Goal: Task Accomplishment & Management: Manage account settings

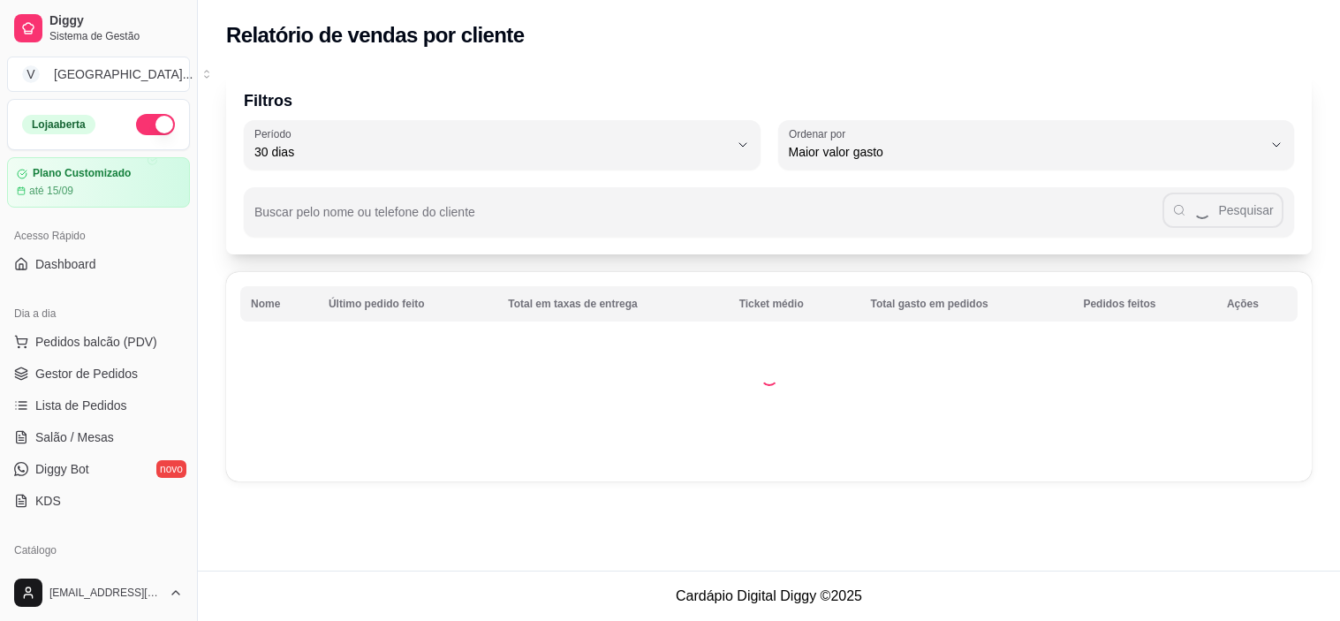
select select "30"
select select "HIGHEST_TOTAL_SPENT_WITH_ORDERS"
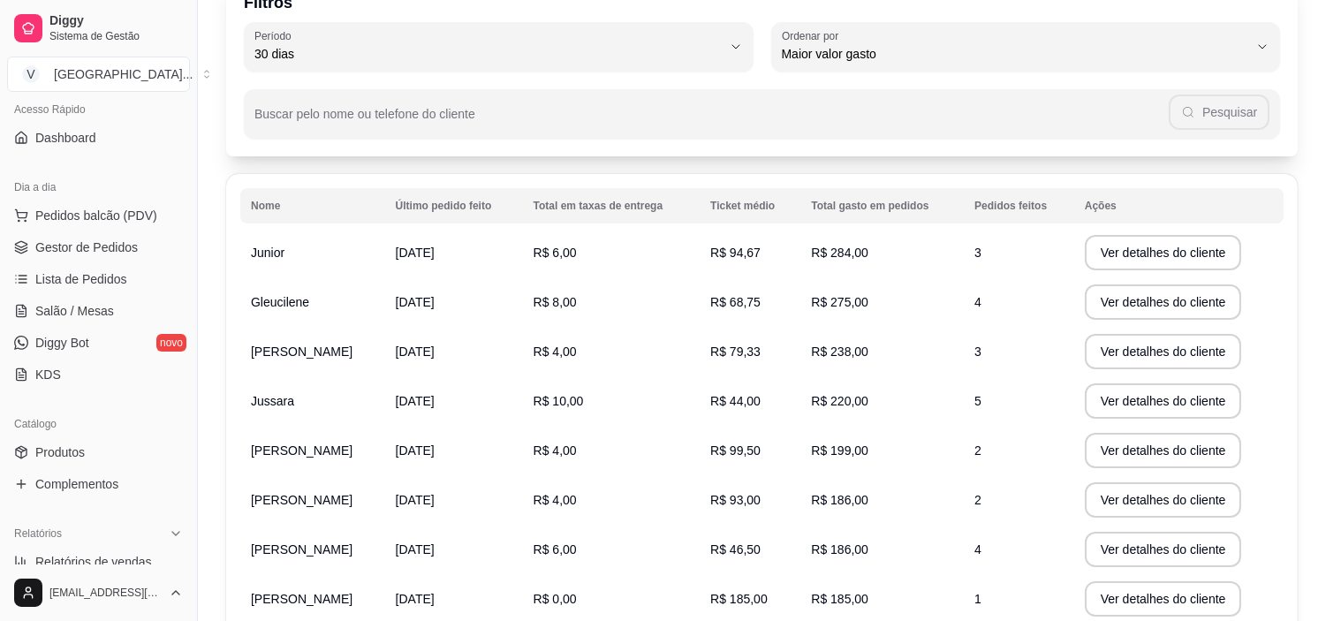
scroll to position [98, 0]
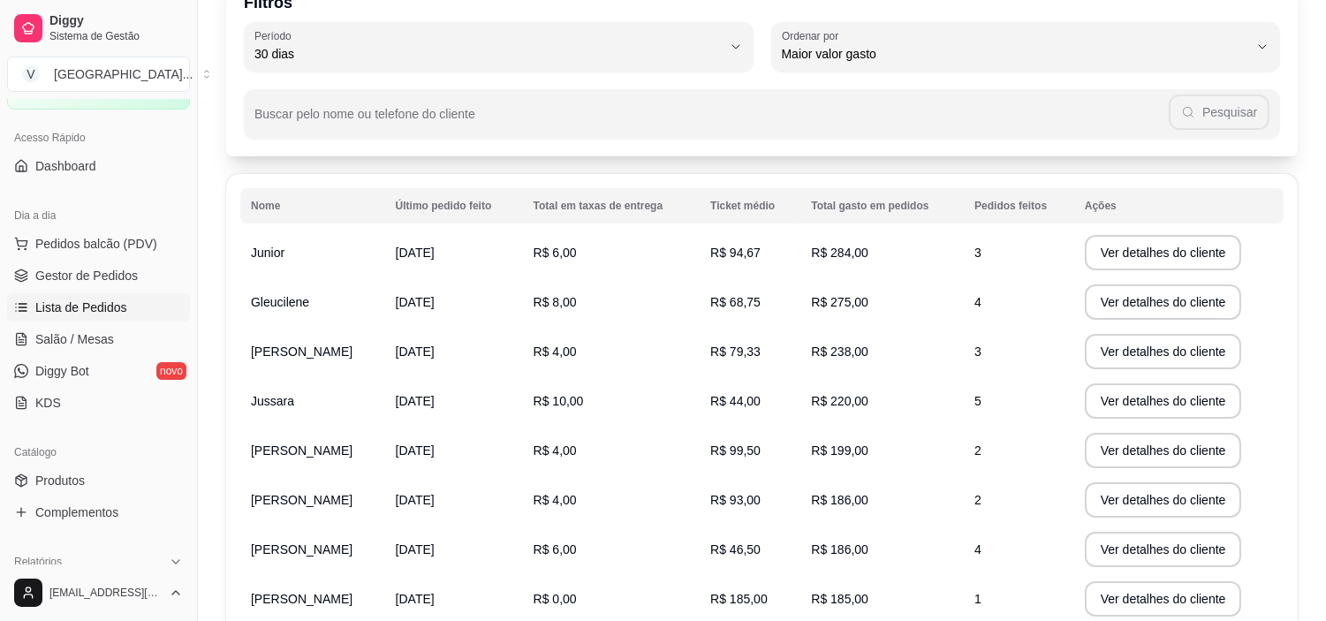
click at [112, 299] on span "Lista de Pedidos" at bounding box center [81, 308] width 92 height 18
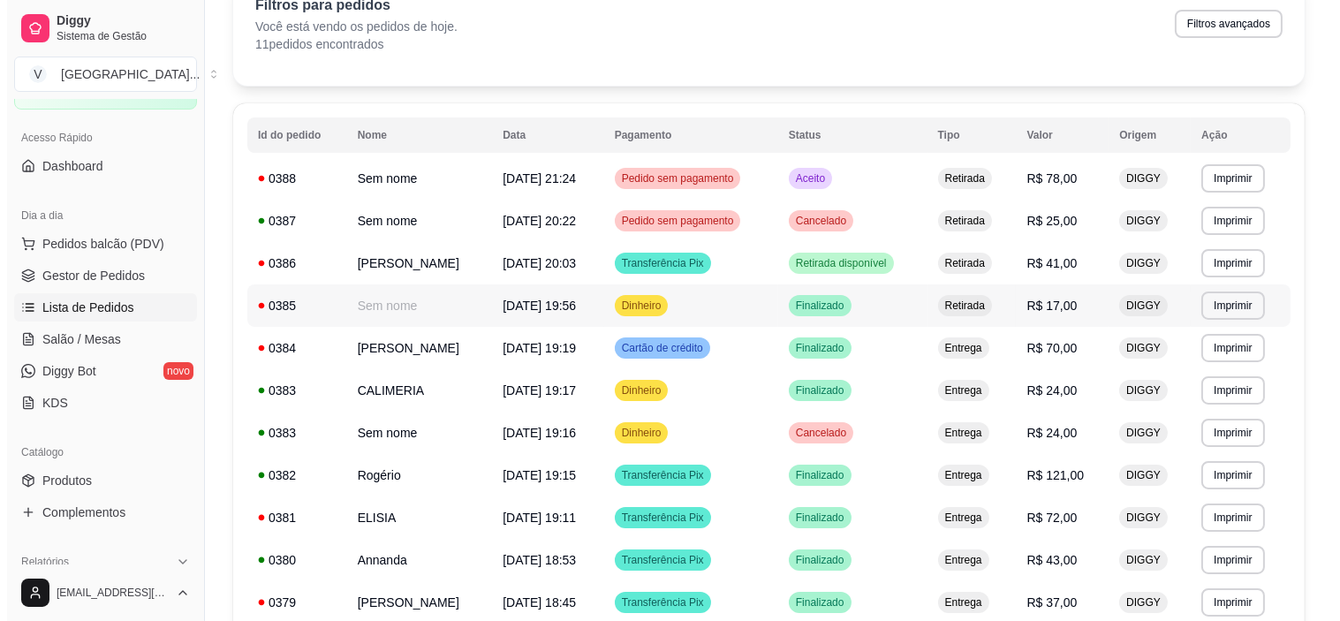
scroll to position [196, 0]
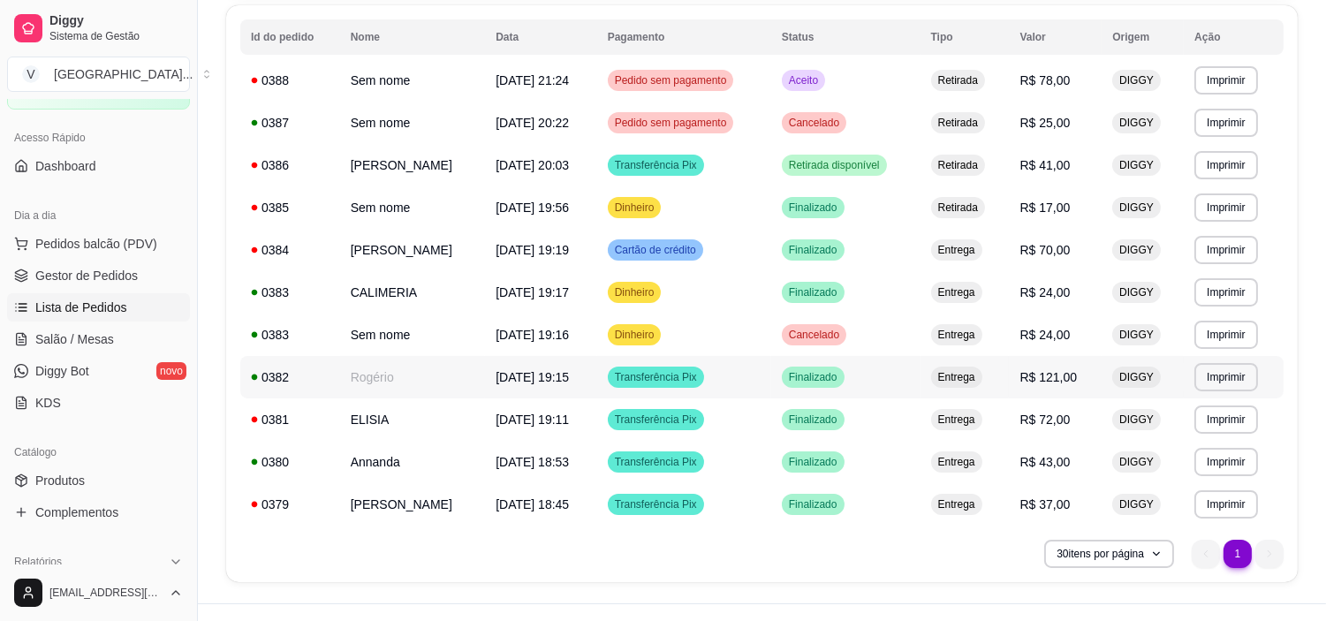
click at [848, 387] on td "Finalizado" at bounding box center [845, 377] width 149 height 42
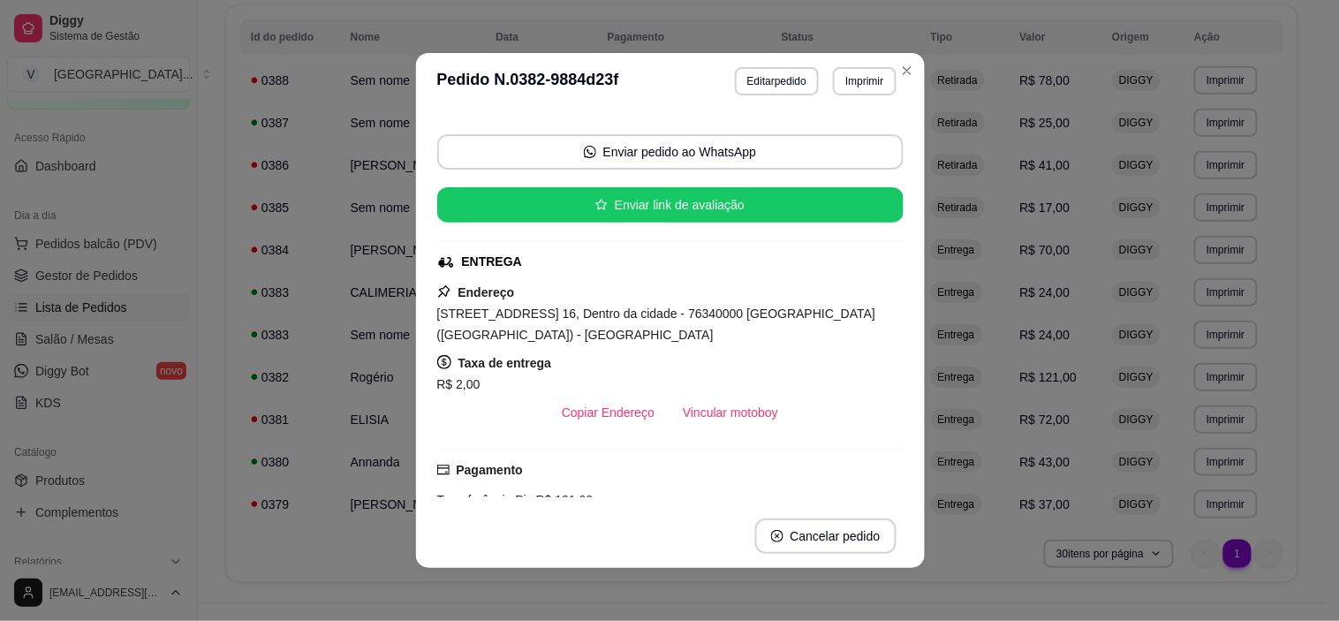
scroll to position [294, 0]
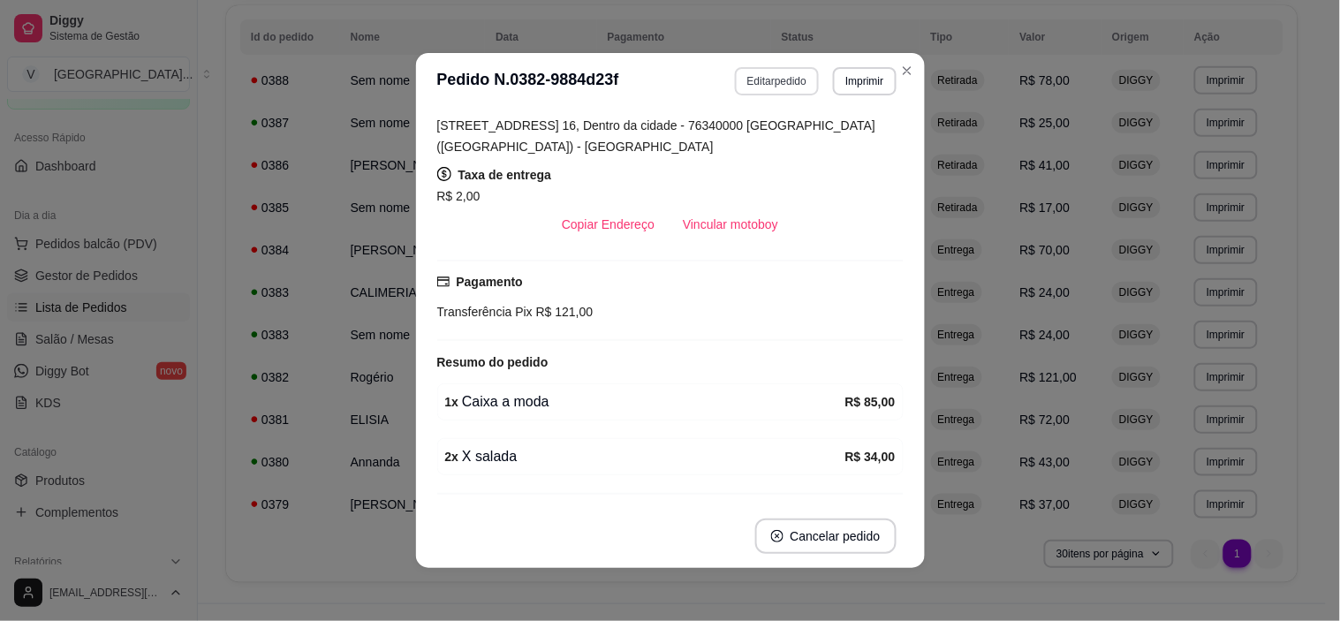
click at [760, 88] on button "Editar pedido" at bounding box center [777, 81] width 84 height 28
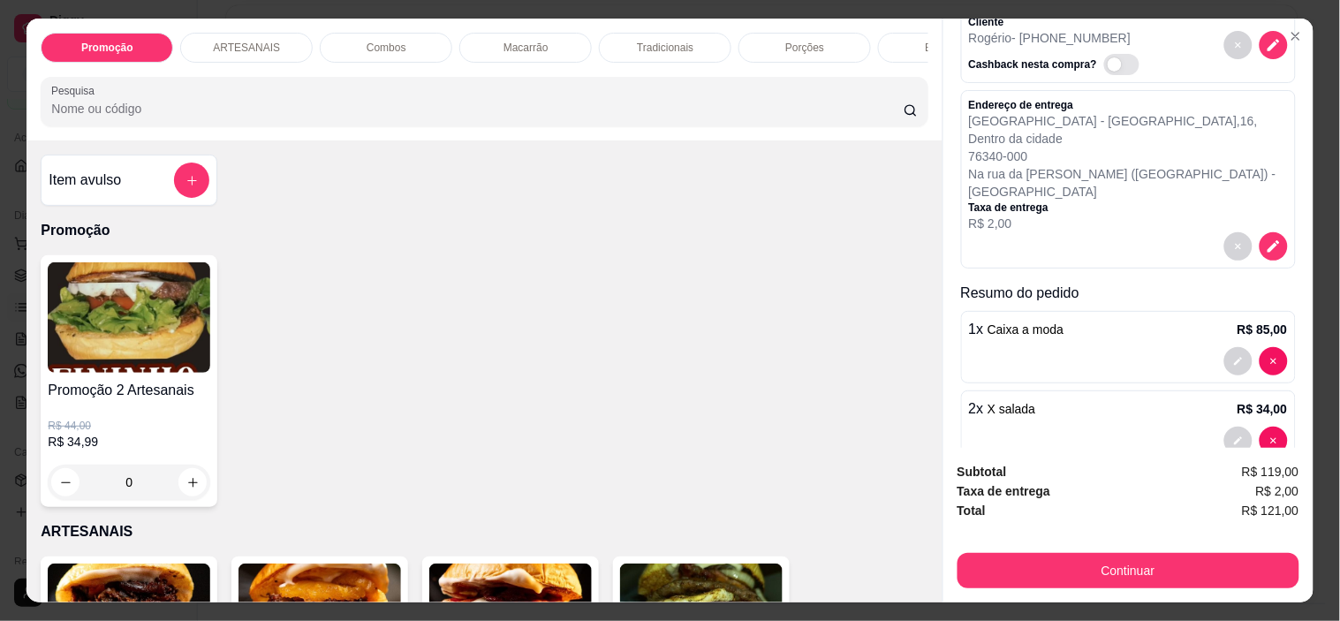
scroll to position [120, 0]
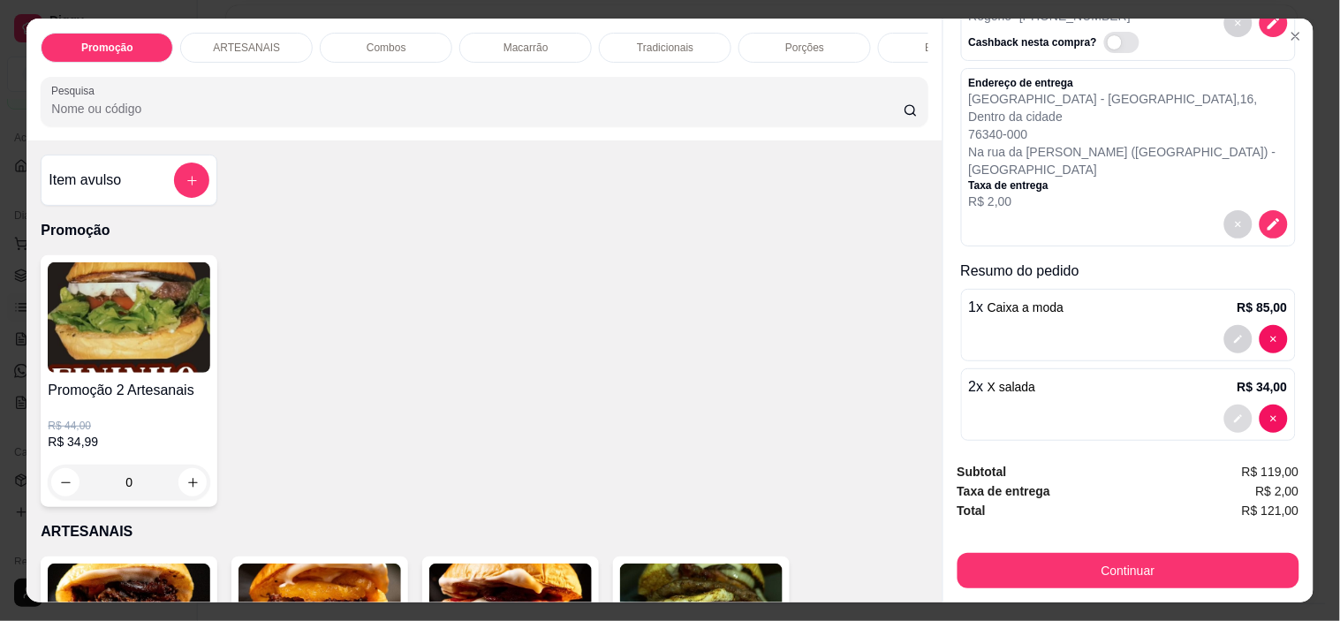
click at [1224, 405] on button "decrease-product-quantity" at bounding box center [1238, 419] width 28 height 28
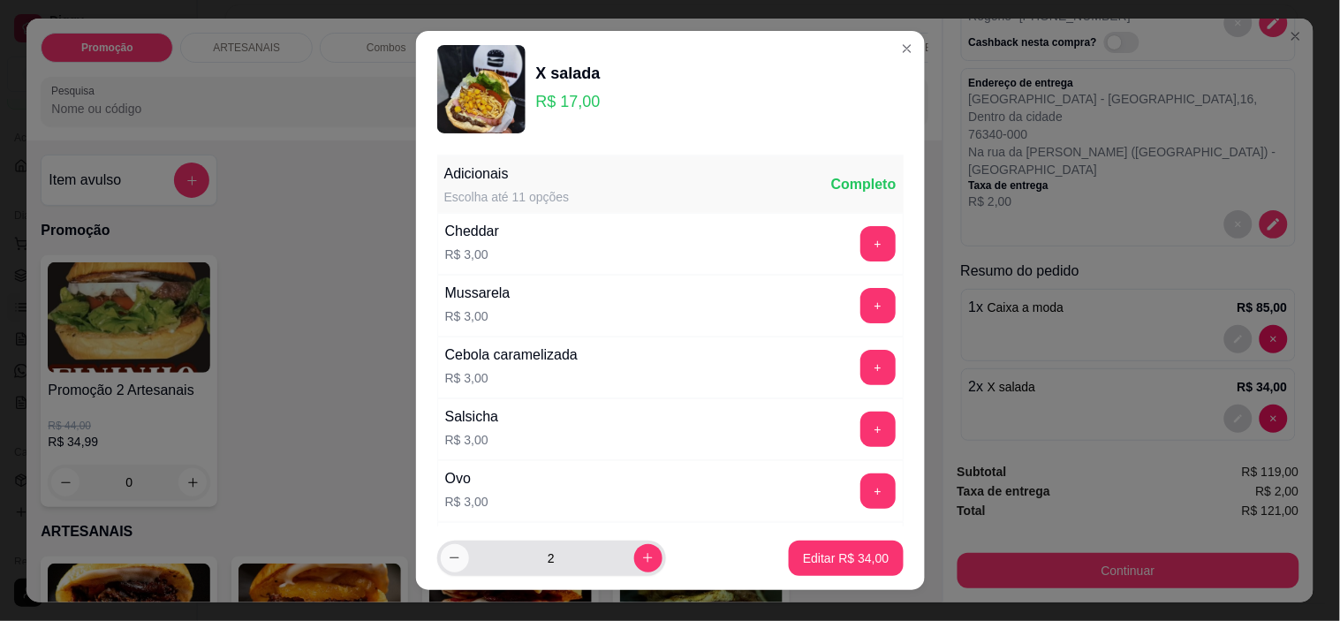
click at [448, 559] on icon "decrease-product-quantity" at bounding box center [454, 557] width 13 height 13
type input "1"
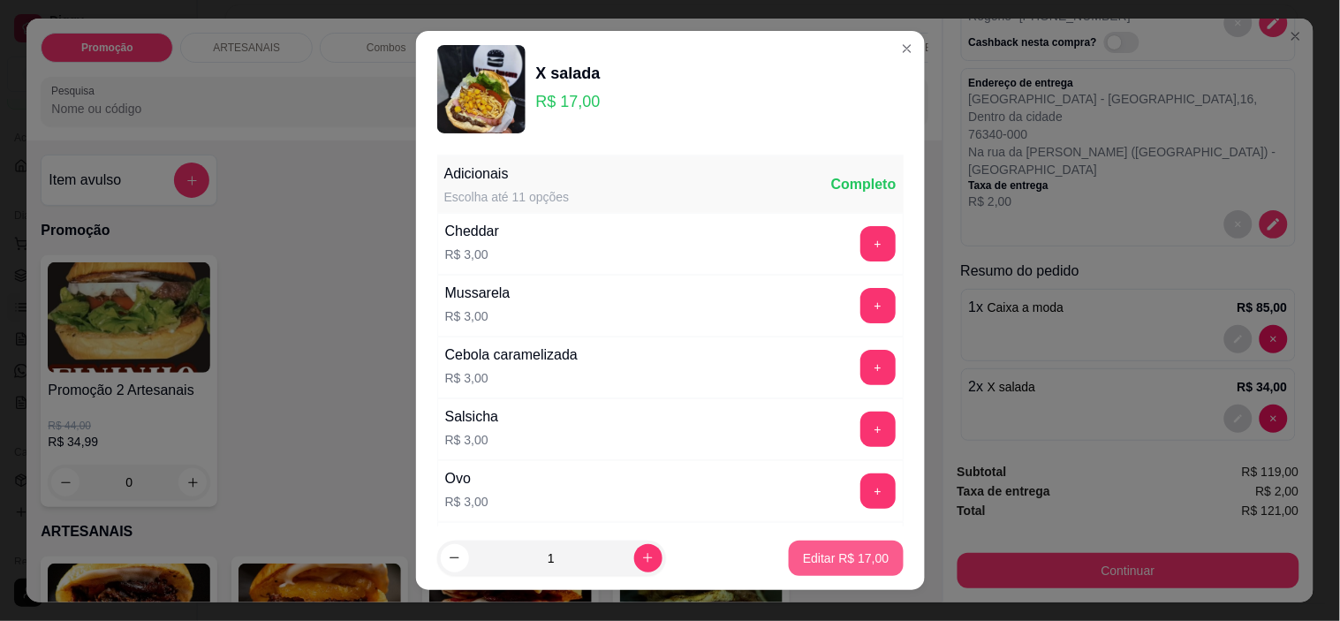
click at [834, 554] on p "Editar R$ 17,00" at bounding box center [846, 559] width 86 height 18
type input "1"
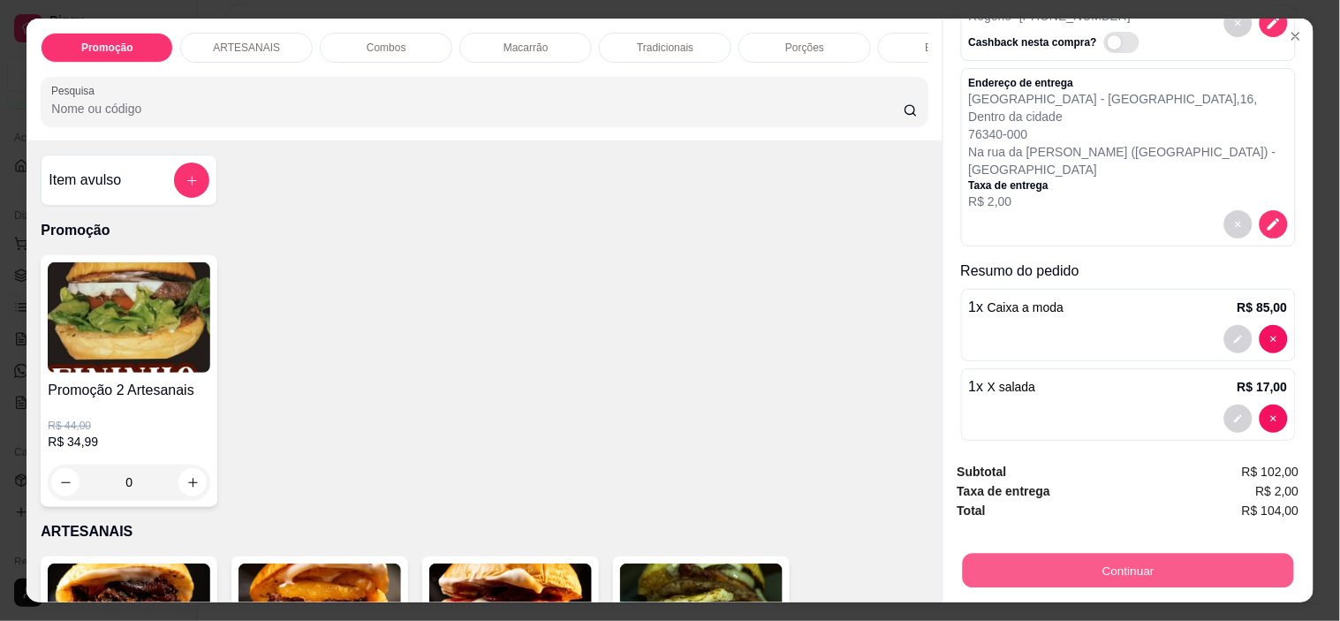
click at [1177, 554] on button "Continuar" at bounding box center [1127, 571] width 331 height 34
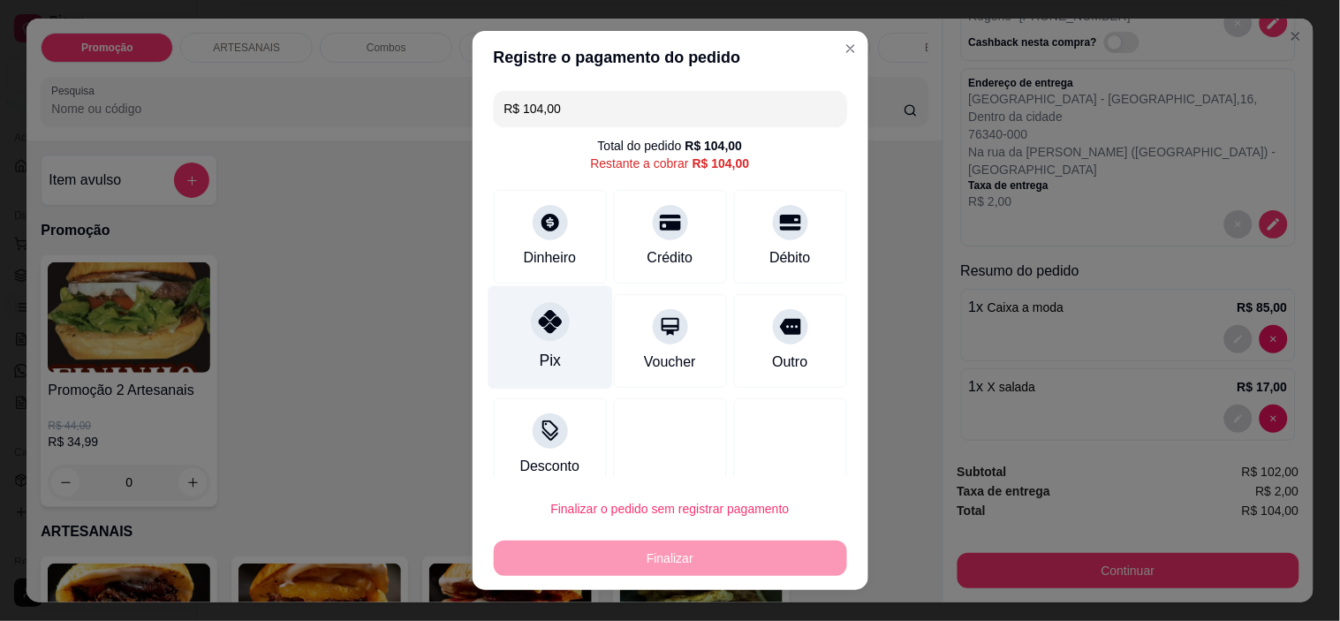
click at [538, 332] on icon at bounding box center [549, 321] width 23 height 23
type input "R$ 0,00"
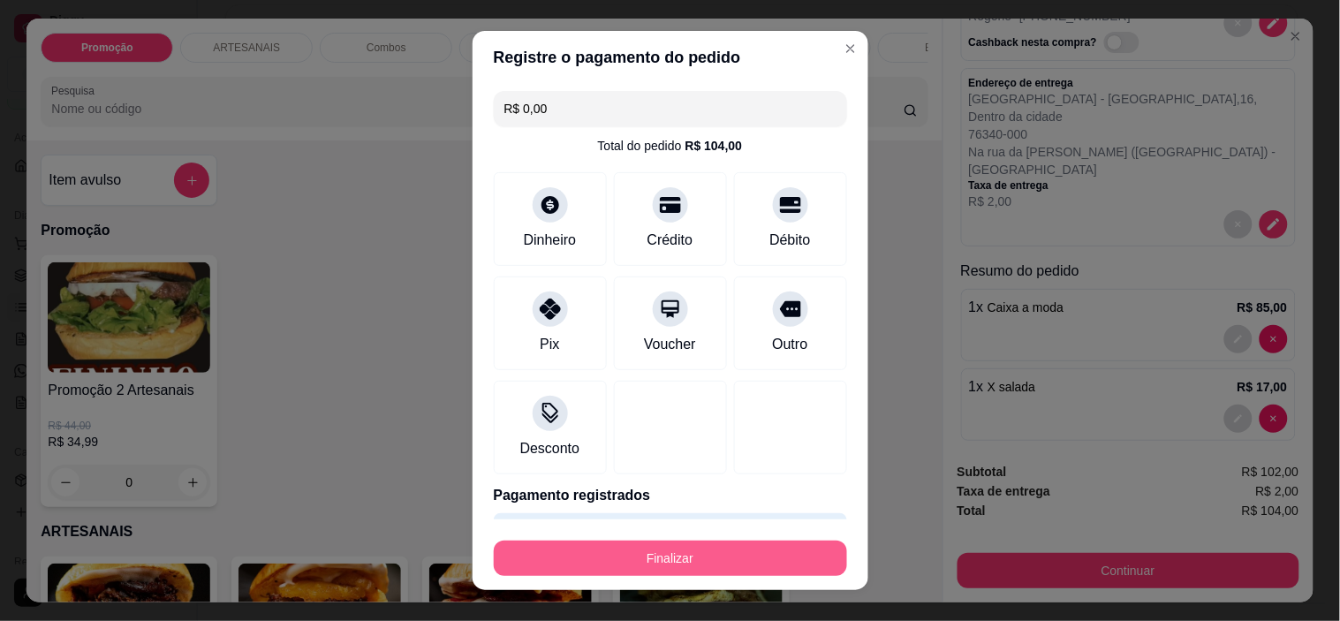
click at [642, 550] on button "Finalizar" at bounding box center [670, 558] width 353 height 35
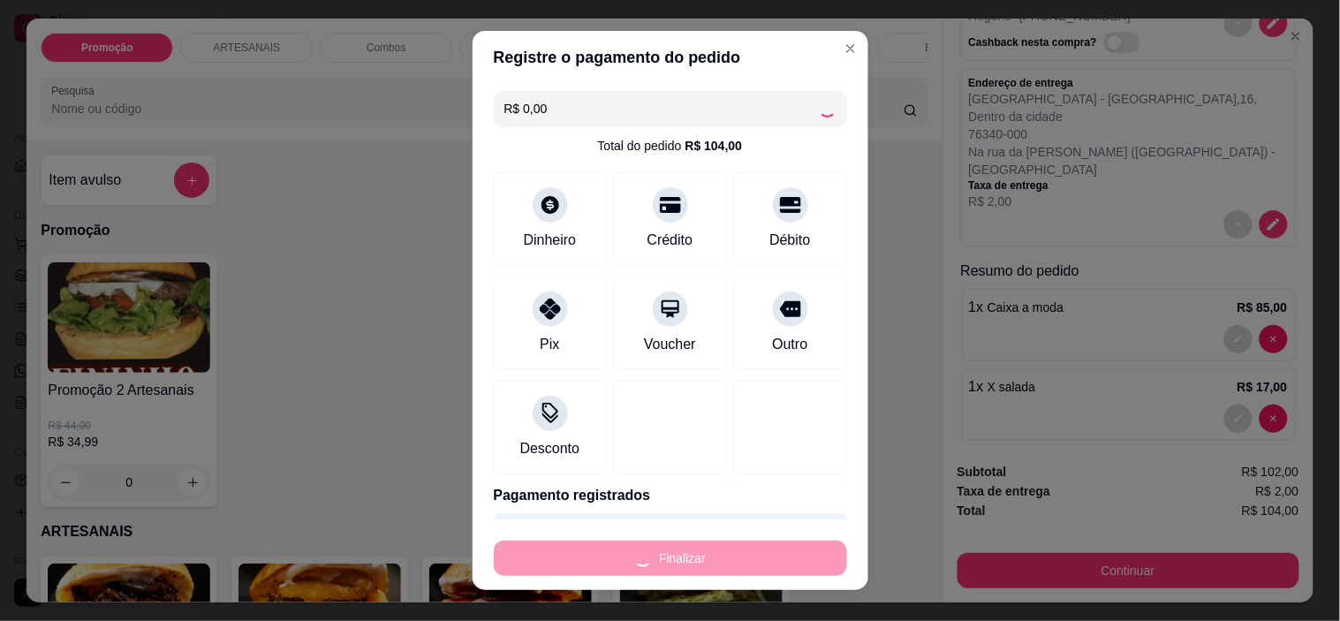
type input "0"
type input "-R$ 104,00"
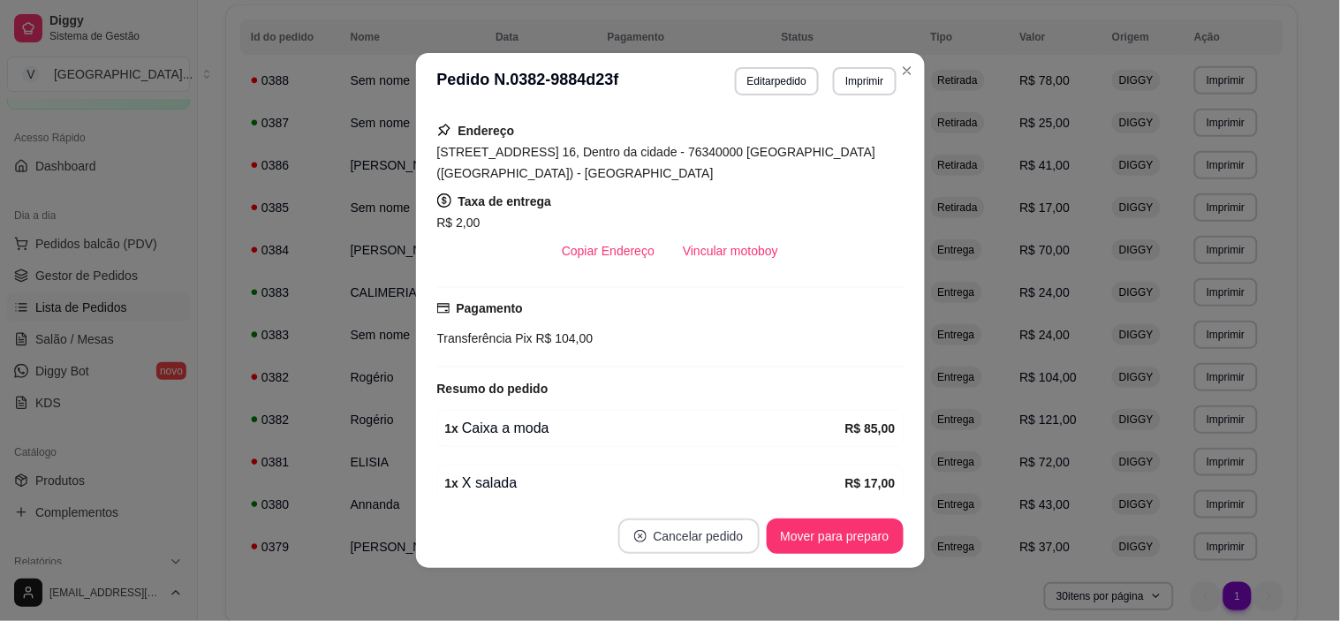
scroll to position [322, 0]
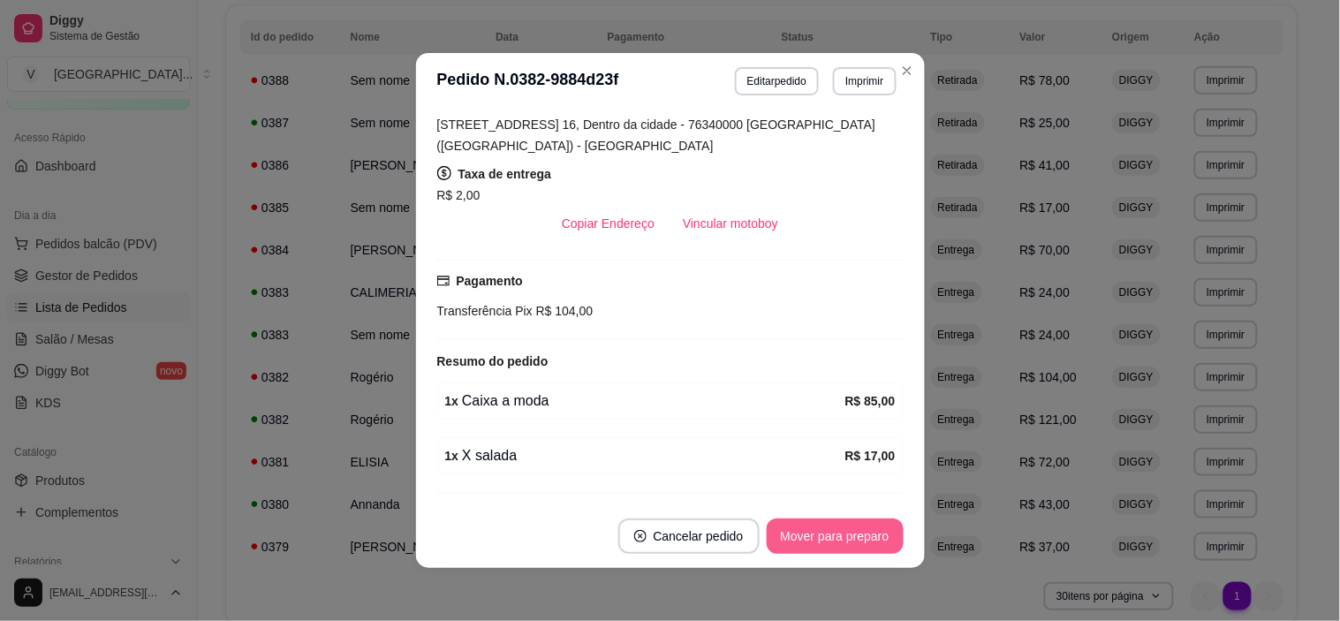
click at [809, 540] on button "Mover para preparo" at bounding box center [835, 536] width 137 height 35
click at [817, 535] on button "Mover para entrega" at bounding box center [835, 536] width 136 height 35
click at [832, 539] on button "Mover para finalizado" at bounding box center [830, 536] width 142 height 34
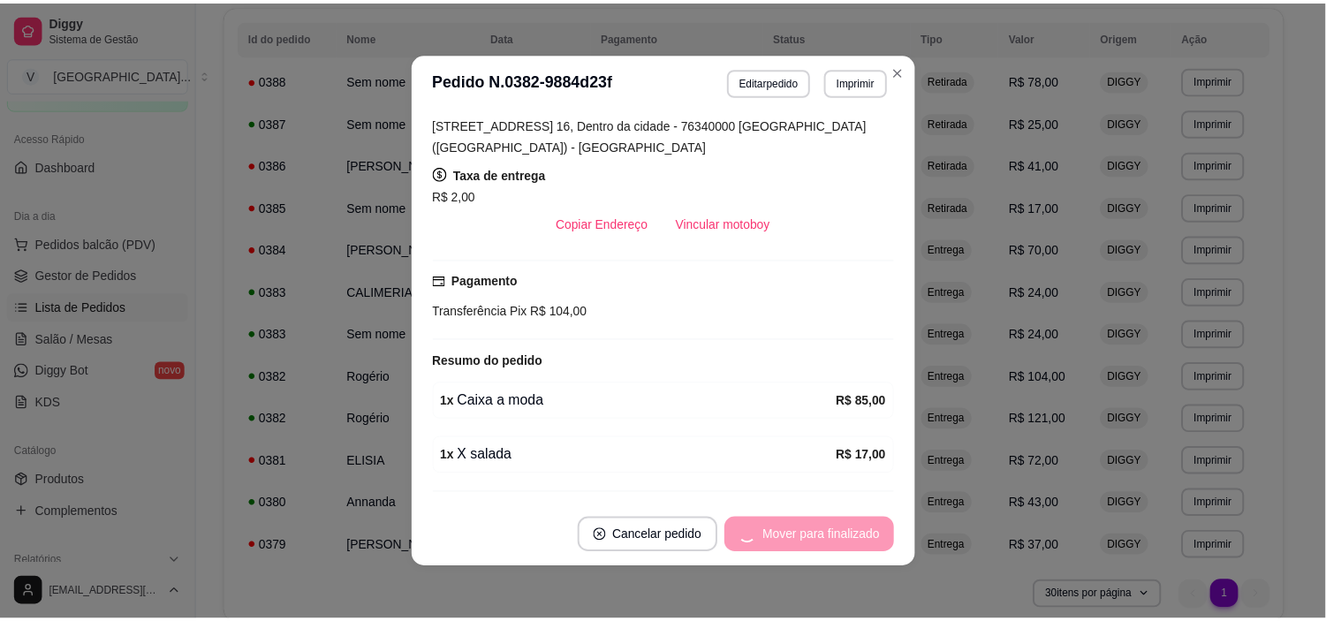
scroll to position [262, 0]
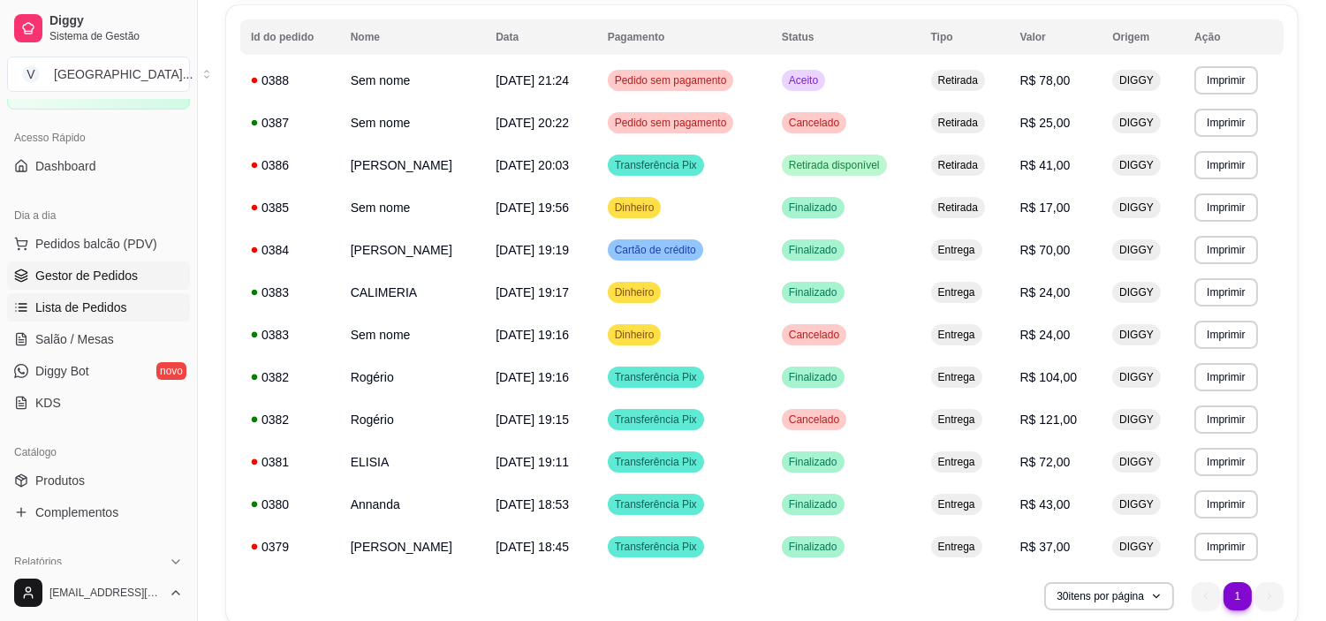
click at [86, 275] on span "Gestor de Pedidos" at bounding box center [86, 276] width 102 height 18
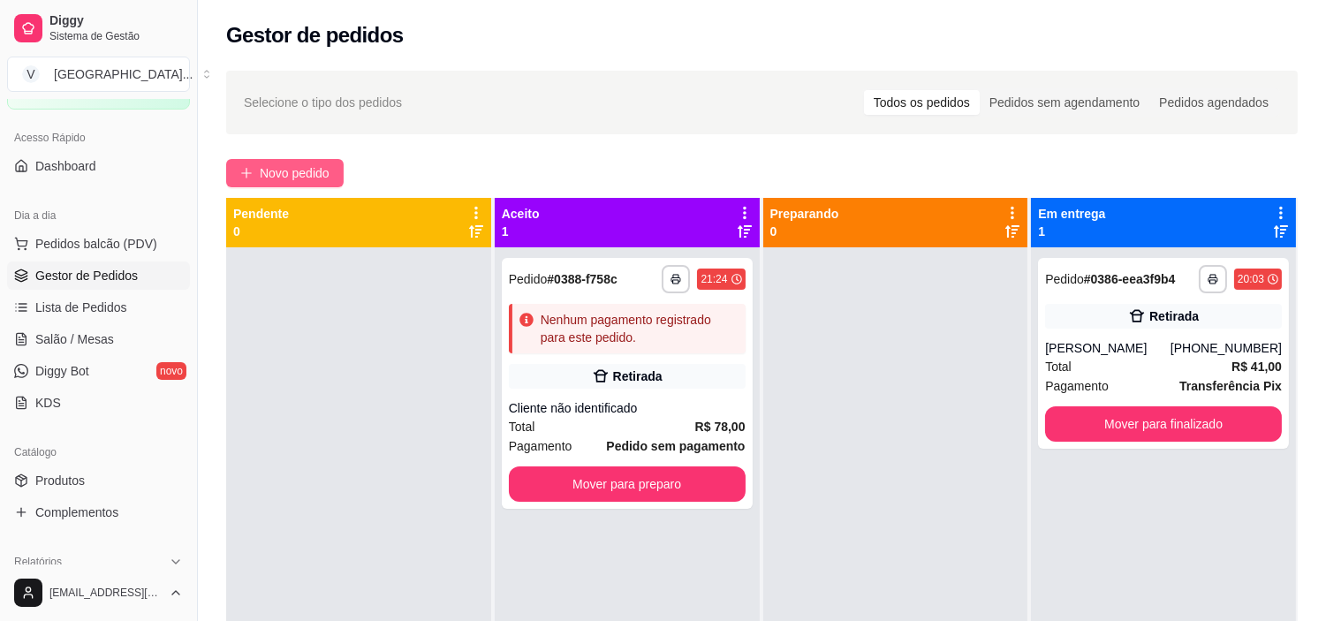
click at [290, 168] on span "Novo pedido" at bounding box center [295, 172] width 70 height 19
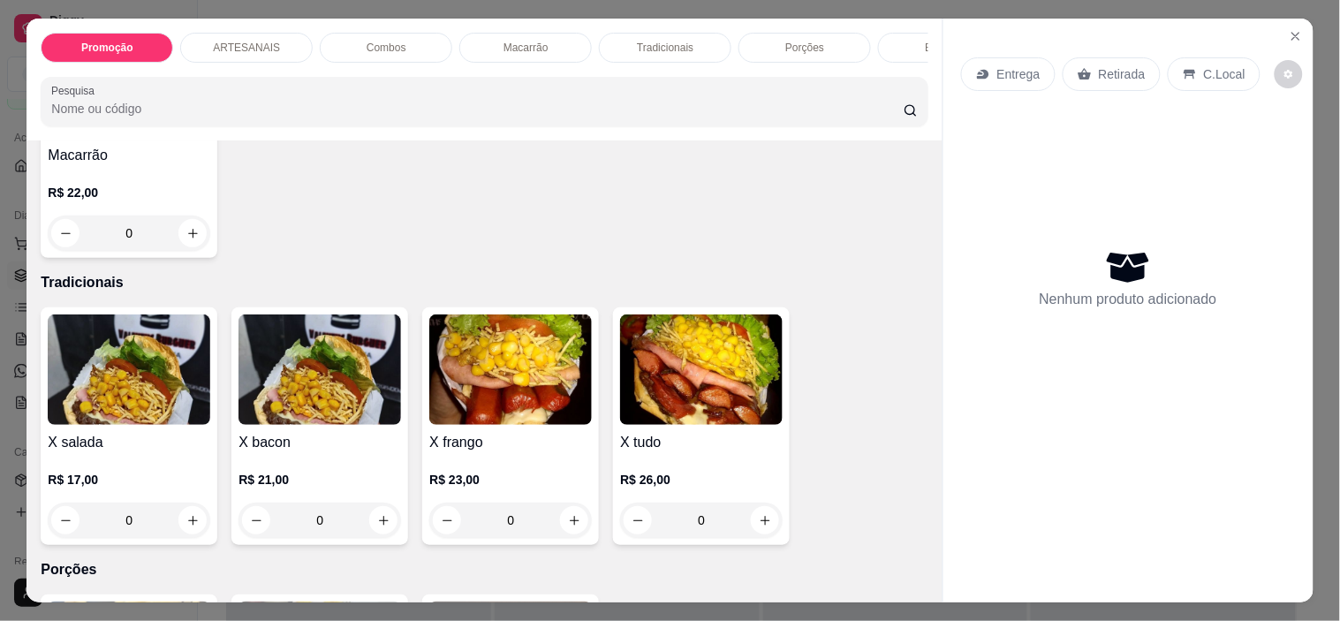
scroll to position [1767, 0]
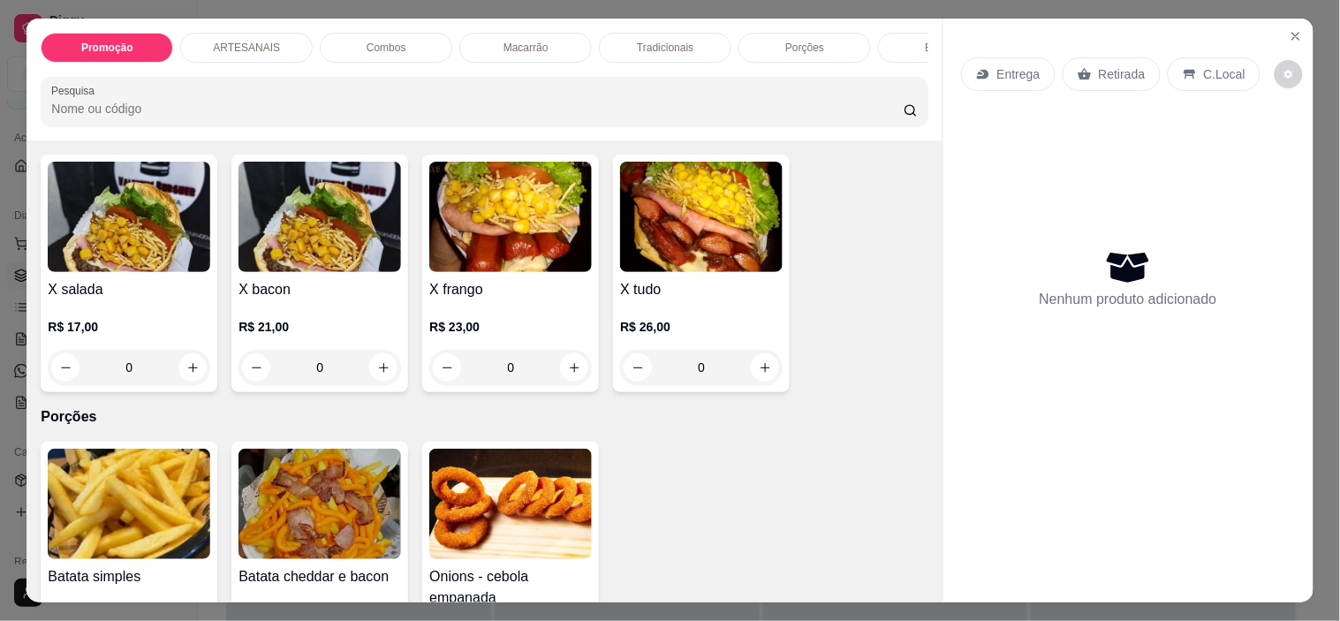
click at [557, 367] on div "0" at bounding box center [510, 367] width 163 height 35
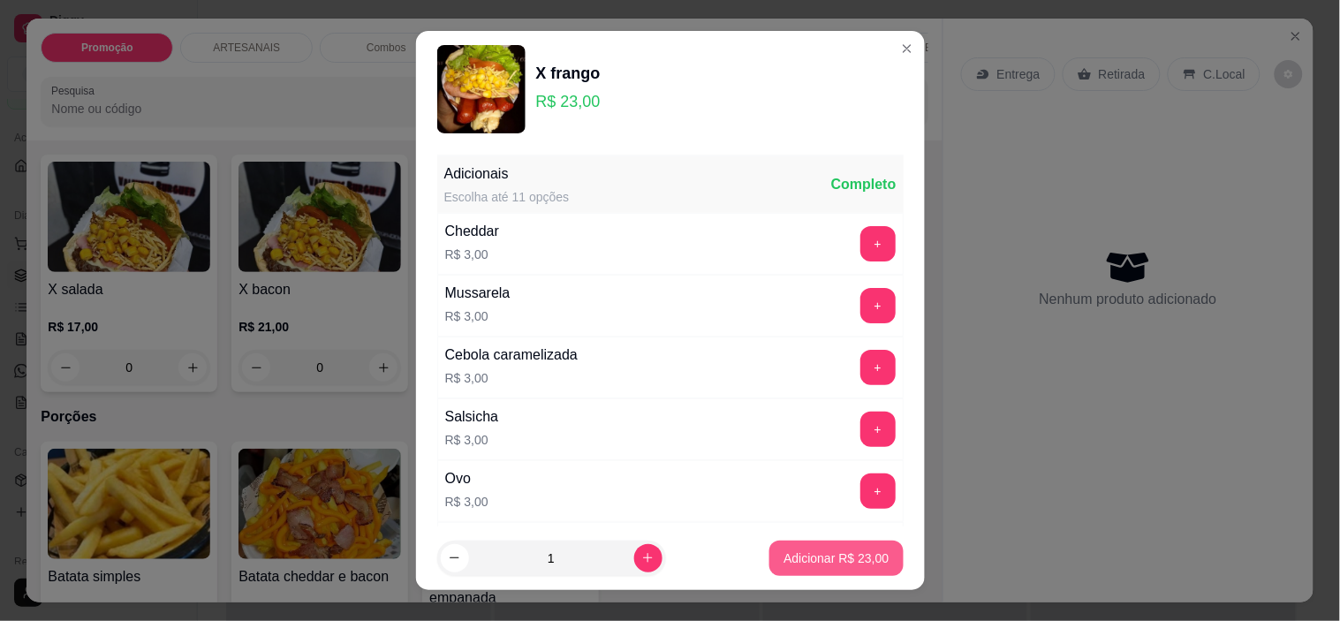
click at [827, 564] on p "Adicionar R$ 23,00" at bounding box center [836, 559] width 105 height 18
type input "1"
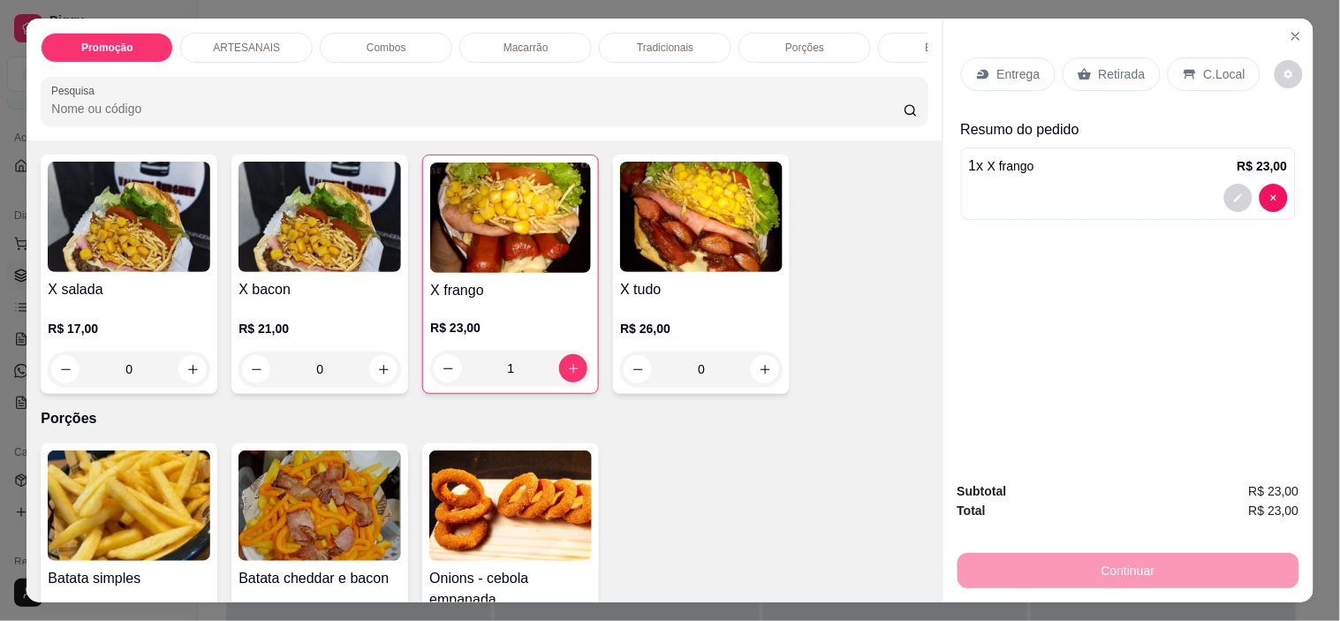
click at [1233, 175] on div "1 x X frango R$ 23,00" at bounding box center [1128, 184] width 335 height 72
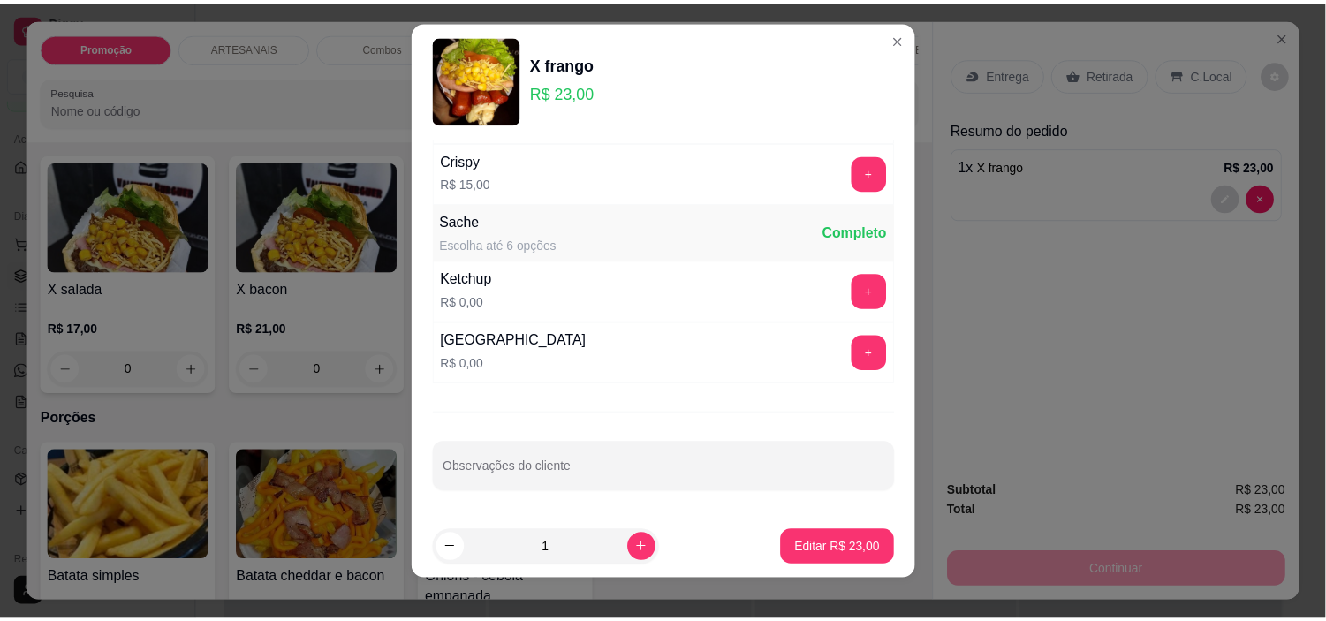
scroll to position [25, 0]
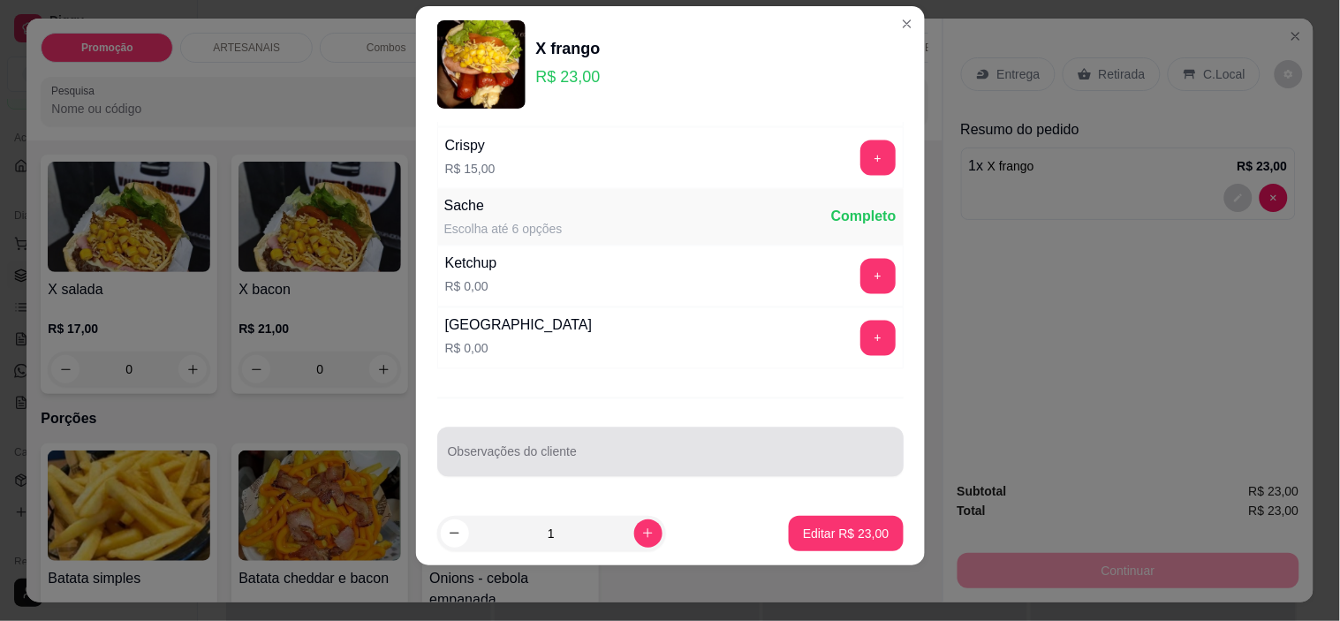
click at [622, 438] on div at bounding box center [670, 452] width 445 height 35
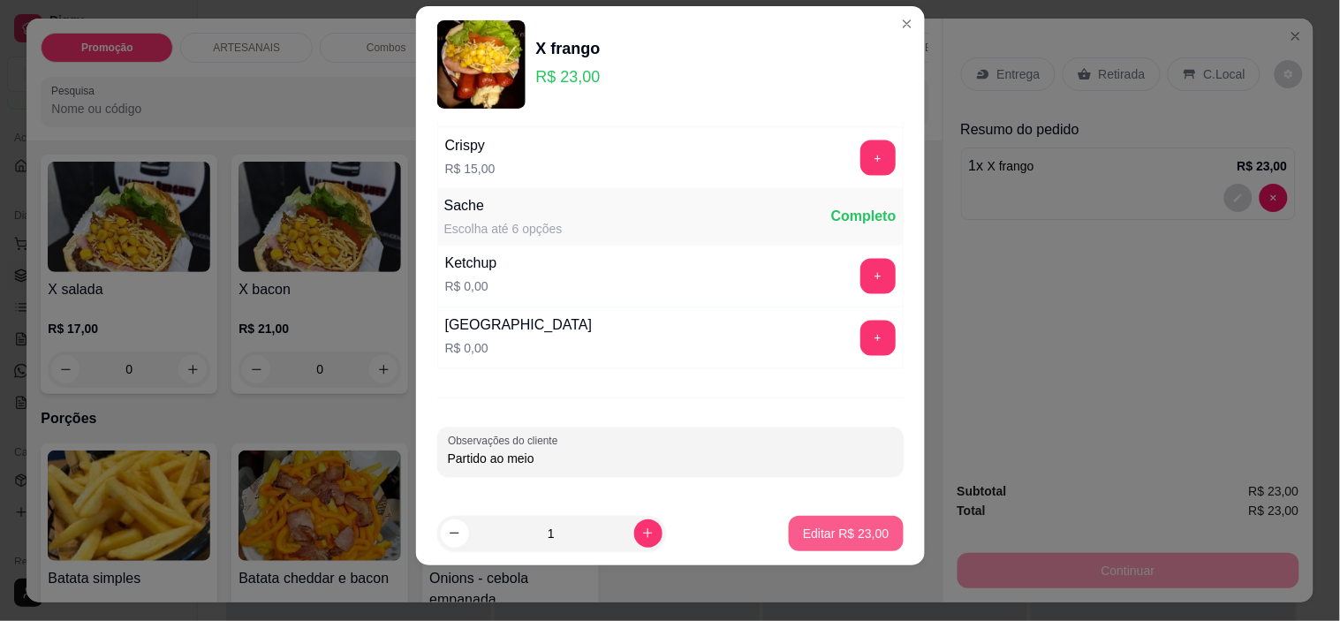
type input "Partido ao meio"
click at [810, 523] on button "Editar R$ 23,00" at bounding box center [846, 533] width 110 height 34
type input "0"
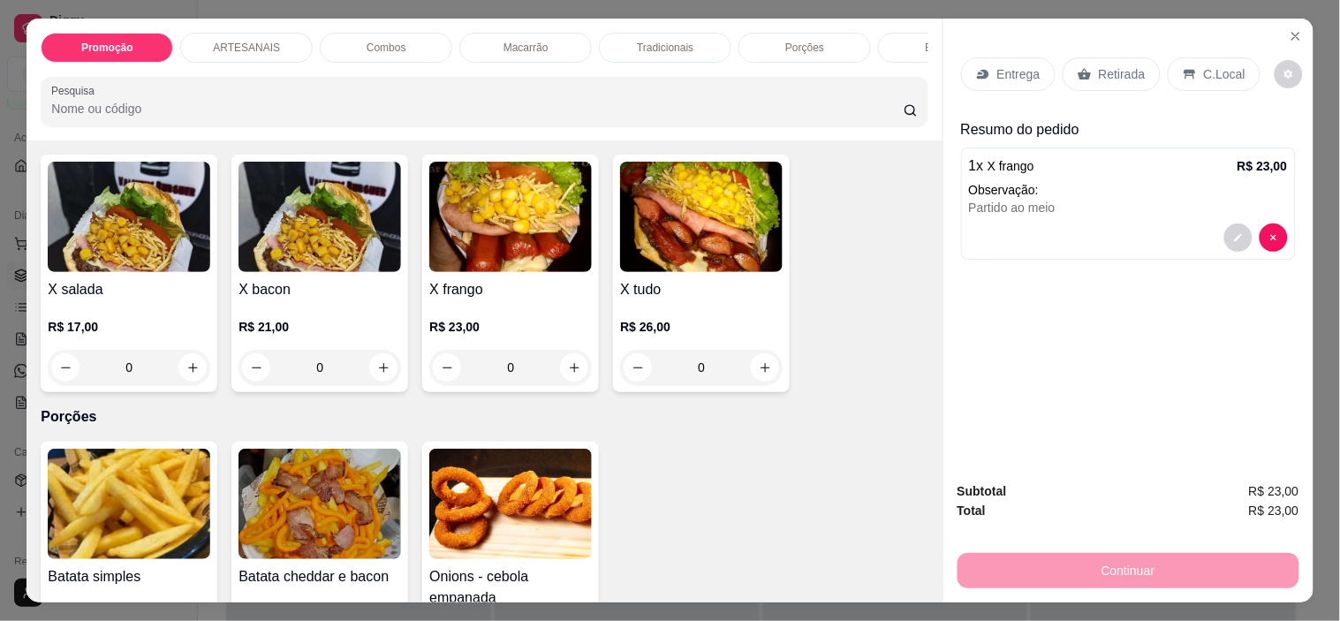
click at [1181, 57] on div "C.Local" at bounding box center [1214, 74] width 93 height 34
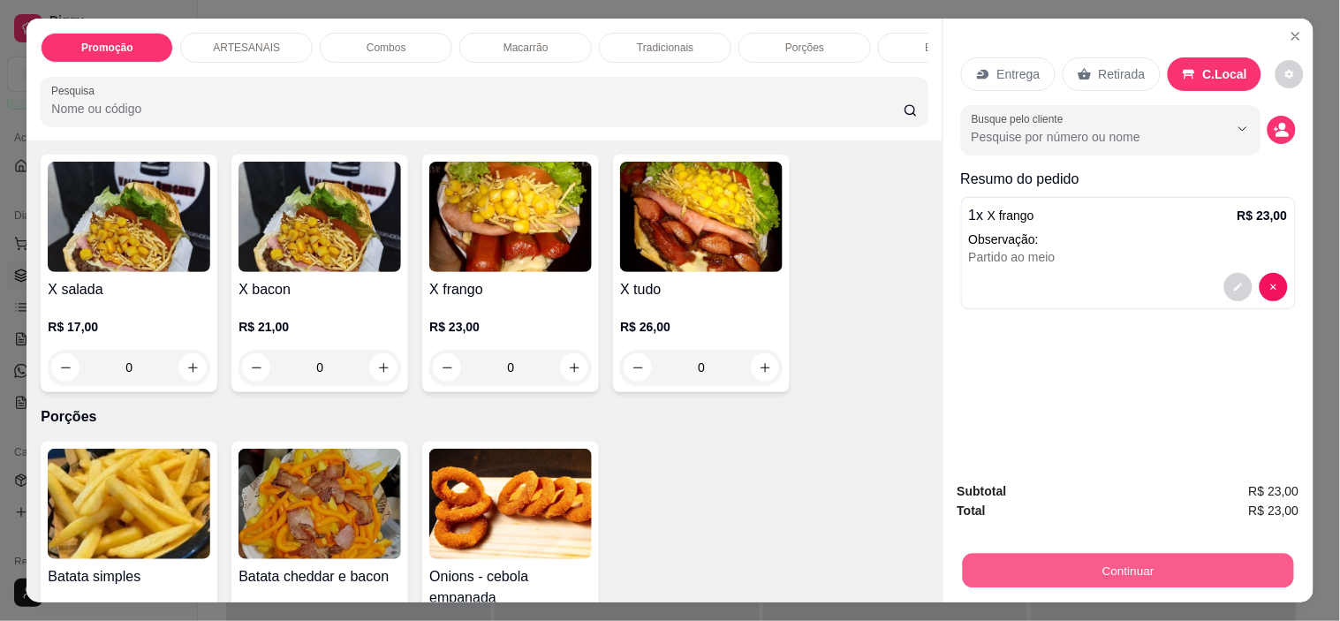
click at [1076, 554] on button "Continuar" at bounding box center [1127, 571] width 331 height 34
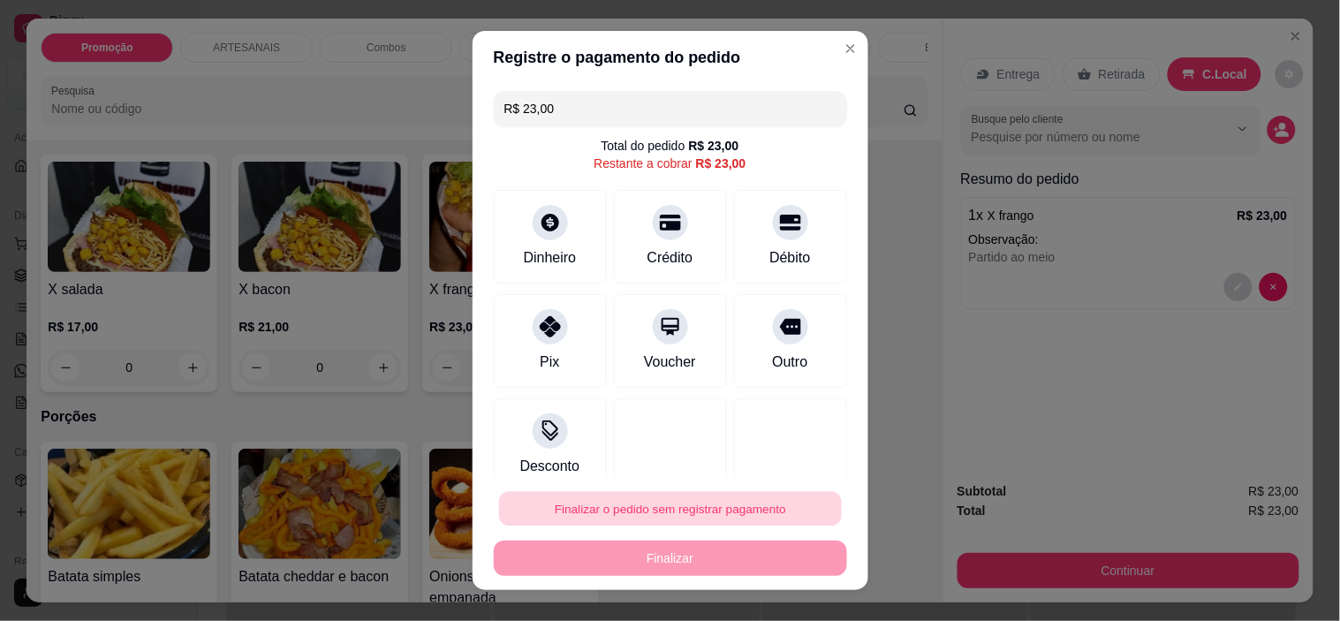
click at [557, 497] on button "Finalizar o pedido sem registrar pagamento" at bounding box center [670, 508] width 343 height 34
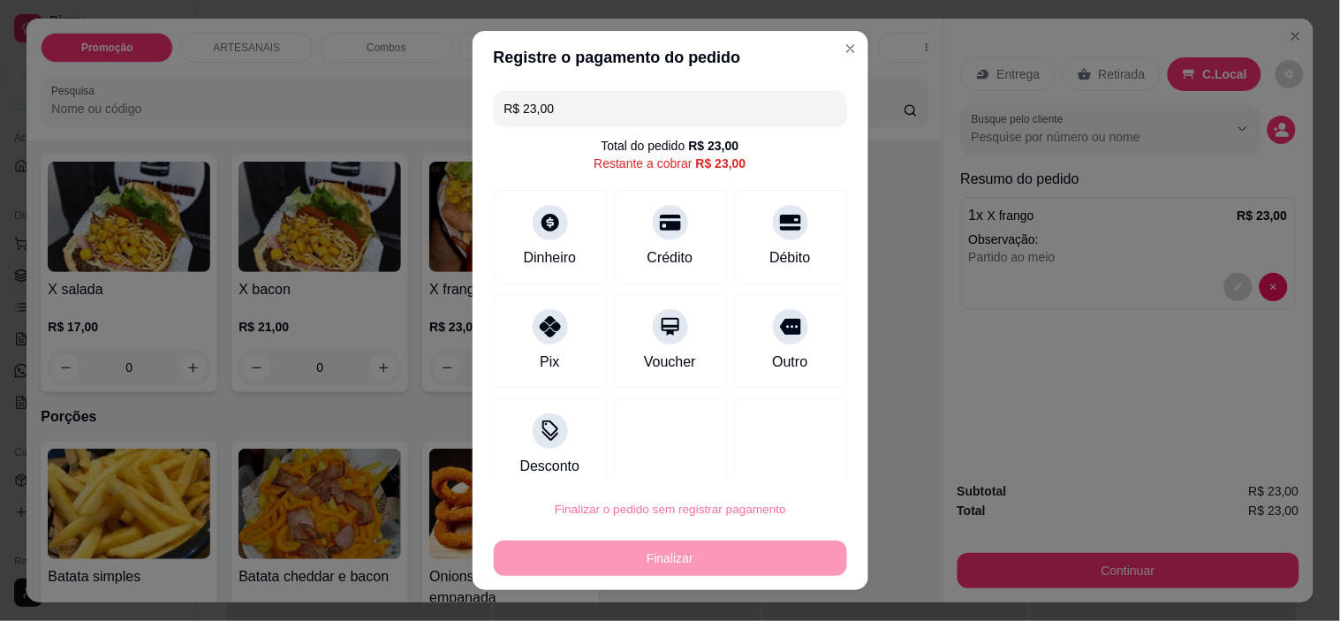
click at [755, 461] on button "Confirmar" at bounding box center [769, 458] width 63 height 27
type input "R$ 0,00"
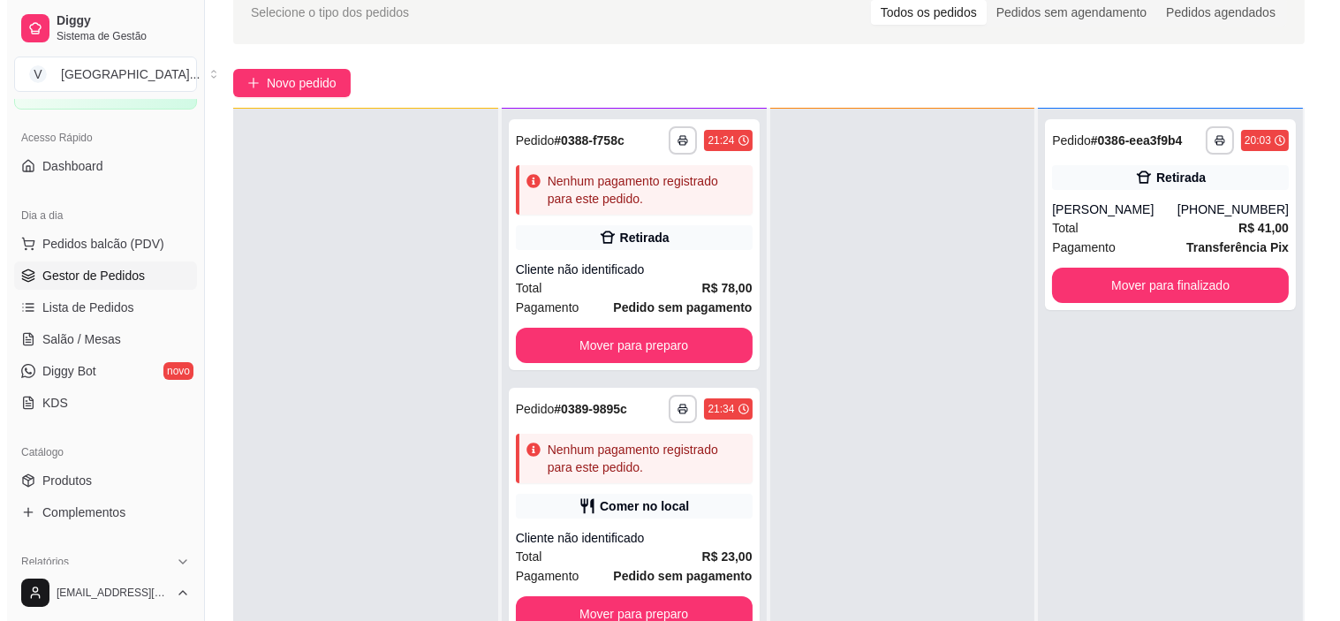
scroll to position [196, 0]
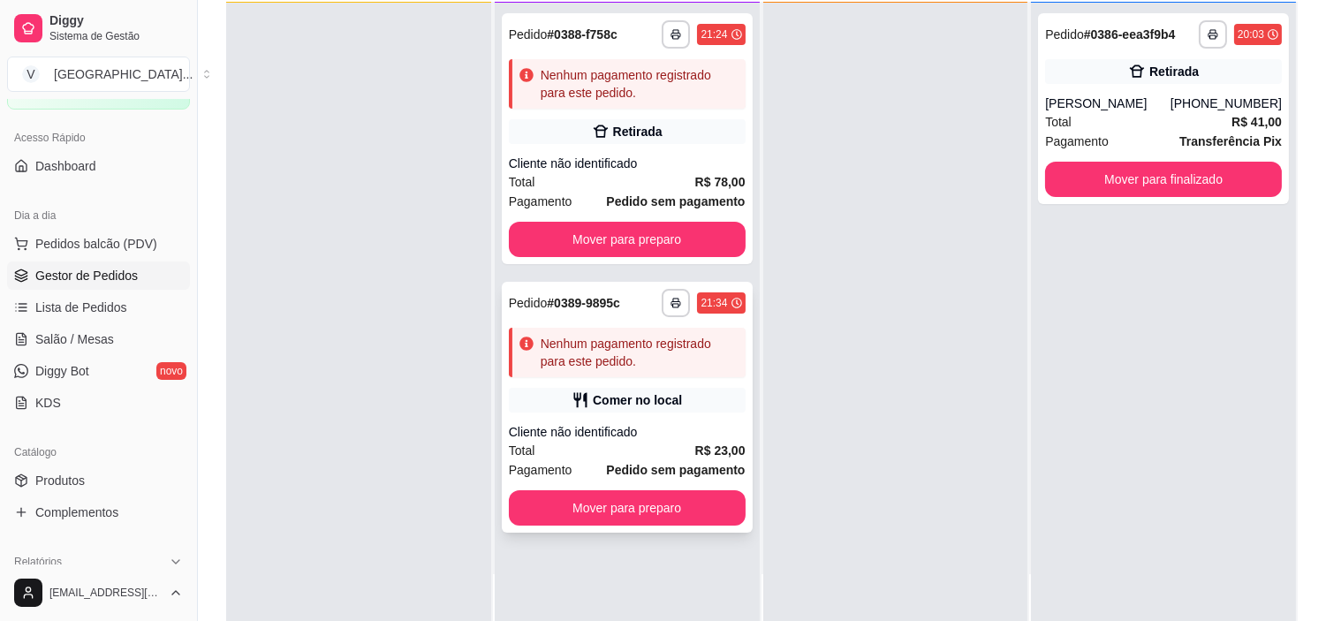
click at [639, 407] on div "Comer no local" at bounding box center [627, 400] width 237 height 25
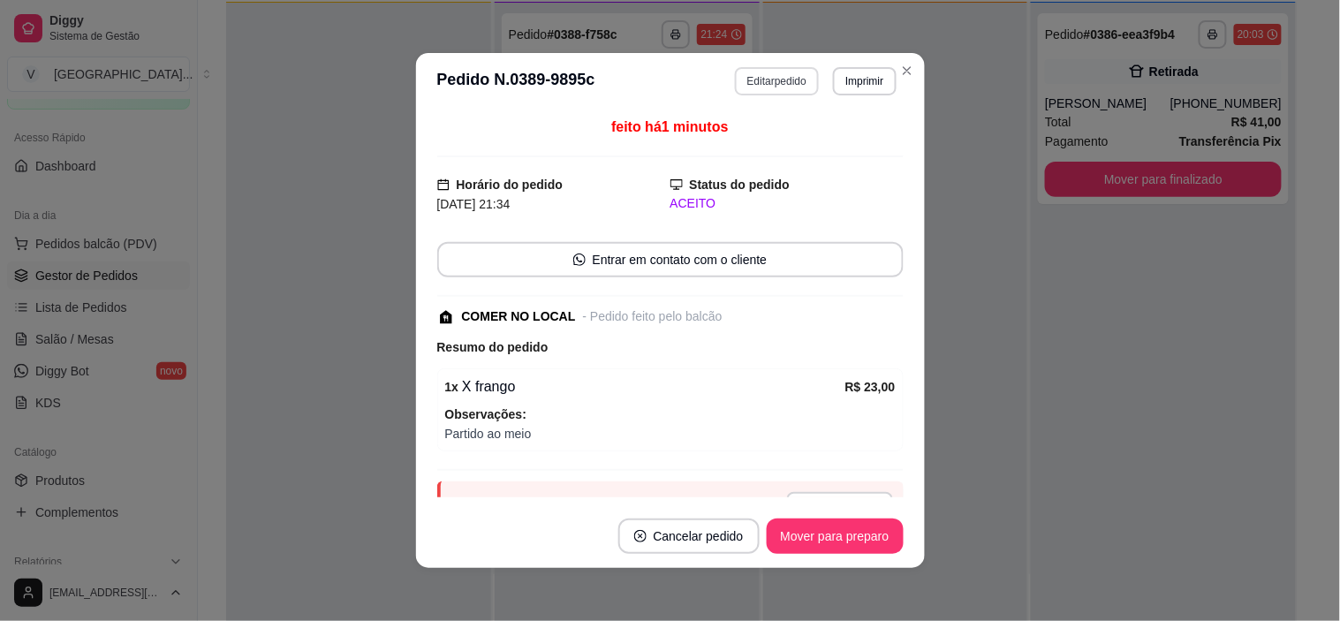
click at [781, 82] on button "Editar pedido" at bounding box center [777, 81] width 84 height 28
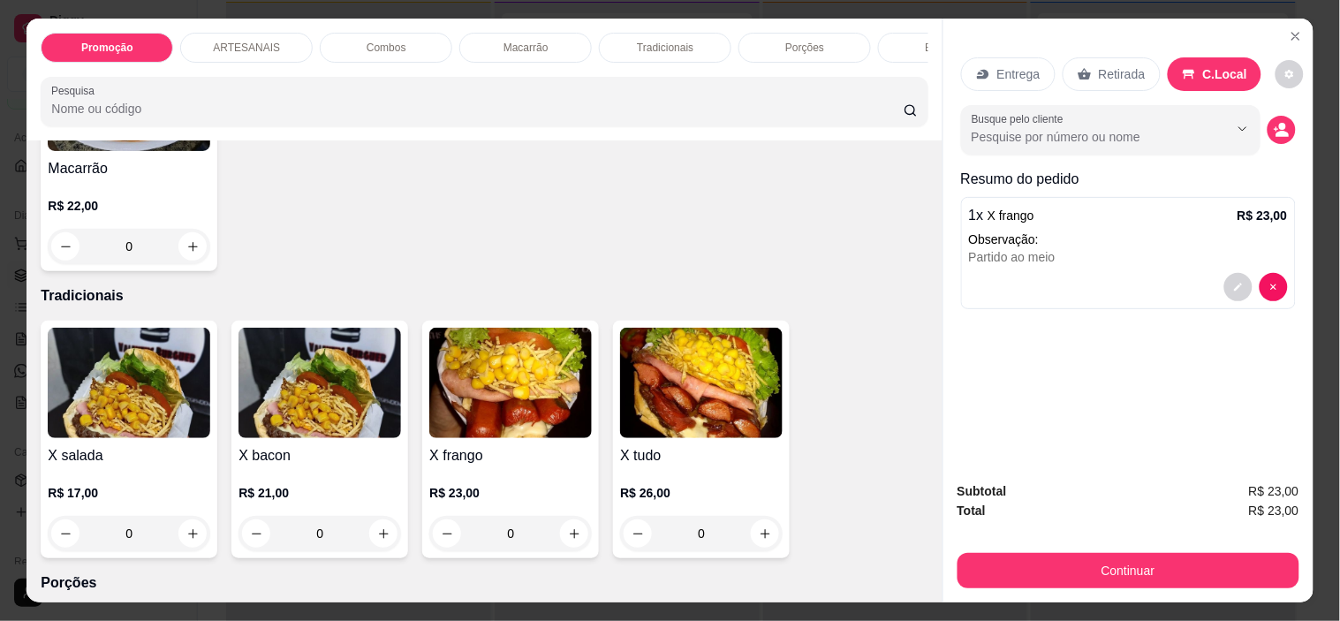
scroll to position [1767, 0]
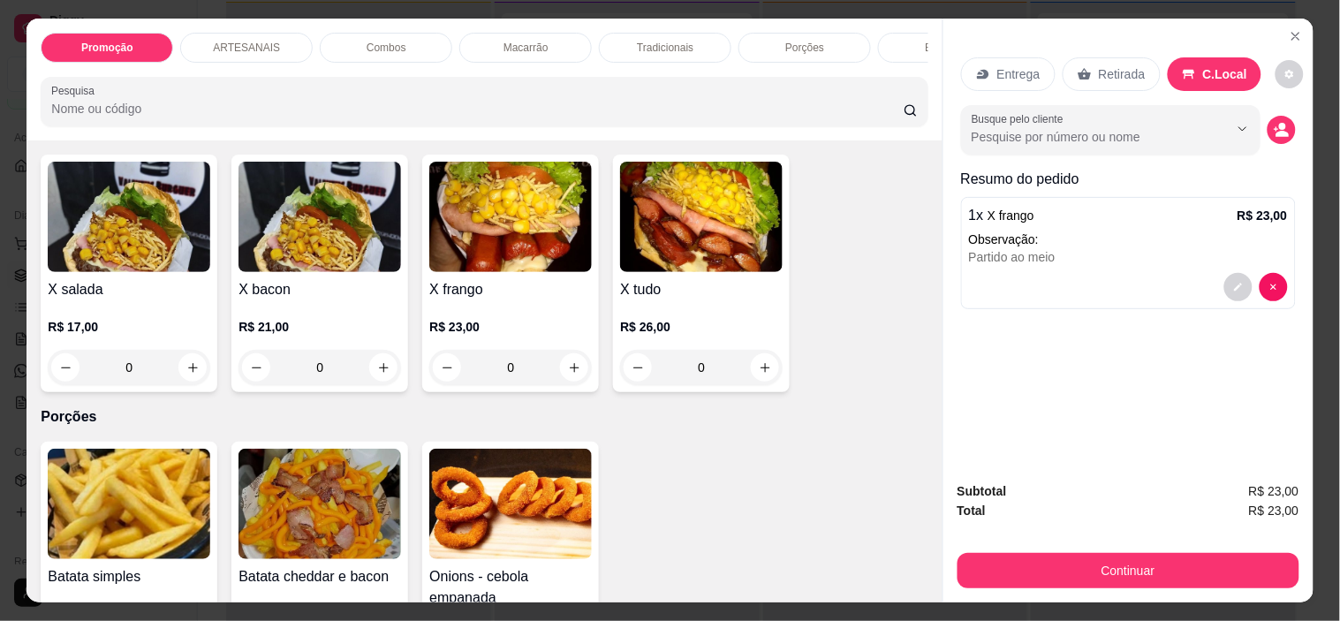
click at [187, 380] on div "0" at bounding box center [129, 367] width 163 height 35
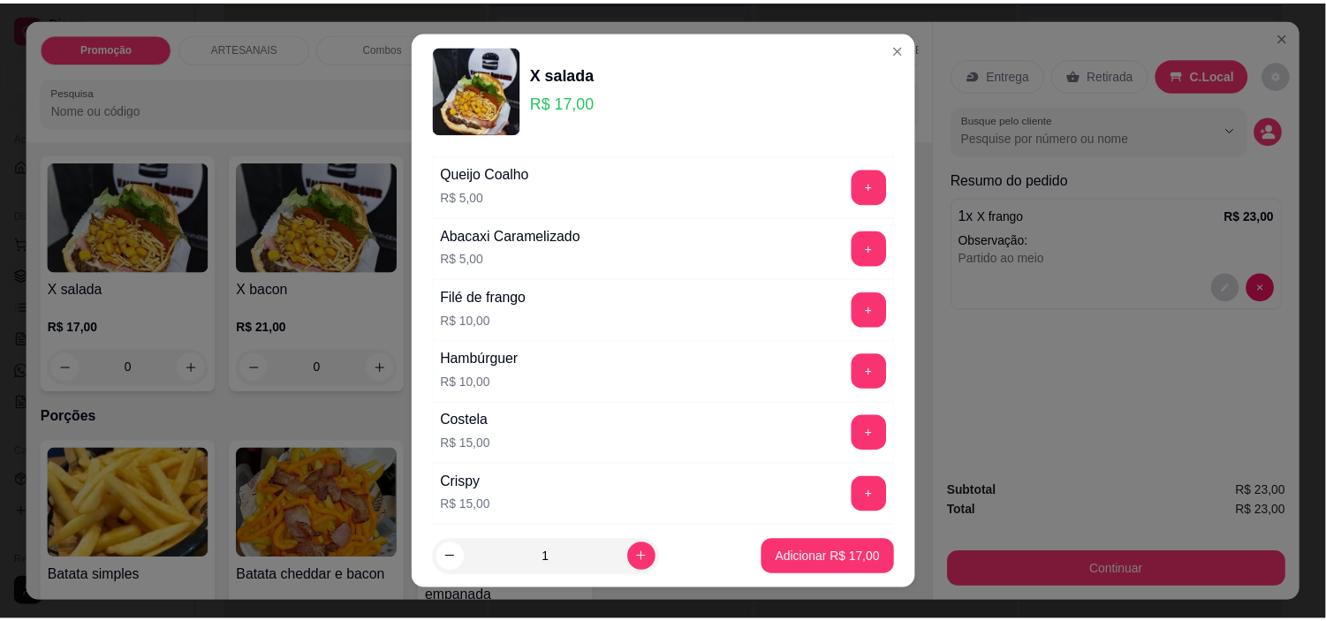
scroll to position [806, 0]
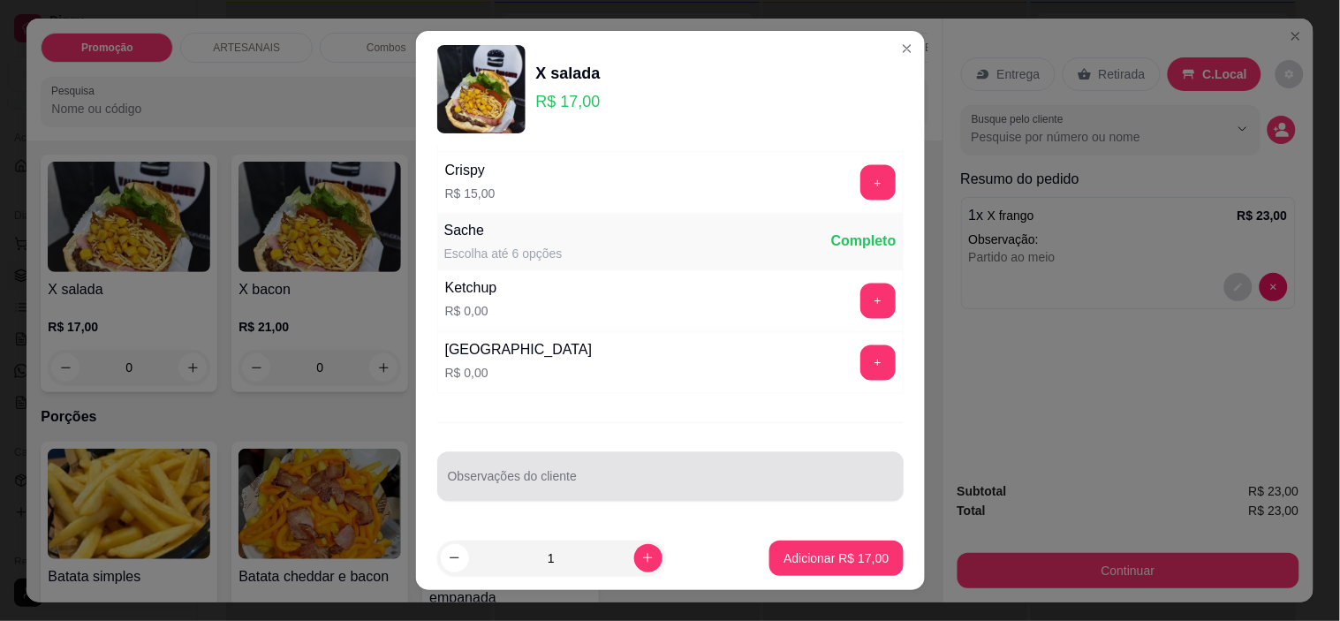
click at [531, 475] on div "Observações do cliente" at bounding box center [670, 476] width 466 height 49
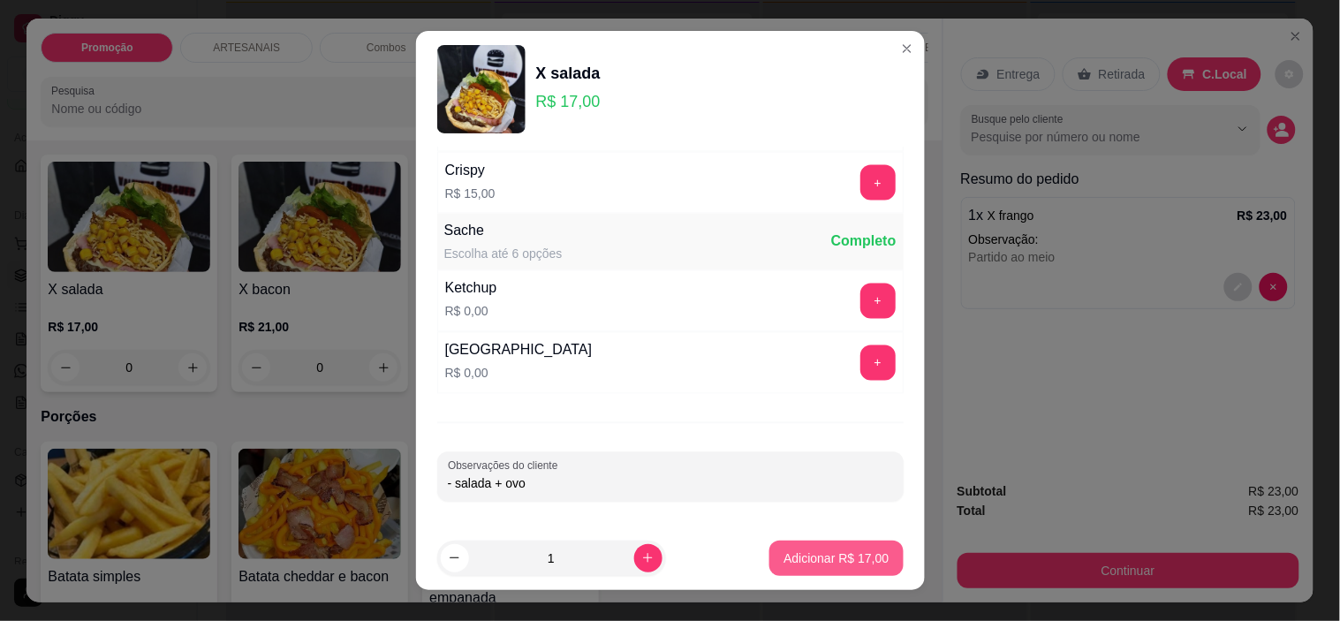
type input "- salada + ovo"
click at [864, 569] on button "Adicionar R$ 17,00" at bounding box center [837, 558] width 130 height 34
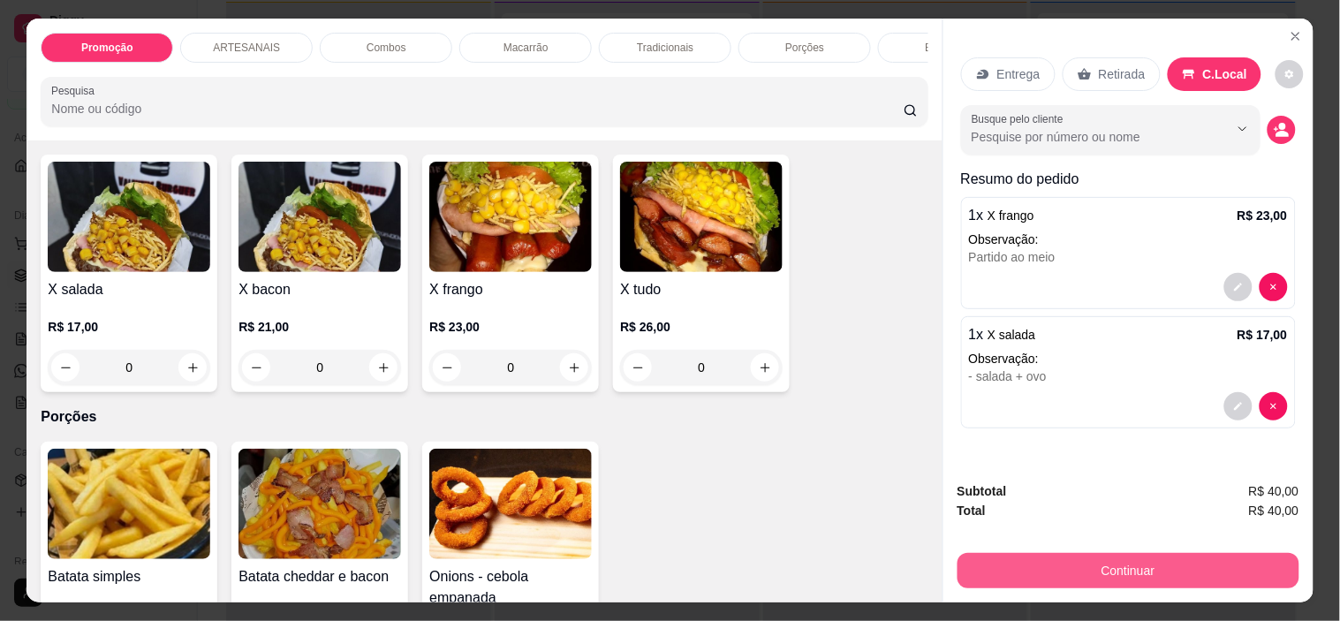
click at [1221, 554] on button "Continuar" at bounding box center [1129, 570] width 342 height 35
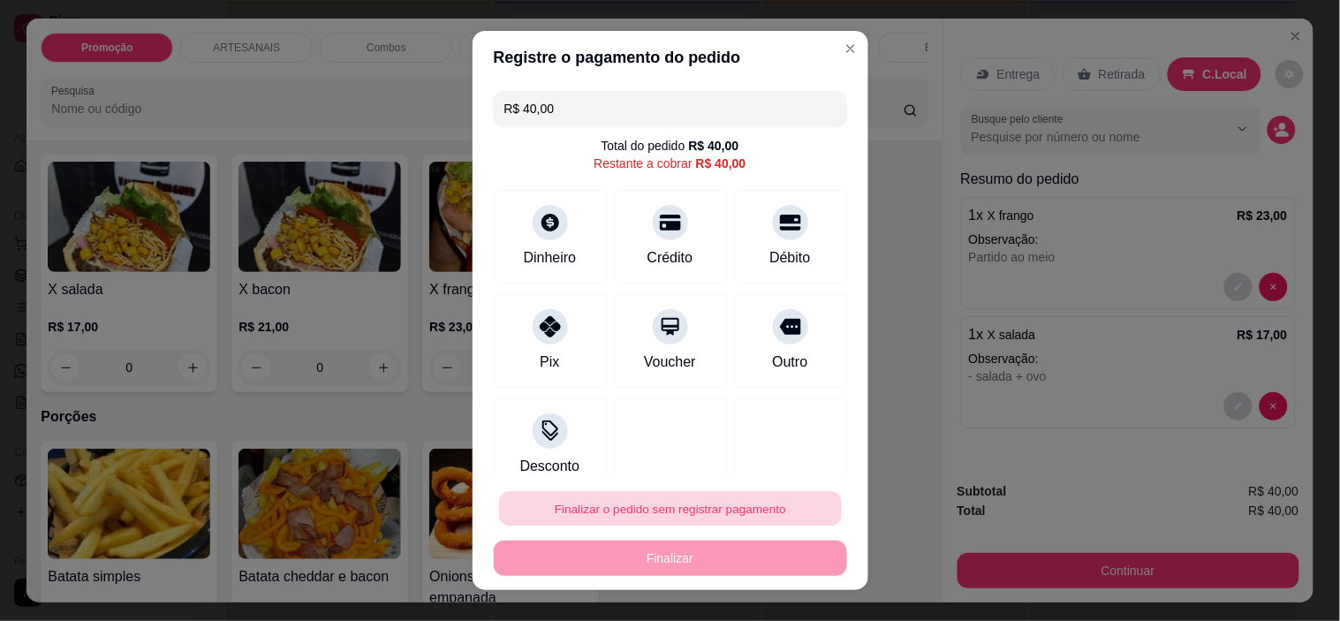
click at [614, 516] on button "Finalizar o pedido sem registrar pagamento" at bounding box center [670, 508] width 343 height 34
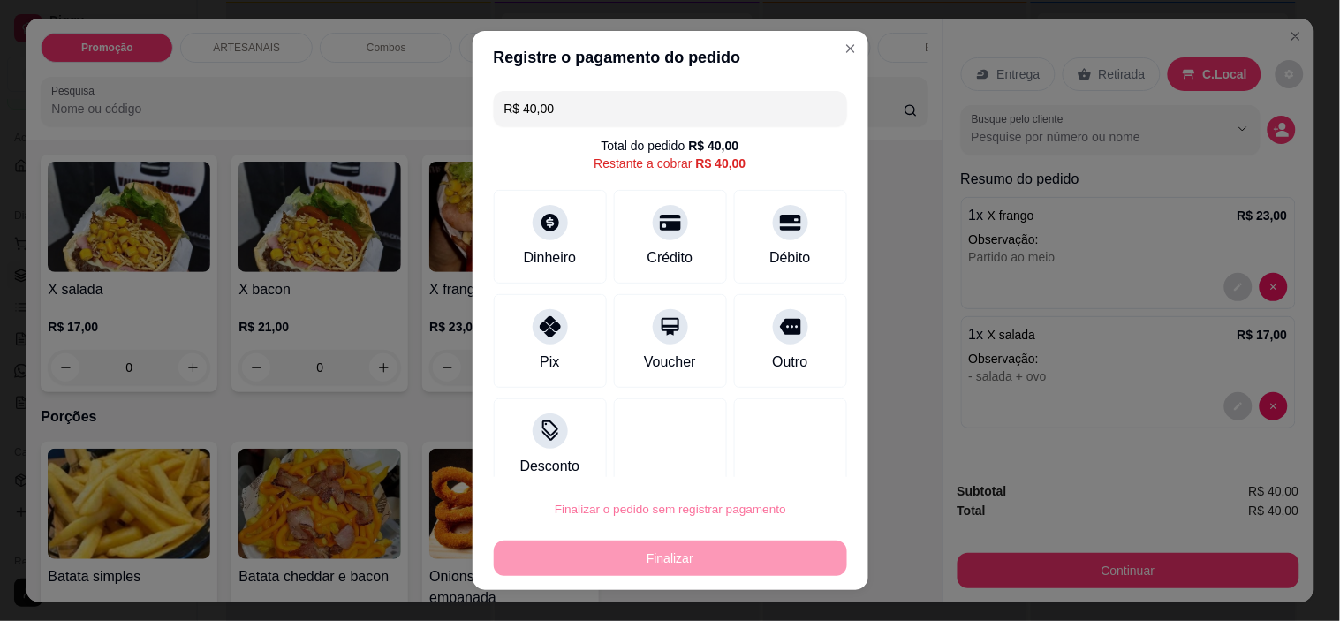
click at [790, 459] on button "Confirmar" at bounding box center [771, 458] width 65 height 27
type input "R$ 0,00"
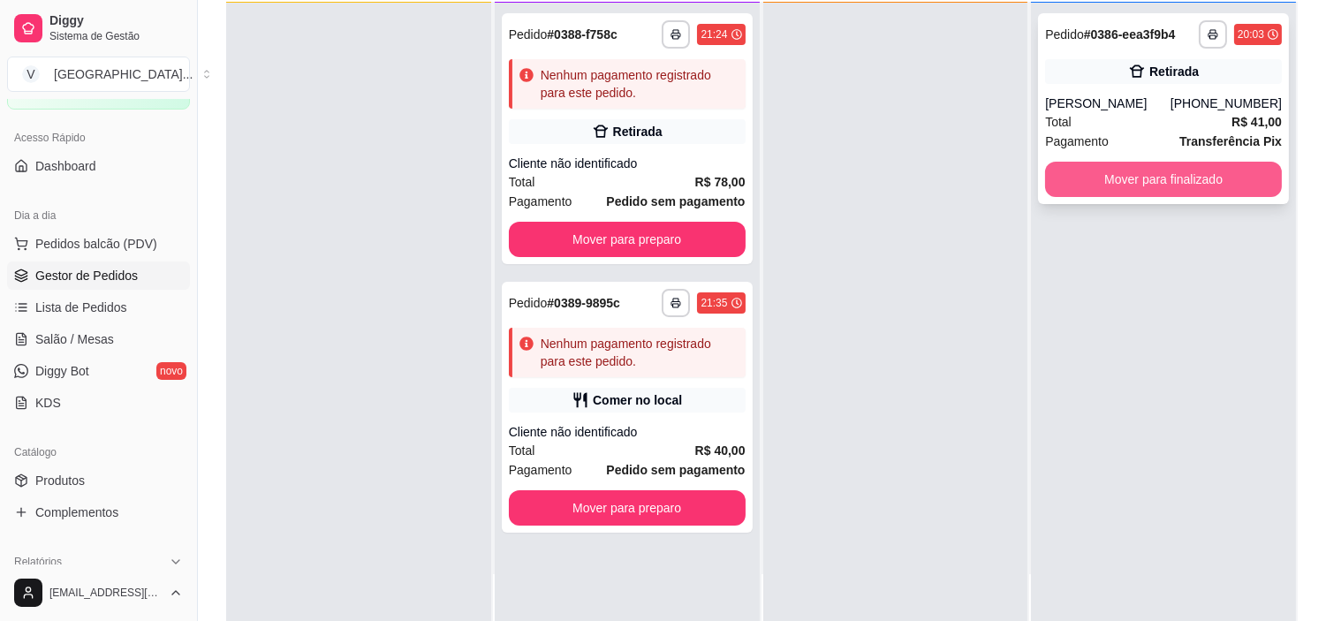
click at [1195, 172] on button "Mover para finalizado" at bounding box center [1163, 179] width 237 height 35
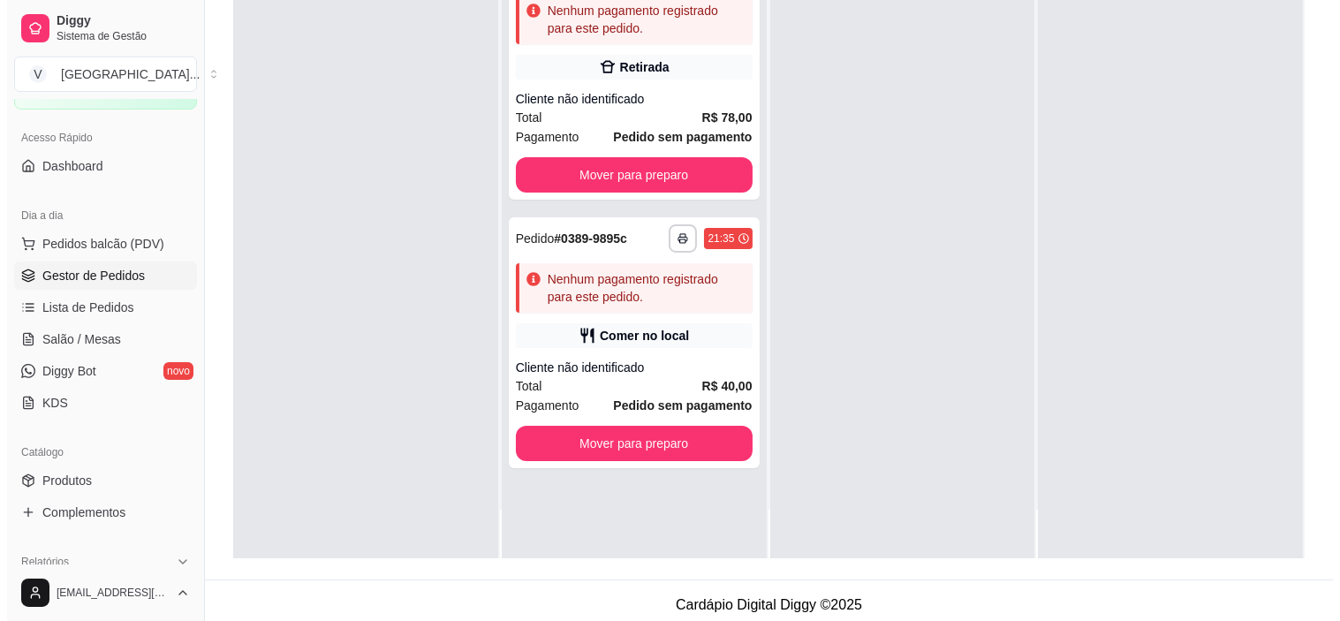
scroll to position [269, 0]
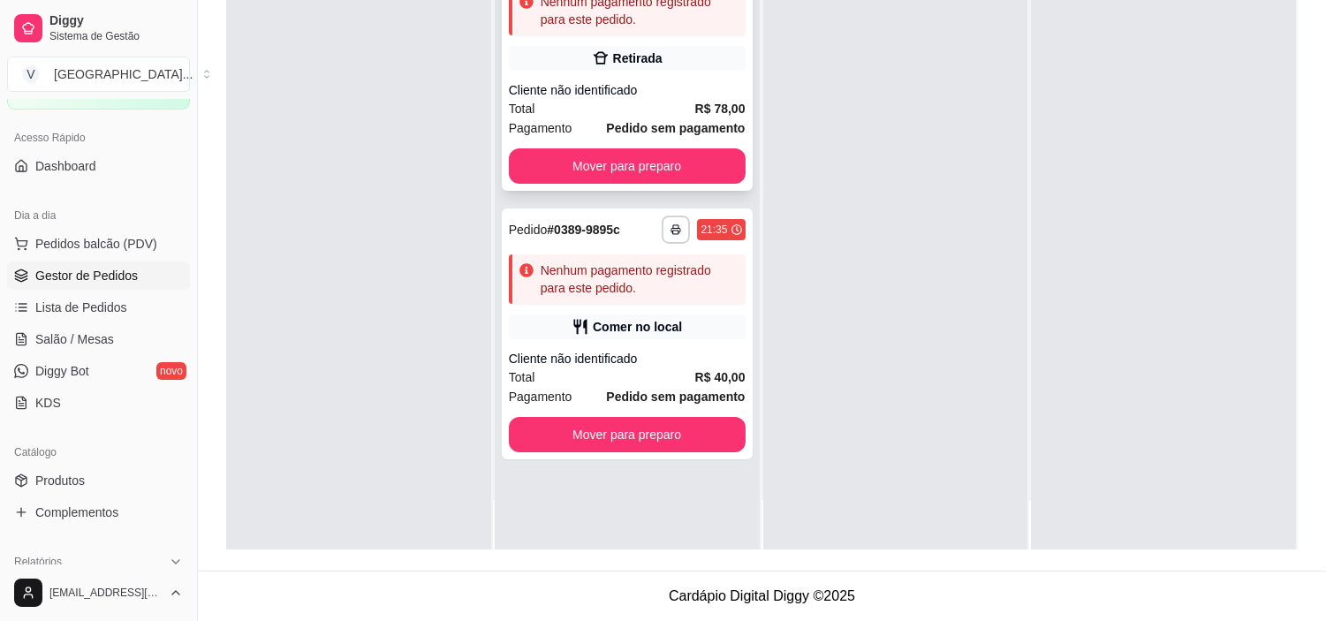
click at [645, 90] on div "Cliente não identificado" at bounding box center [627, 90] width 237 height 18
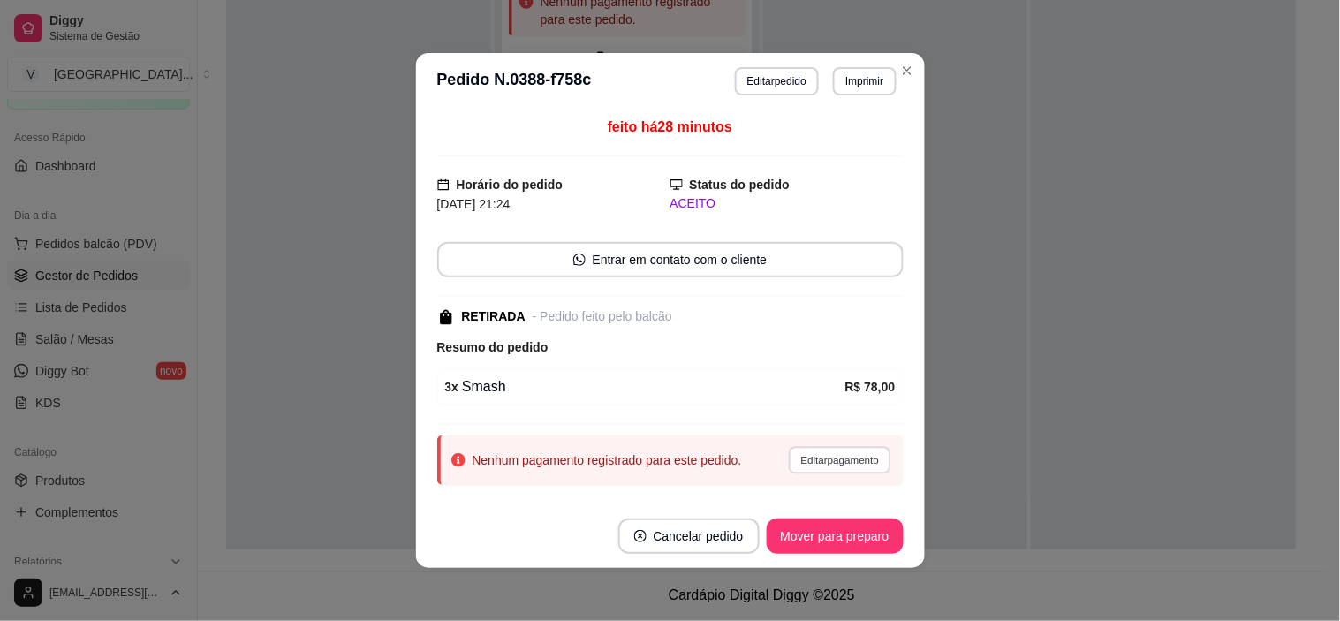
click at [789, 455] on button "Editar pagamento" at bounding box center [840, 459] width 102 height 27
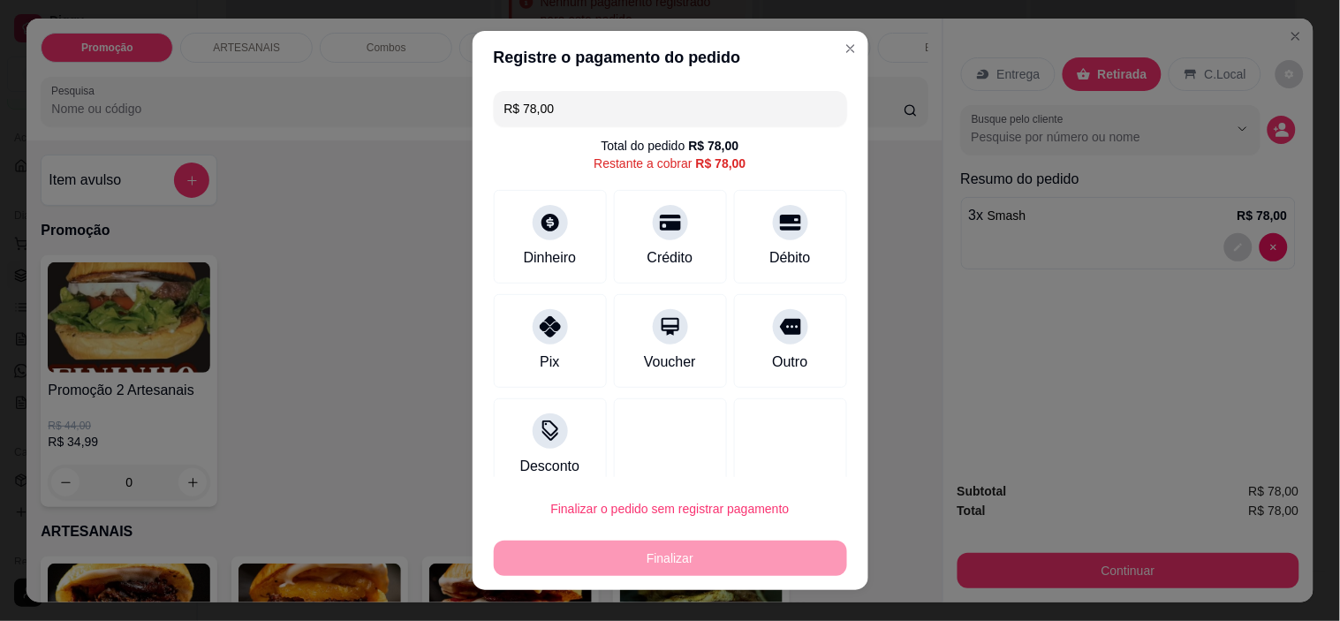
drag, startPoint x: 603, startPoint y: 97, endPoint x: 299, endPoint y: 90, distance: 304.0
click at [299, 90] on div "Registre o pagamento do pedido R$ 78,00 Total do pedido R$ 78,00 Restante a cob…" at bounding box center [670, 310] width 1340 height 621
click at [768, 267] on div "Débito" at bounding box center [790, 256] width 45 height 23
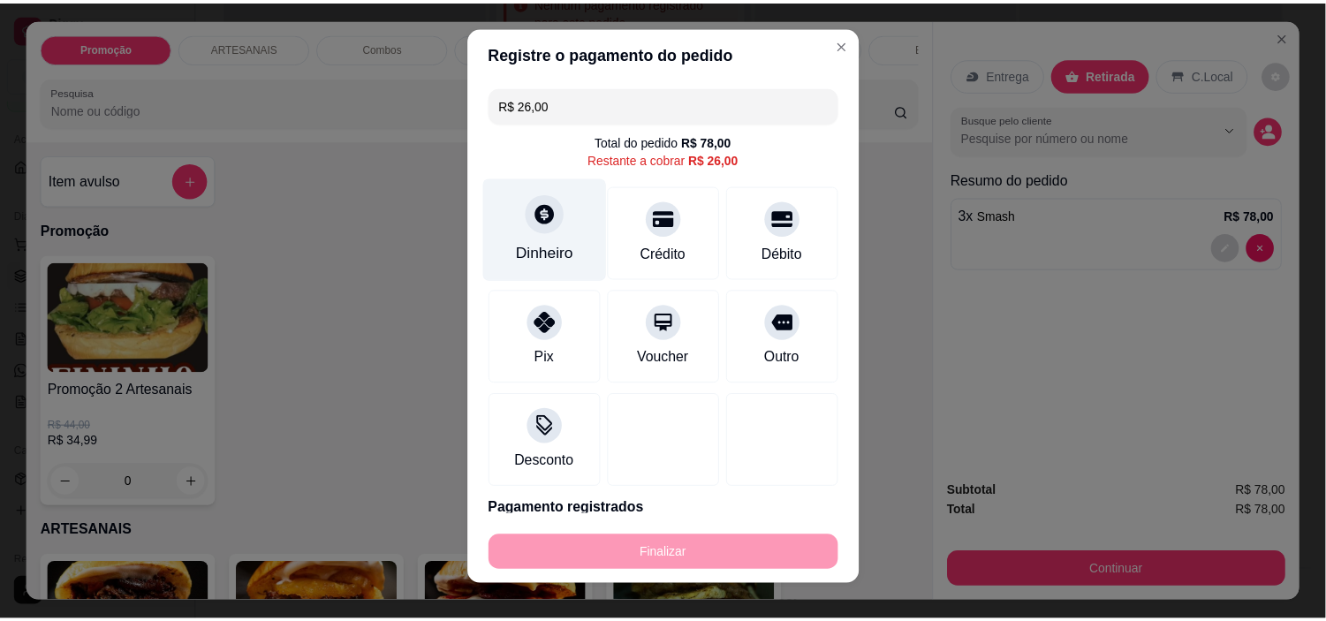
scroll to position [0, 0]
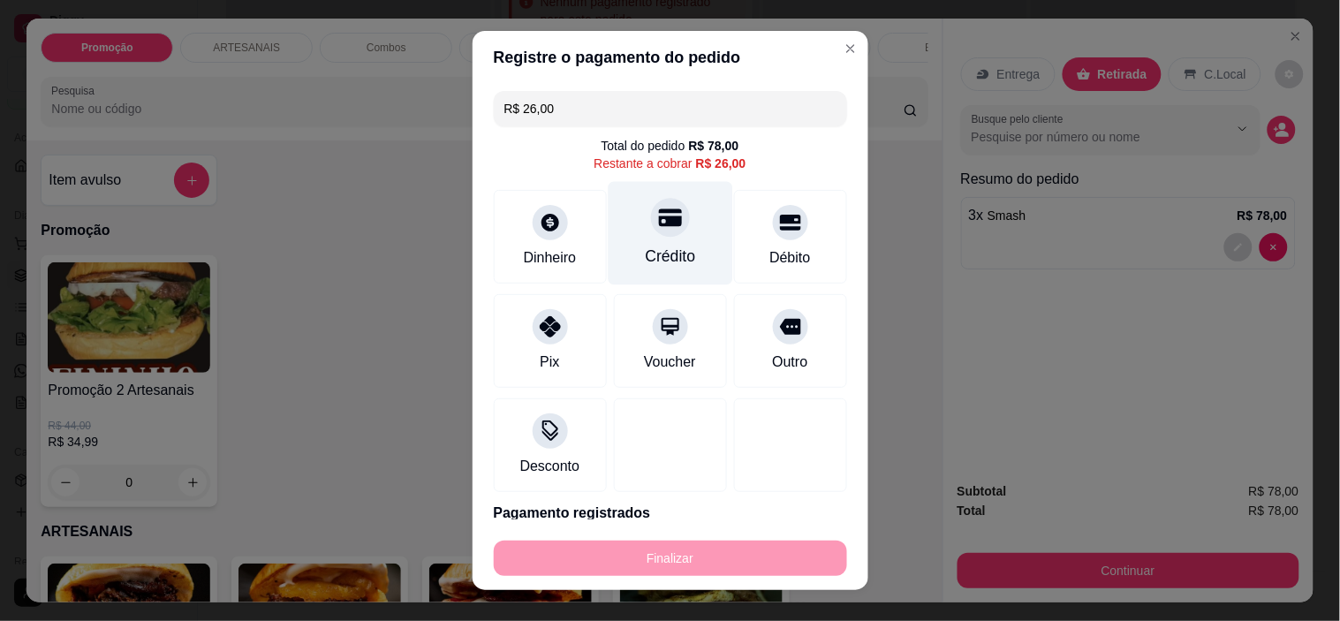
click at [669, 252] on div "Crédito" at bounding box center [670, 256] width 50 height 23
type input "R$ 0,00"
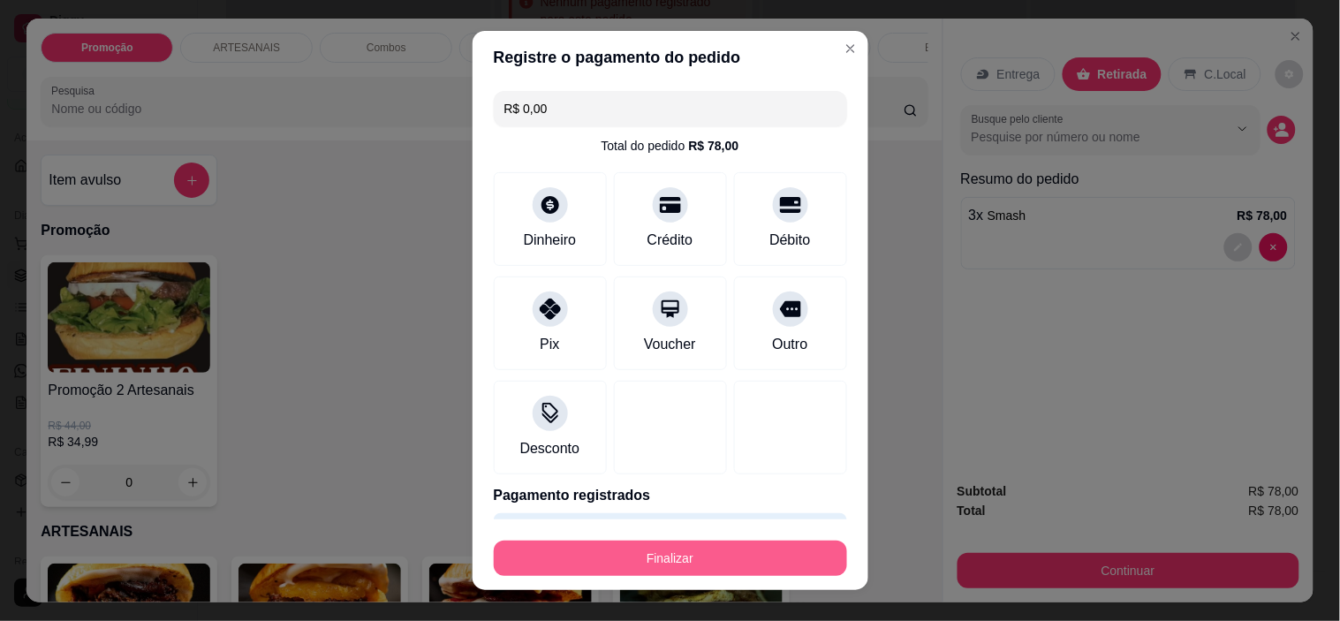
click at [736, 558] on button "Finalizar" at bounding box center [670, 558] width 353 height 35
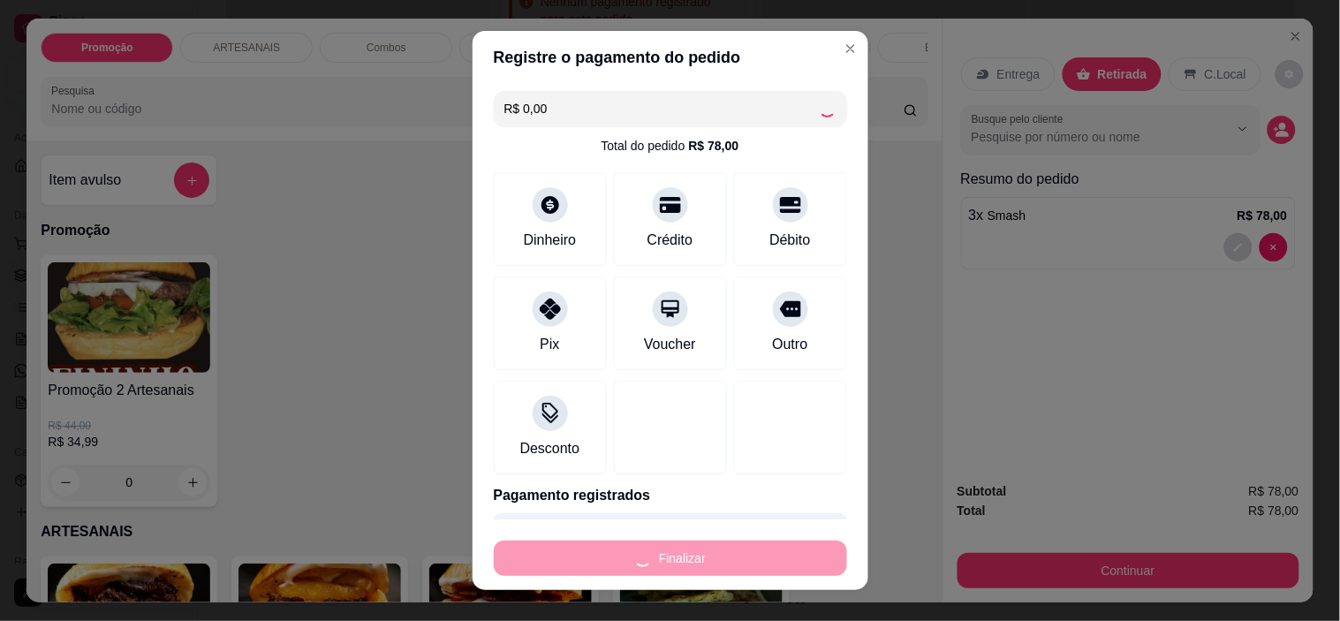
type input "0"
type input "-R$ 78,00"
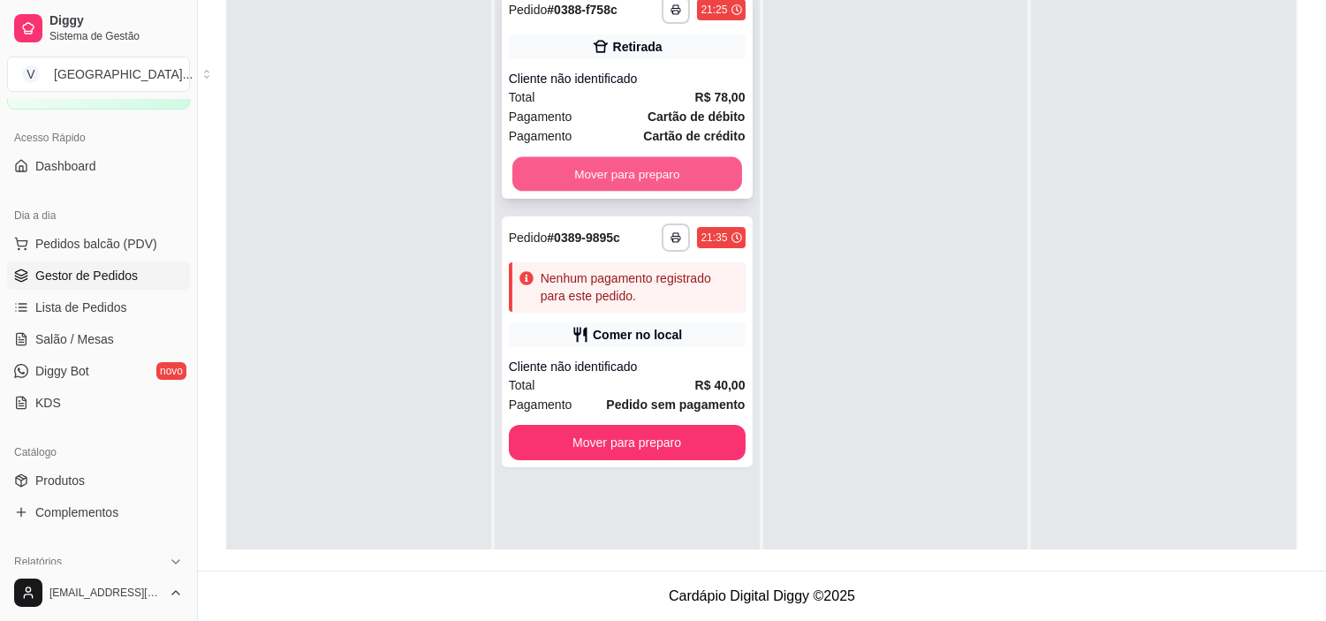
click at [665, 180] on button "Mover para preparo" at bounding box center [627, 174] width 230 height 34
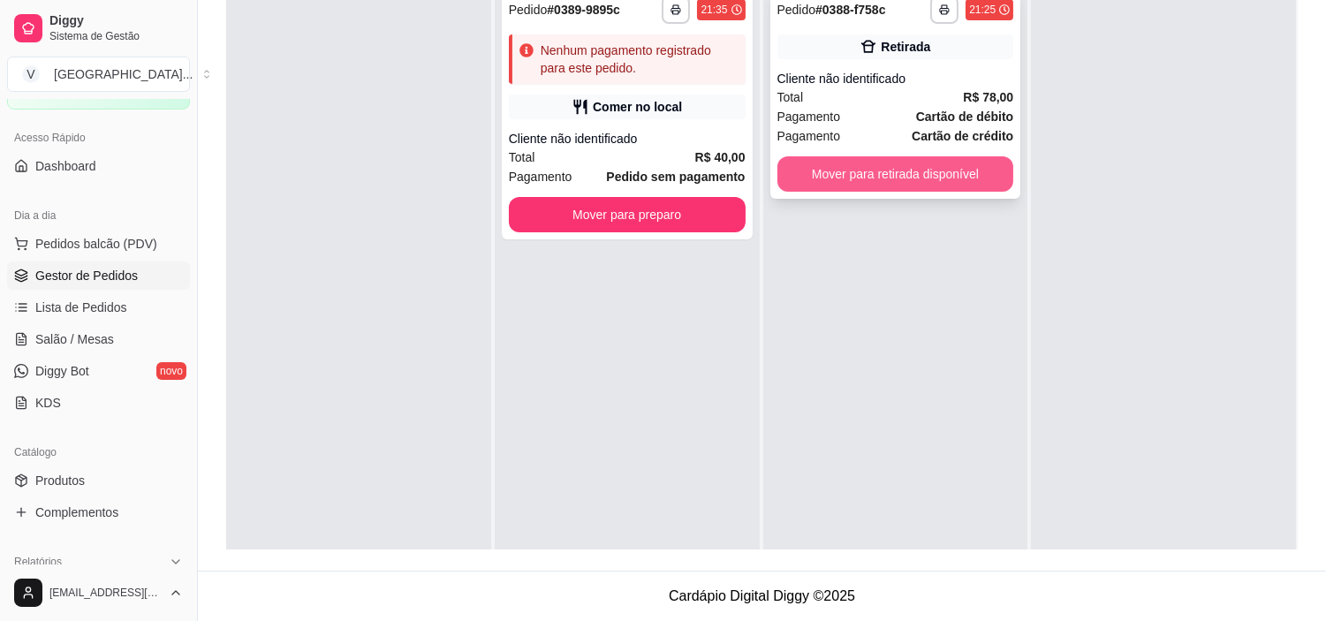
click at [982, 178] on button "Mover para retirada disponível" at bounding box center [895, 173] width 237 height 35
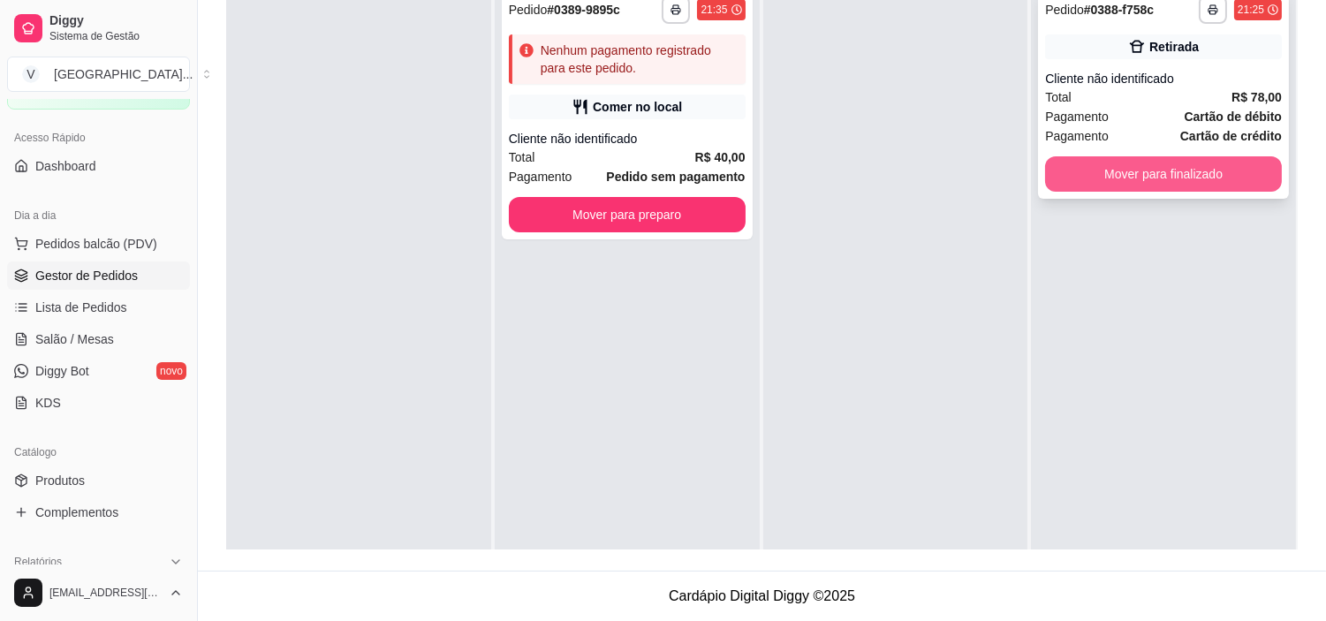
click at [1212, 165] on button "Mover para finalizado" at bounding box center [1163, 173] width 237 height 35
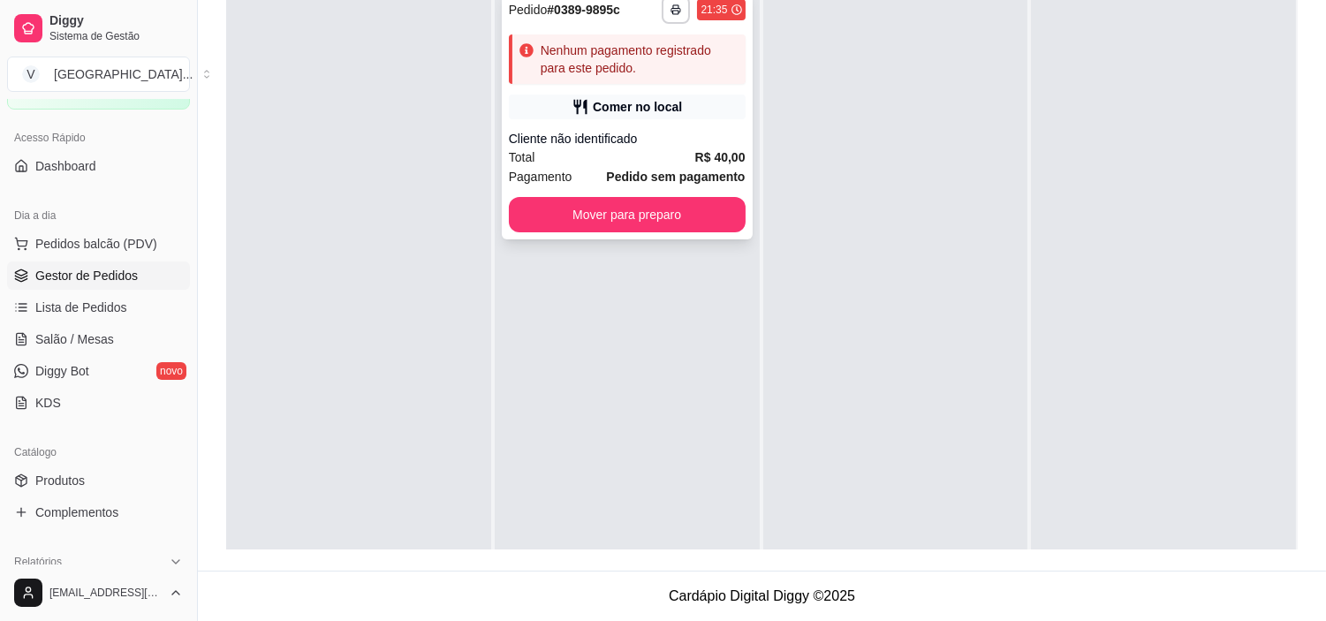
click at [682, 150] on div "Total R$ 40,00" at bounding box center [627, 157] width 237 height 19
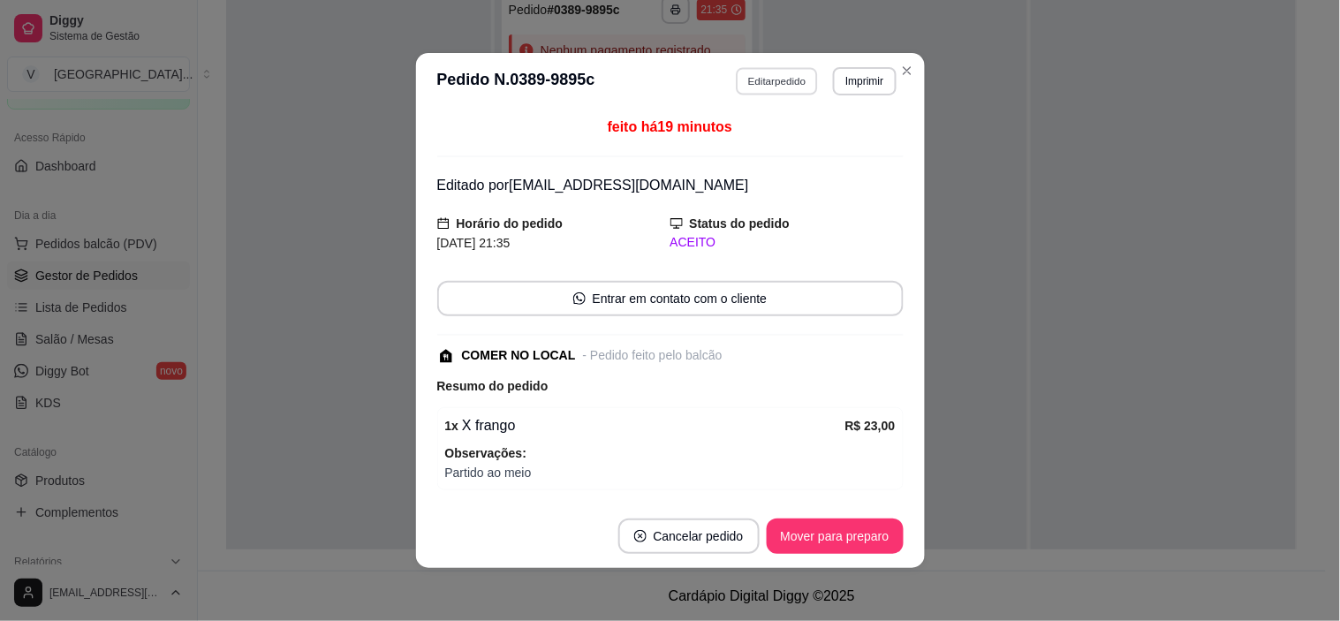
click at [766, 82] on button "Editar pedido" at bounding box center [777, 80] width 82 height 27
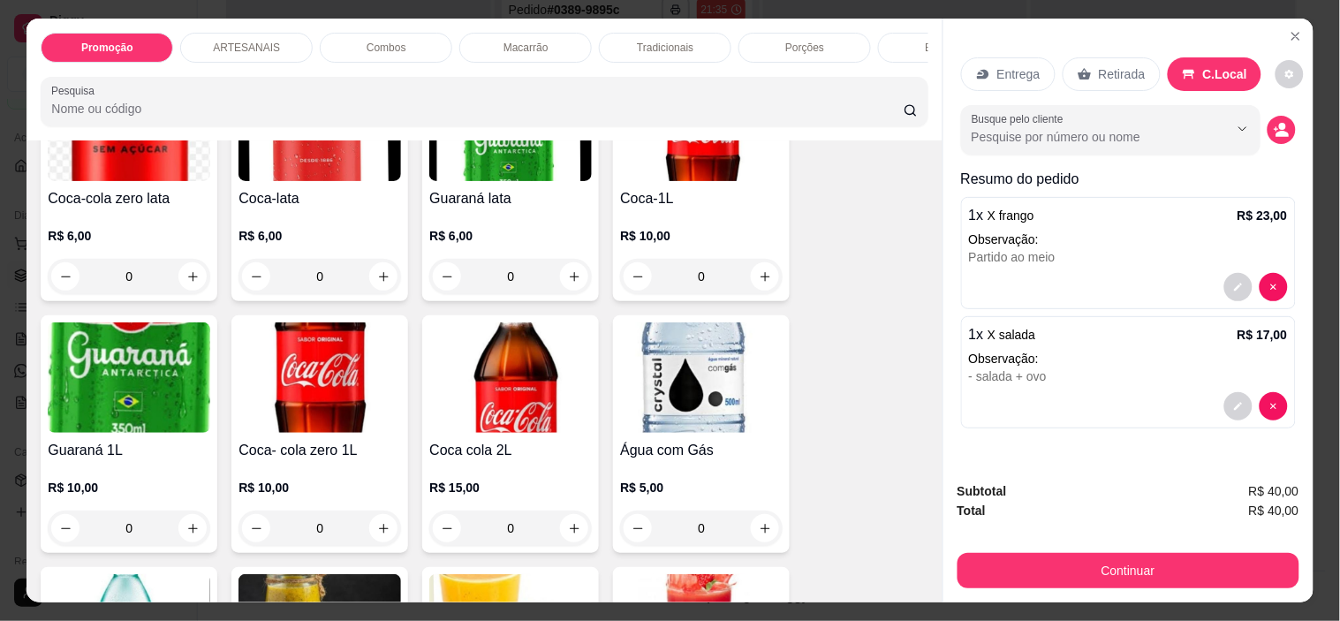
scroll to position [2355, 0]
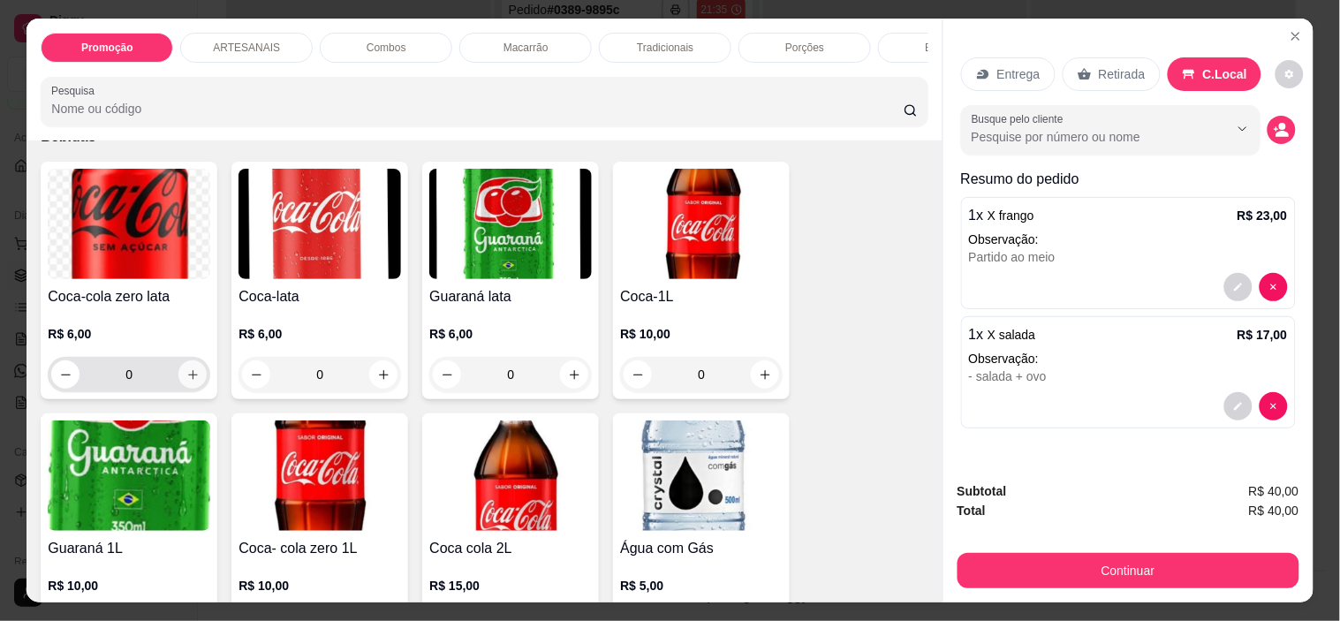
click at [186, 377] on icon "increase-product-quantity" at bounding box center [192, 374] width 13 height 13
type input "1"
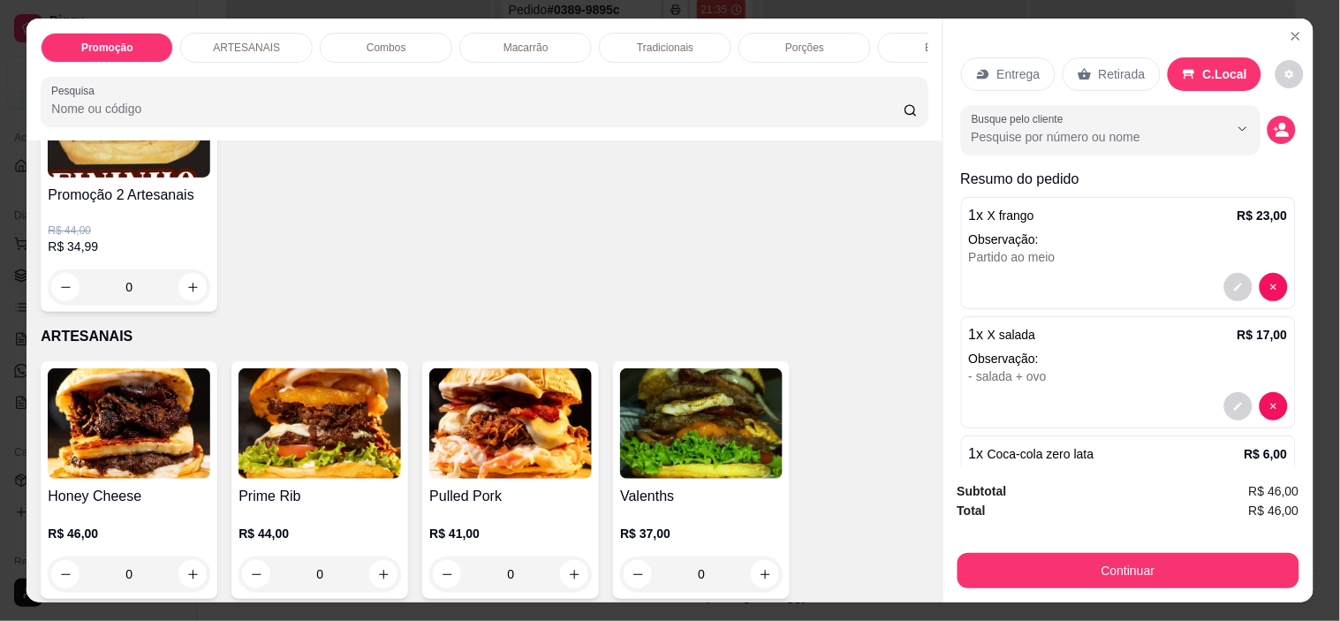
scroll to position [0, 0]
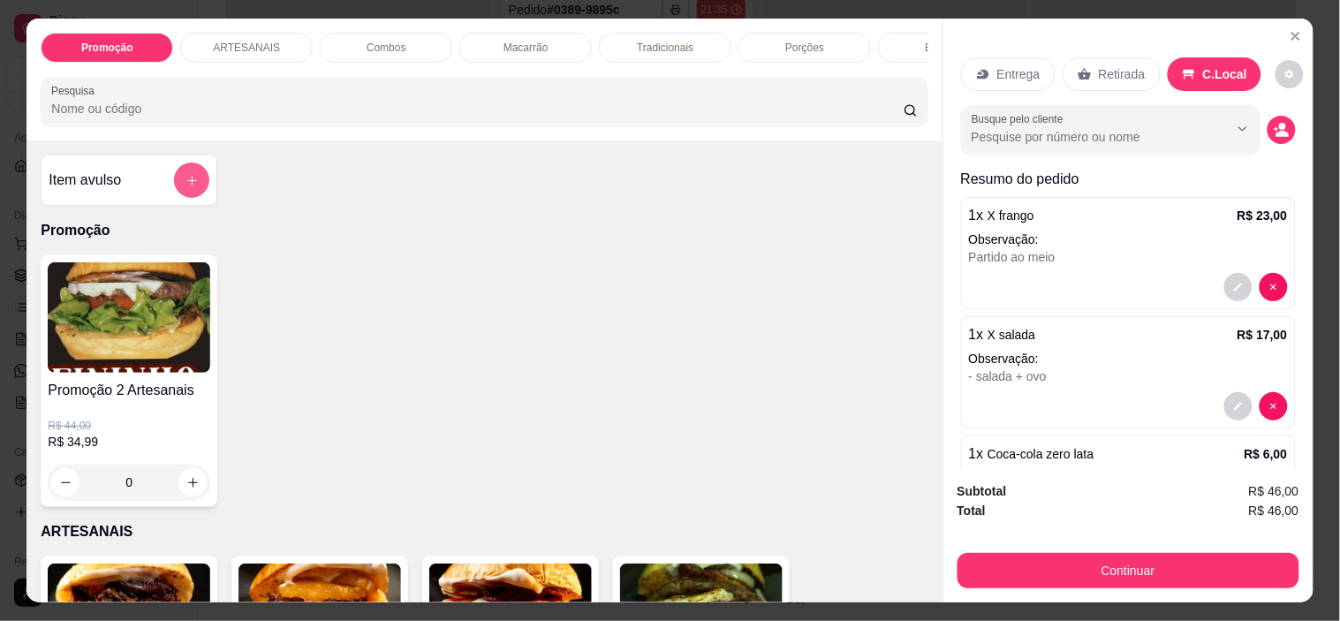
click at [186, 184] on icon "add-separate-item" at bounding box center [192, 180] width 13 height 13
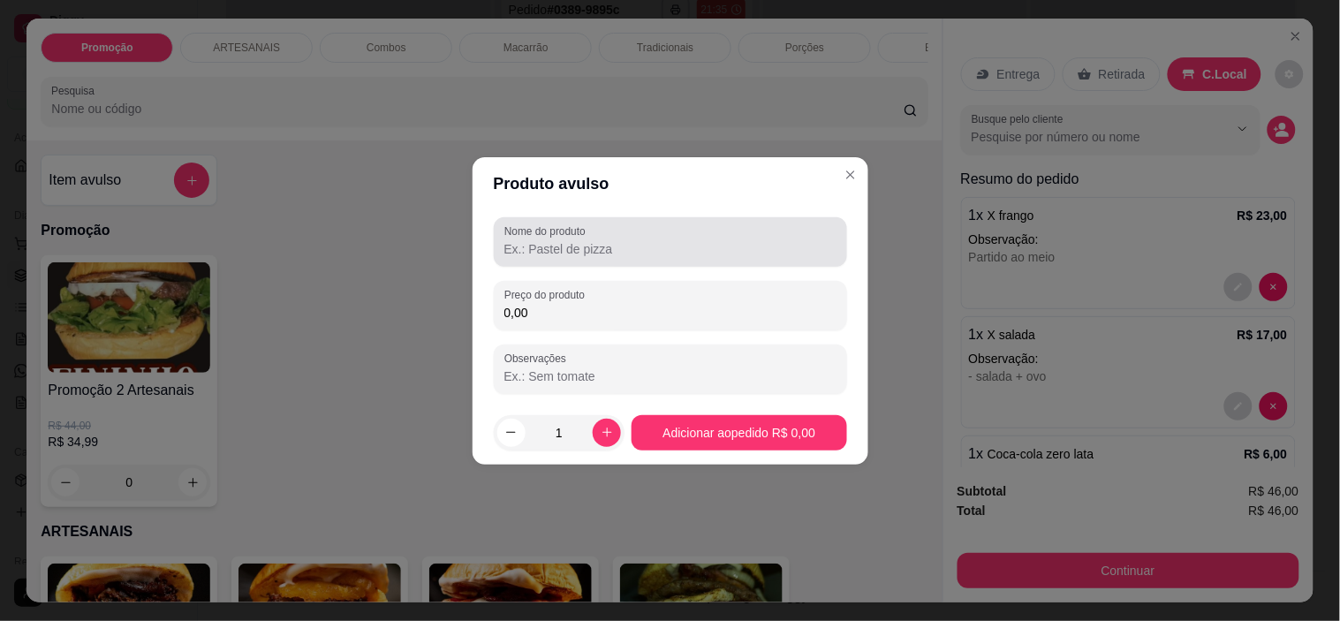
click at [747, 256] on input "Nome do produto" at bounding box center [670, 249] width 332 height 18
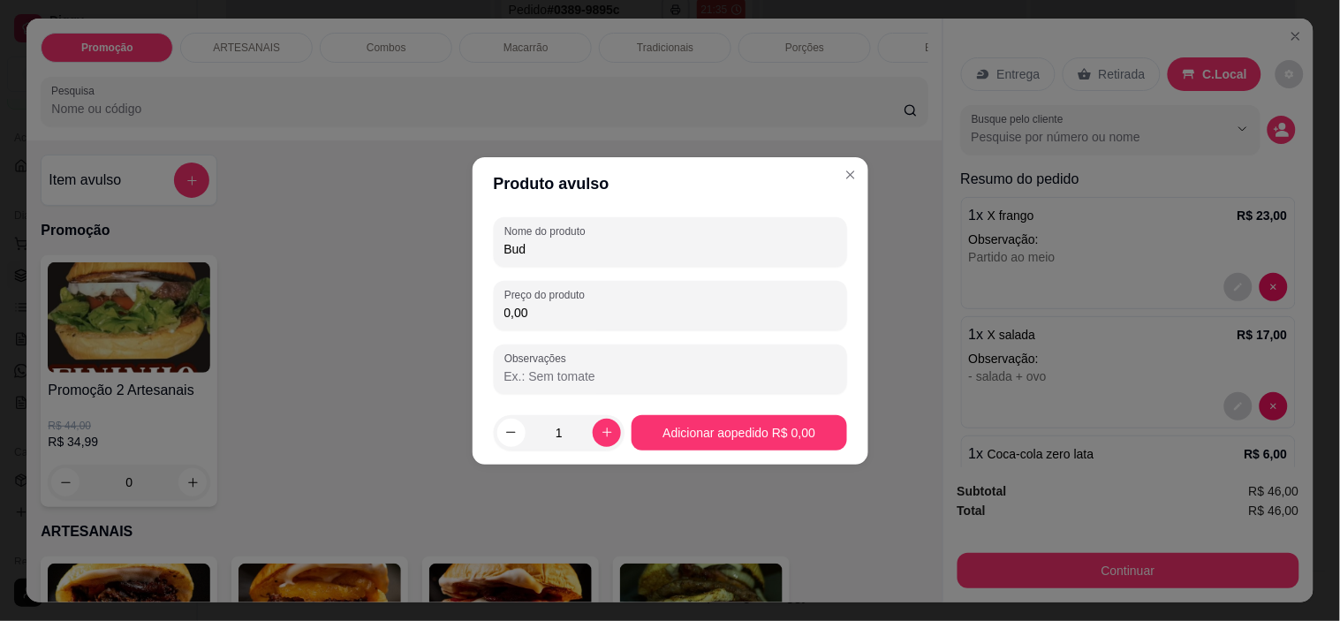
click at [641, 253] on input "Bud" at bounding box center [670, 249] width 332 height 18
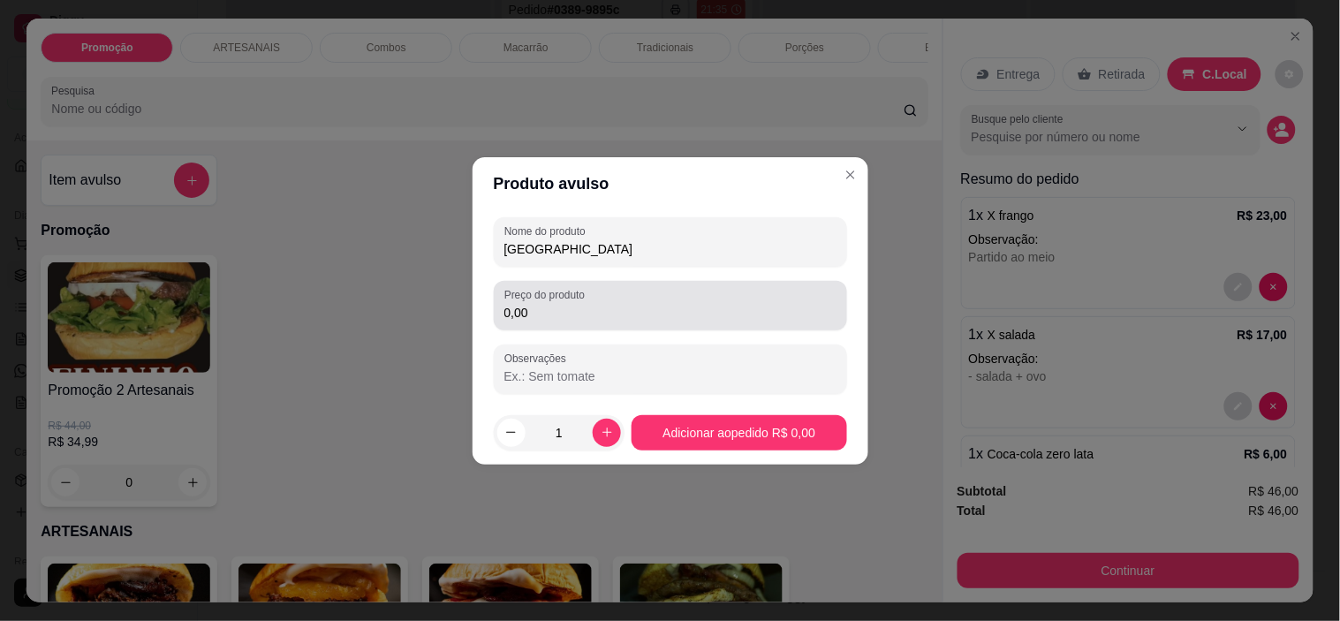
type input "[GEOGRAPHIC_DATA]"
click at [589, 309] on input "0,00" at bounding box center [670, 313] width 332 height 18
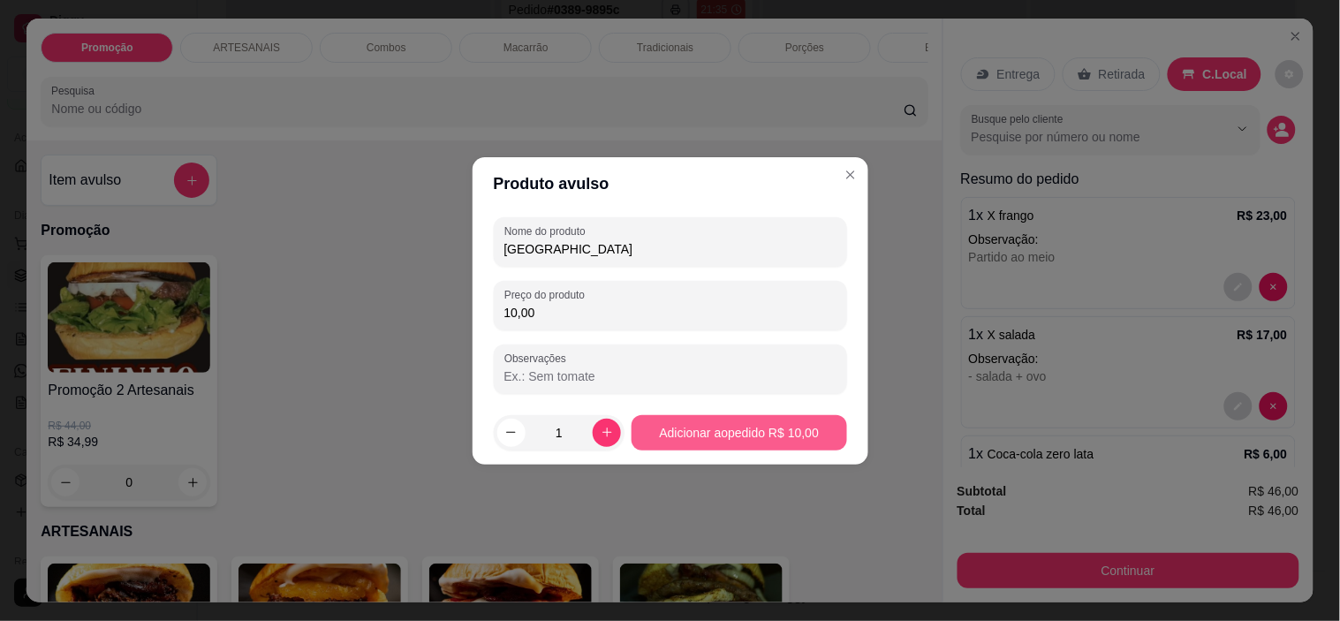
type input "10,00"
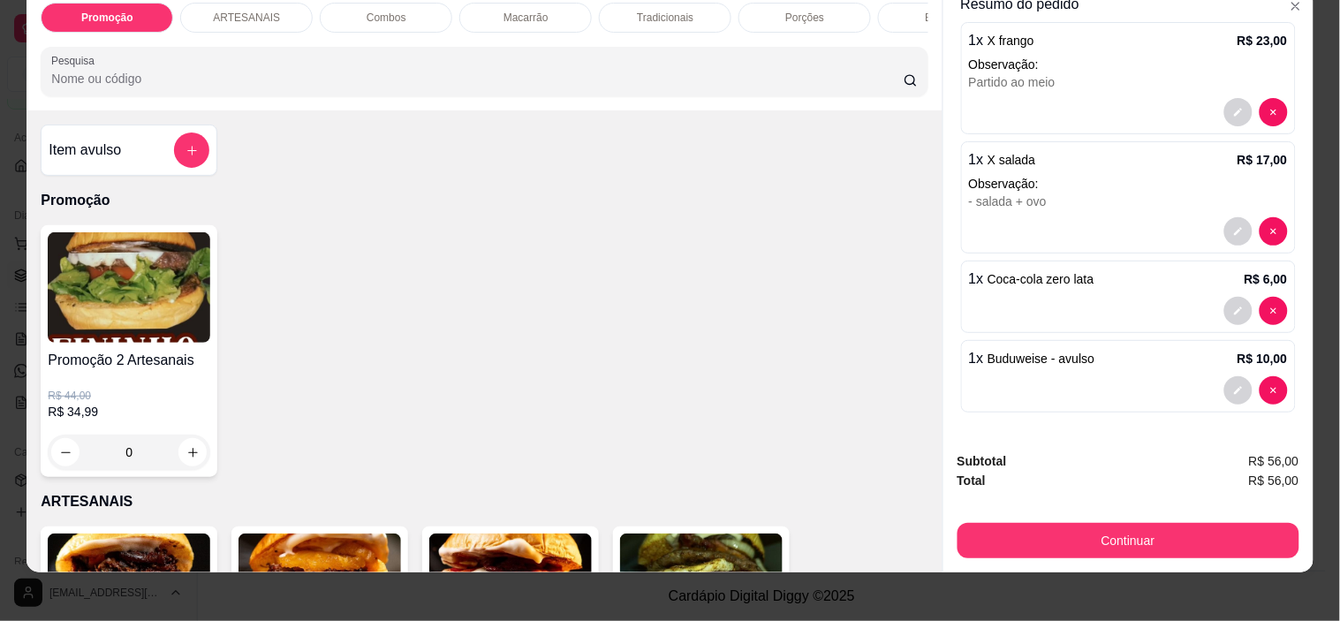
scroll to position [45, 0]
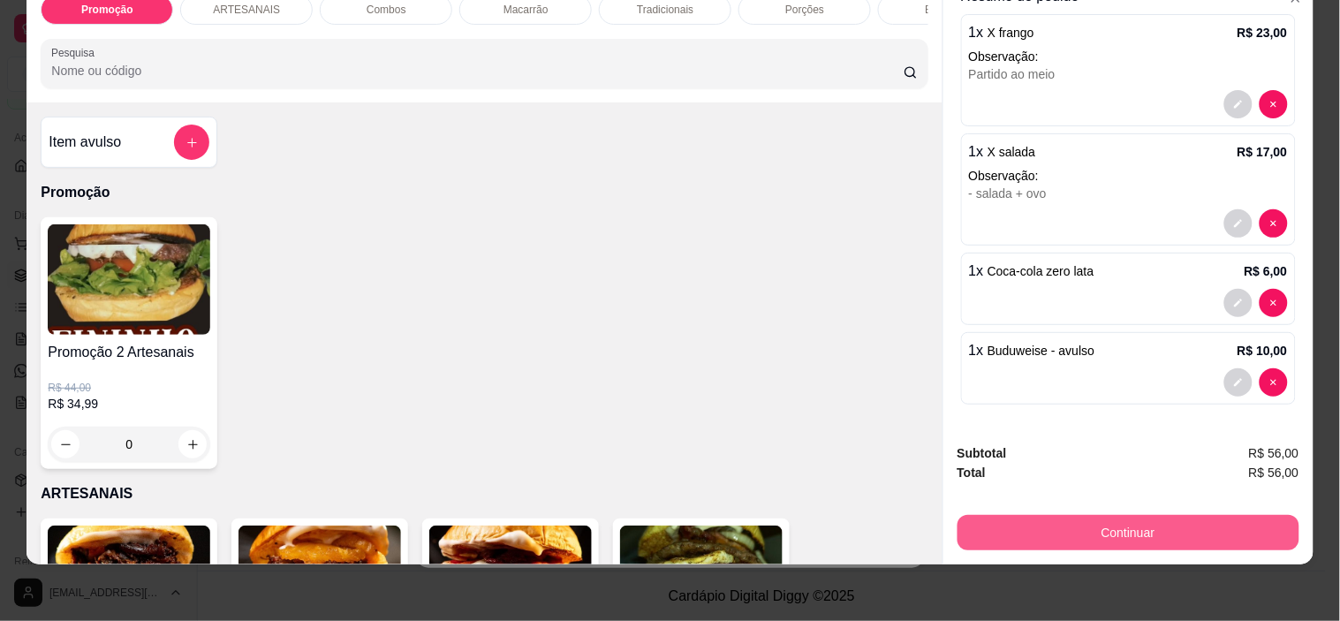
click at [1191, 515] on button "Continuar" at bounding box center [1129, 532] width 342 height 35
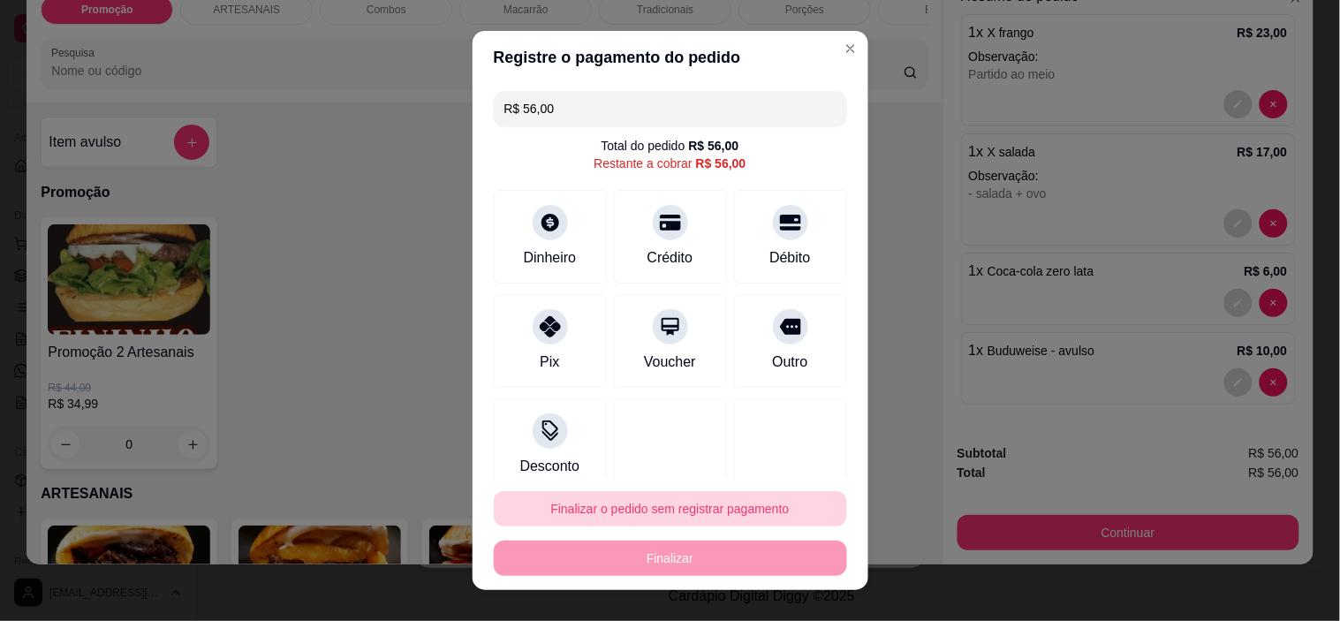
click at [671, 510] on button "Finalizar o pedido sem registrar pagamento" at bounding box center [670, 508] width 353 height 35
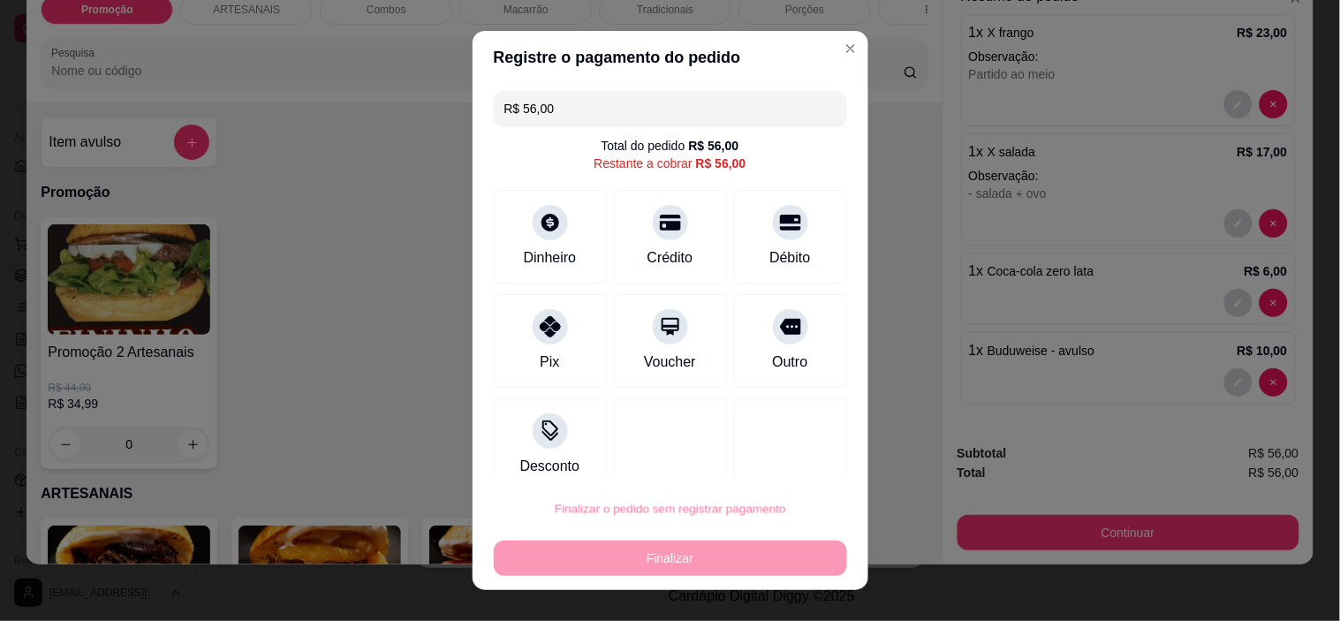
click at [789, 465] on button "Confirmar" at bounding box center [771, 459] width 65 height 27
type input "0"
type input "R$ 0,00"
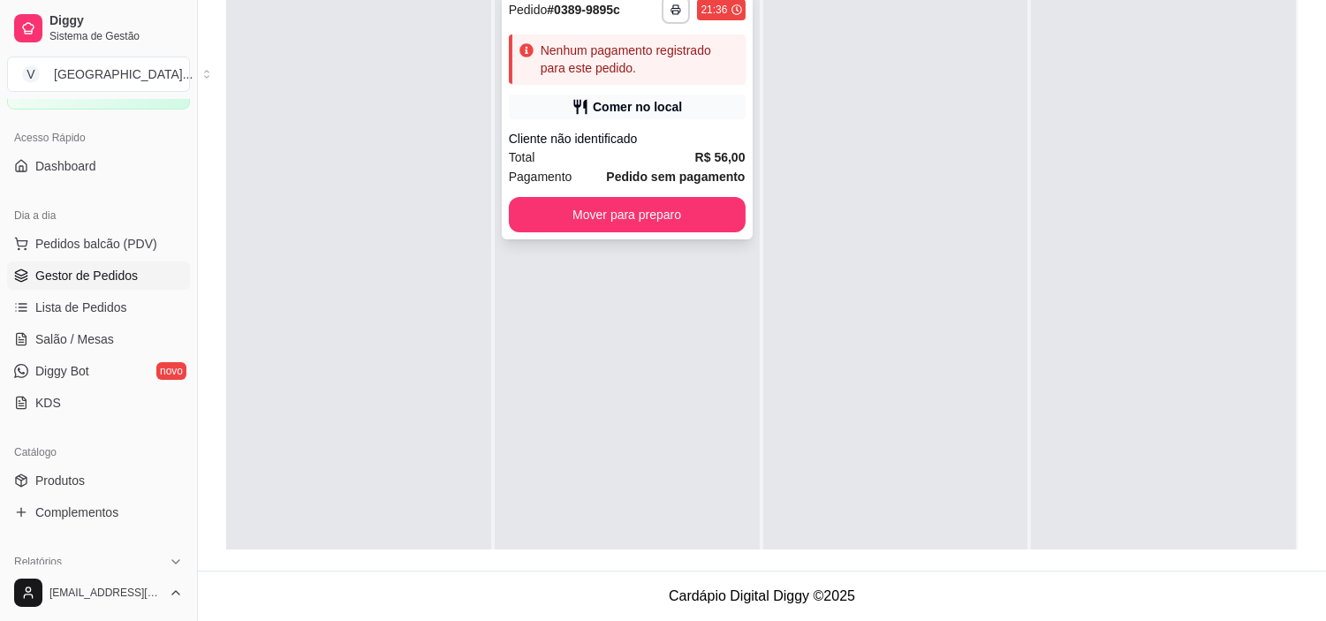
click at [690, 186] on span "Pedido sem pagamento" at bounding box center [675, 176] width 139 height 19
click at [642, 201] on button "Mover para preparo" at bounding box center [627, 215] width 230 height 34
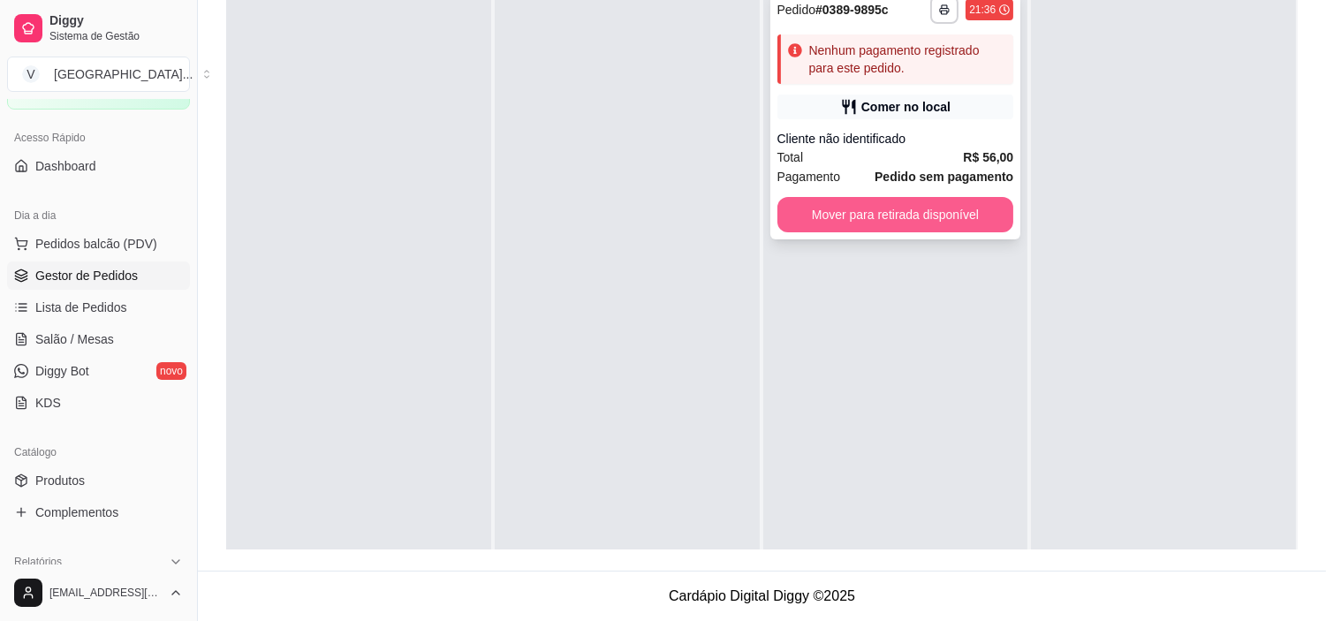
click at [929, 206] on button "Mover para retirada disponível" at bounding box center [895, 214] width 237 height 35
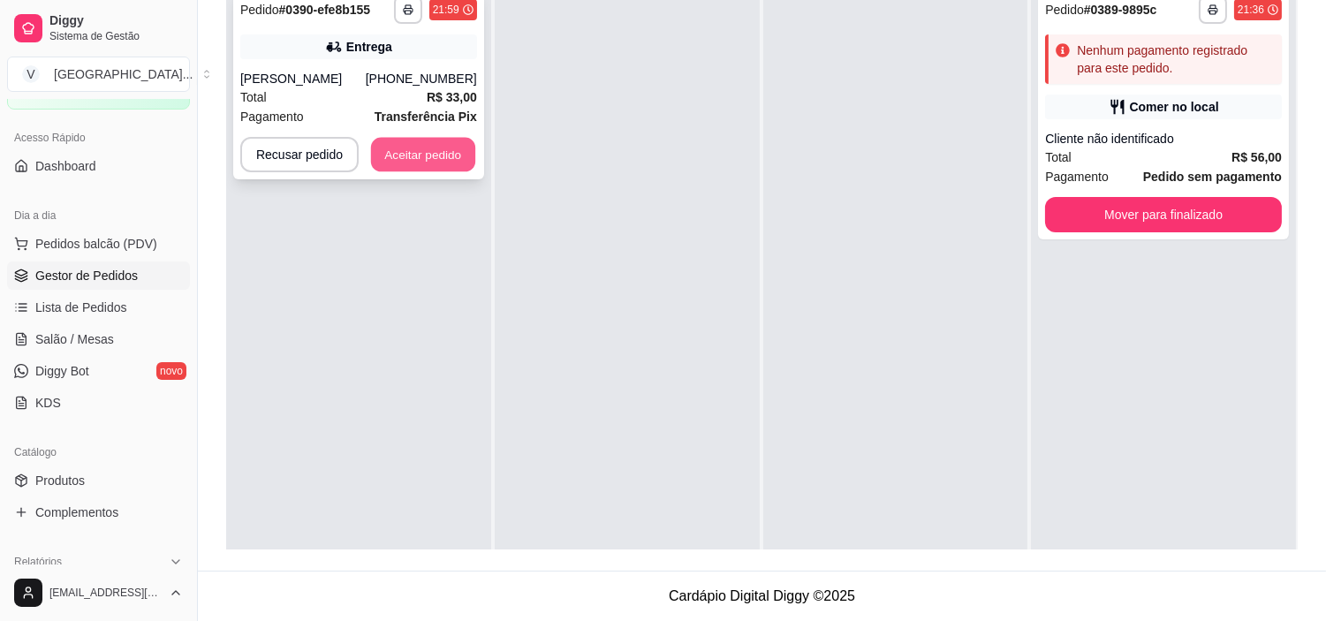
click at [446, 166] on button "Aceitar pedido" at bounding box center [423, 155] width 104 height 34
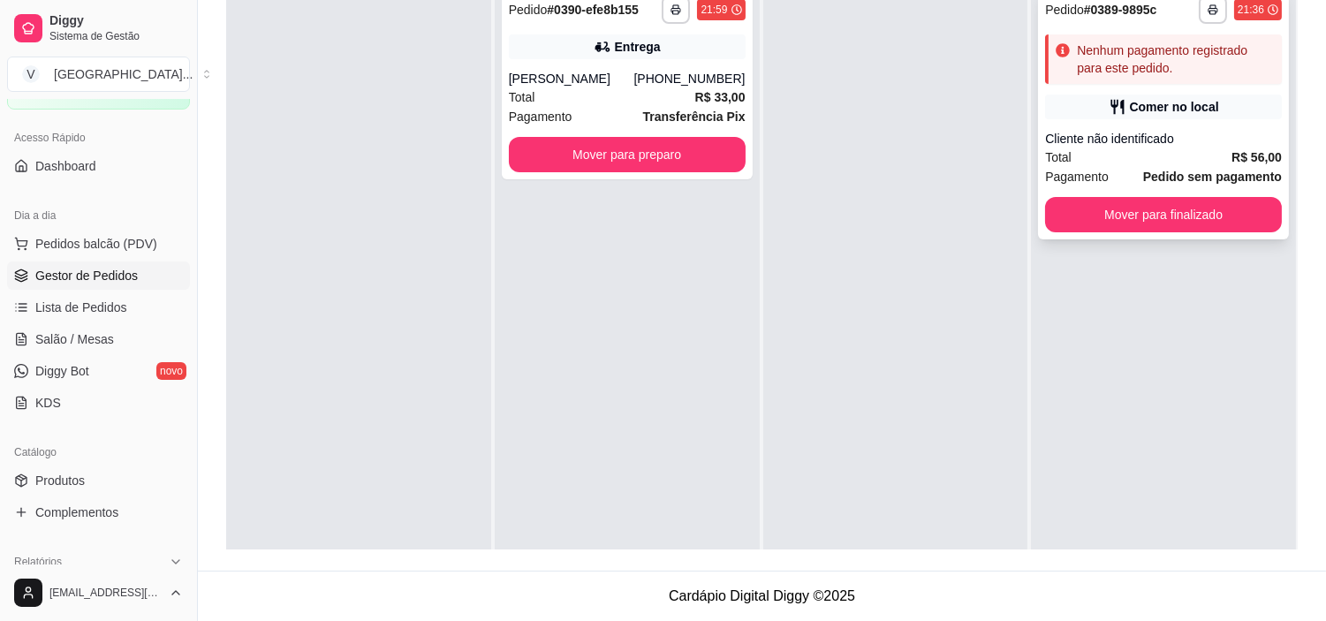
click at [1224, 54] on div "Nenhum pagamento registrado para este pedido." at bounding box center [1176, 59] width 198 height 35
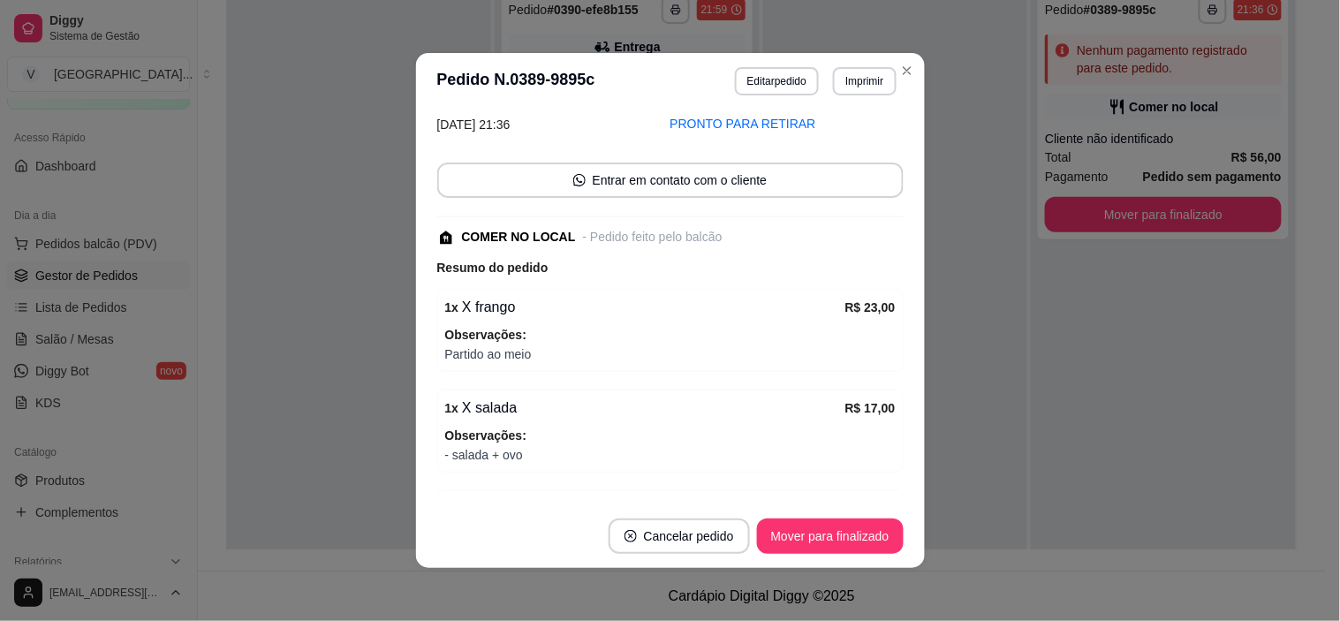
scroll to position [333, 0]
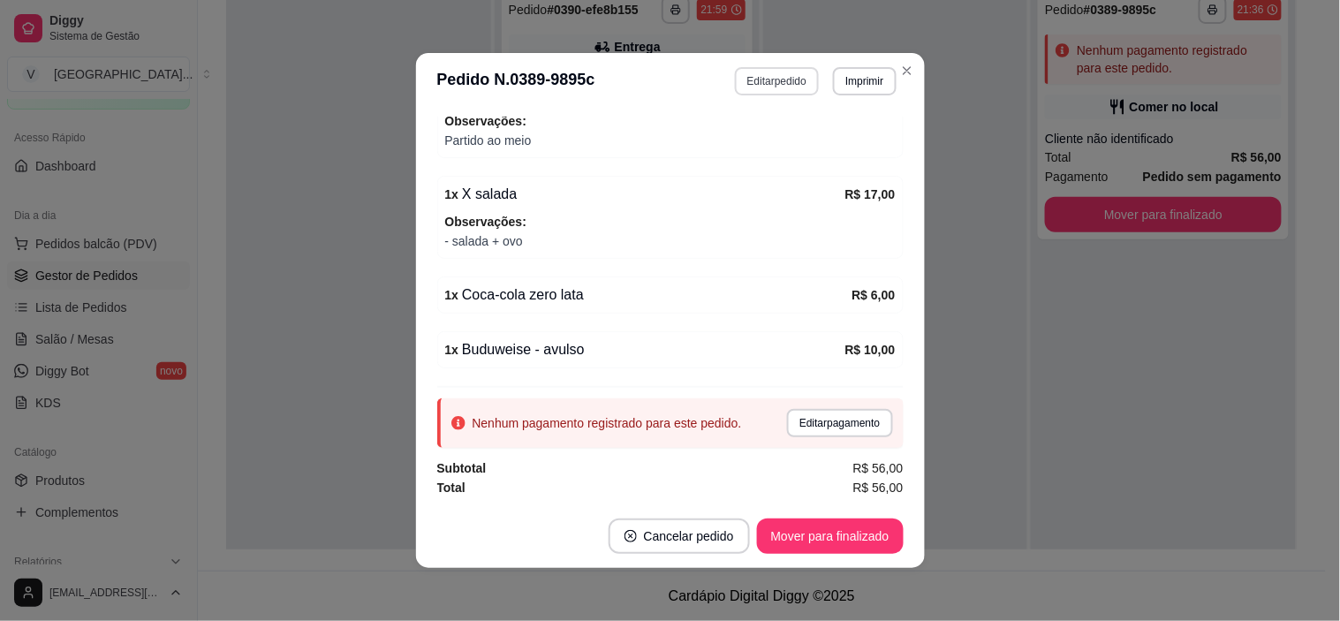
click at [775, 77] on button "Editar pedido" at bounding box center [777, 81] width 84 height 28
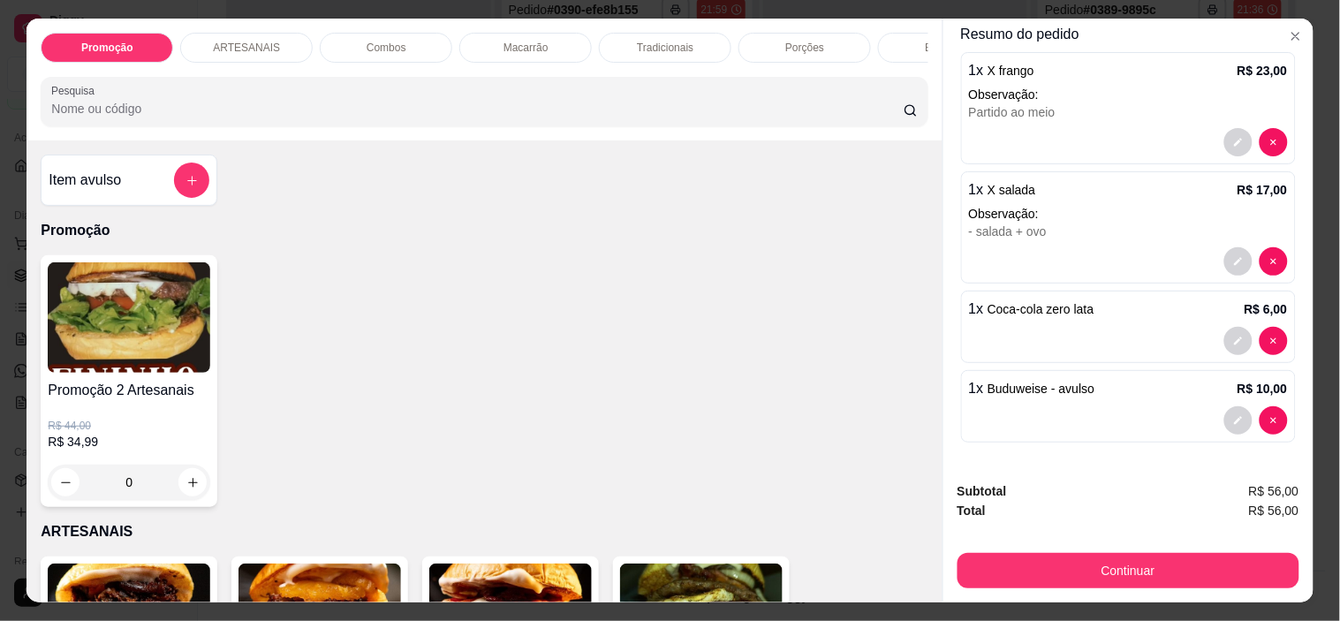
scroll to position [45, 0]
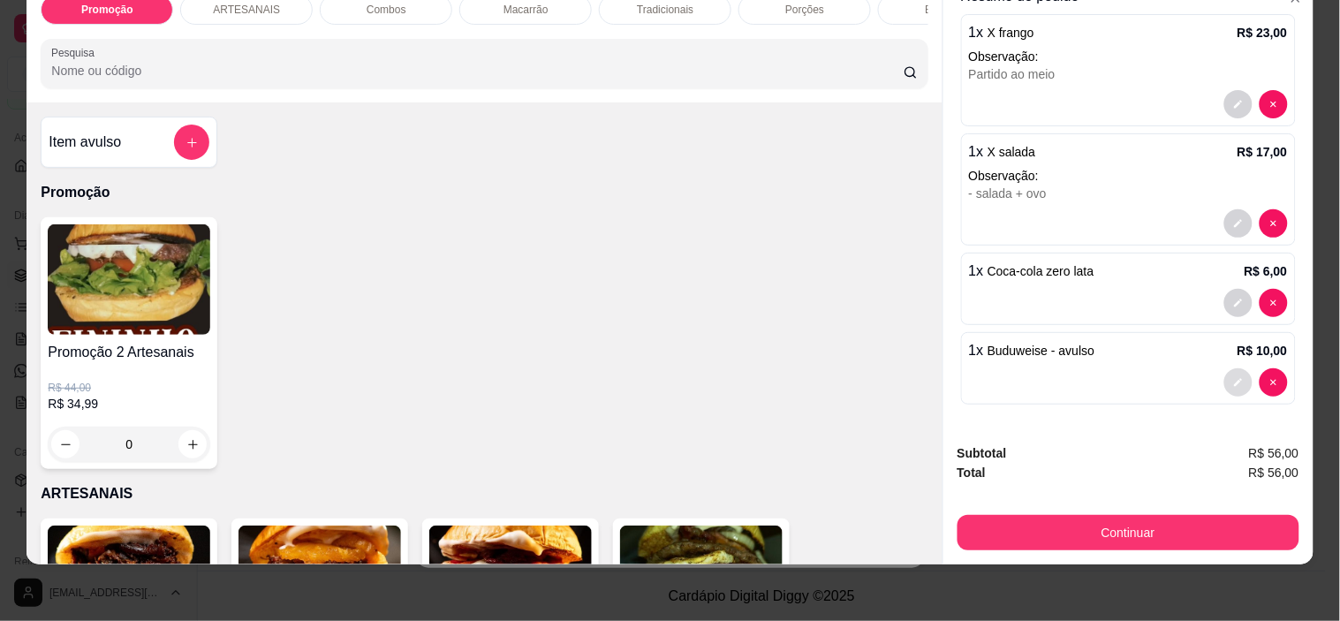
click at [1226, 368] on button "decrease-product-quantity" at bounding box center [1238, 382] width 28 height 28
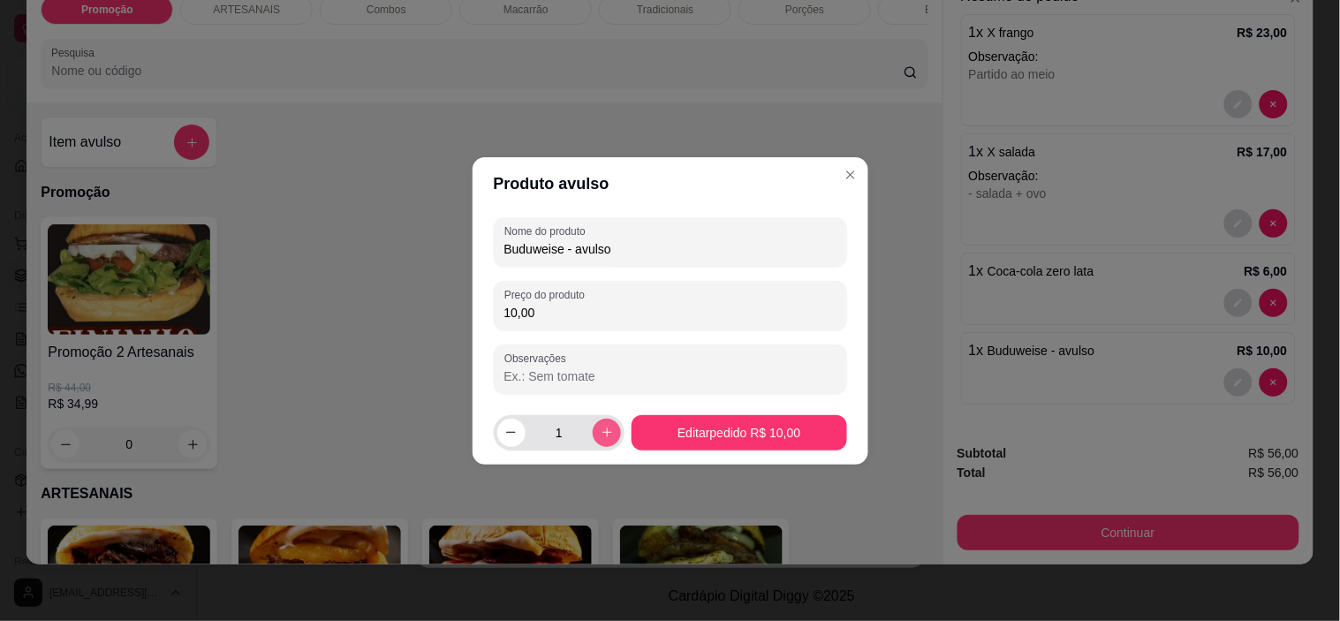
click at [610, 430] on button "increase-product-quantity" at bounding box center [607, 433] width 28 height 28
type input "2"
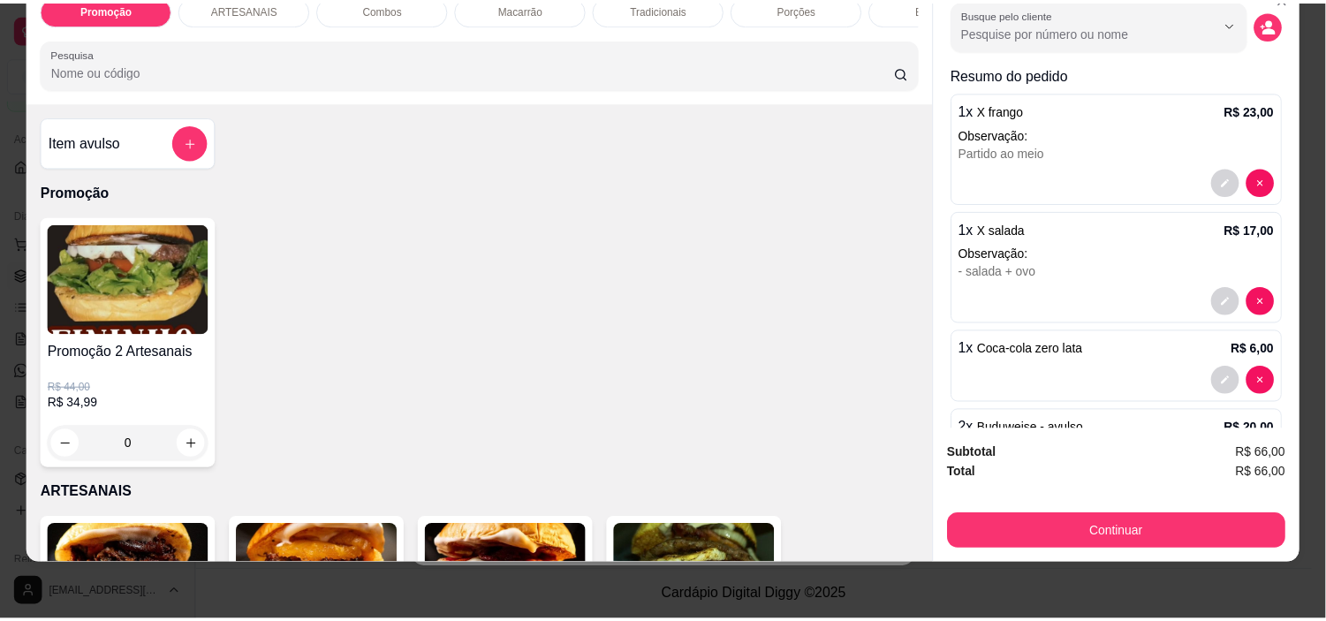
scroll to position [0, 0]
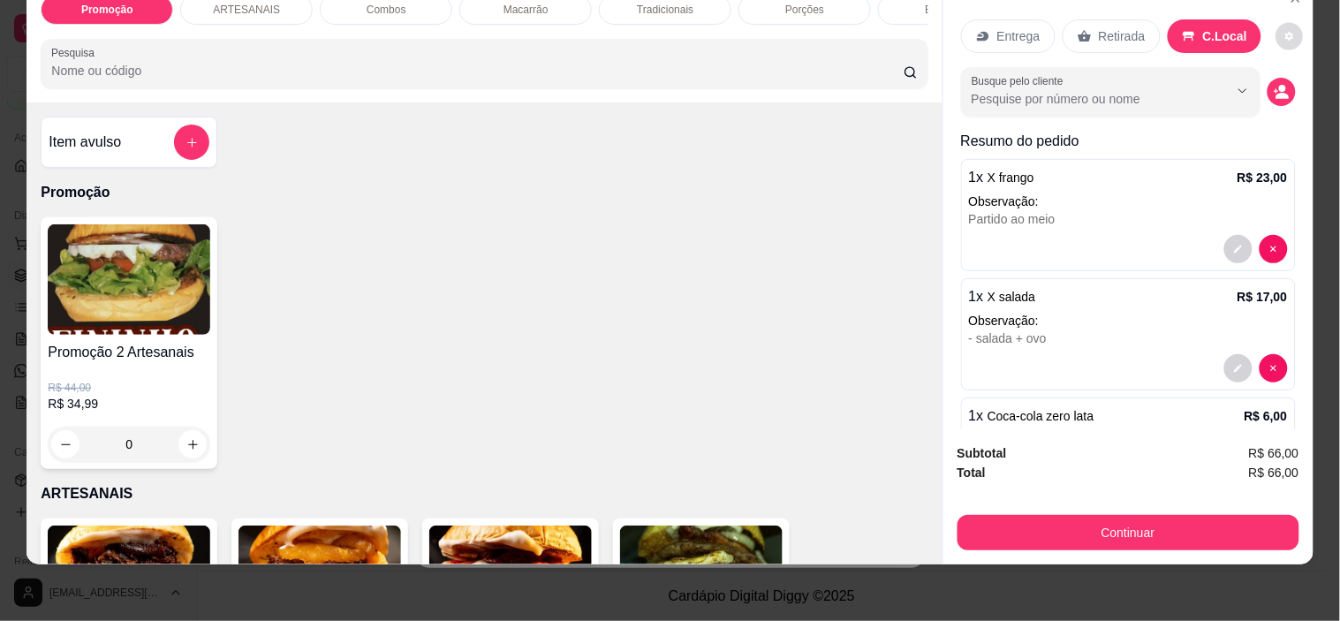
click at [1285, 31] on icon "decrease-product-quantity" at bounding box center [1290, 36] width 11 height 11
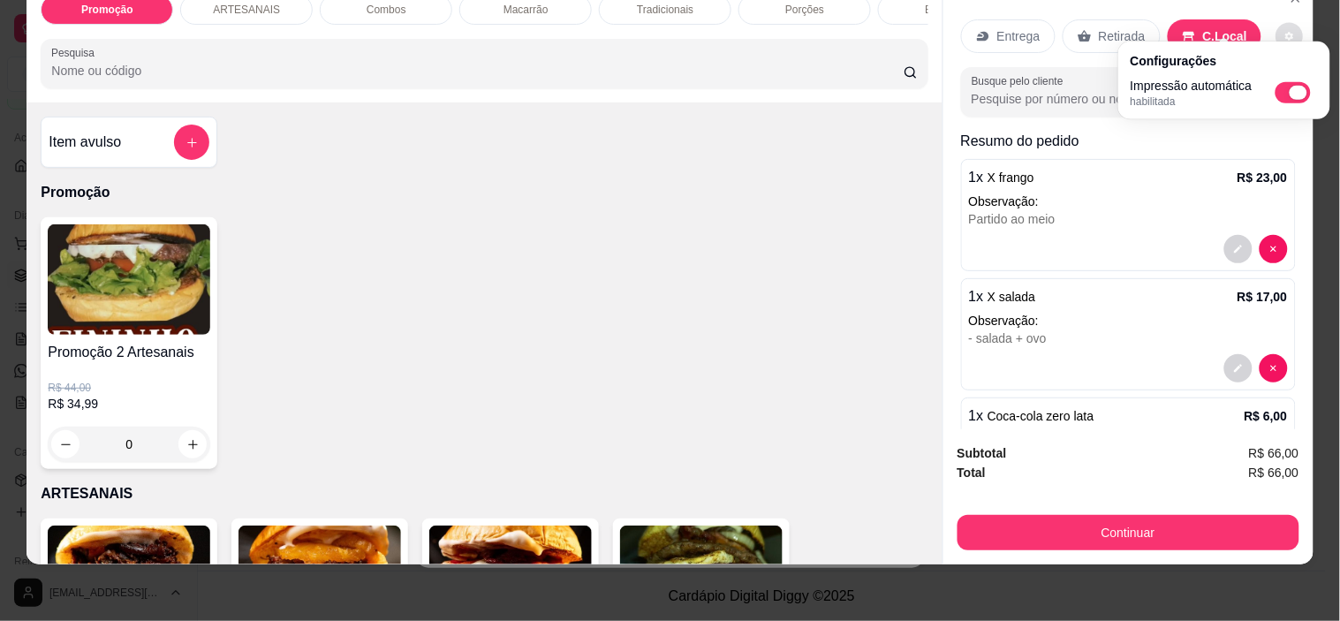
click at [1287, 86] on span "Automatic updates" at bounding box center [1293, 92] width 35 height 21
click at [1286, 93] on input "Automatic updates" at bounding box center [1280, 98] width 11 height 11
checkbox input "false"
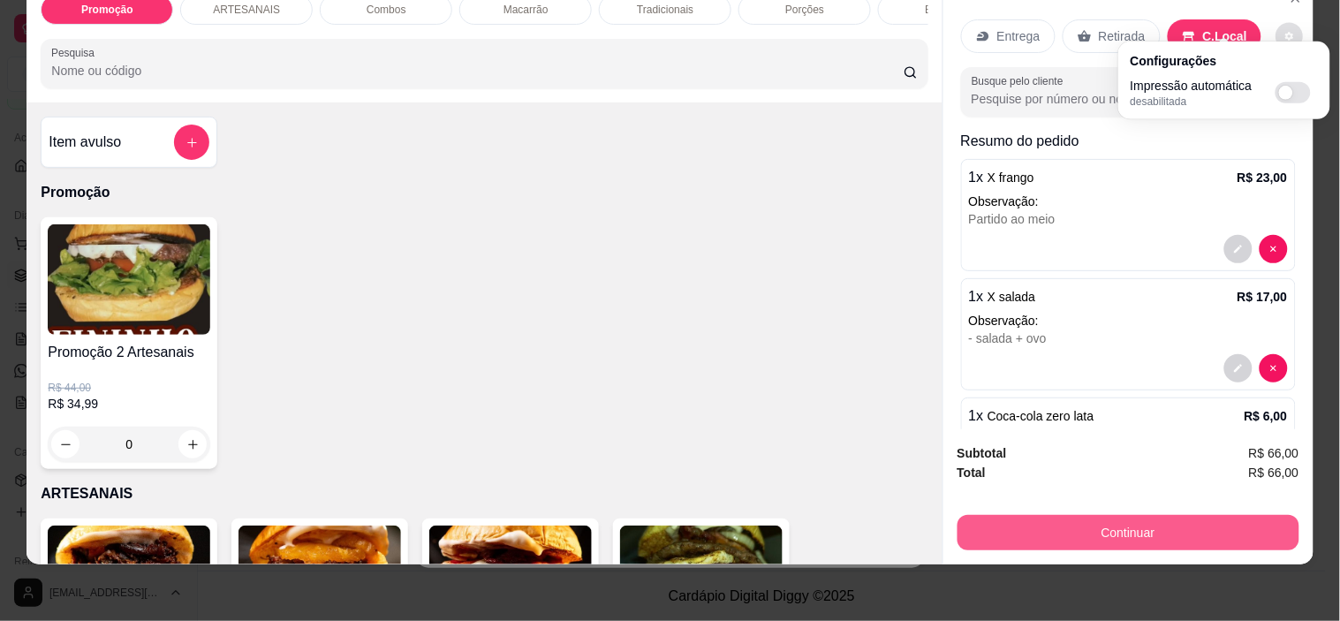
click at [1202, 517] on button "Continuar" at bounding box center [1129, 532] width 342 height 35
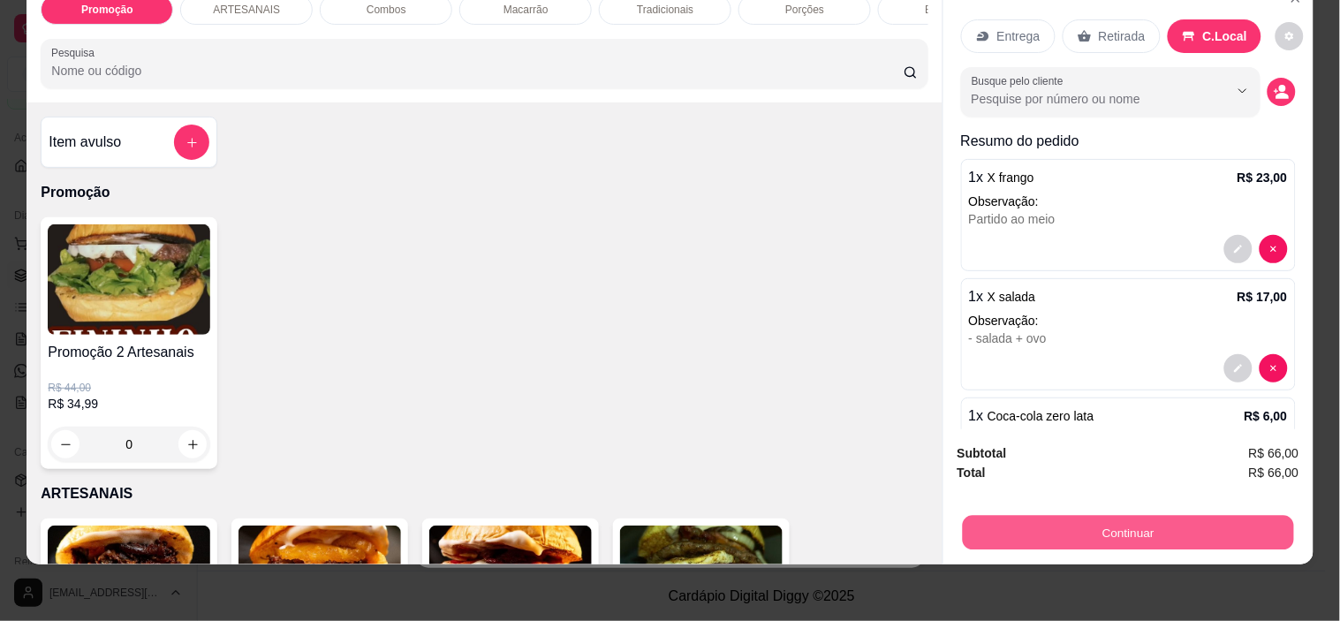
click at [1099, 531] on button "Continuar" at bounding box center [1127, 533] width 331 height 34
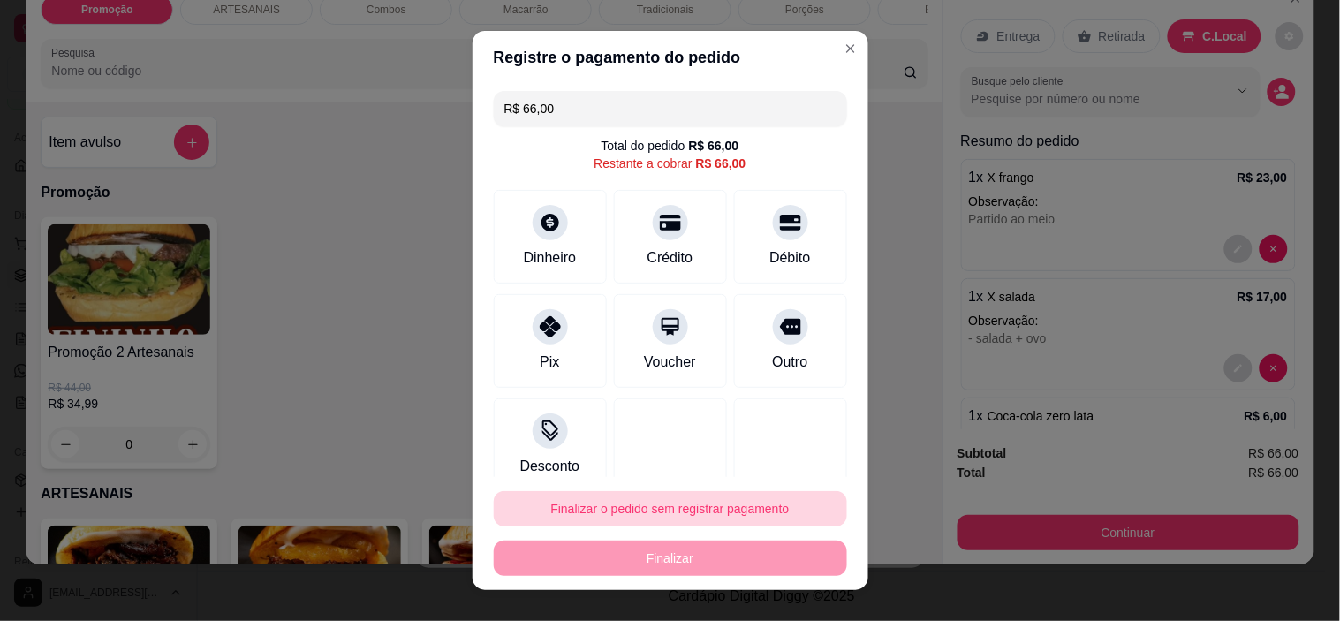
click at [641, 501] on button "Finalizar o pedido sem registrar pagamento" at bounding box center [670, 508] width 353 height 35
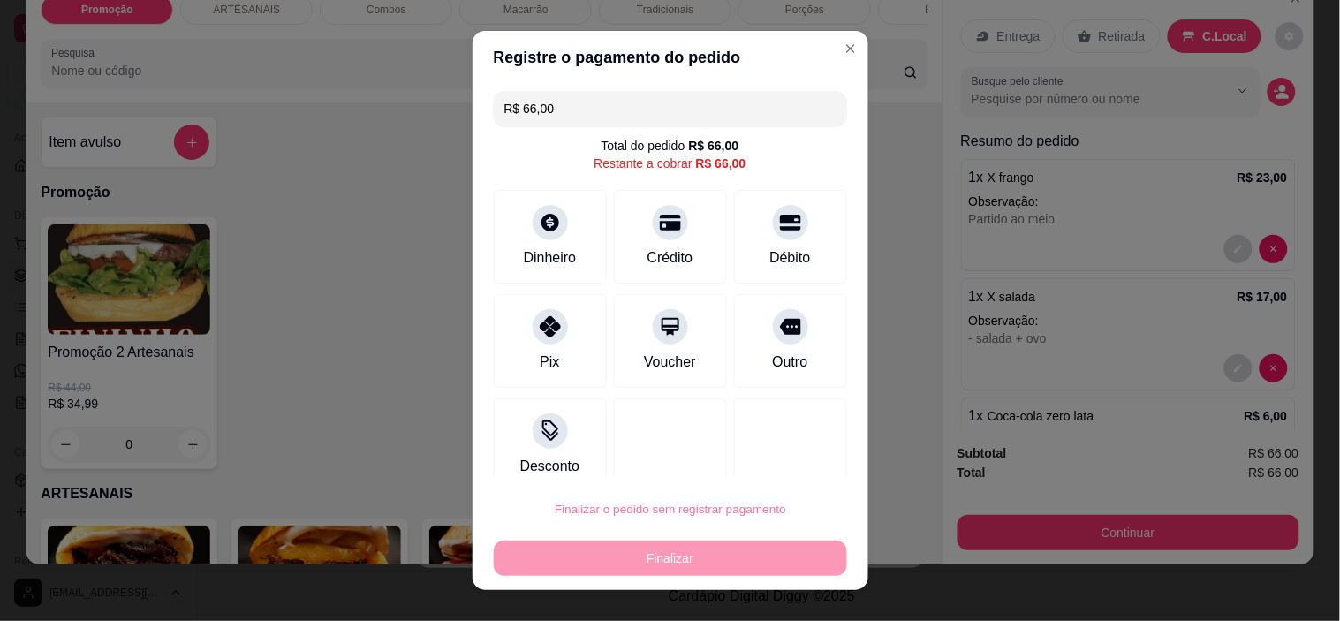
click at [789, 449] on button "Confirmar" at bounding box center [771, 459] width 63 height 27
type input "0"
type input "R$ 0,00"
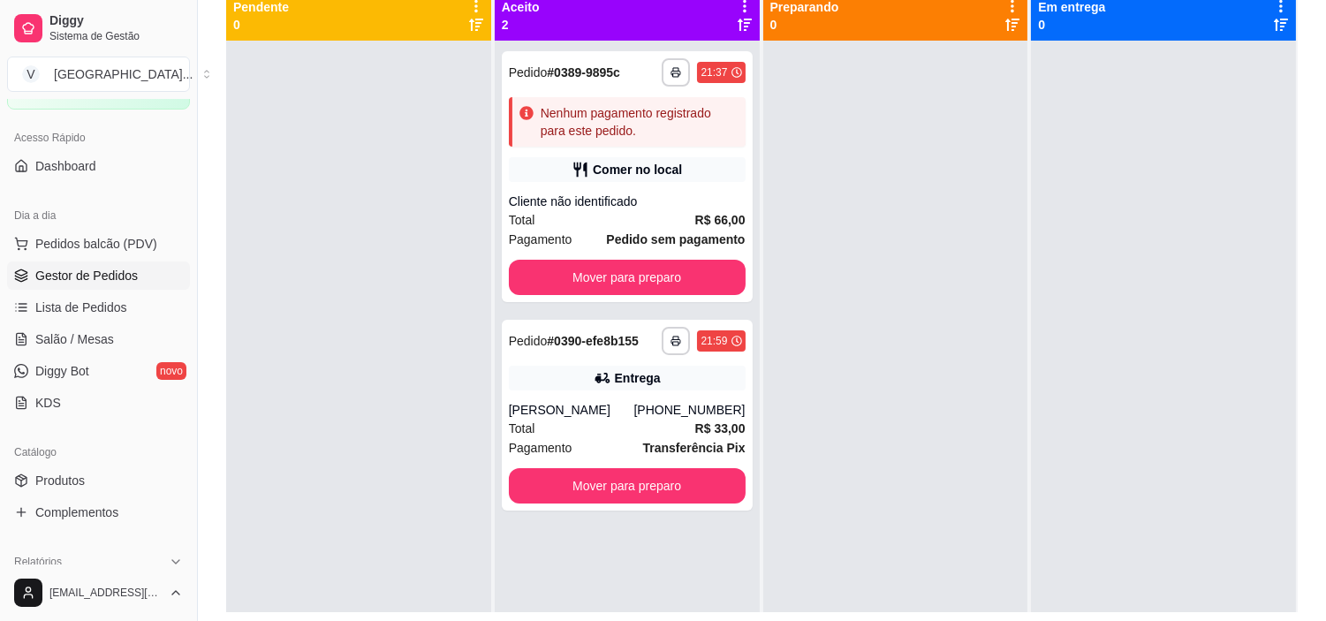
scroll to position [171, 0]
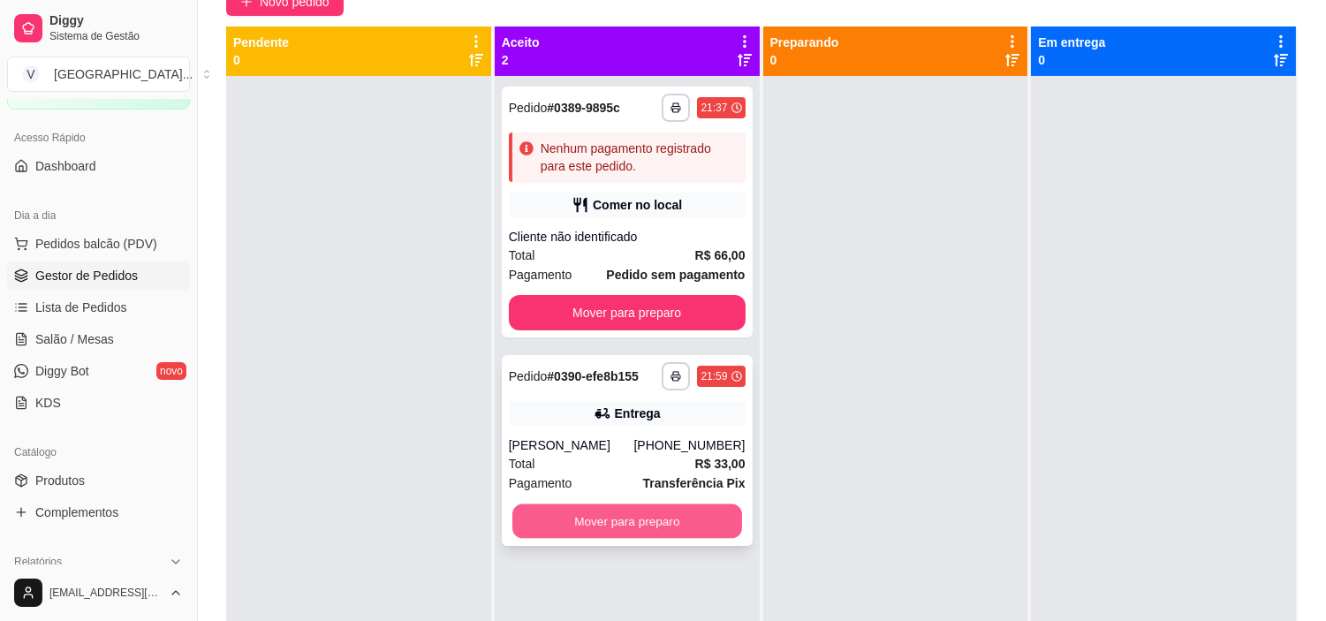
click at [642, 539] on button "Mover para preparo" at bounding box center [627, 521] width 230 height 34
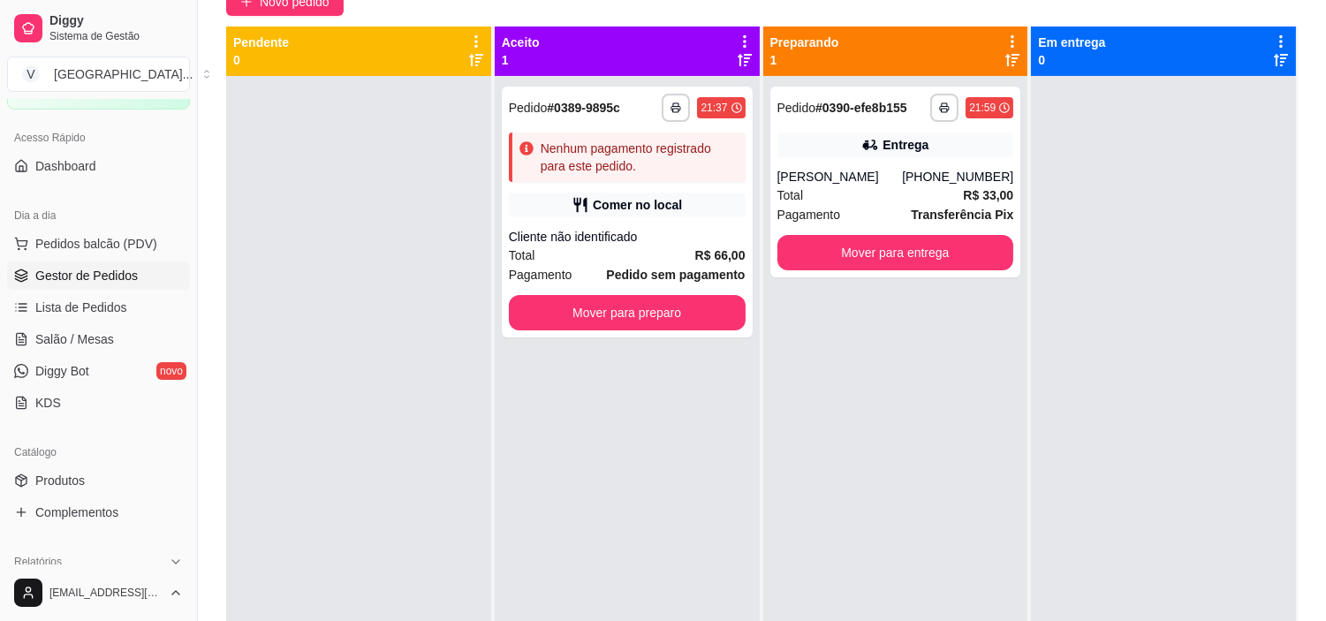
click at [615, 338] on div "**********" at bounding box center [627, 386] width 265 height 621
click at [620, 325] on button "Mover para preparo" at bounding box center [627, 313] width 230 height 34
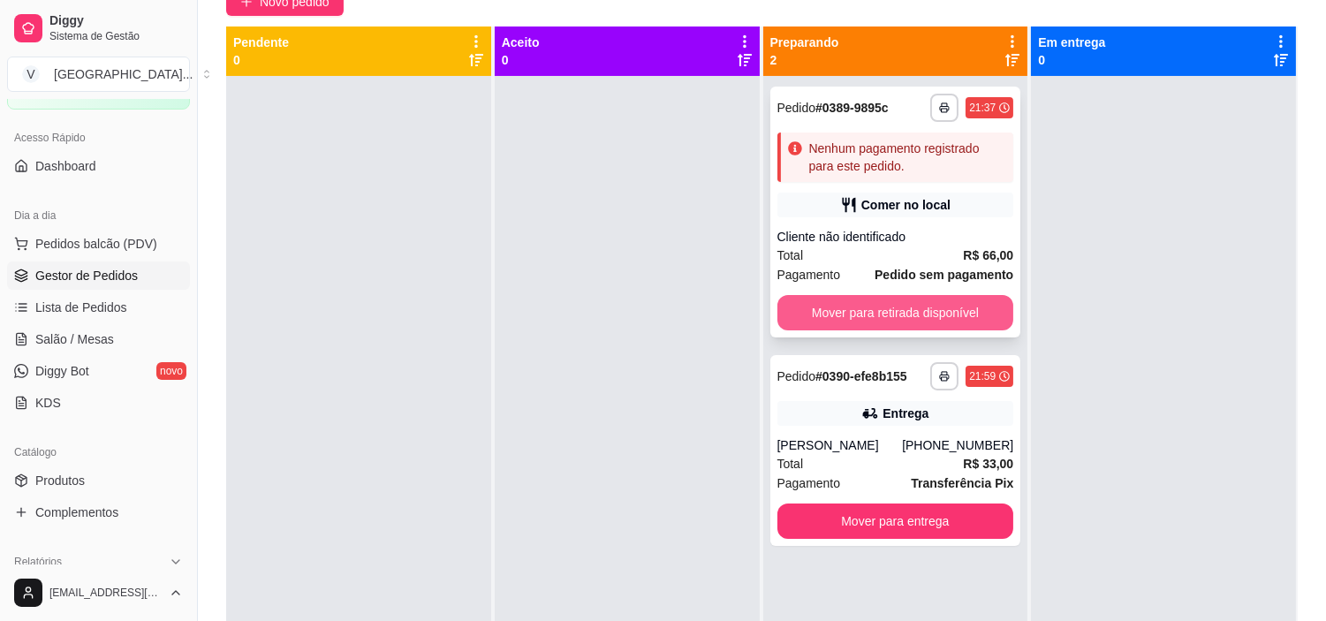
click at [942, 315] on button "Mover para retirada disponível" at bounding box center [895, 312] width 237 height 35
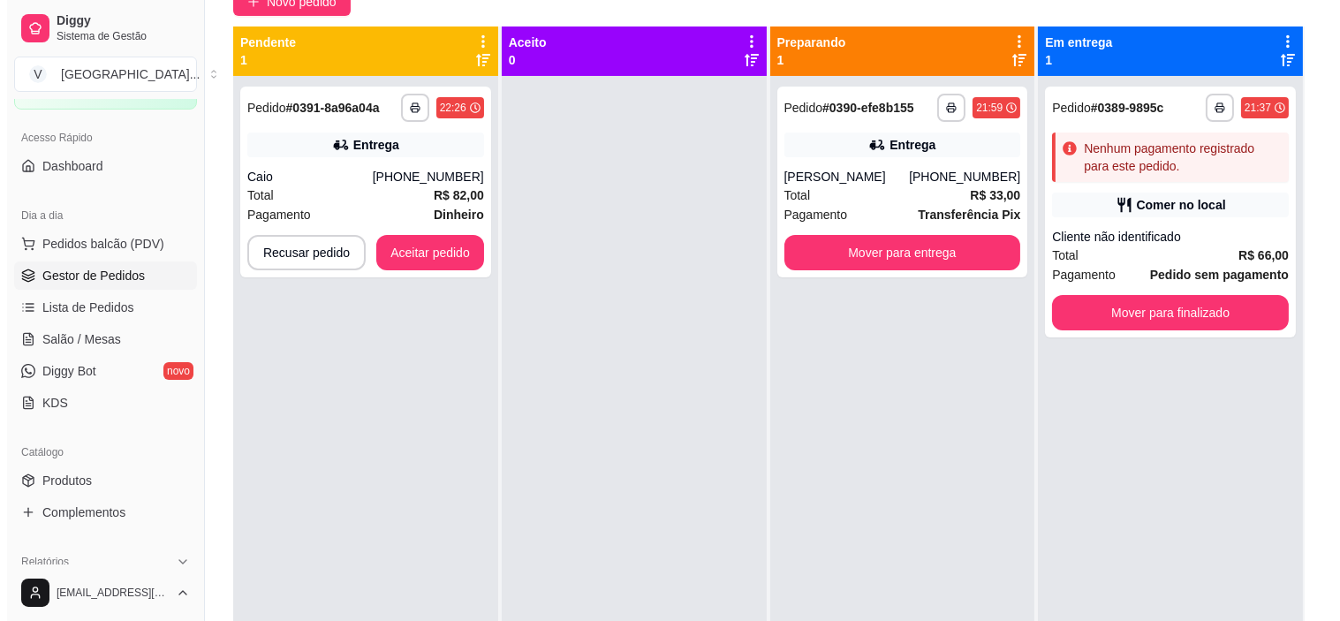
scroll to position [73, 0]
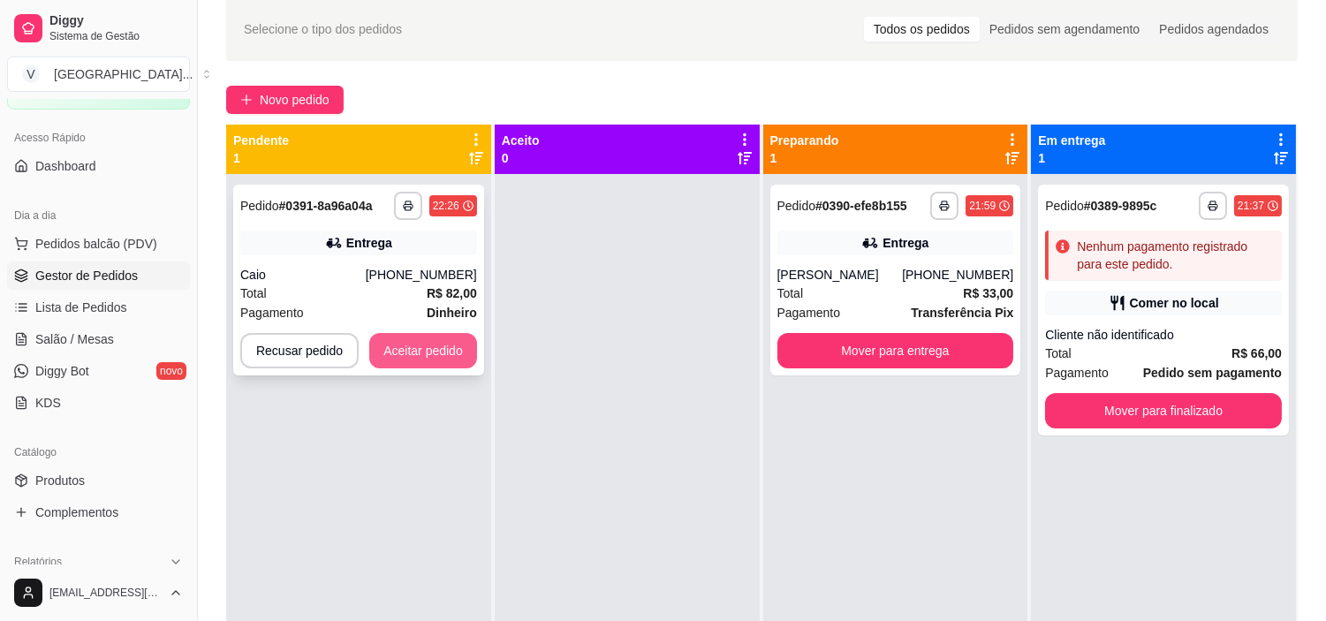
click at [405, 354] on button "Aceitar pedido" at bounding box center [423, 350] width 108 height 35
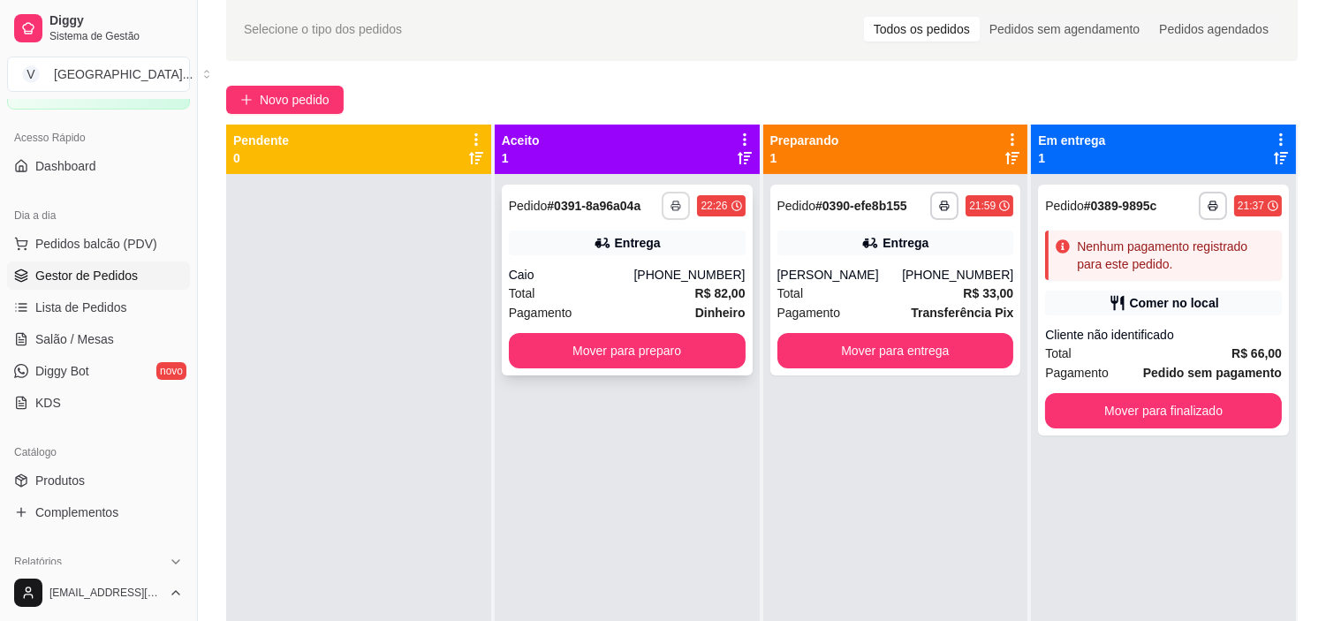
click at [665, 203] on button "button" at bounding box center [676, 206] width 28 height 28
click at [642, 262] on button "IMPRESSORA" at bounding box center [624, 267] width 124 height 27
click at [1207, 293] on div "Comer no local" at bounding box center [1163, 303] width 237 height 25
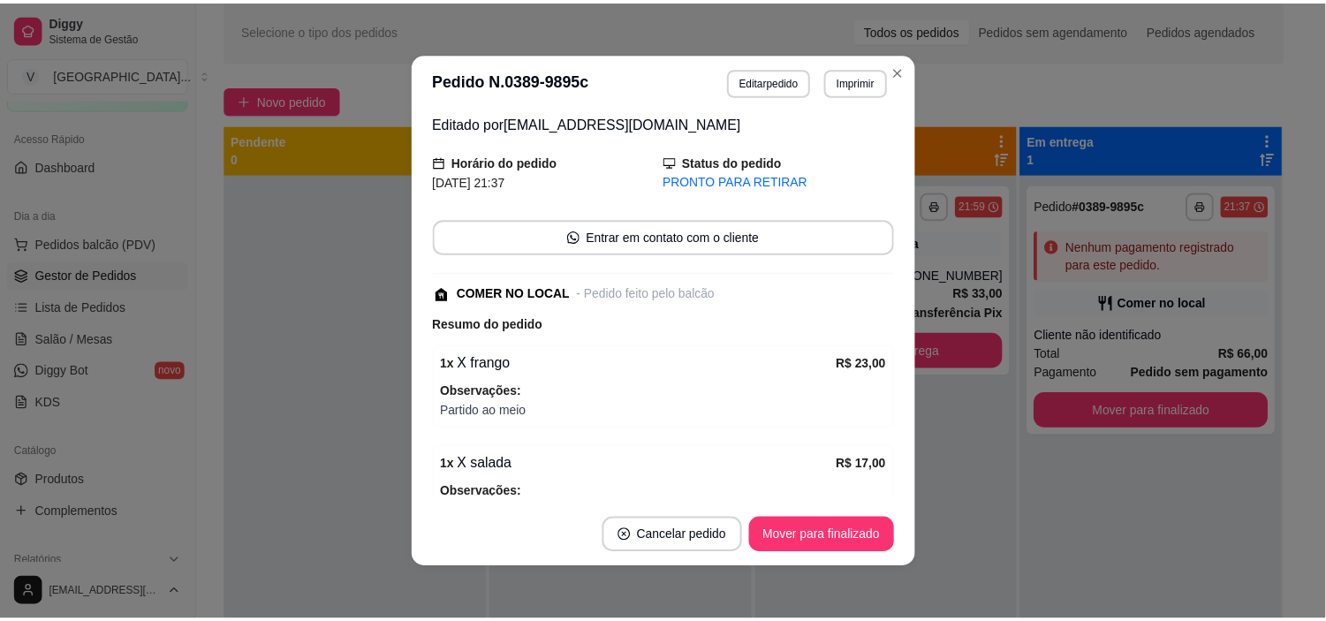
scroll to position [0, 0]
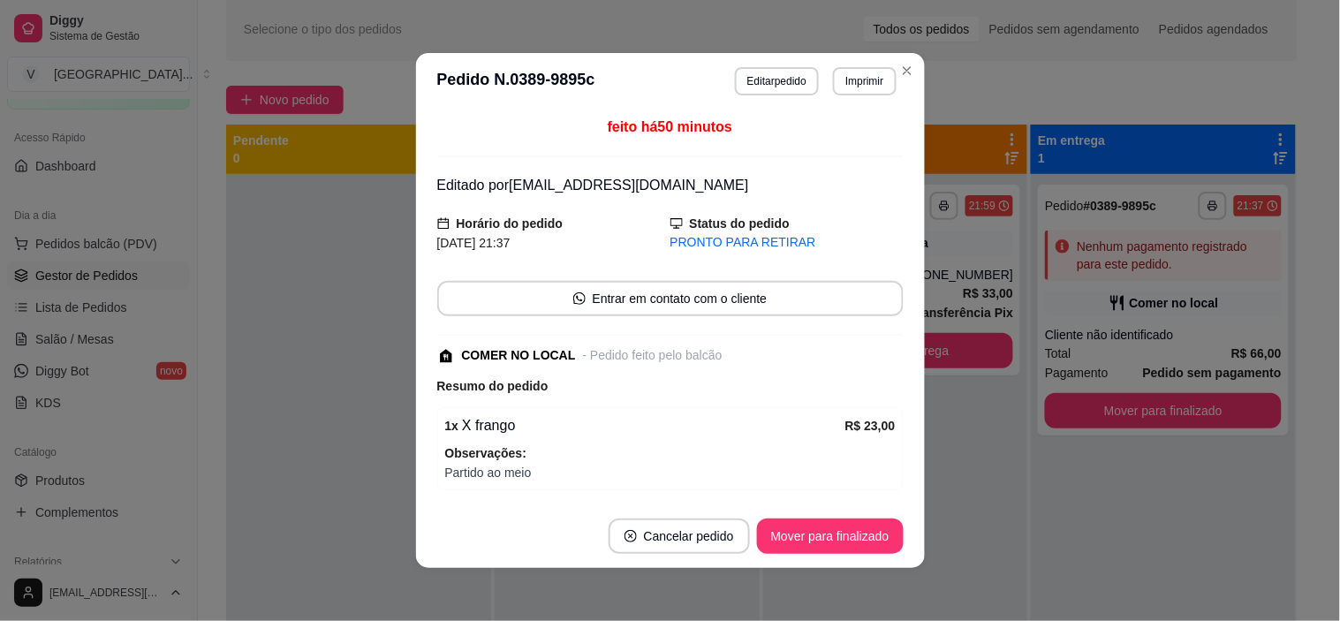
click at [902, 55] on div "**********" at bounding box center [670, 310] width 1340 height 621
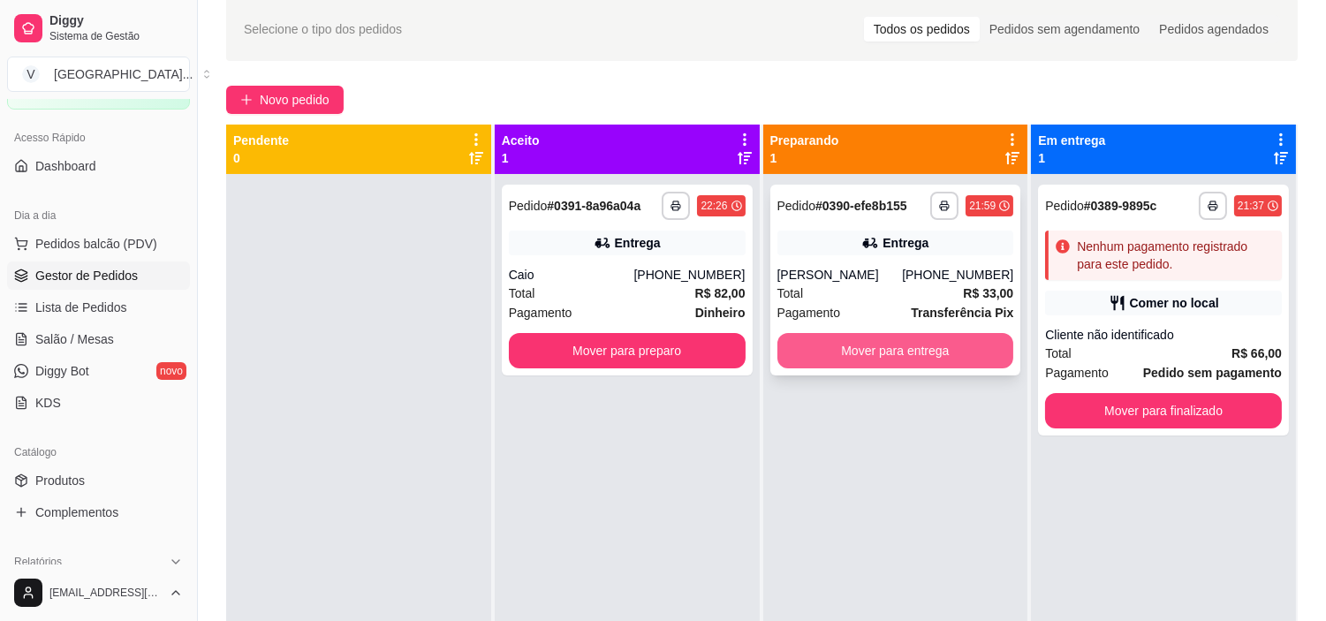
click at [801, 368] on button "Mover para entrega" at bounding box center [895, 350] width 237 height 35
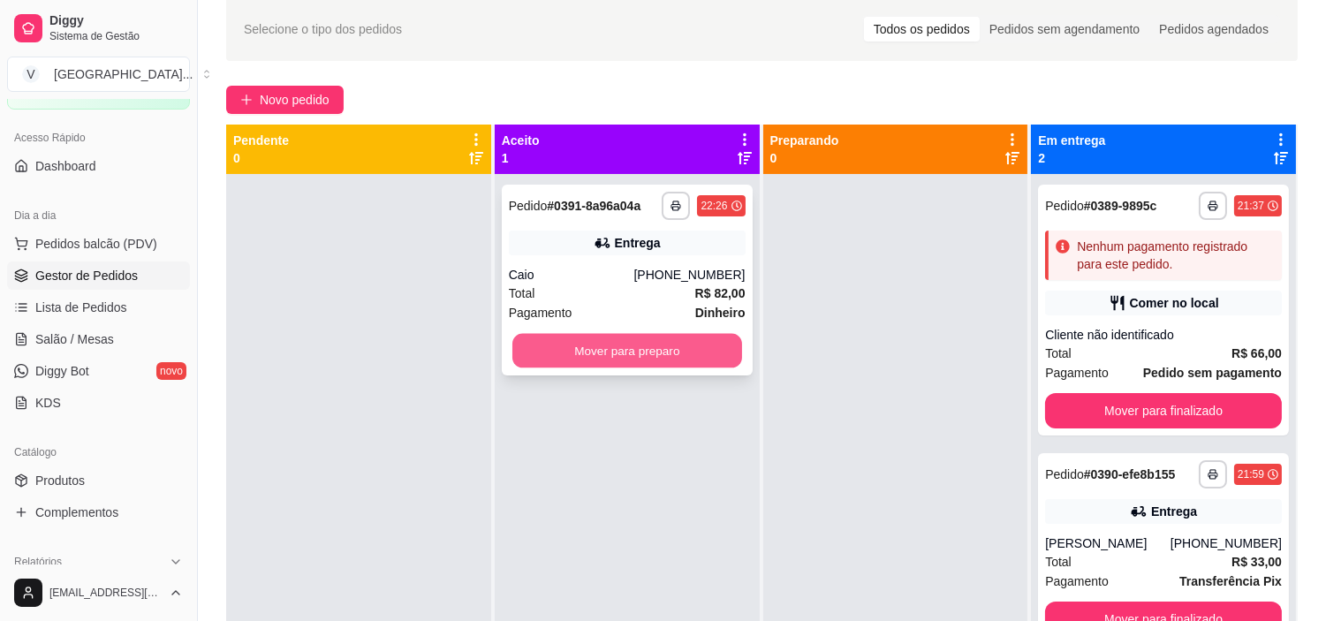
click at [641, 345] on button "Mover para preparo" at bounding box center [627, 351] width 230 height 34
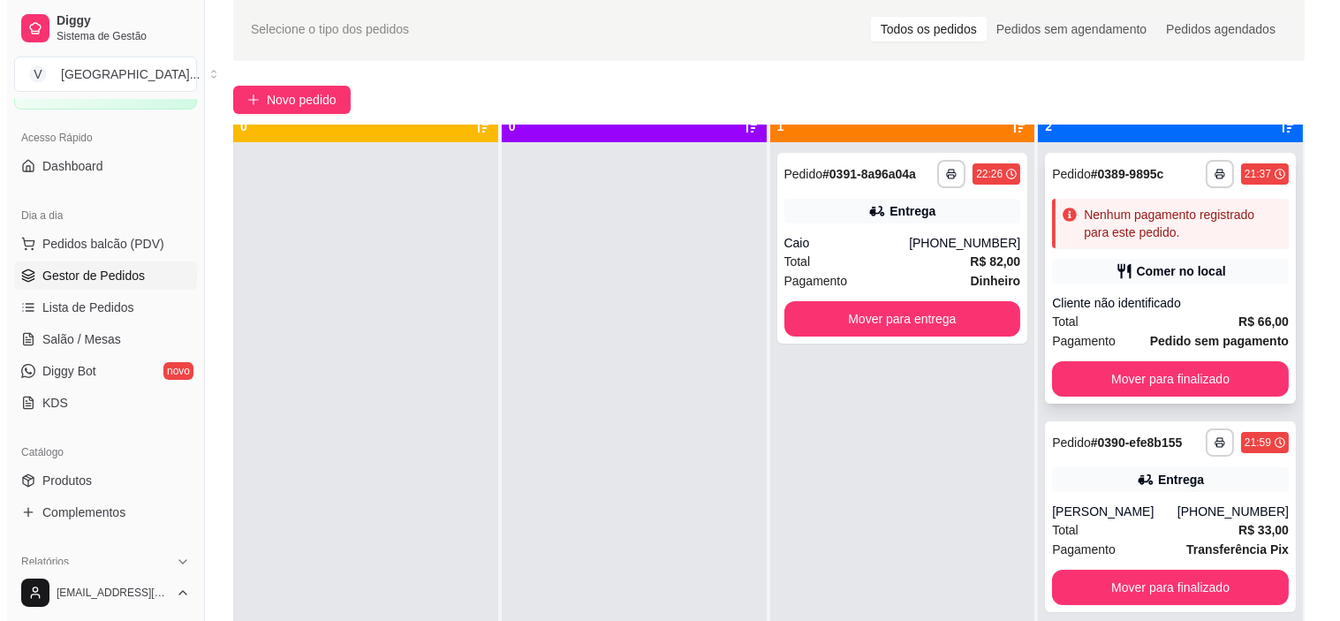
scroll to position [49, 0]
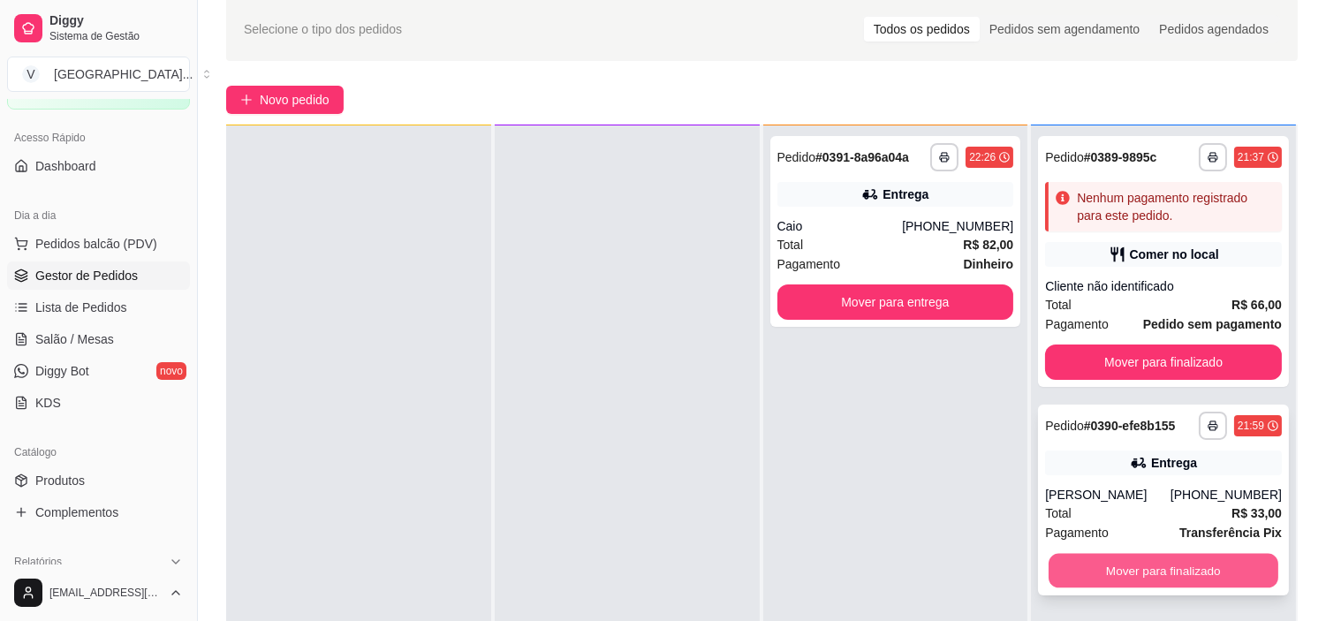
click at [1223, 588] on button "Mover para finalizado" at bounding box center [1164, 571] width 230 height 34
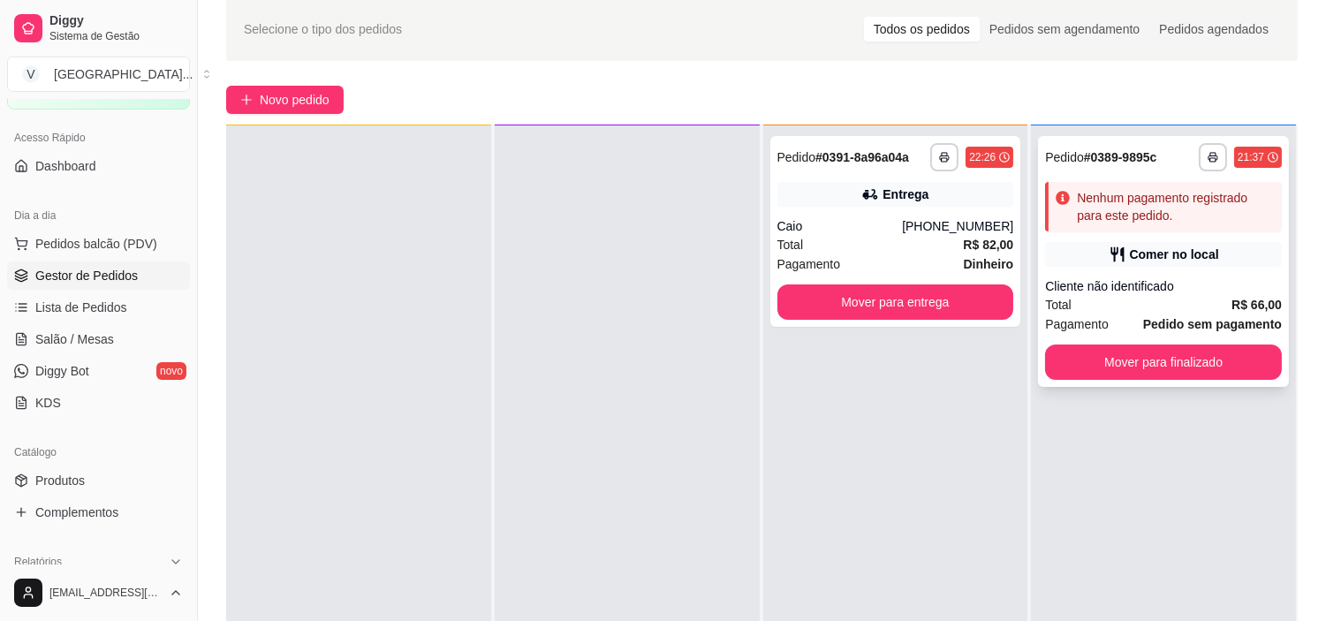
click at [1188, 281] on div "Cliente não identificado" at bounding box center [1163, 286] width 237 height 18
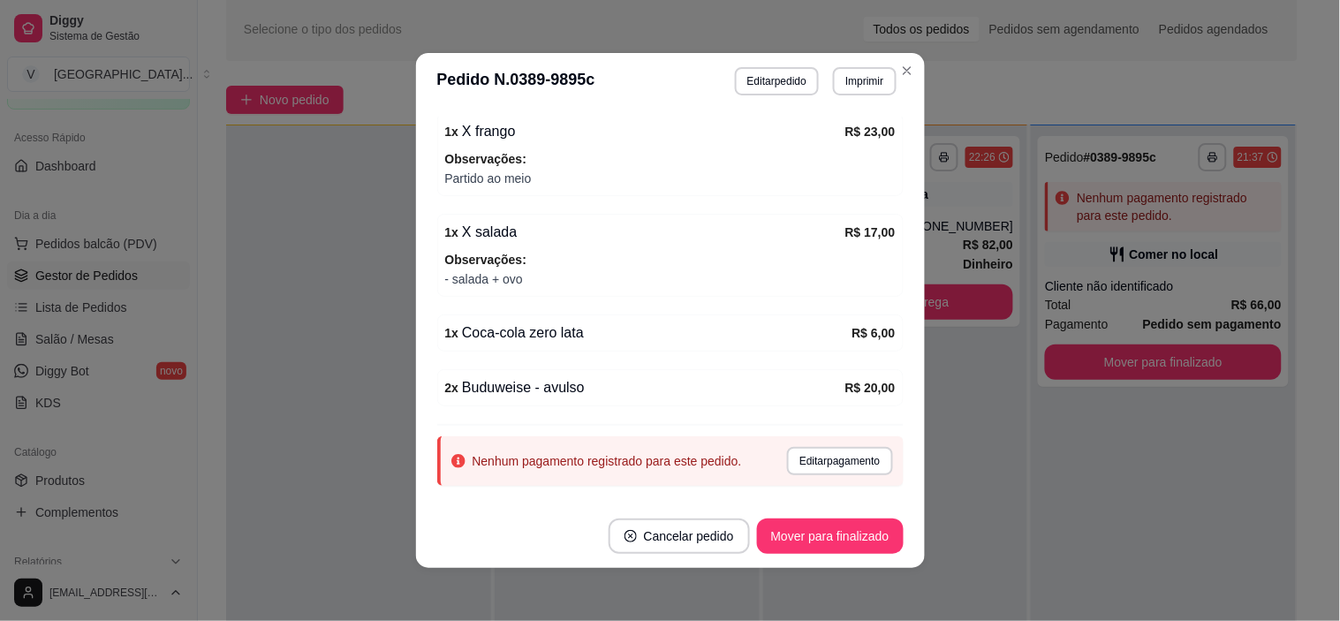
scroll to position [333, 0]
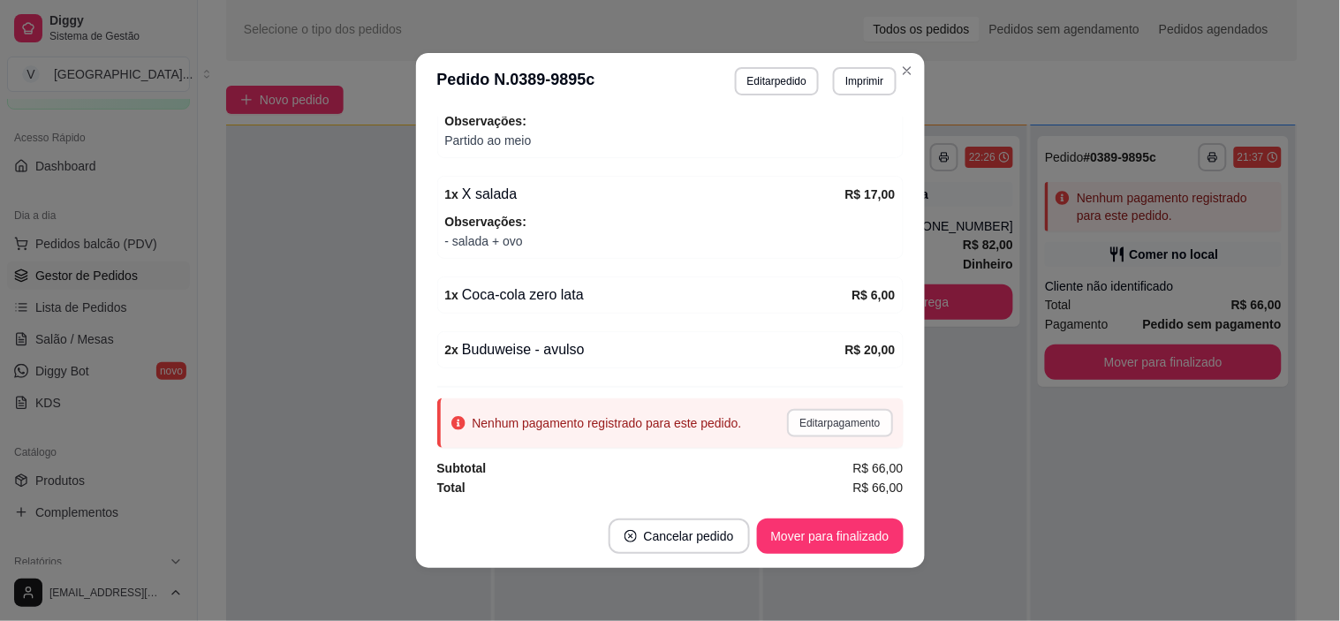
click at [811, 427] on button "Editar pagamento" at bounding box center [839, 423] width 105 height 28
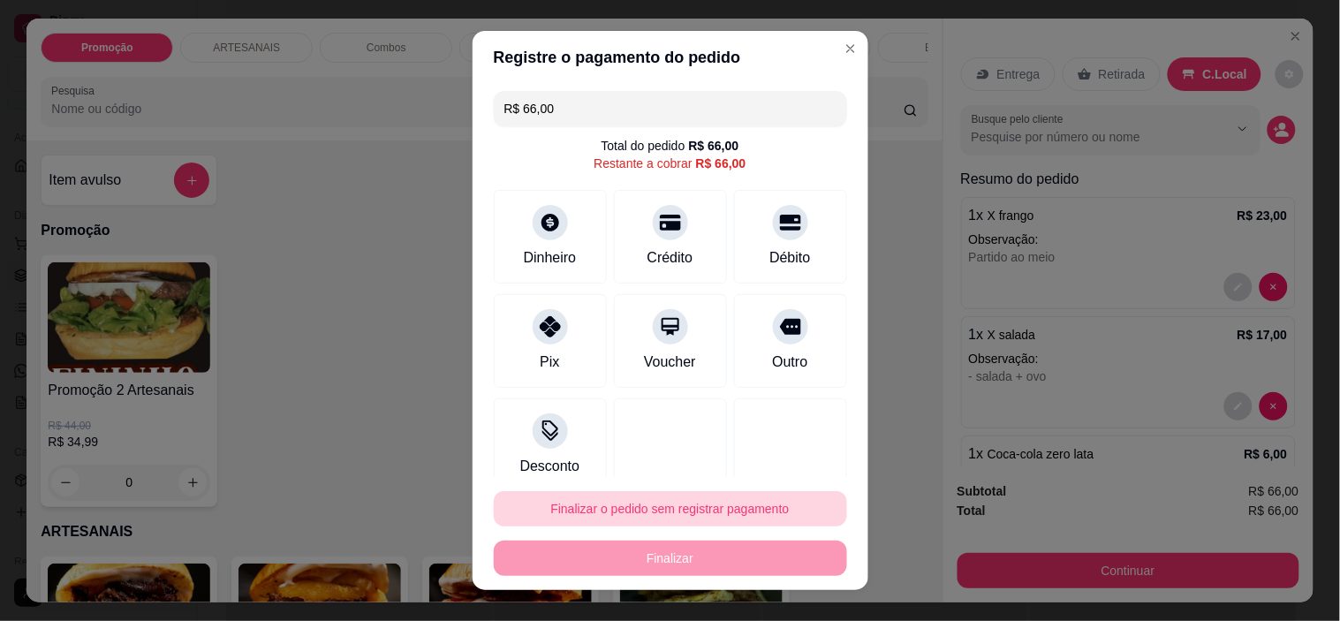
click at [668, 507] on button "Finalizar o pedido sem registrar pagamento" at bounding box center [670, 508] width 353 height 35
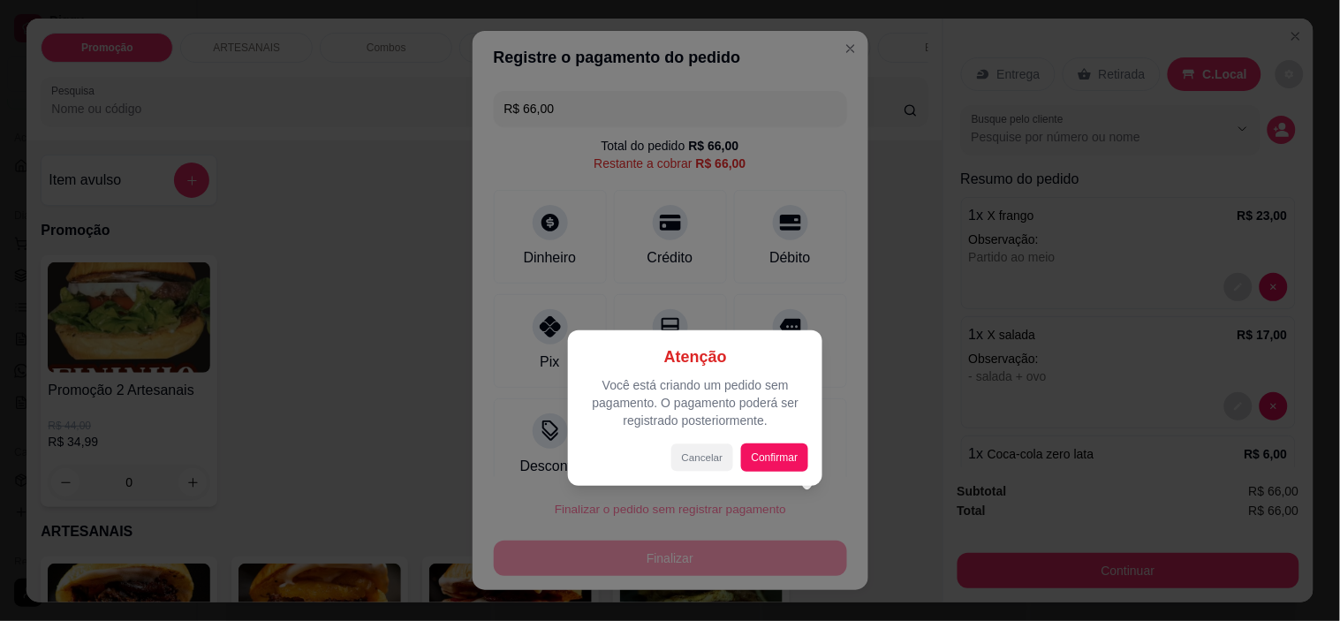
click at [708, 454] on button "Cancelar" at bounding box center [702, 456] width 62 height 27
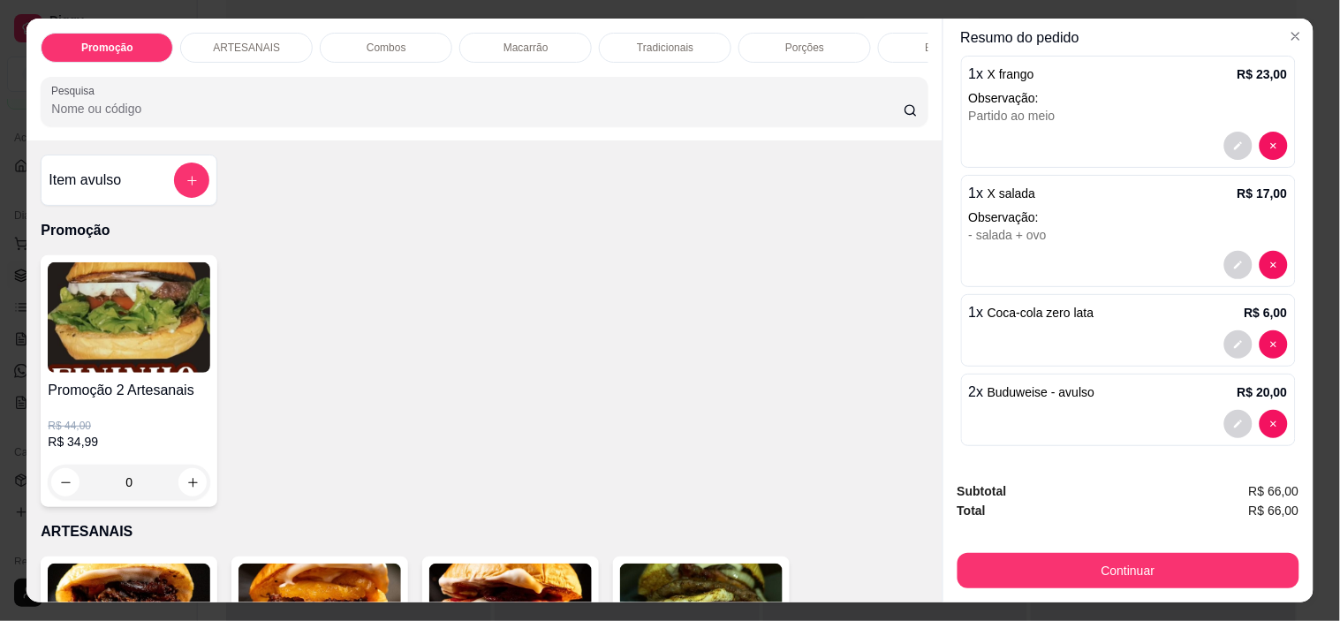
scroll to position [145, 0]
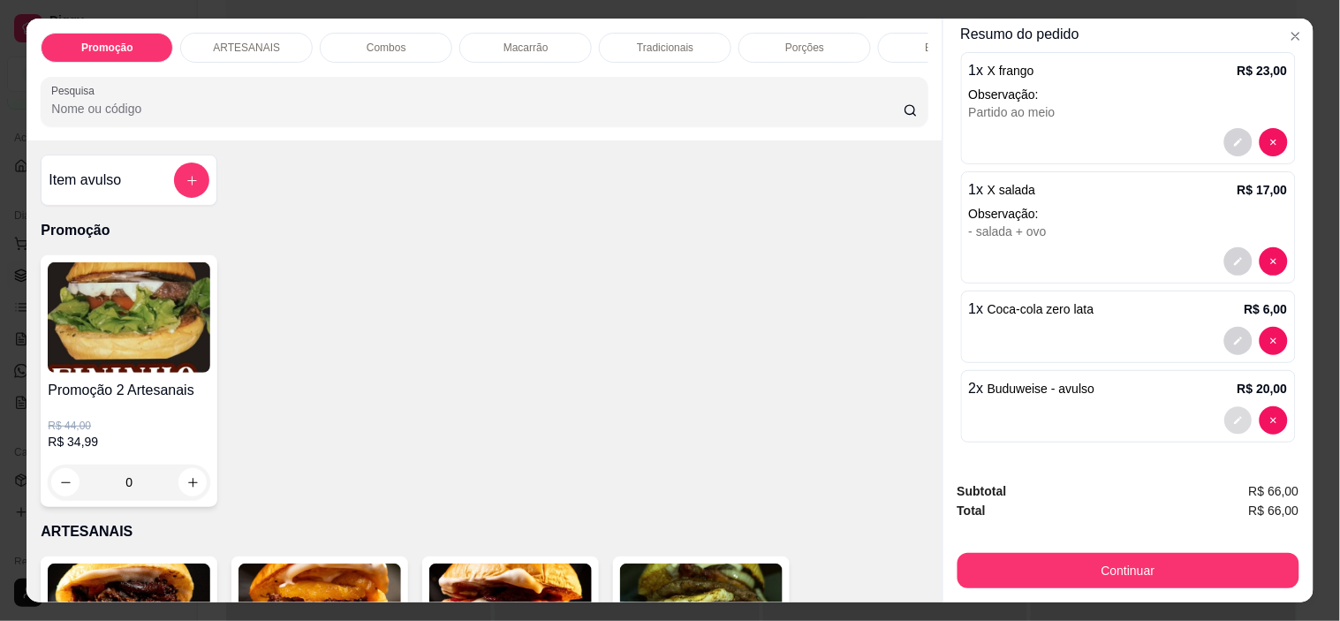
click at [1224, 415] on button "decrease-product-quantity" at bounding box center [1237, 420] width 27 height 27
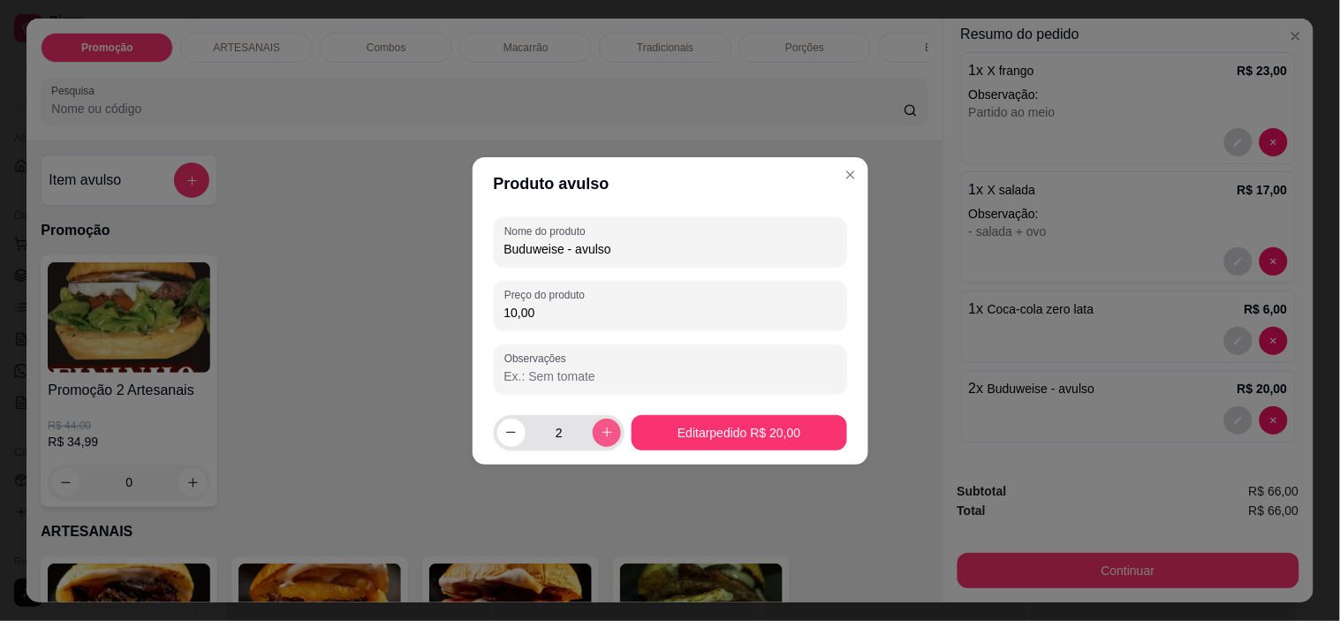
click at [597, 424] on button "increase-product-quantity" at bounding box center [607, 433] width 28 height 28
type input "3"
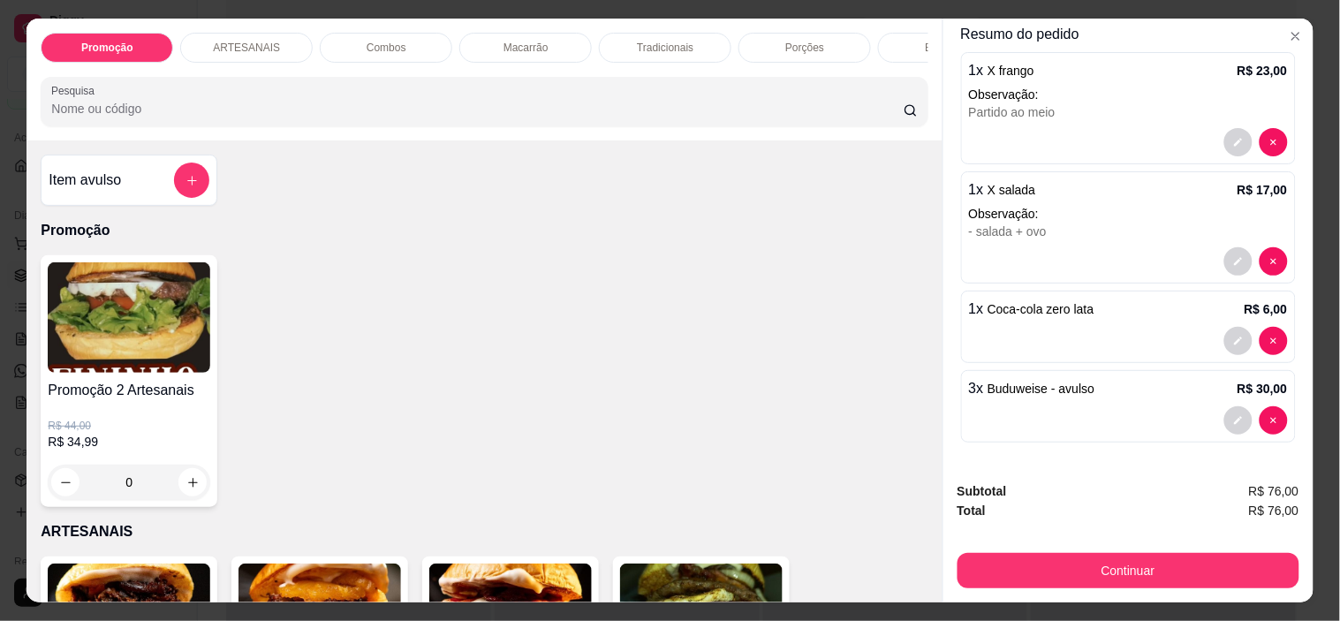
scroll to position [45, 0]
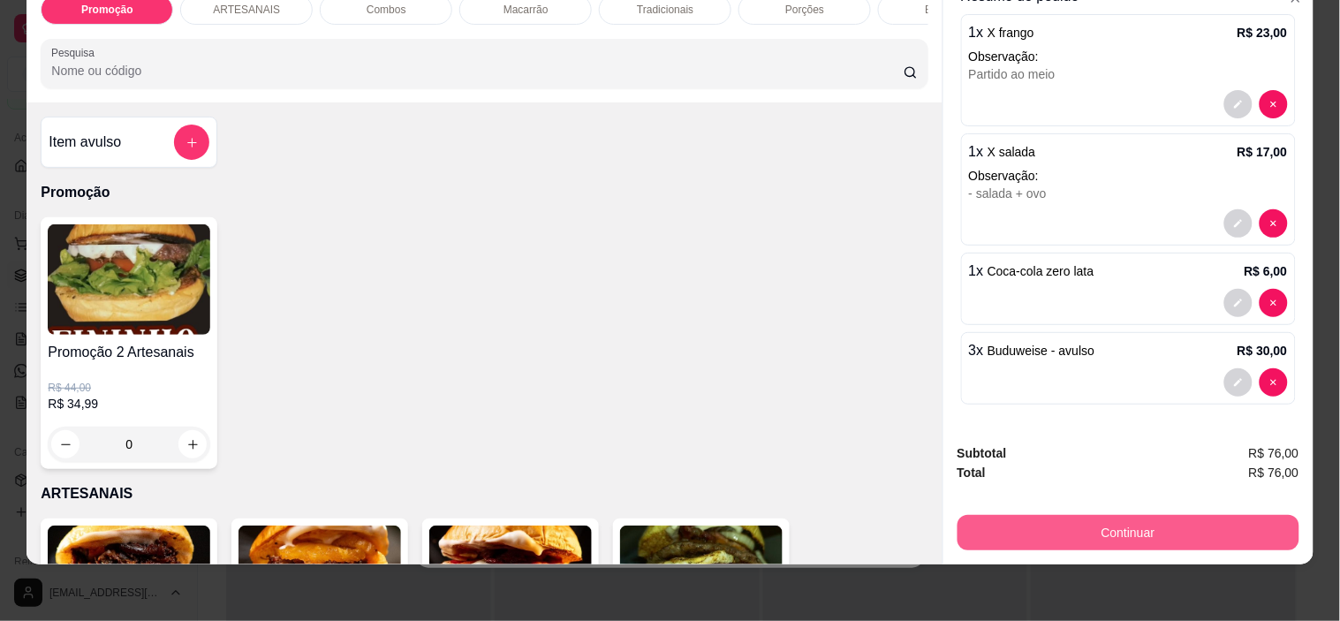
click at [1151, 515] on button "Continuar" at bounding box center [1129, 532] width 342 height 35
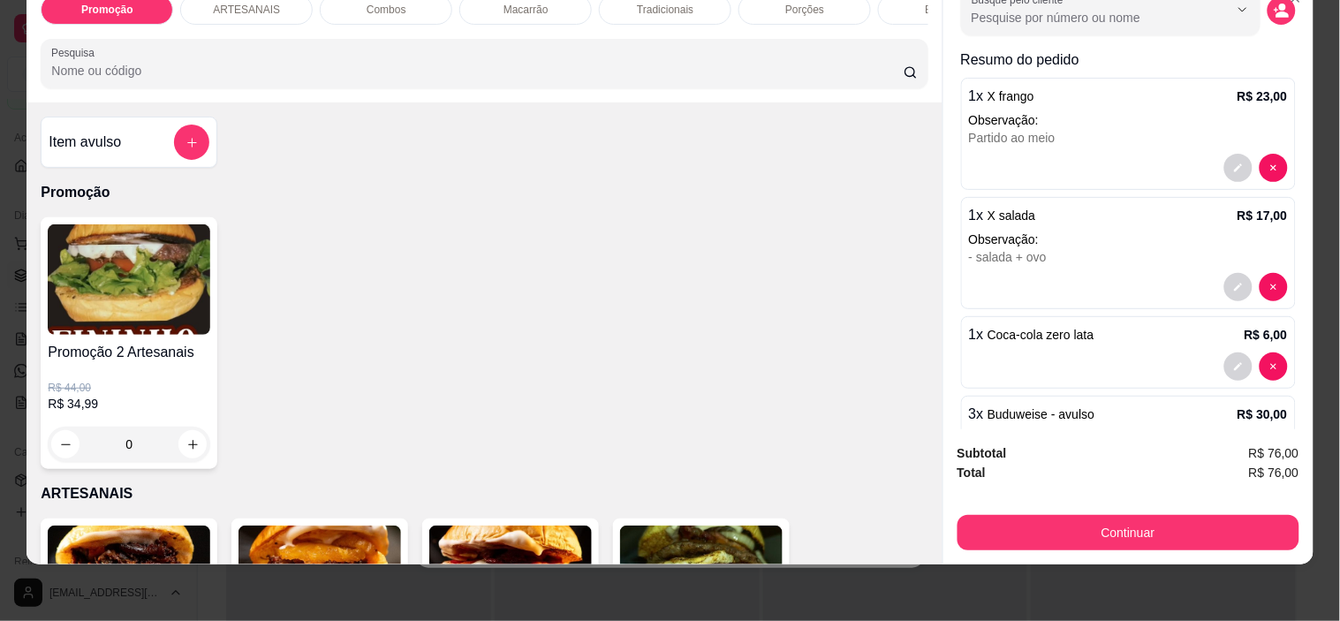
scroll to position [47, 0]
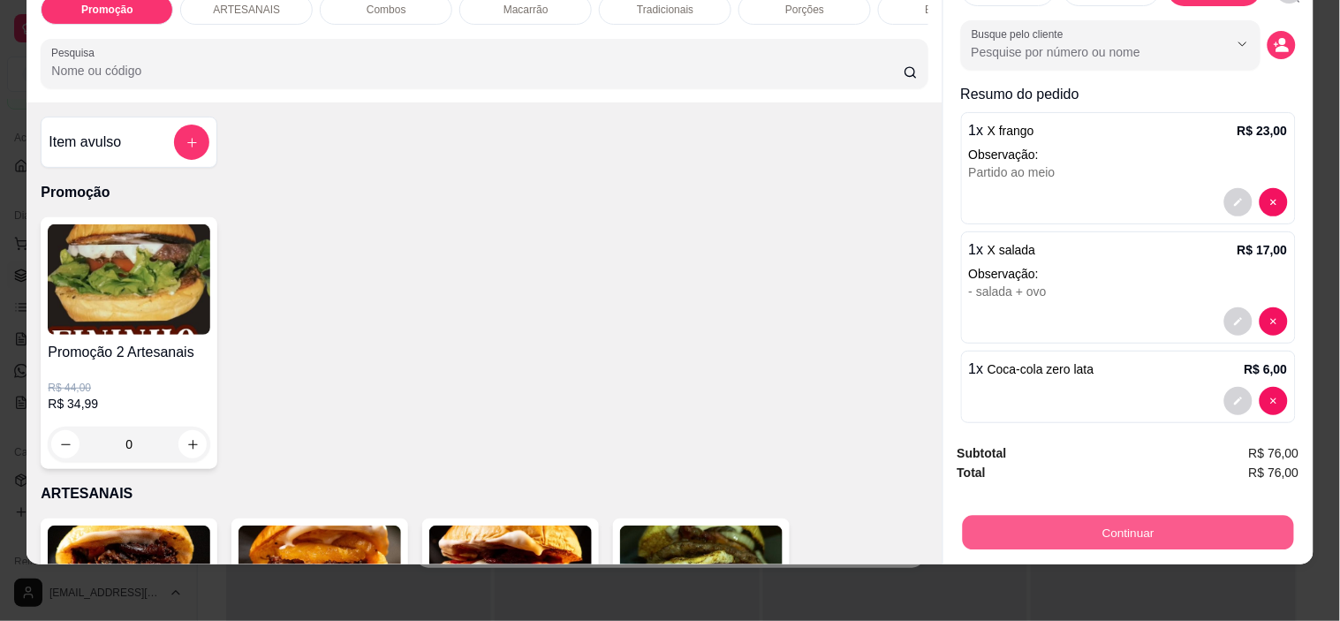
click at [1150, 516] on button "Continuar" at bounding box center [1127, 533] width 331 height 34
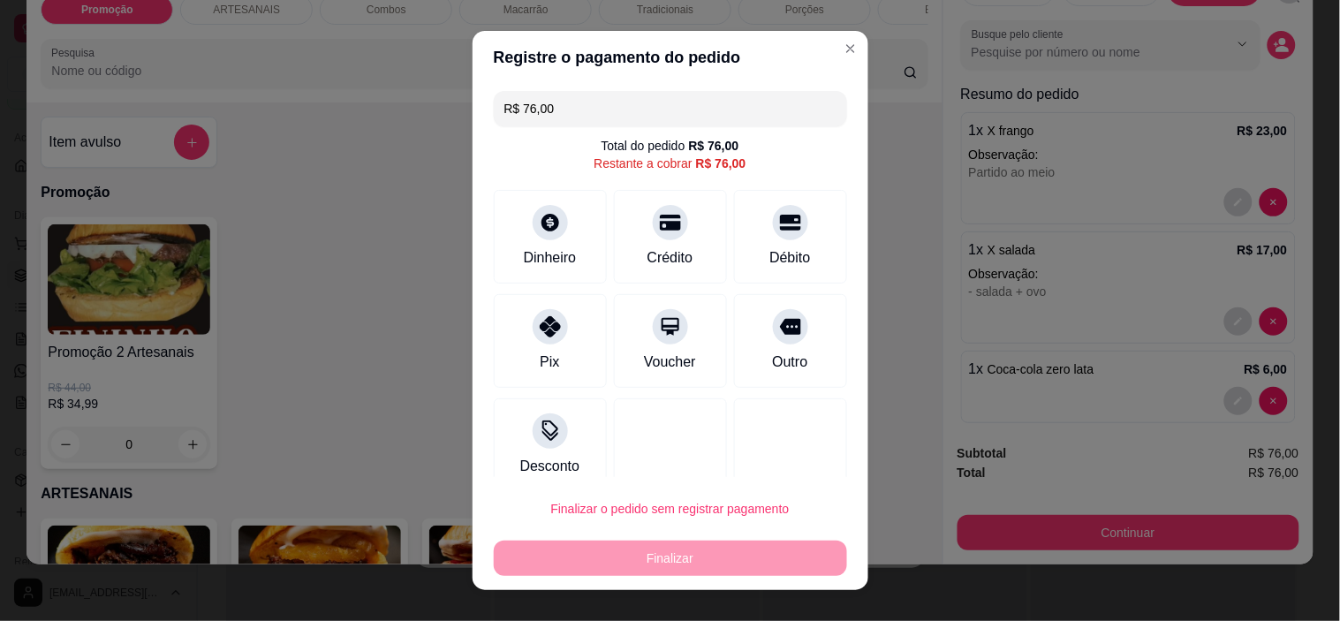
drag, startPoint x: 550, startPoint y: 106, endPoint x: 463, endPoint y: 104, distance: 86.6
click at [463, 104] on div "Registre o pagamento do pedido R$ 76,00 Total do pedido R$ 76,00 Restante a cob…" at bounding box center [670, 310] width 1340 height 621
type input "R$ 29,00"
click at [542, 206] on div "Dinheiro" at bounding box center [550, 233] width 125 height 103
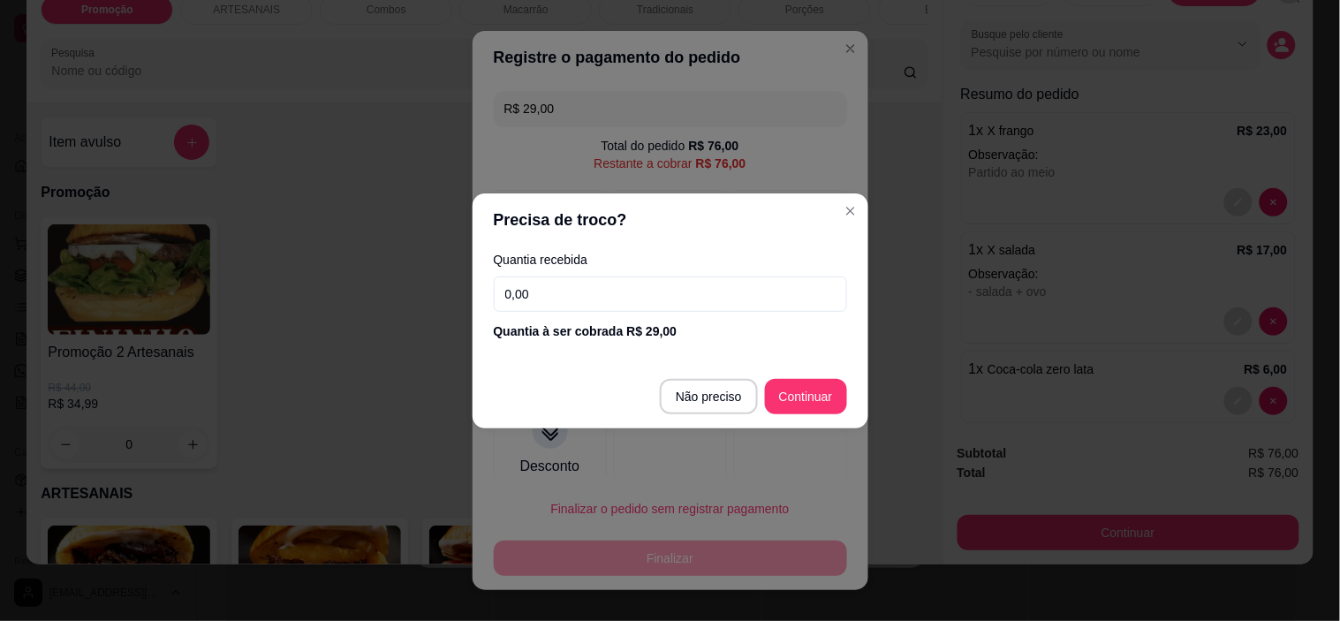
click at [701, 284] on input "0,00" at bounding box center [670, 294] width 353 height 35
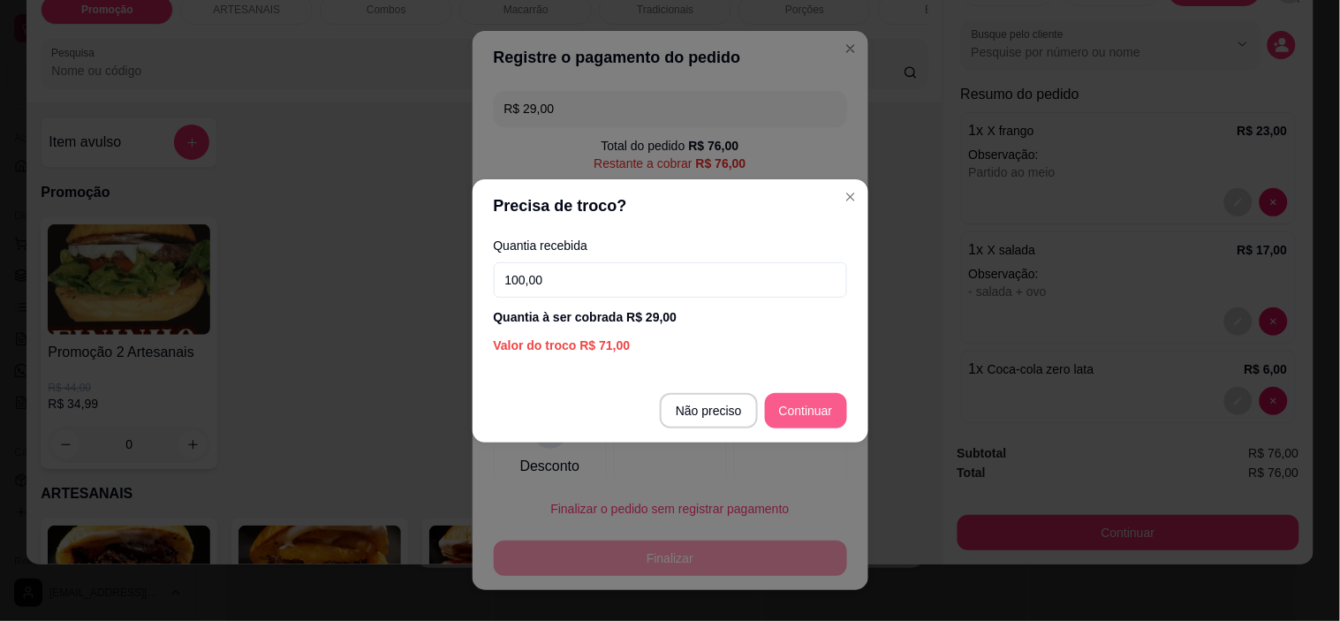
type input "100,00"
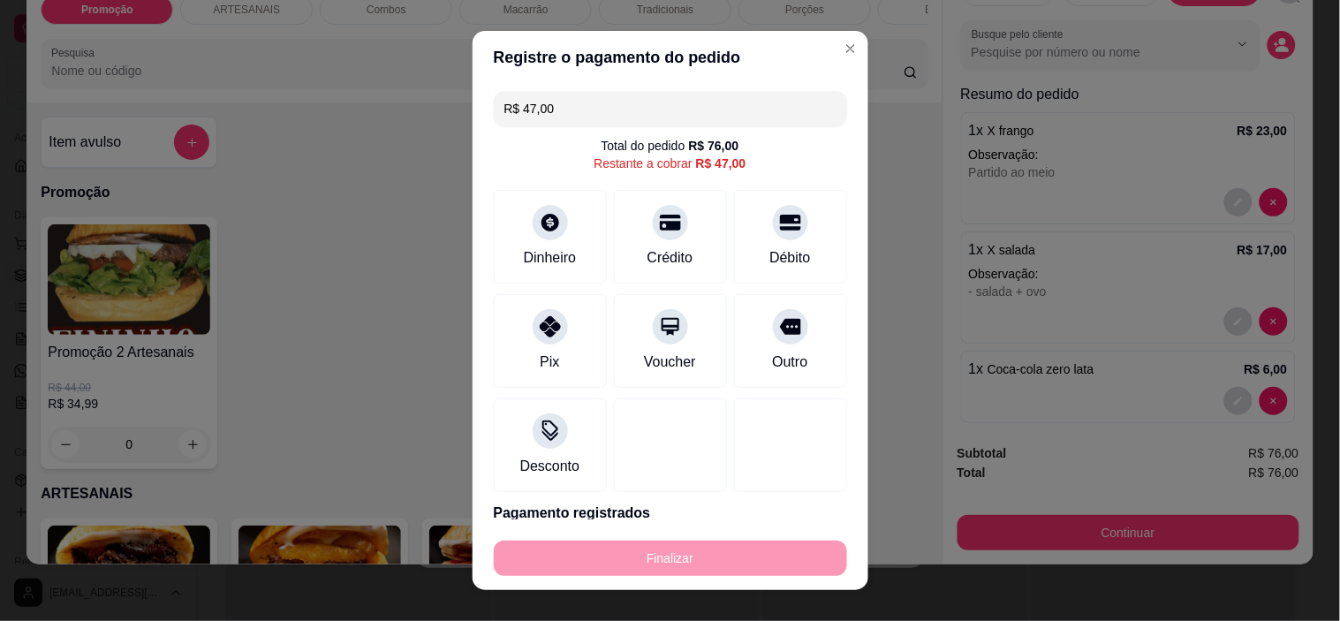
click at [769, 152] on div "Total do pedido R$ 76,00 Restante a cobrar R$ 47,00" at bounding box center [670, 154] width 353 height 35
click at [778, 210] on icon at bounding box center [789, 217] width 23 height 23
type input "R$ 0,00"
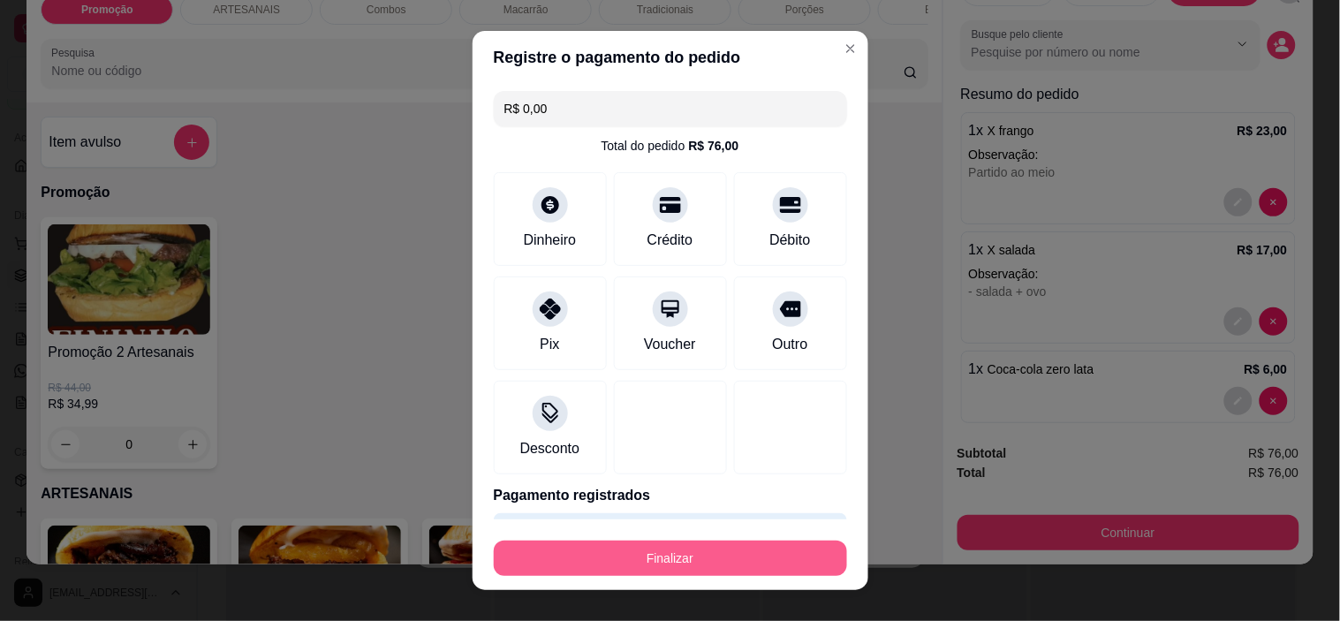
click at [678, 546] on button "Finalizar" at bounding box center [670, 558] width 353 height 35
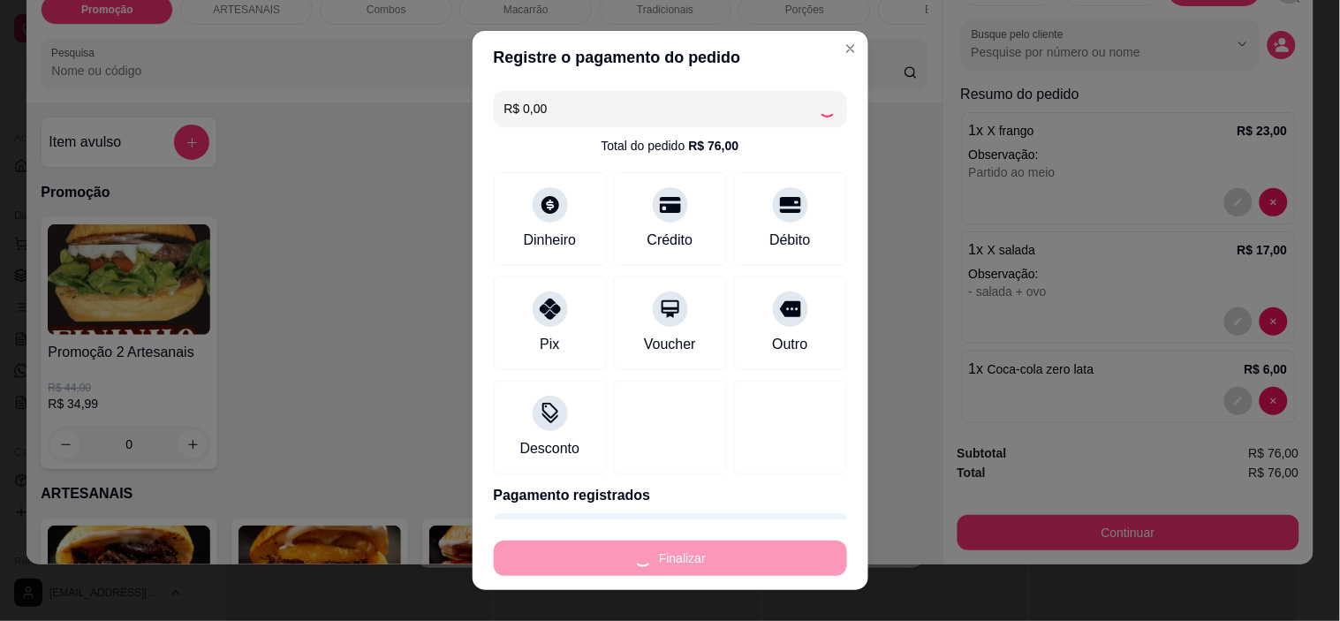
type input "0"
type input "-R$ 76,00"
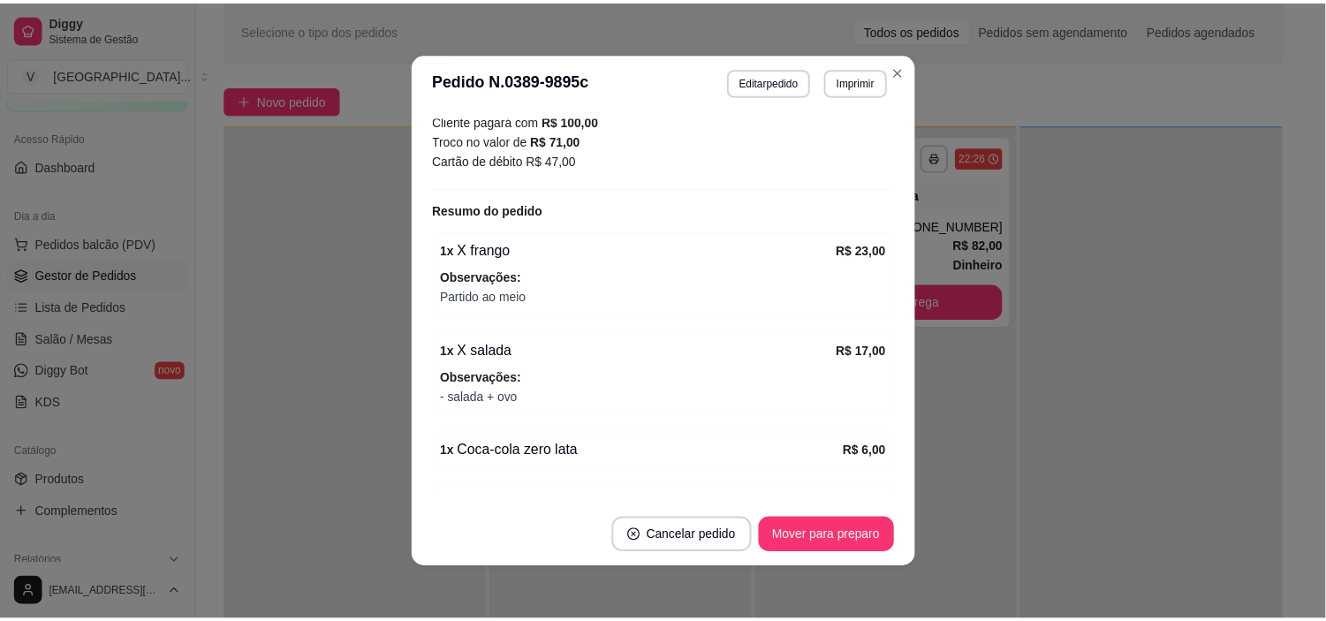
scroll to position [433, 0]
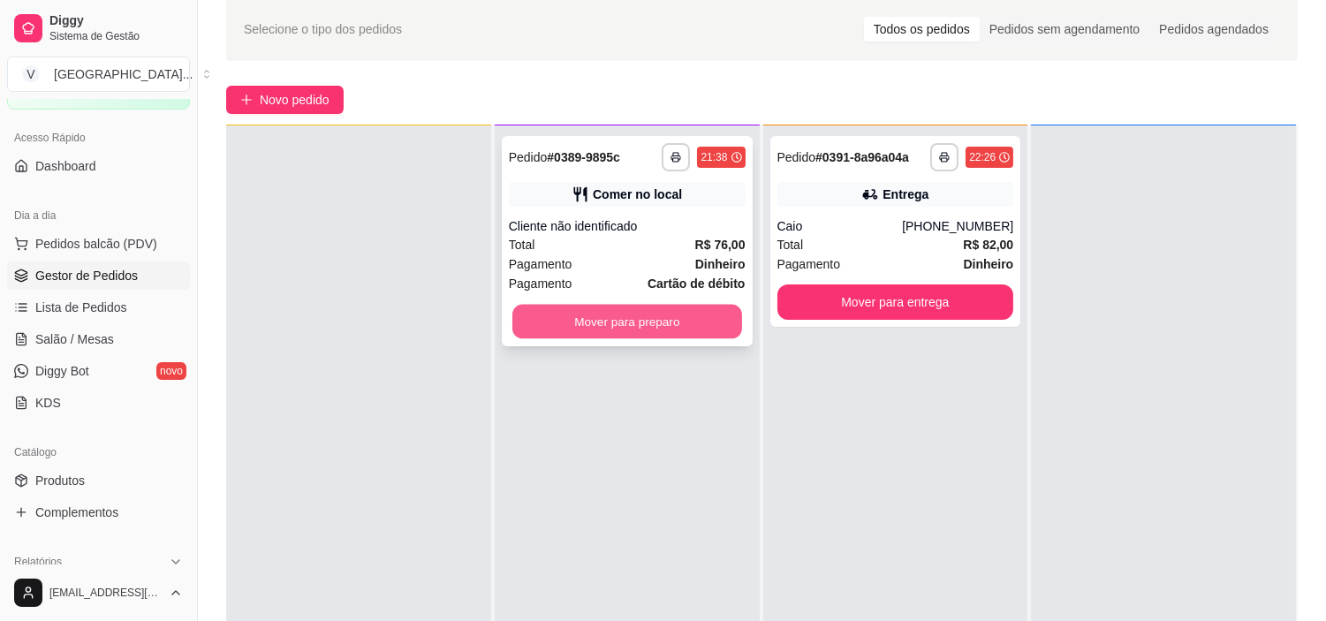
click at [675, 319] on button "Mover para preparo" at bounding box center [627, 322] width 230 height 34
click at [675, 319] on div "Mover para preparo" at bounding box center [627, 321] width 237 height 35
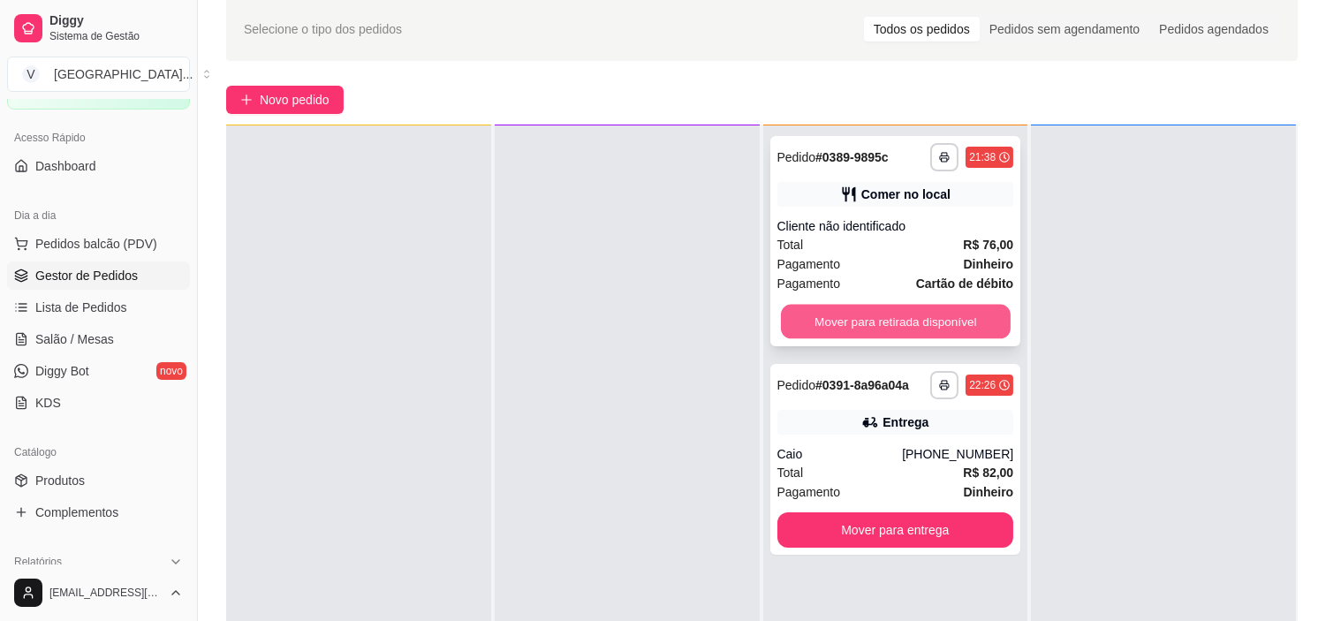
click at [891, 316] on button "Mover para retirada disponível" at bounding box center [896, 322] width 230 height 34
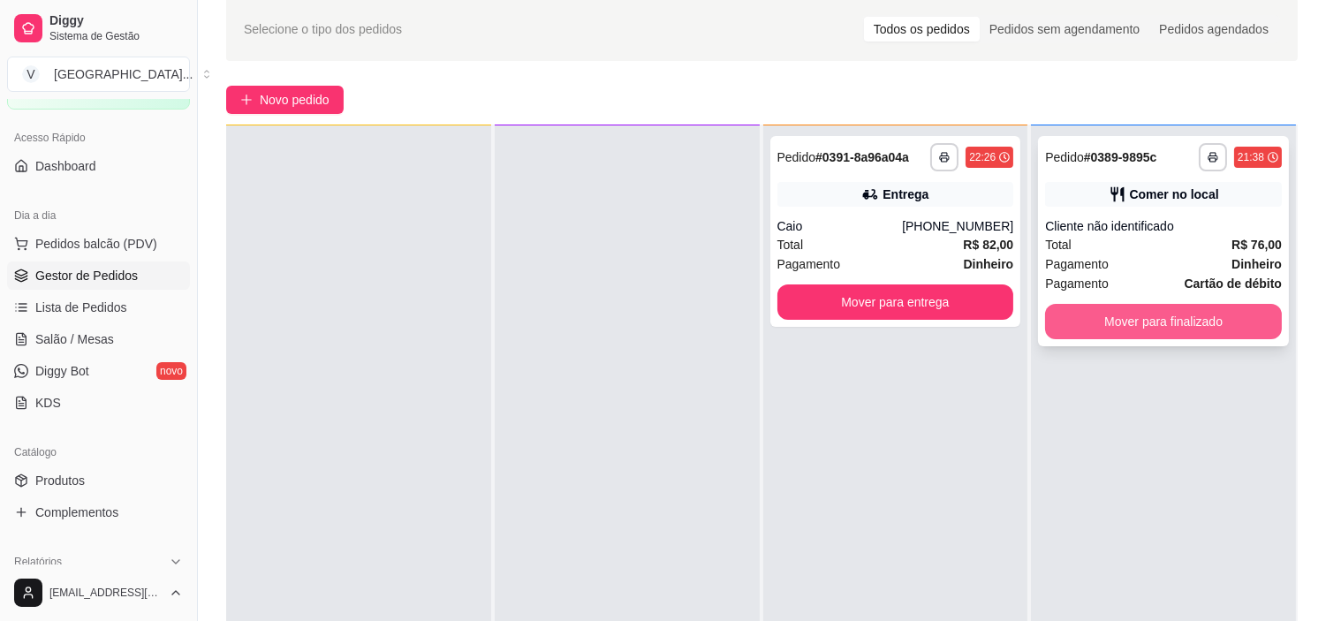
click at [1171, 307] on button "Mover para finalizado" at bounding box center [1163, 321] width 237 height 35
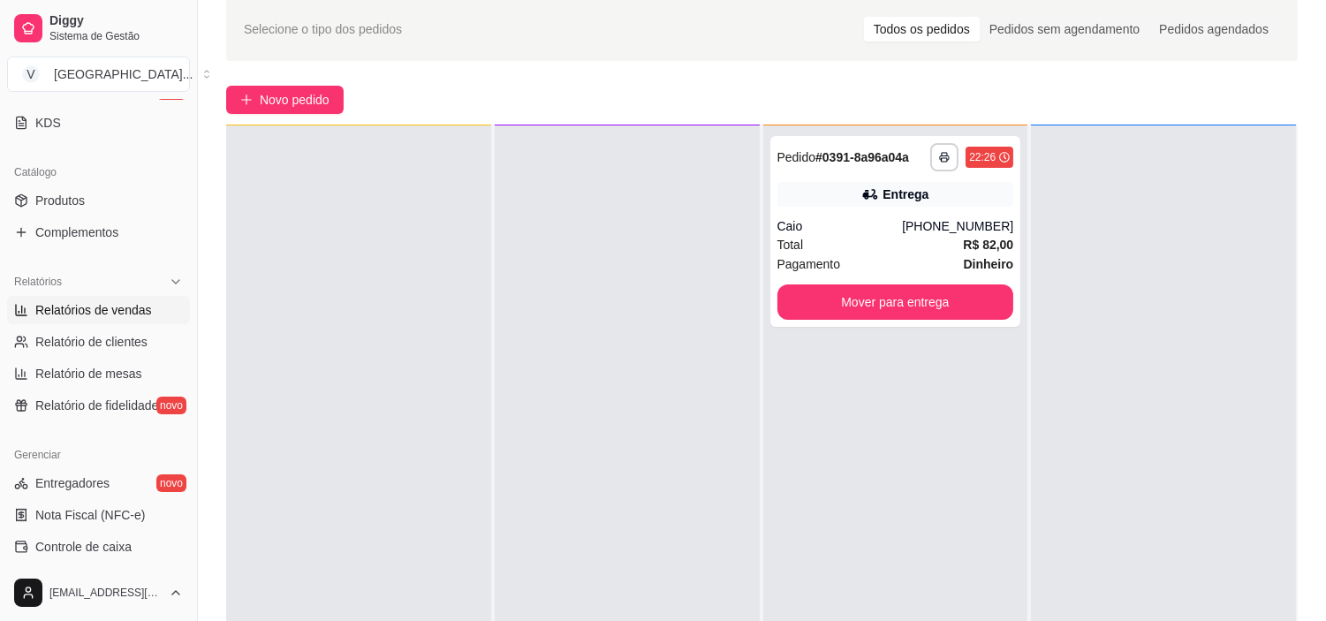
scroll to position [392, 0]
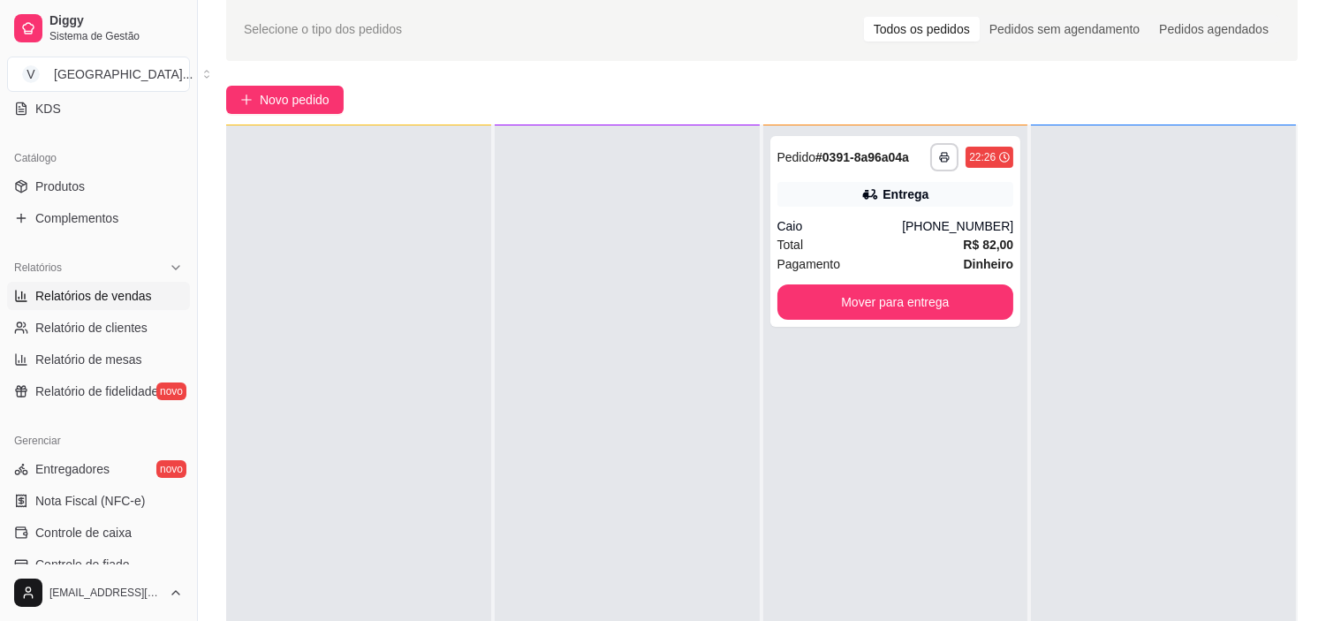
click at [117, 307] on link "Relatórios de vendas" at bounding box center [98, 296] width 183 height 28
select select "ALL"
select select "0"
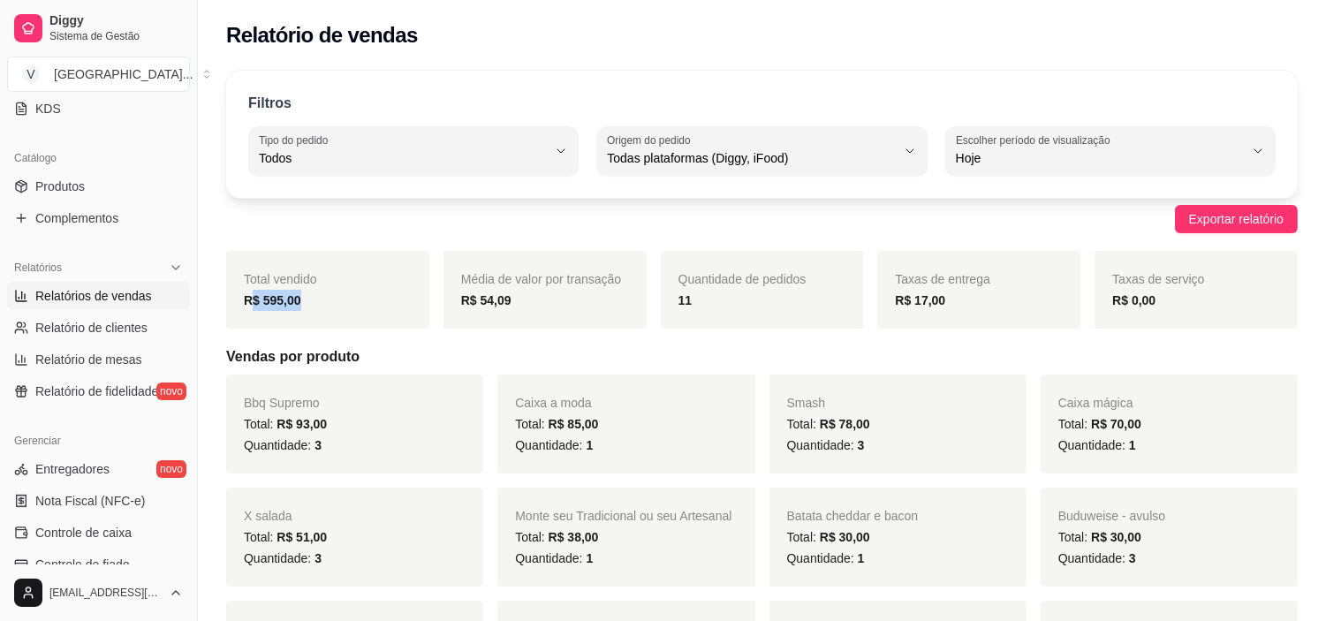
drag, startPoint x: 307, startPoint y: 297, endPoint x: 253, endPoint y: 303, distance: 54.2
click at [253, 303] on div "R$ 595,00" at bounding box center [328, 300] width 168 height 21
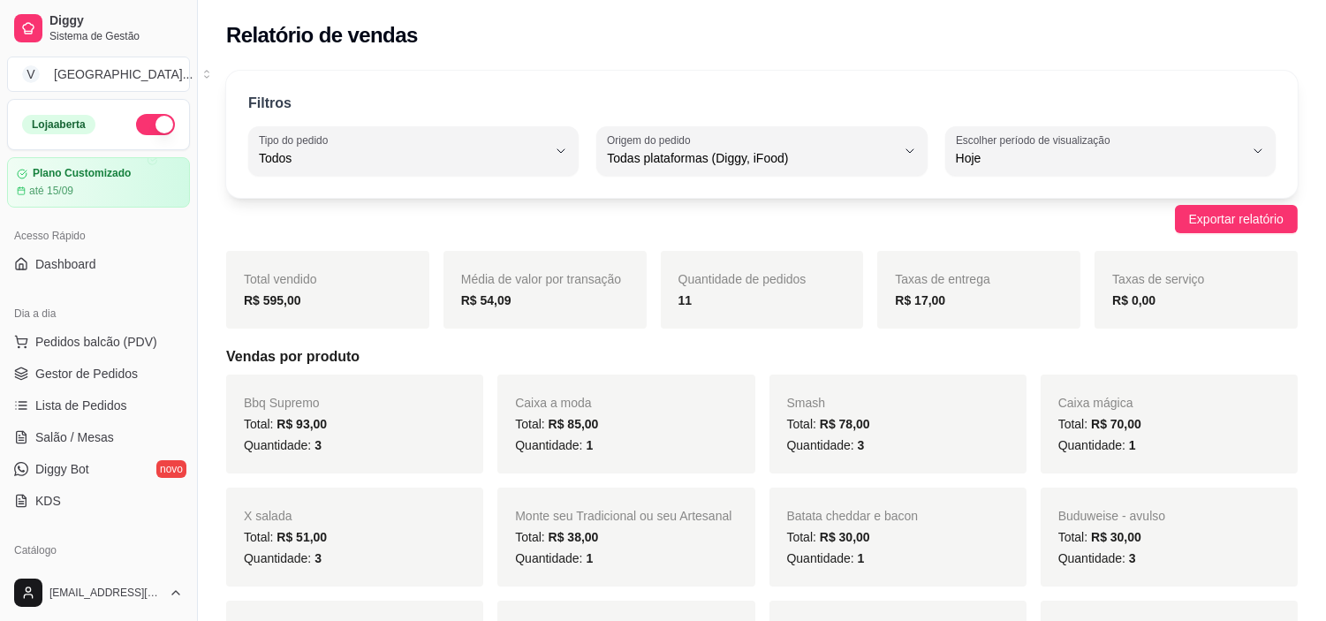
click at [125, 356] on ul "Pedidos balcão (PDV) Gestor de Pedidos Lista de Pedidos Salão / Mesas Diggy Bot…" at bounding box center [98, 421] width 183 height 187
click at [127, 373] on span "Gestor de Pedidos" at bounding box center [86, 374] width 102 height 18
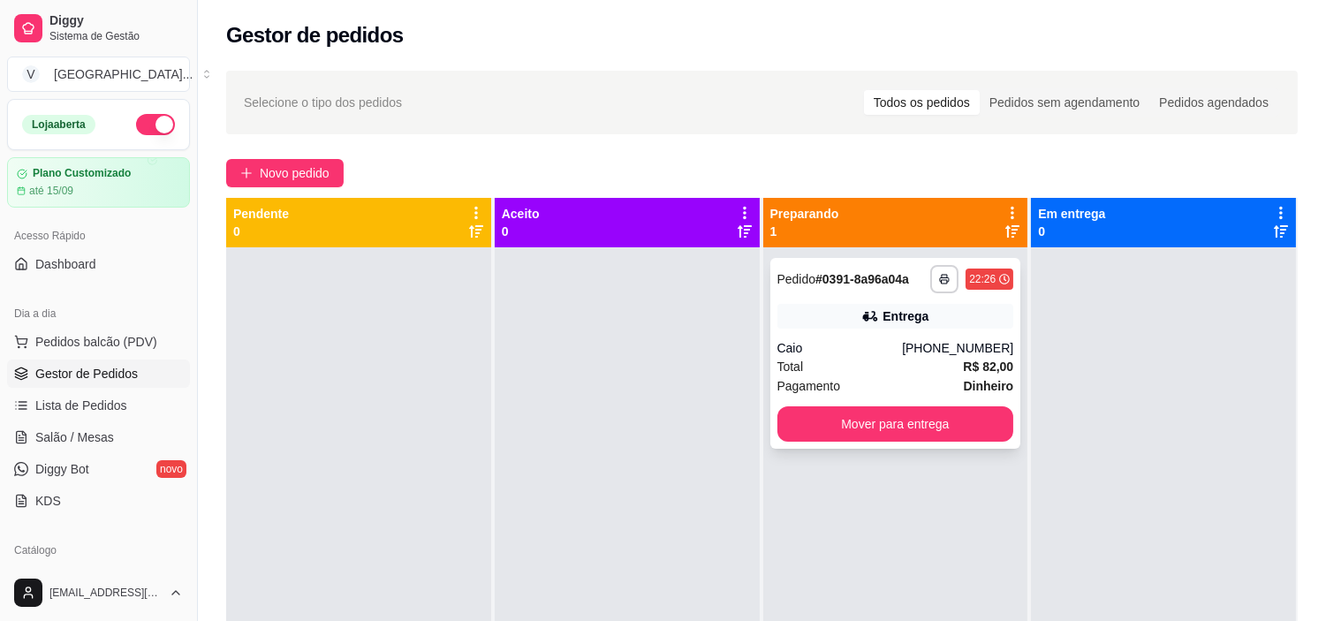
click at [824, 340] on div "Caio" at bounding box center [839, 348] width 125 height 18
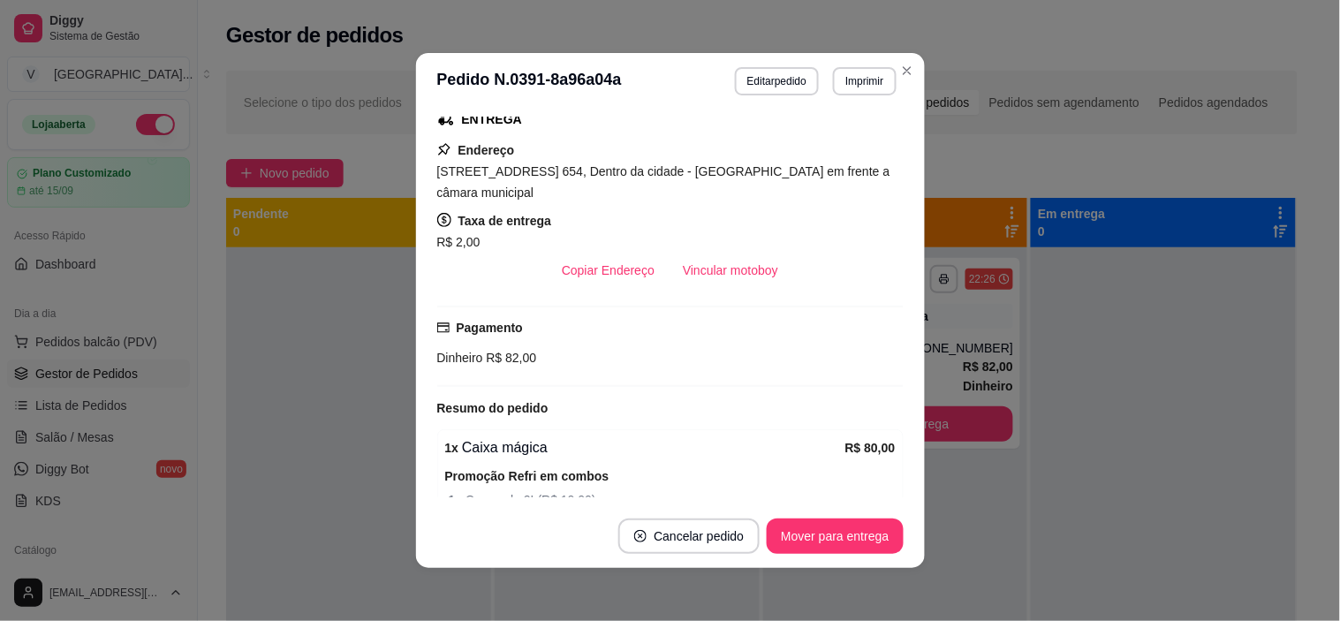
scroll to position [294, 0]
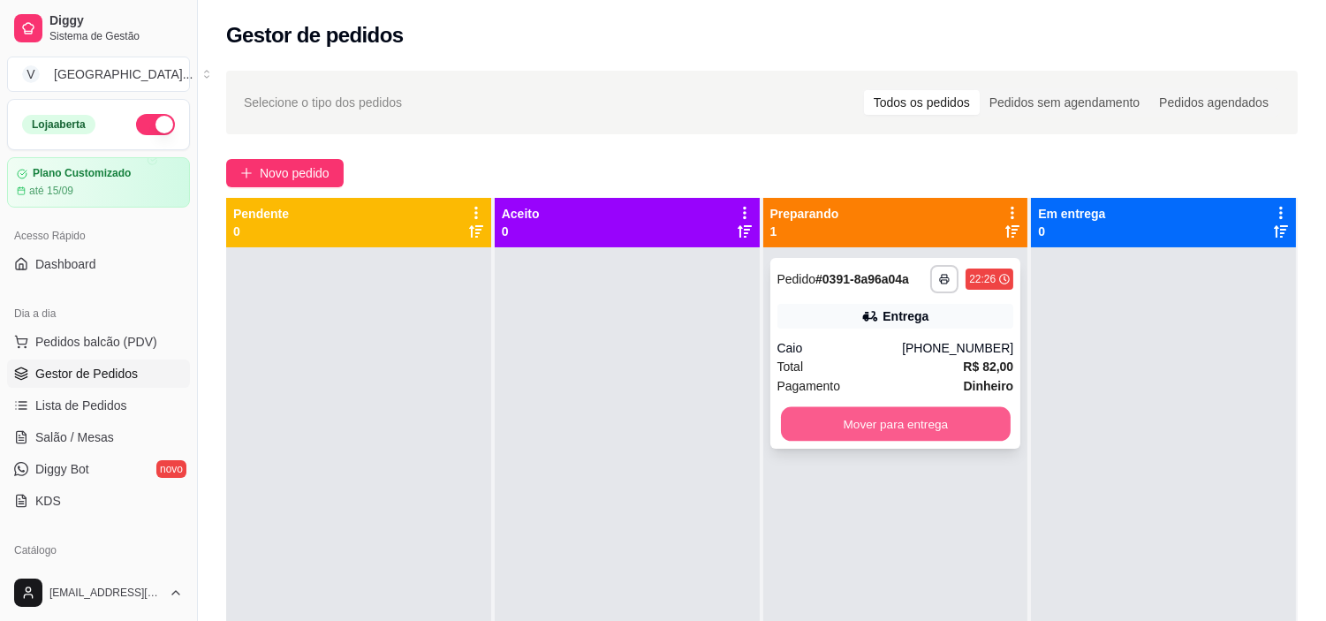
click at [868, 410] on button "Mover para entrega" at bounding box center [896, 424] width 230 height 34
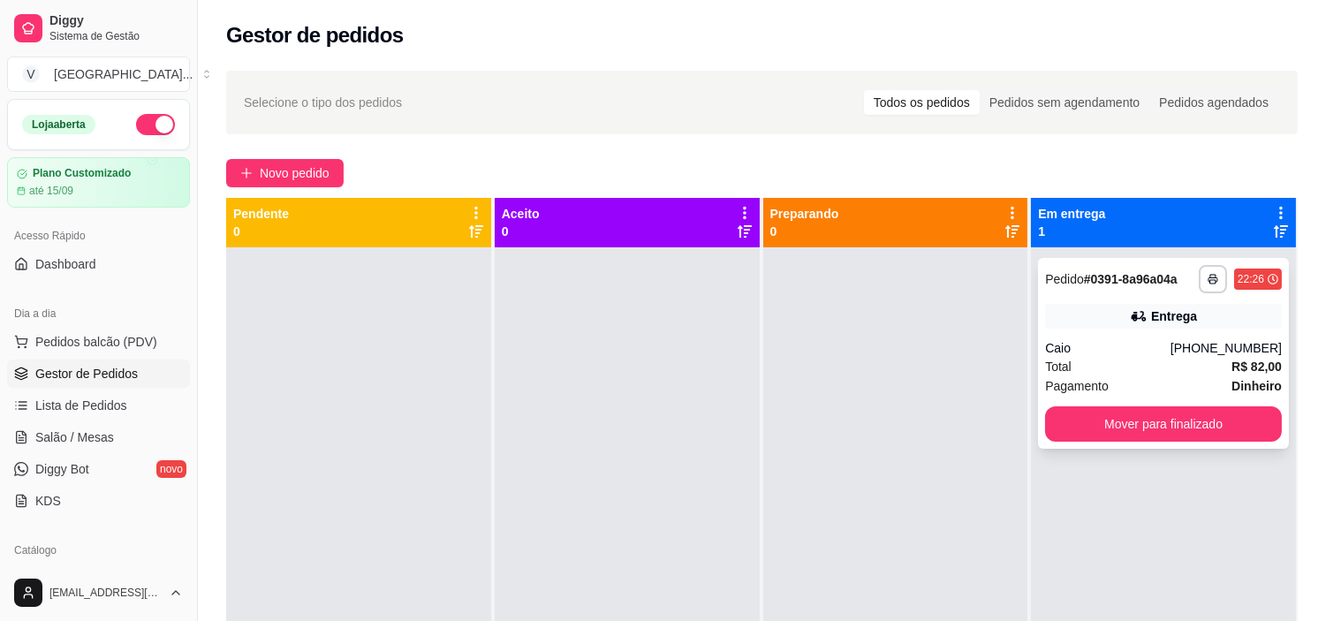
click at [1095, 329] on div "**********" at bounding box center [1163, 353] width 251 height 191
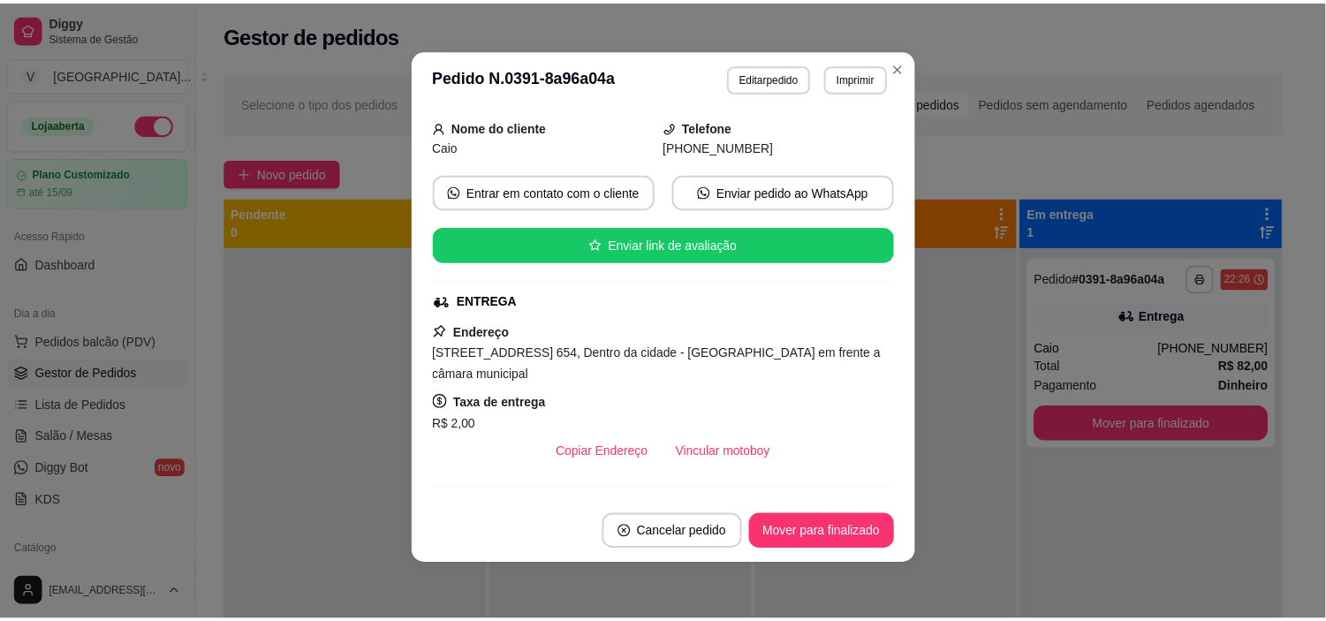
scroll to position [380, 0]
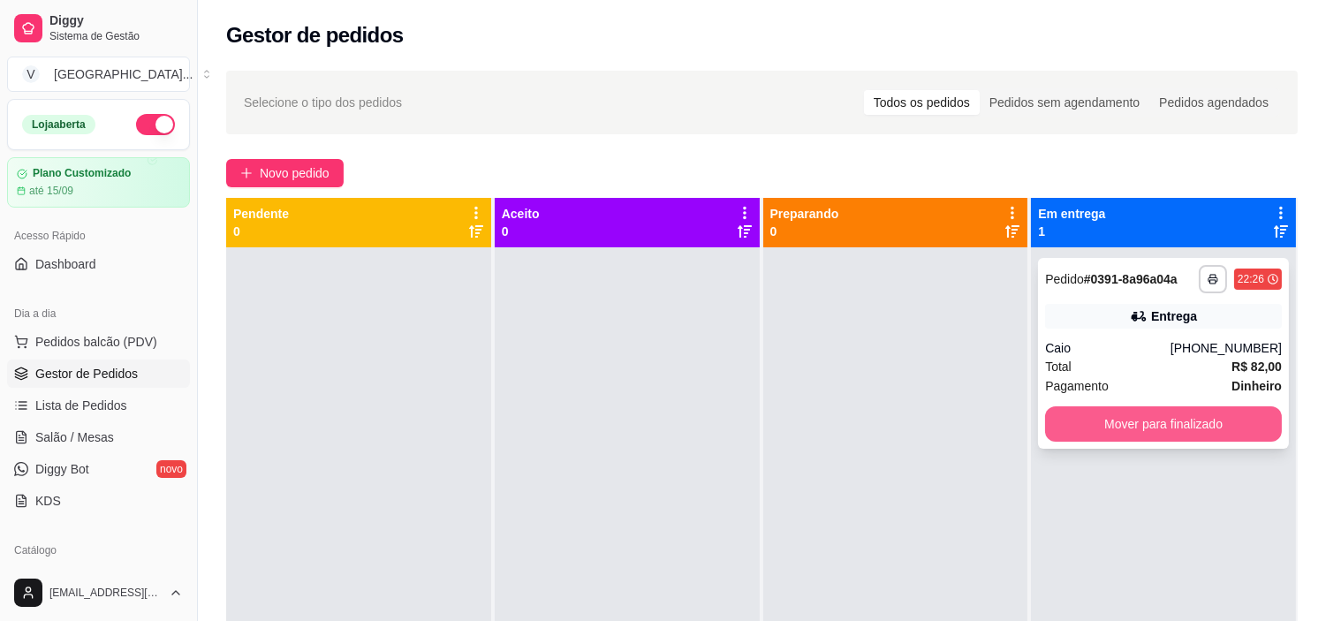
click at [1144, 422] on button "Mover para finalizado" at bounding box center [1163, 423] width 237 height 35
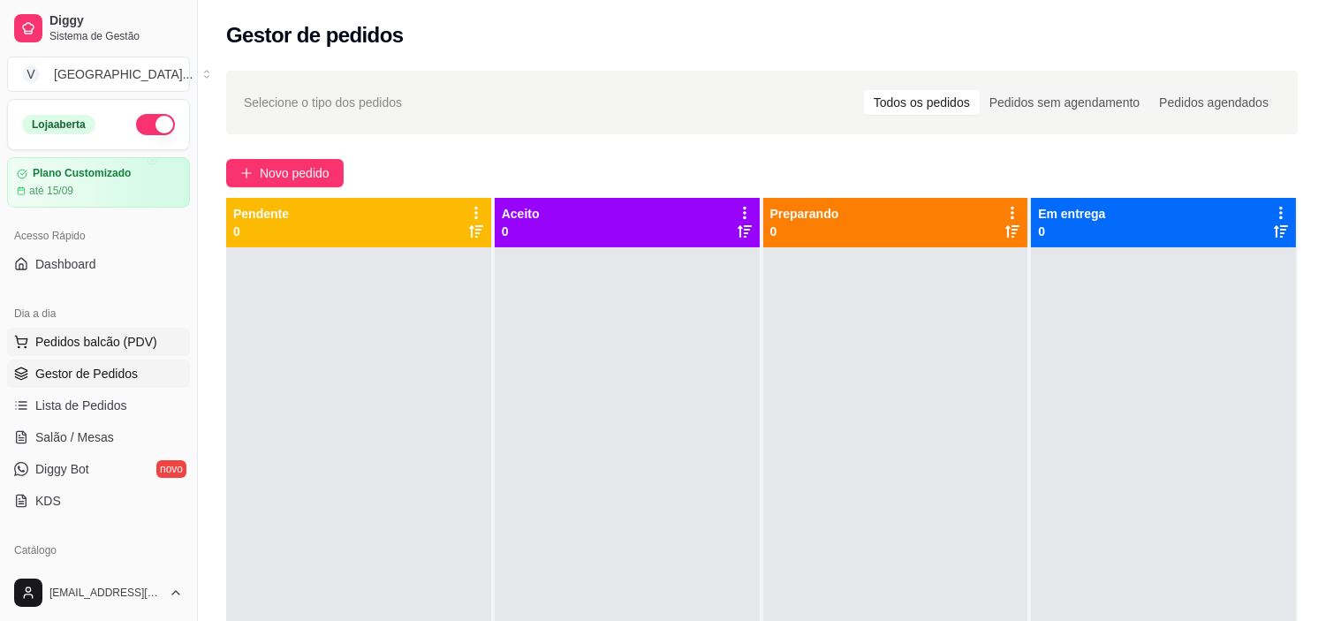
click at [128, 343] on span "Pedidos balcão (PDV)" at bounding box center [96, 342] width 122 height 18
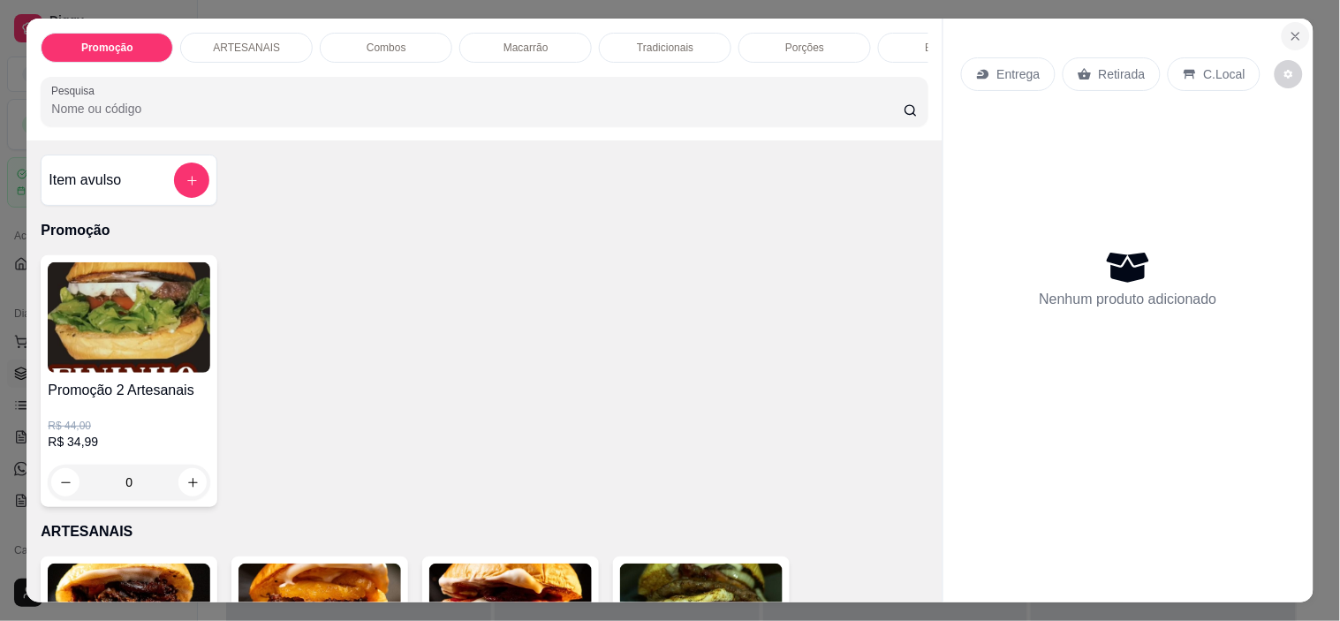
click at [1295, 29] on icon "Close" at bounding box center [1296, 36] width 14 height 14
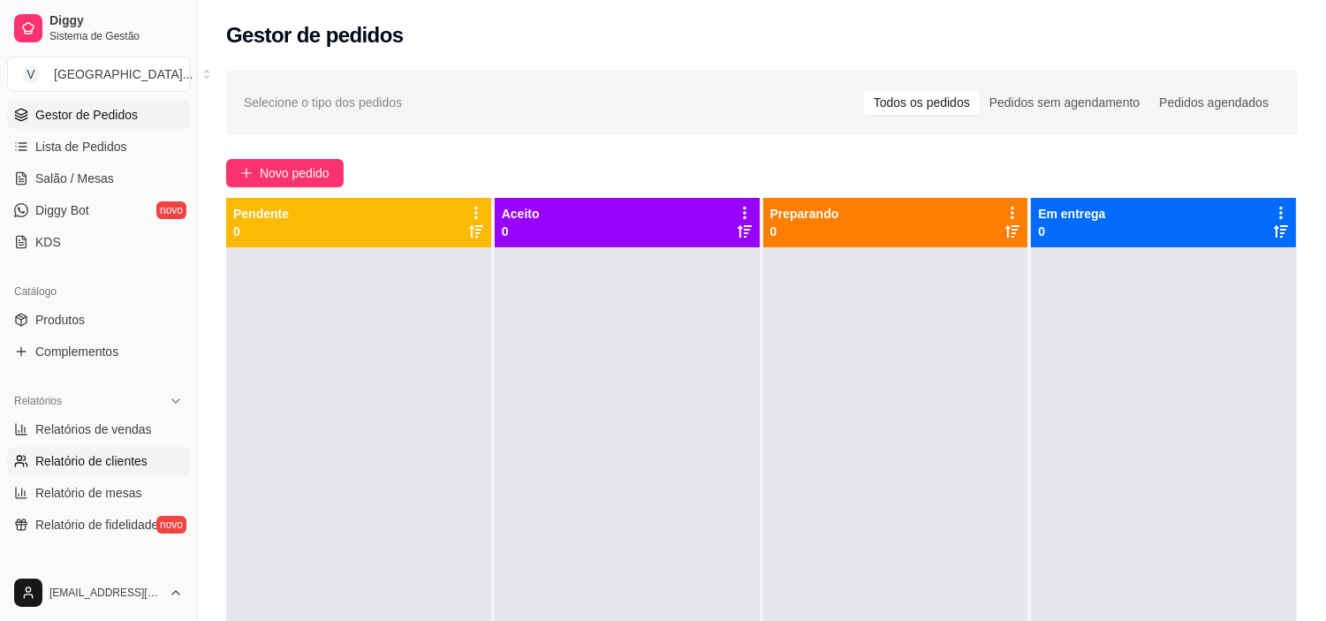
scroll to position [294, 0]
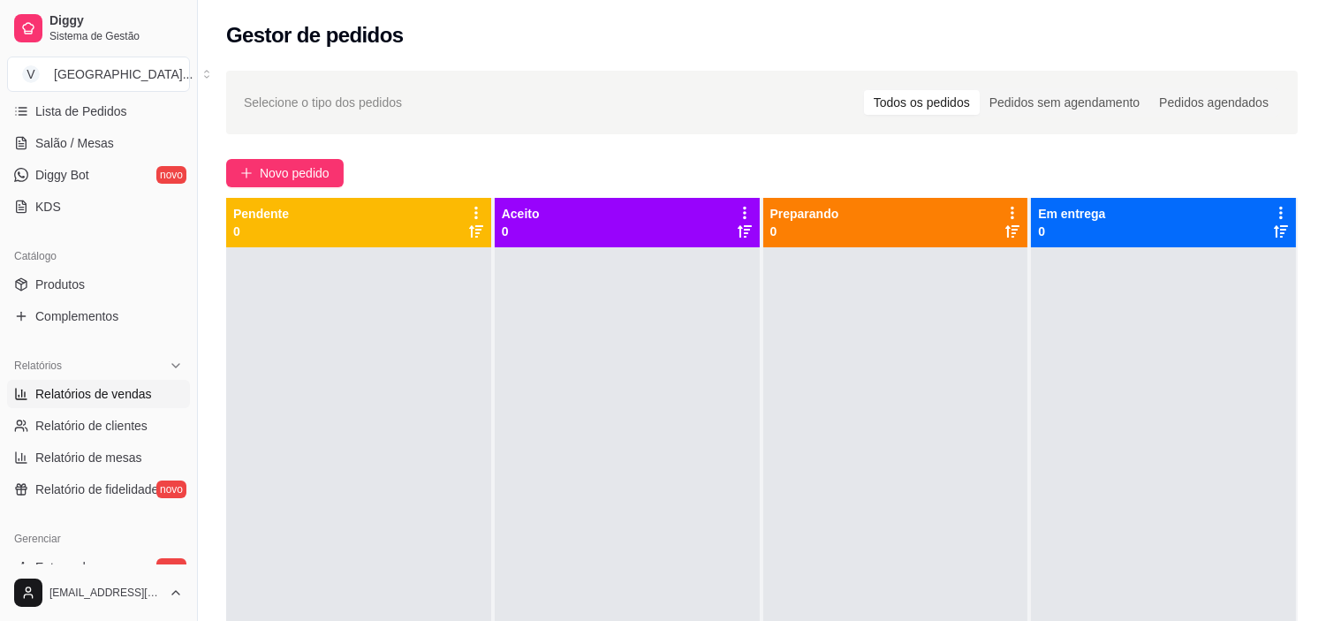
click at [145, 401] on span "Relatórios de vendas" at bounding box center [93, 394] width 117 height 18
select select "ALL"
select select "0"
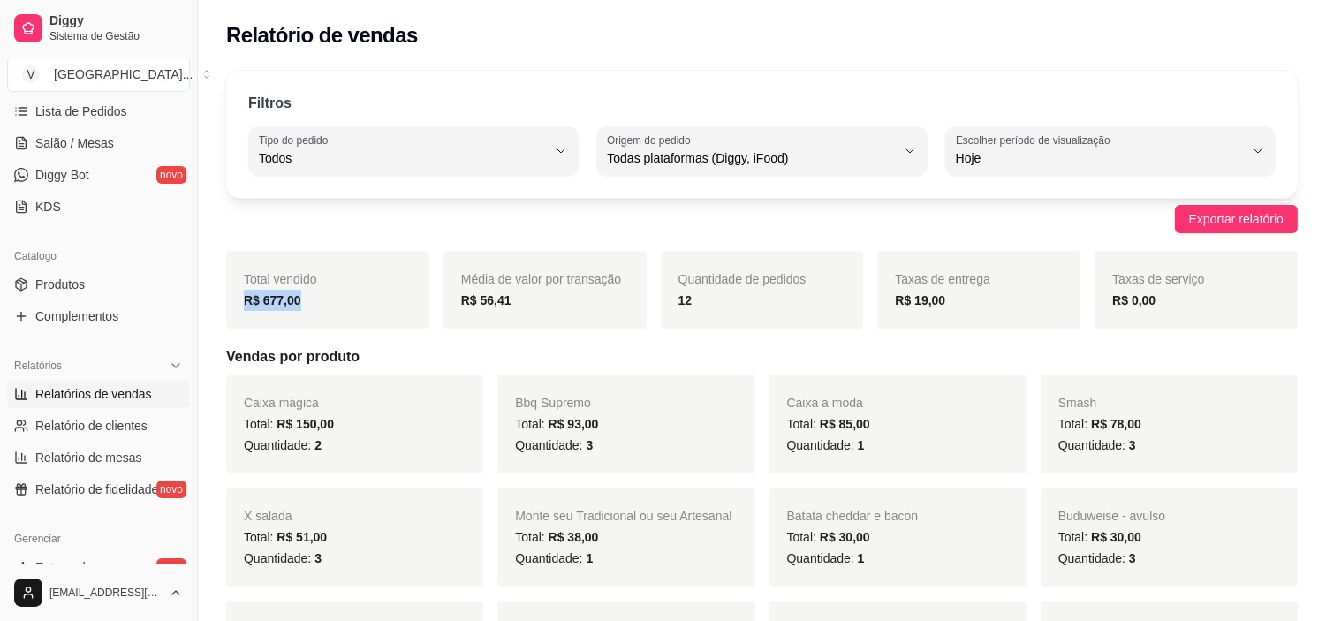
drag, startPoint x: 333, startPoint y: 307, endPoint x: 241, endPoint y: 305, distance: 91.9
click at [241, 305] on div "Total vendido R$ 677,00" at bounding box center [327, 290] width 203 height 78
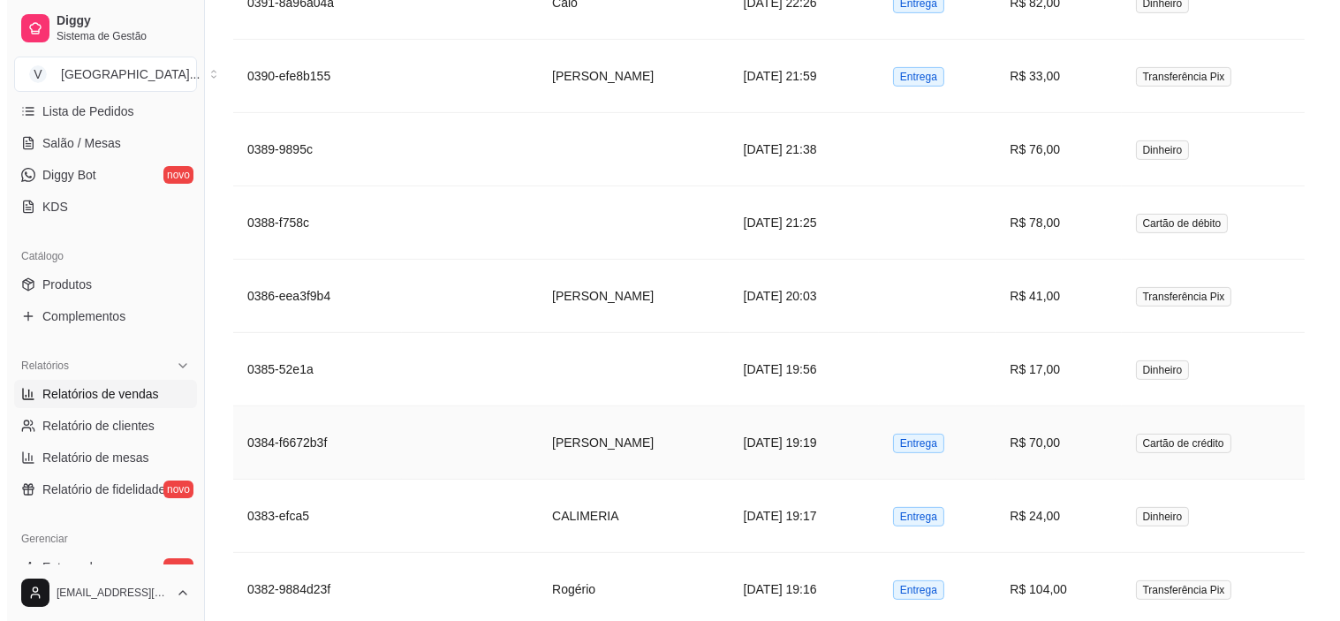
scroll to position [1080, 0]
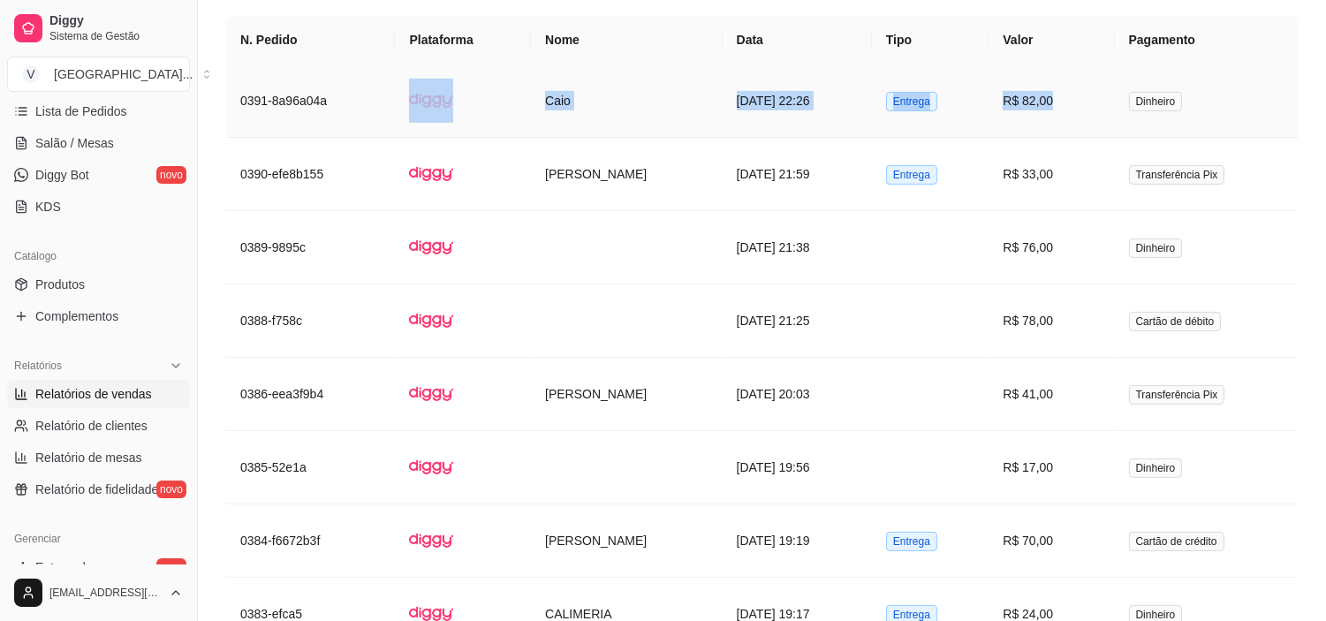
drag, startPoint x: 347, startPoint y: 97, endPoint x: 1149, endPoint y: 92, distance: 802.2
click at [1149, 92] on tr "0391-8a96a04a Caio [DATE] 22:26 Entrega R$ 82,00 Dinheiro" at bounding box center [762, 100] width 1072 height 73
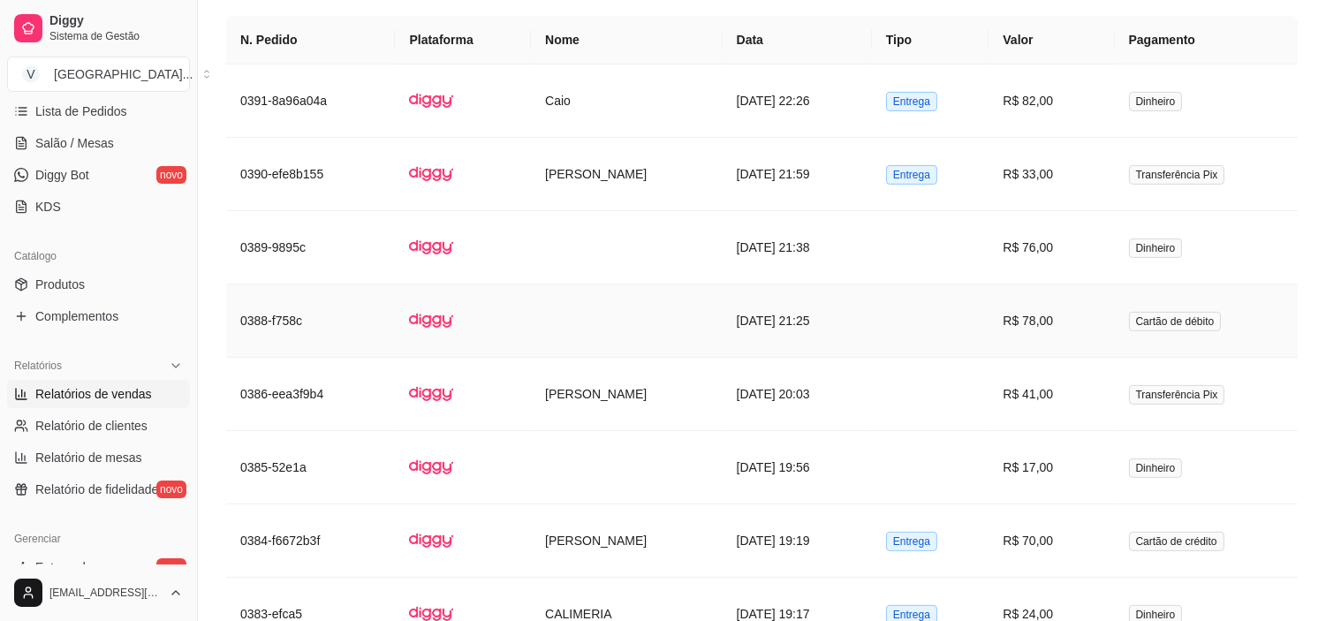
click at [633, 315] on td at bounding box center [627, 320] width 192 height 73
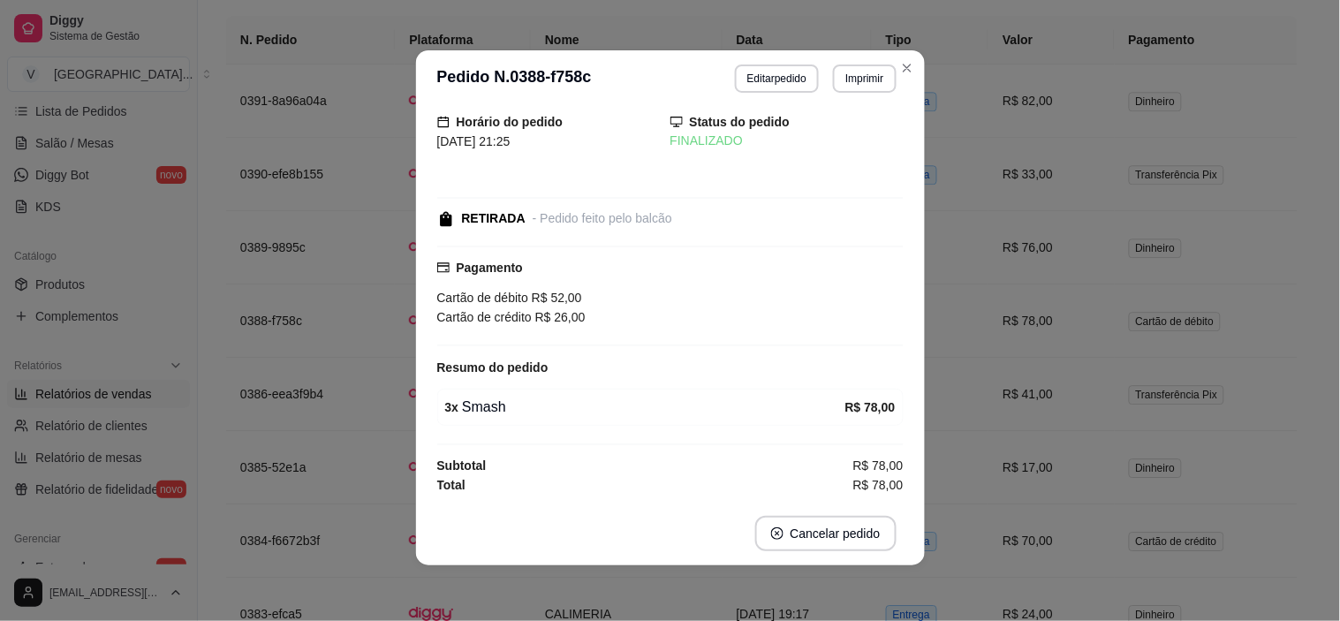
scroll to position [4, 0]
drag, startPoint x: 501, startPoint y: 292, endPoint x: 690, endPoint y: 285, distance: 189.2
click at [690, 287] on div "Cartão de débito R$ 52,00" at bounding box center [670, 296] width 466 height 19
click at [692, 297] on div "Cartão de débito R$ 52,00" at bounding box center [670, 296] width 466 height 19
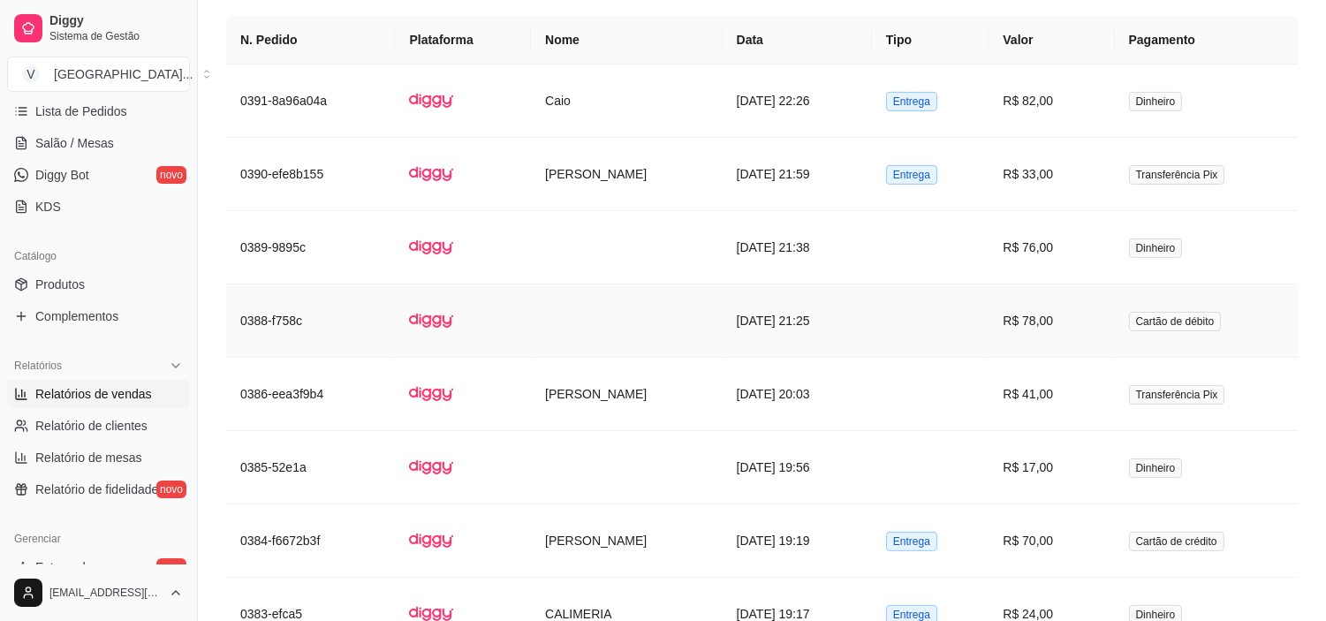
click at [1092, 330] on td "R$ 78,00" at bounding box center [1051, 320] width 125 height 73
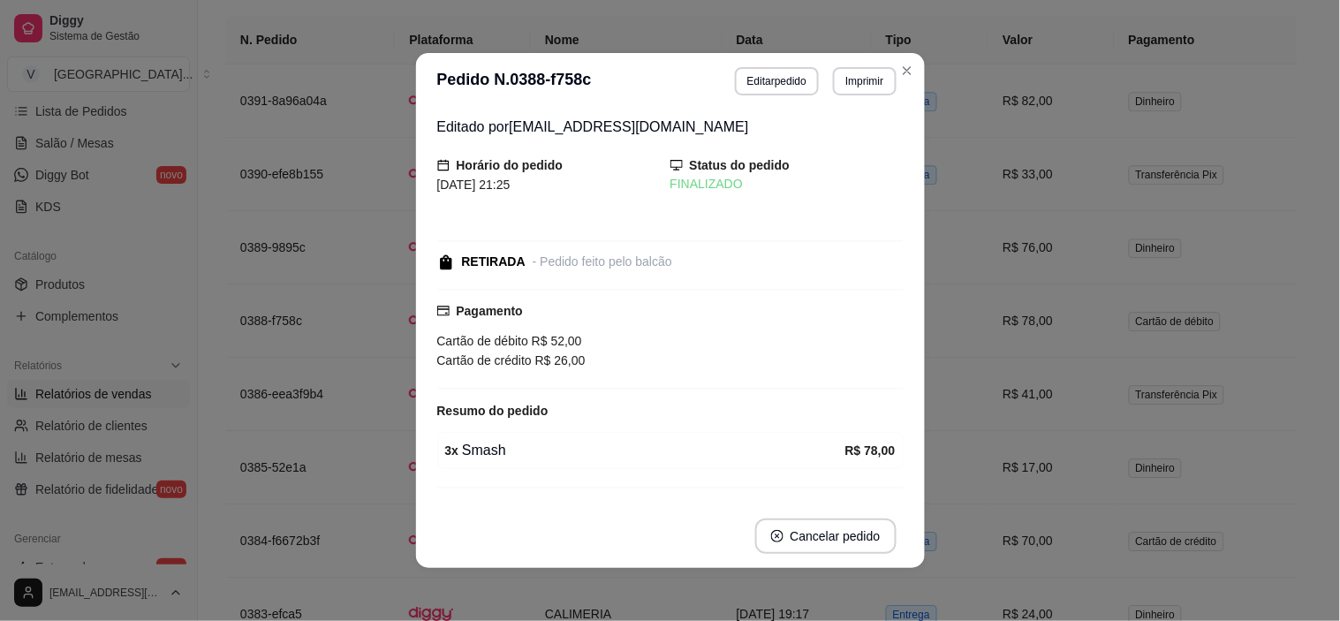
click at [906, 87] on header "**********" at bounding box center [670, 81] width 509 height 57
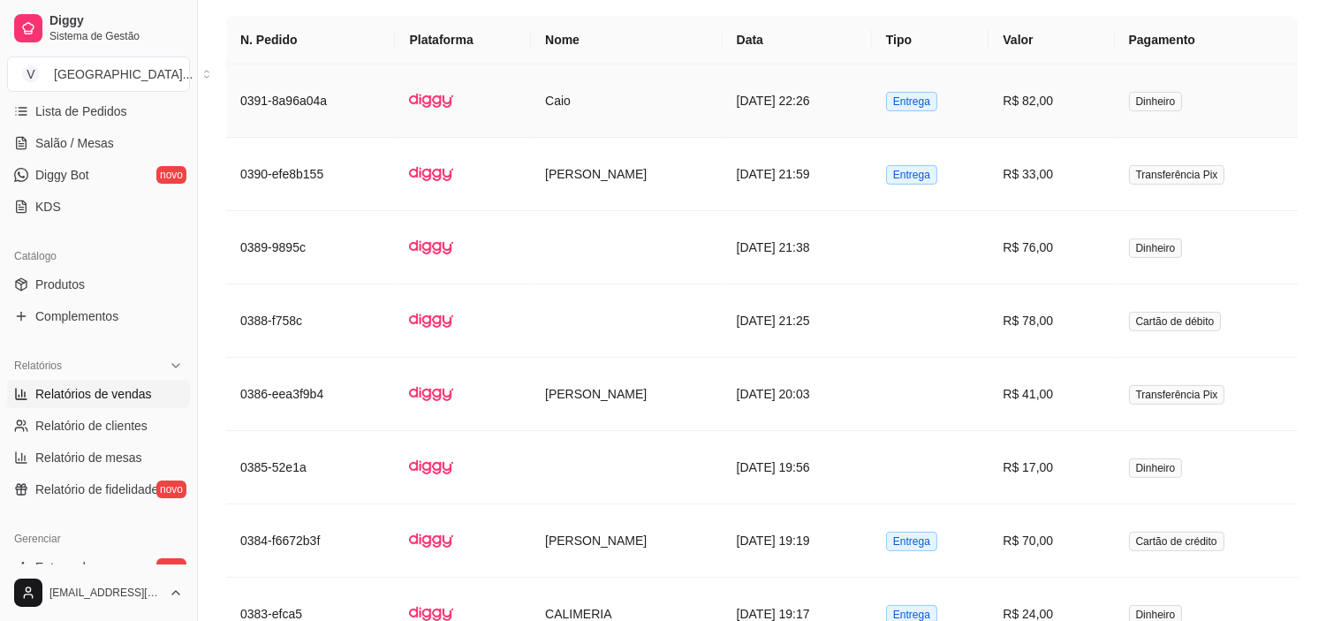
click at [989, 95] on td "Entrega" at bounding box center [930, 100] width 117 height 73
click at [1066, 497] on td "R$ 17,00" at bounding box center [1051, 467] width 125 height 73
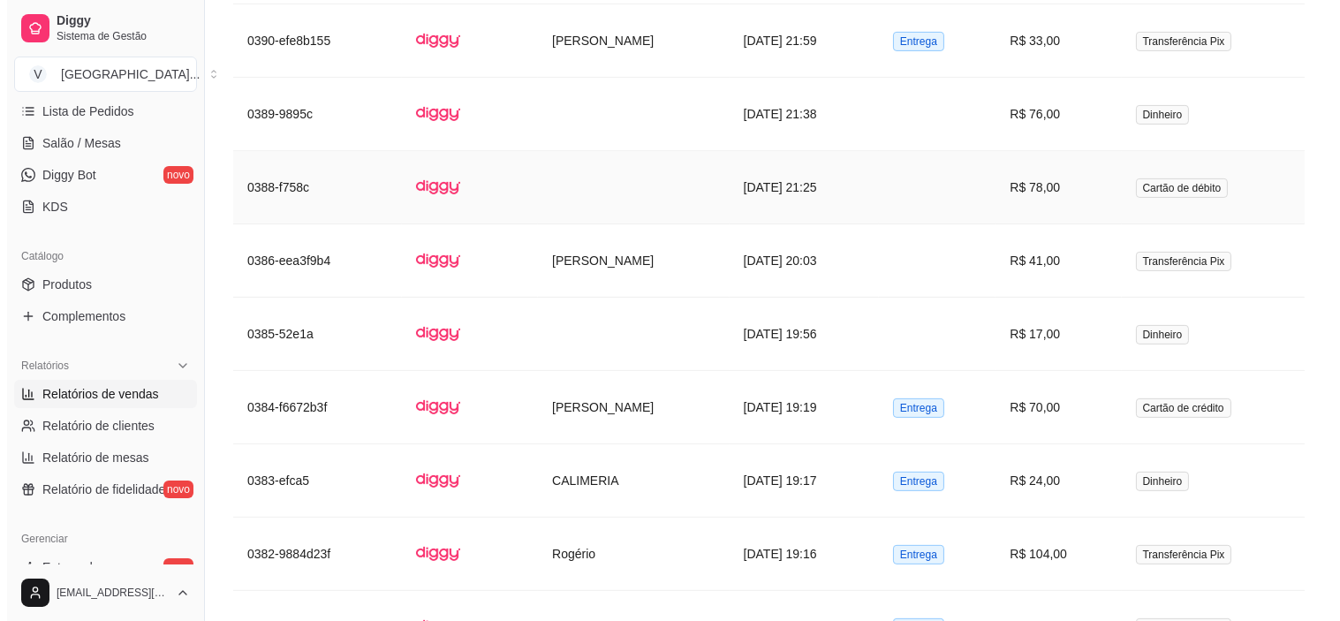
scroll to position [1178, 0]
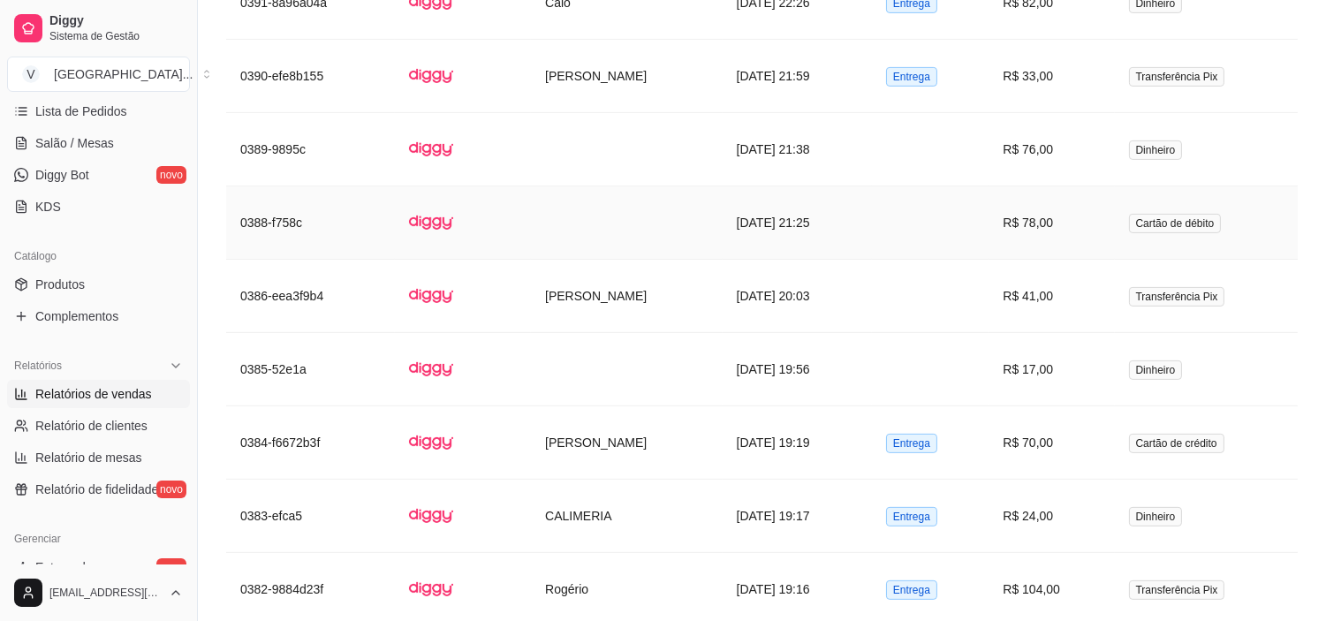
click at [1048, 224] on td "R$ 78,00" at bounding box center [1051, 222] width 125 height 73
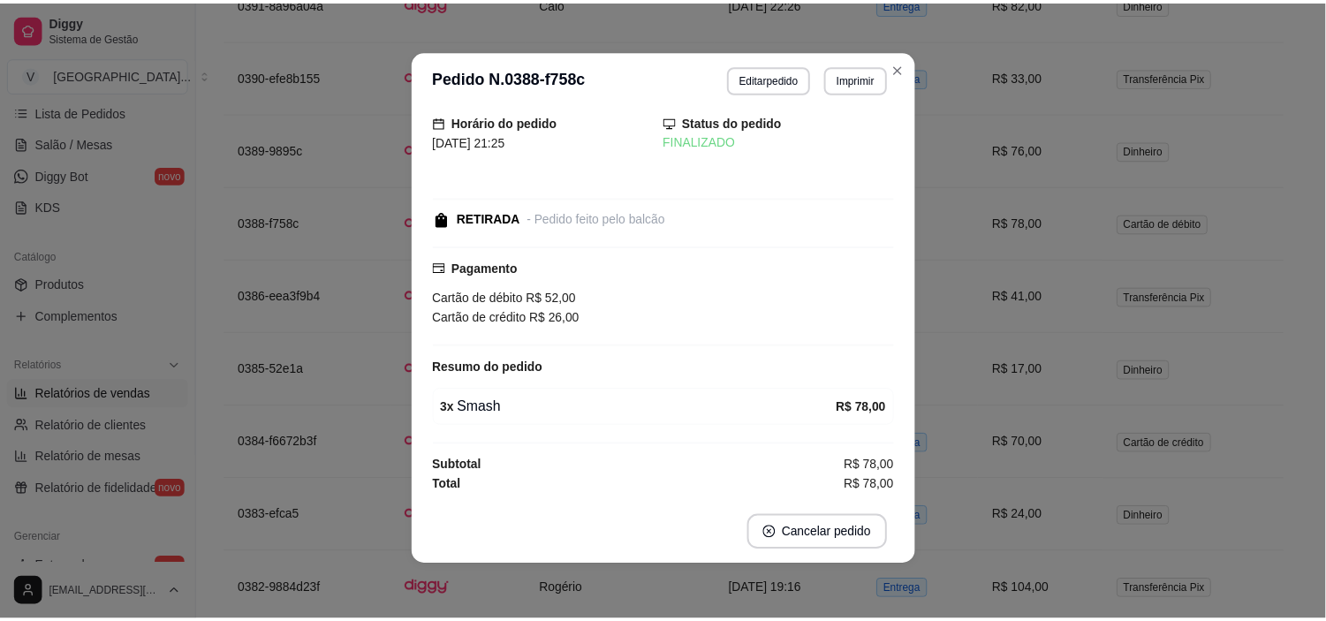
scroll to position [4, 0]
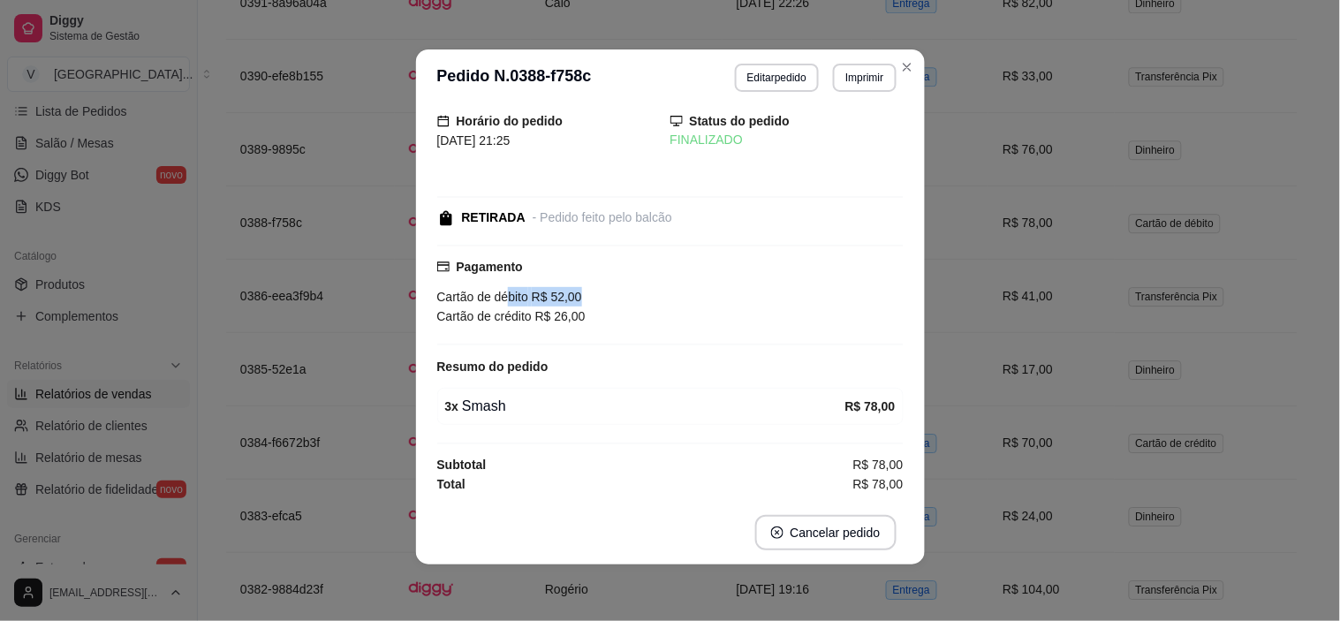
drag, startPoint x: 498, startPoint y: 286, endPoint x: 648, endPoint y: 300, distance: 150.0
click at [648, 300] on div "Cartão de débito R$ 52,00" at bounding box center [670, 296] width 466 height 19
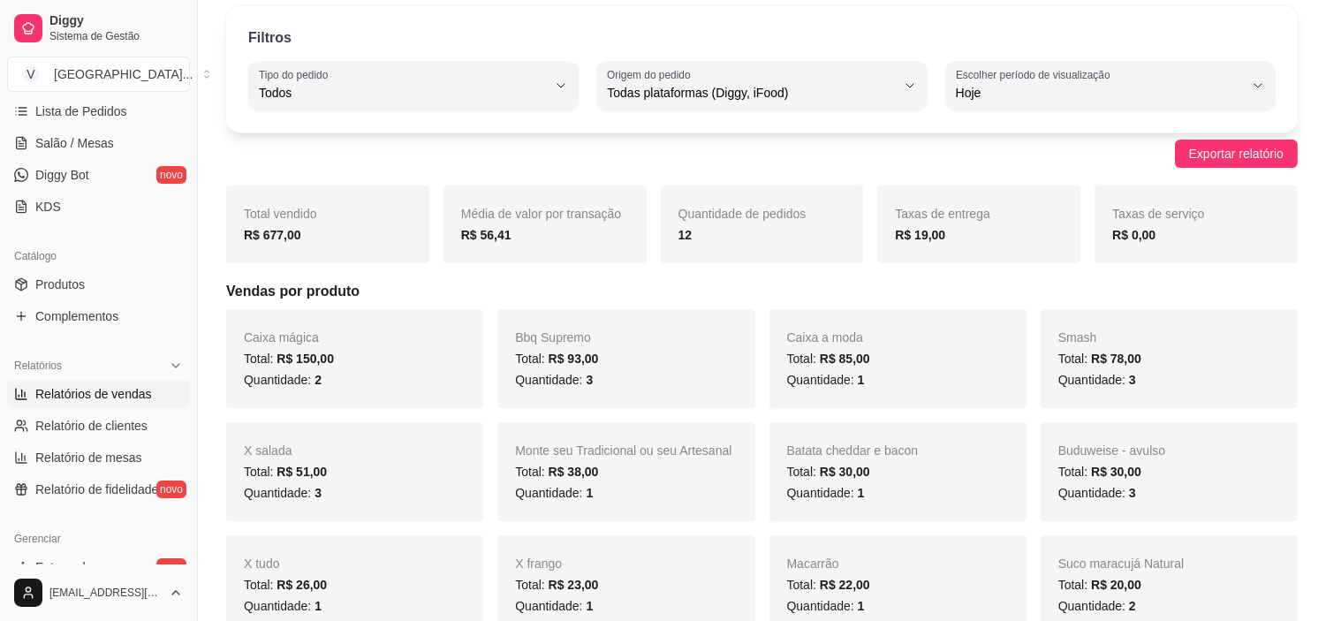
scroll to position [0, 0]
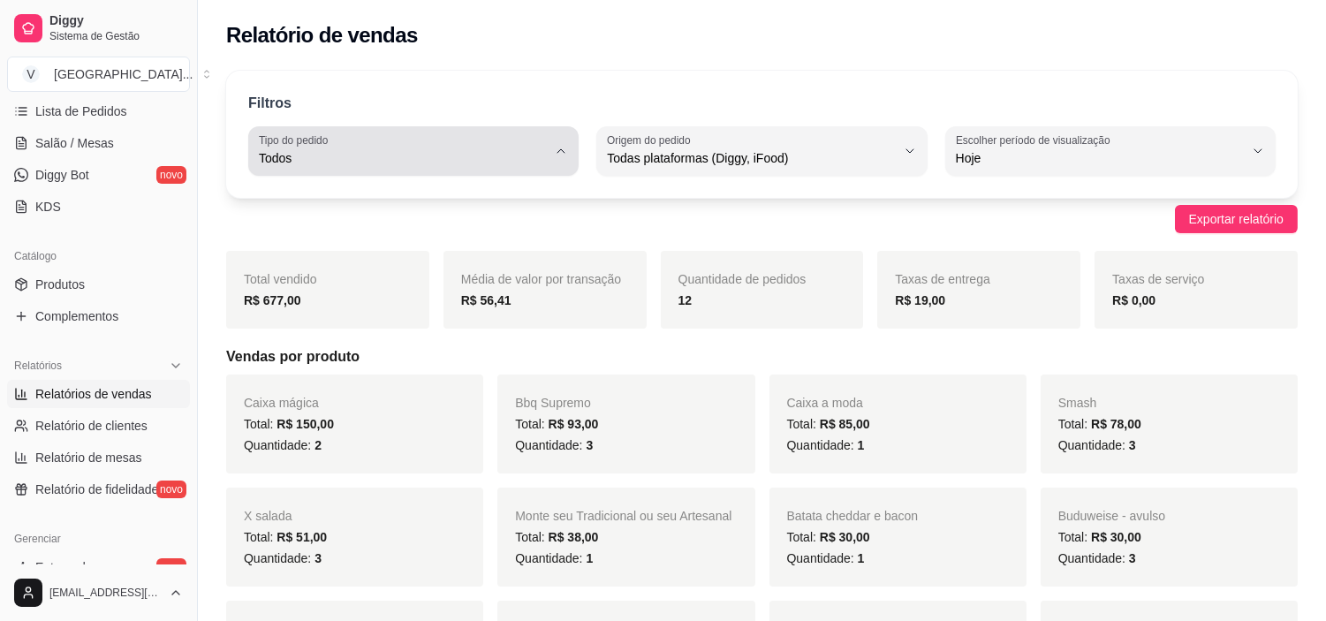
click at [518, 149] on span "Todos" at bounding box center [403, 158] width 288 height 18
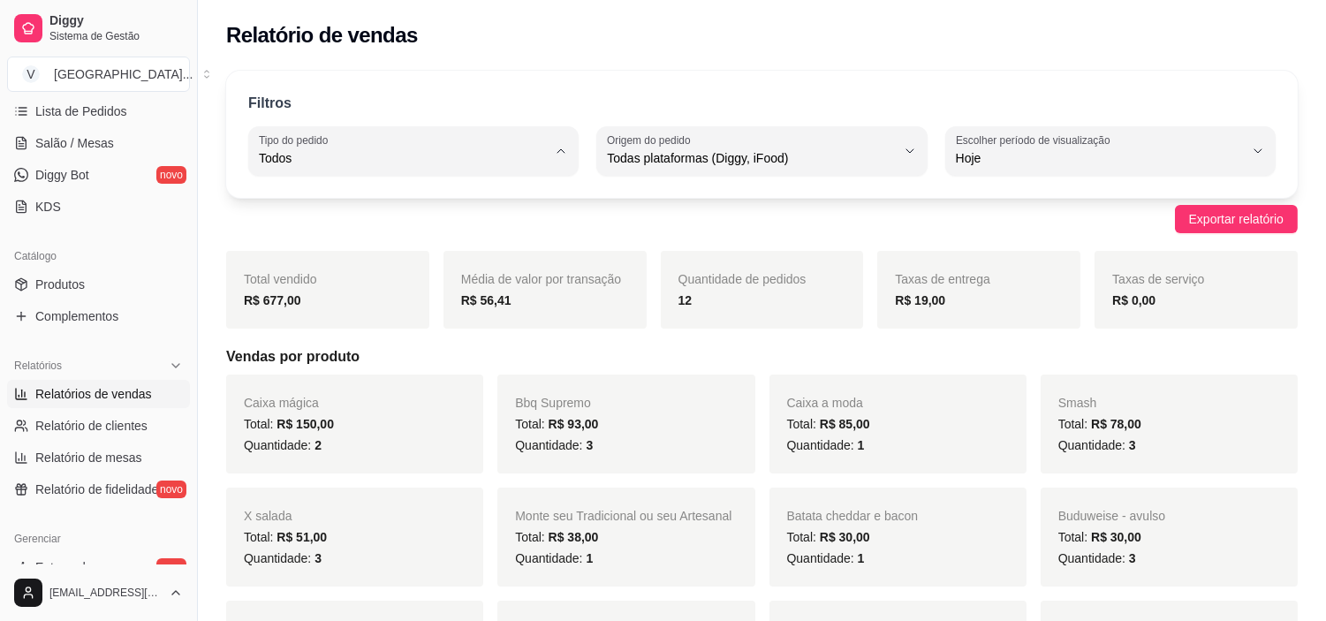
click at [360, 330] on li "Consumo local" at bounding box center [414, 315] width 304 height 27
type input "EAT_IN"
select select "EAT_IN"
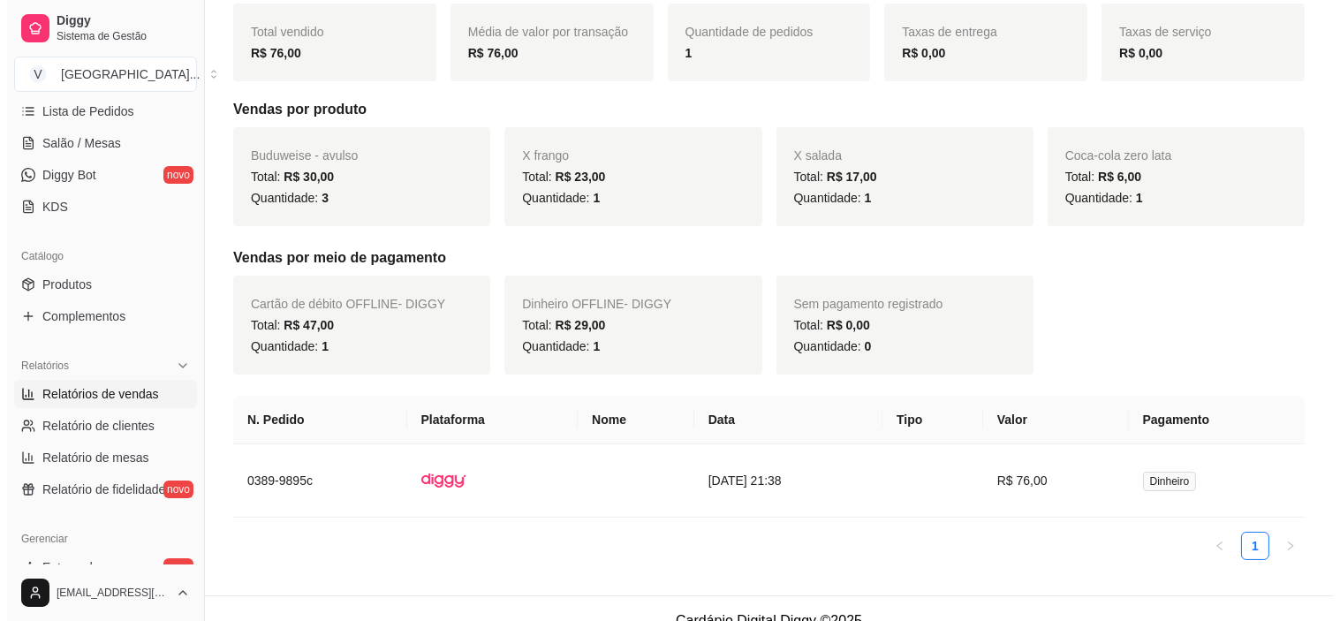
scroll to position [271, 0]
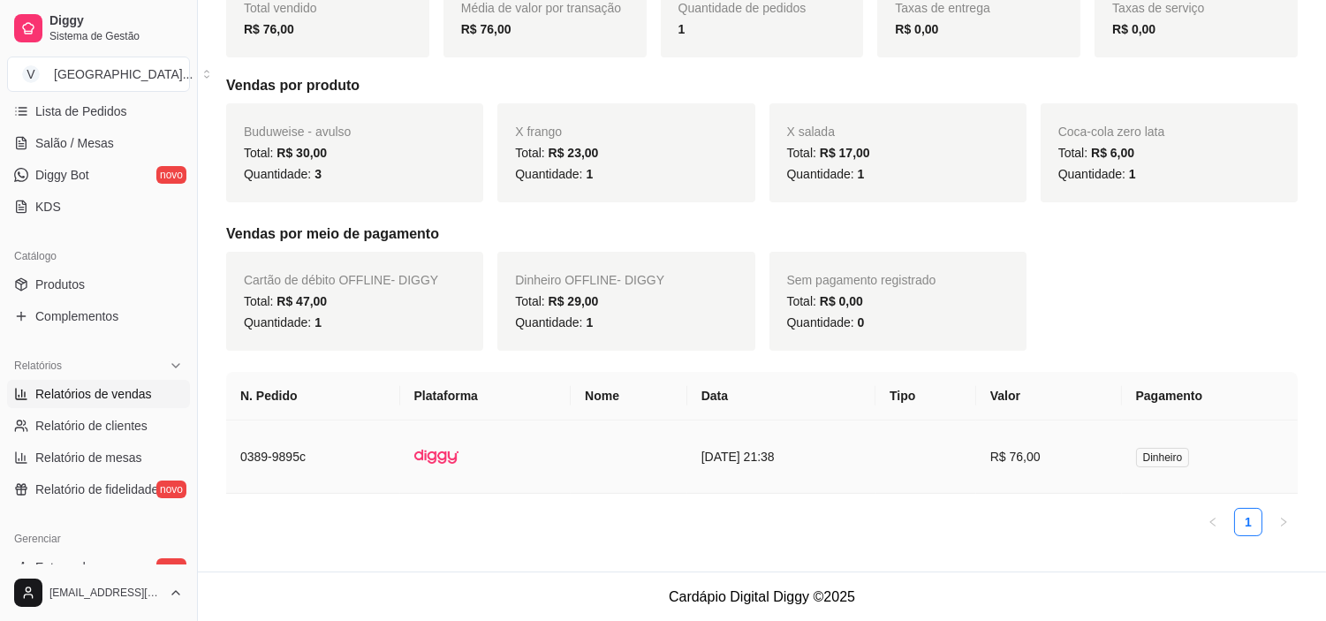
click at [944, 448] on td at bounding box center [926, 457] width 101 height 73
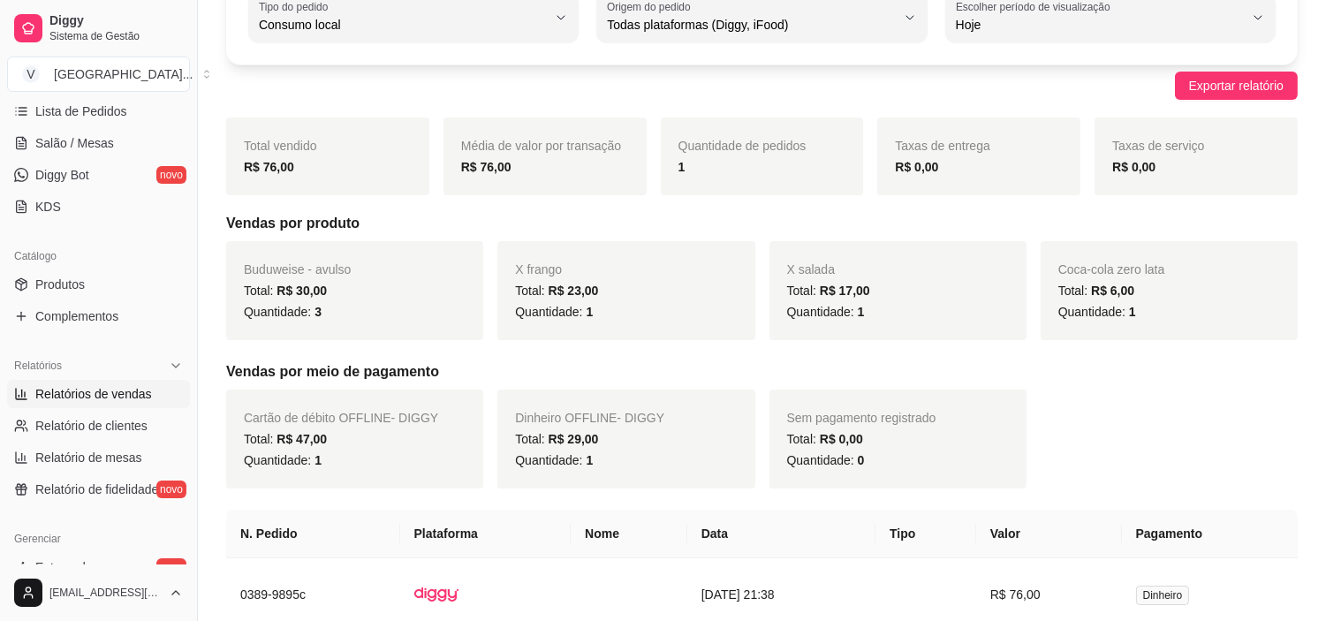
scroll to position [0, 0]
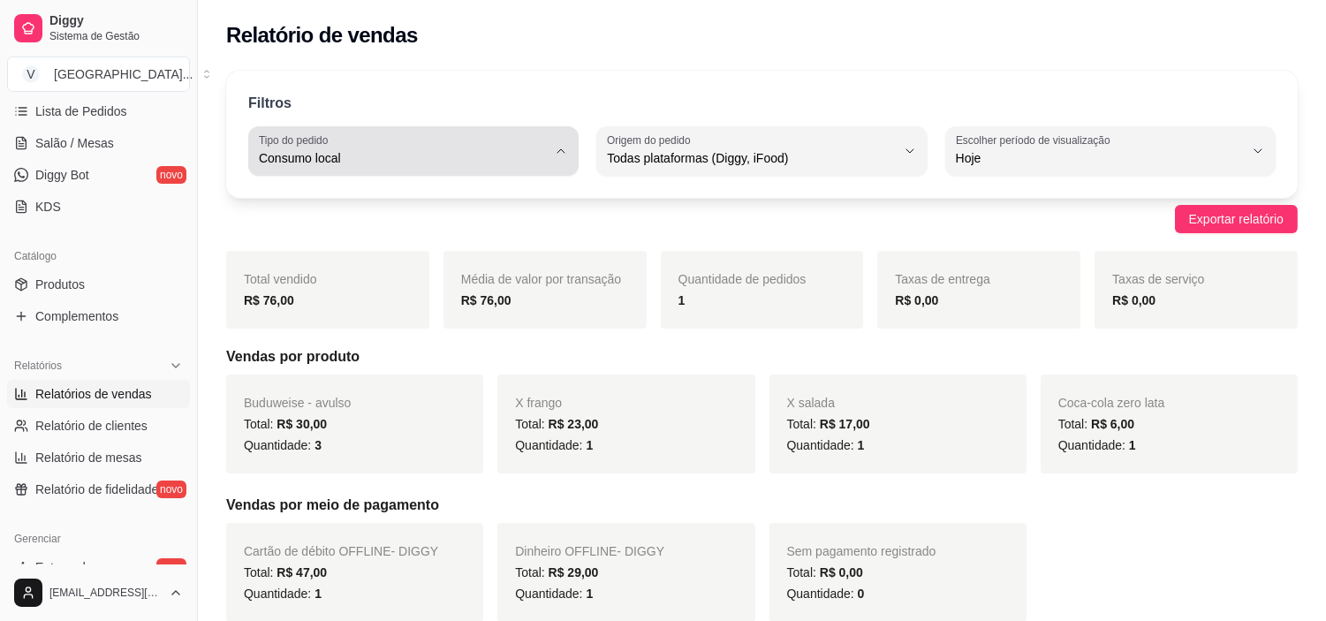
click at [566, 142] on button "Tipo do pedido Consumo local" at bounding box center [413, 150] width 330 height 49
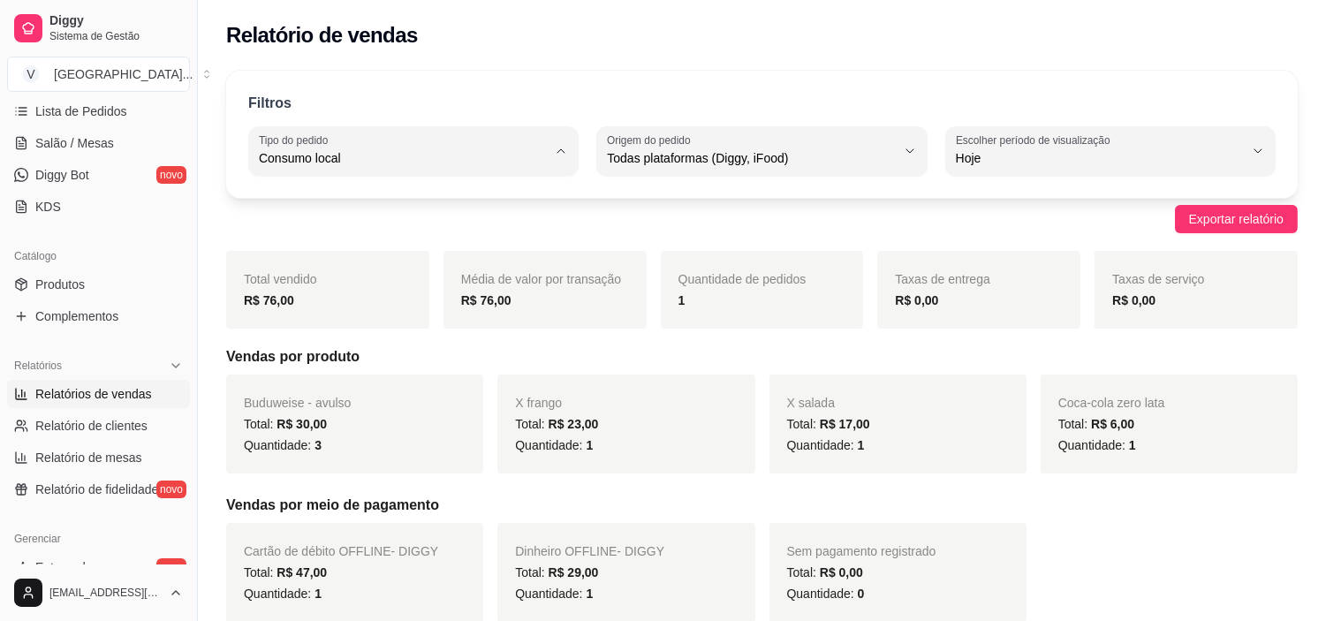
click at [342, 198] on span "Todos" at bounding box center [405, 200] width 273 height 17
type input "ALL"
select select "ALL"
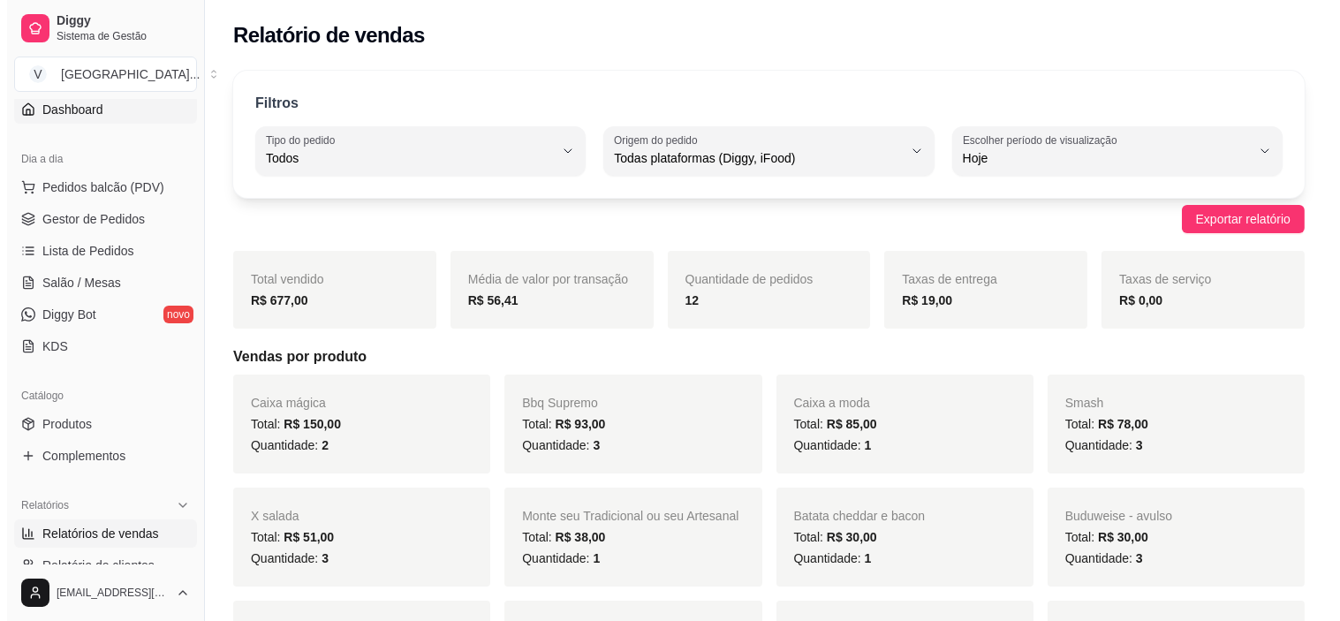
scroll to position [98, 0]
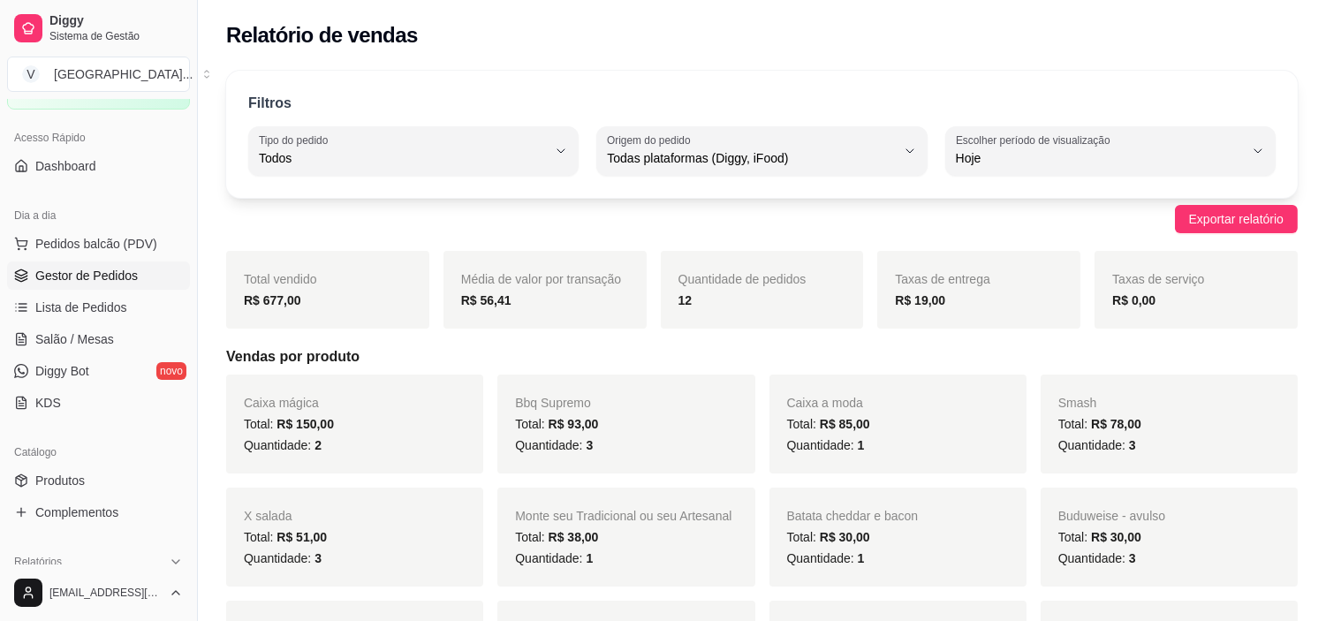
click at [95, 268] on span "Gestor de Pedidos" at bounding box center [86, 276] width 102 height 18
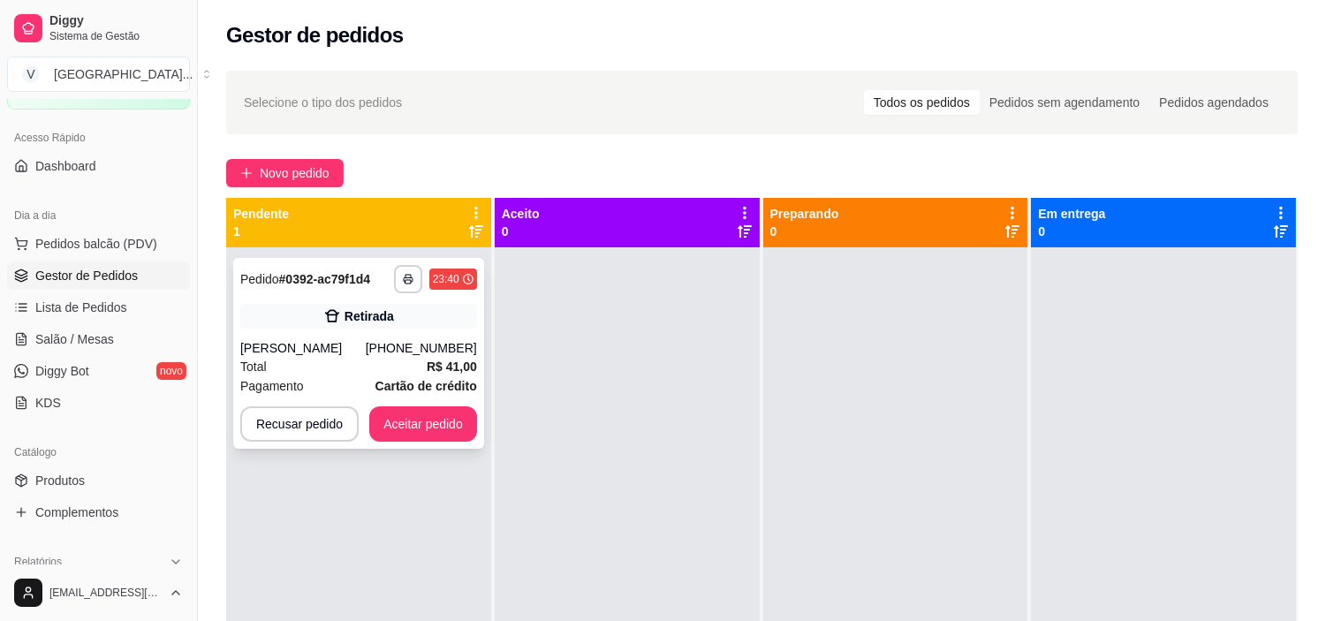
click at [428, 360] on strong "R$ 41,00" at bounding box center [452, 367] width 50 height 14
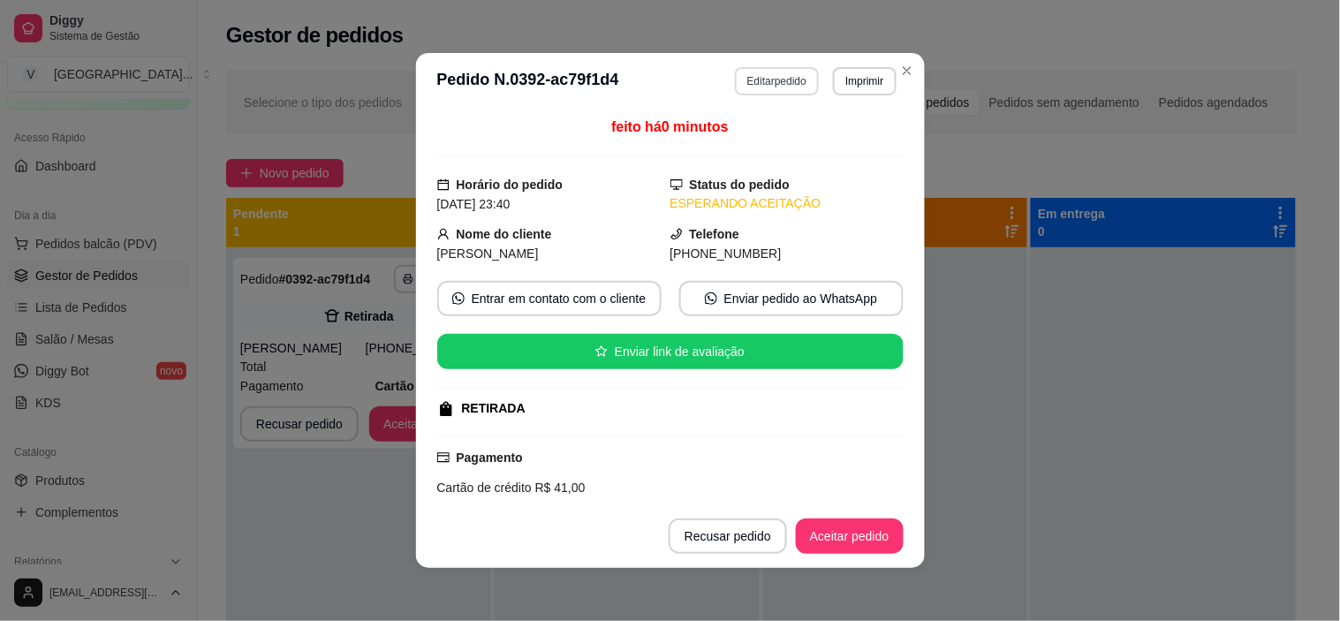
click at [776, 87] on button "Editar pedido" at bounding box center [777, 81] width 84 height 28
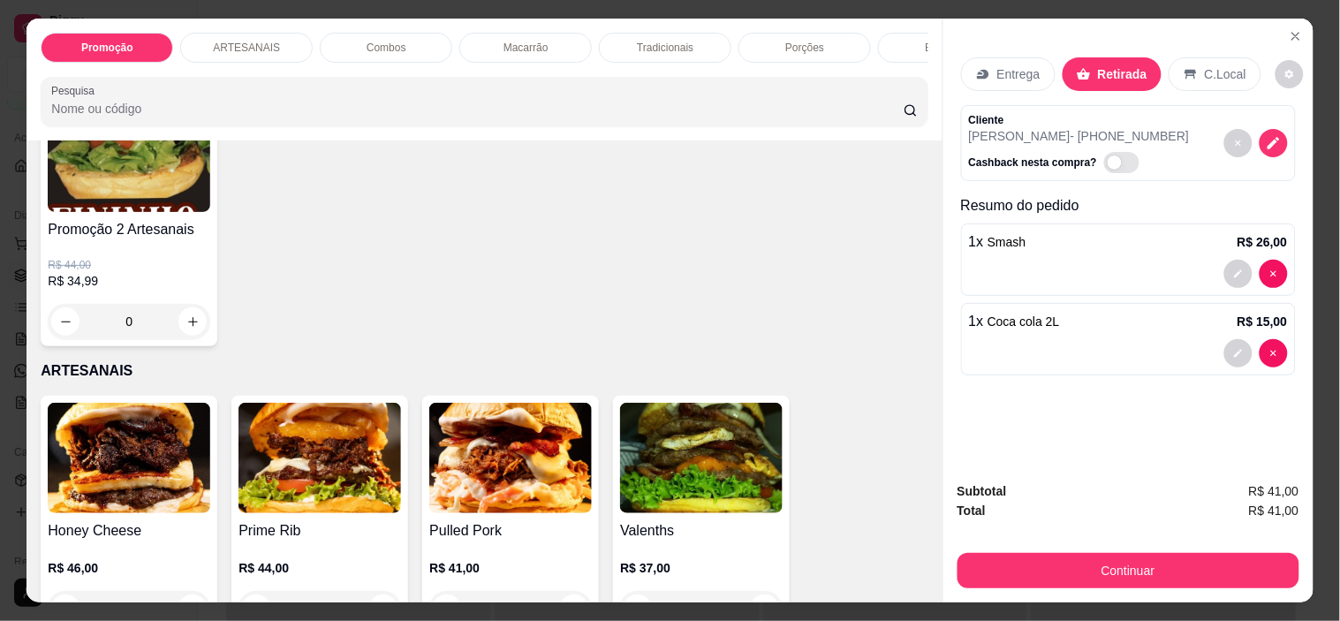
scroll to position [294, 0]
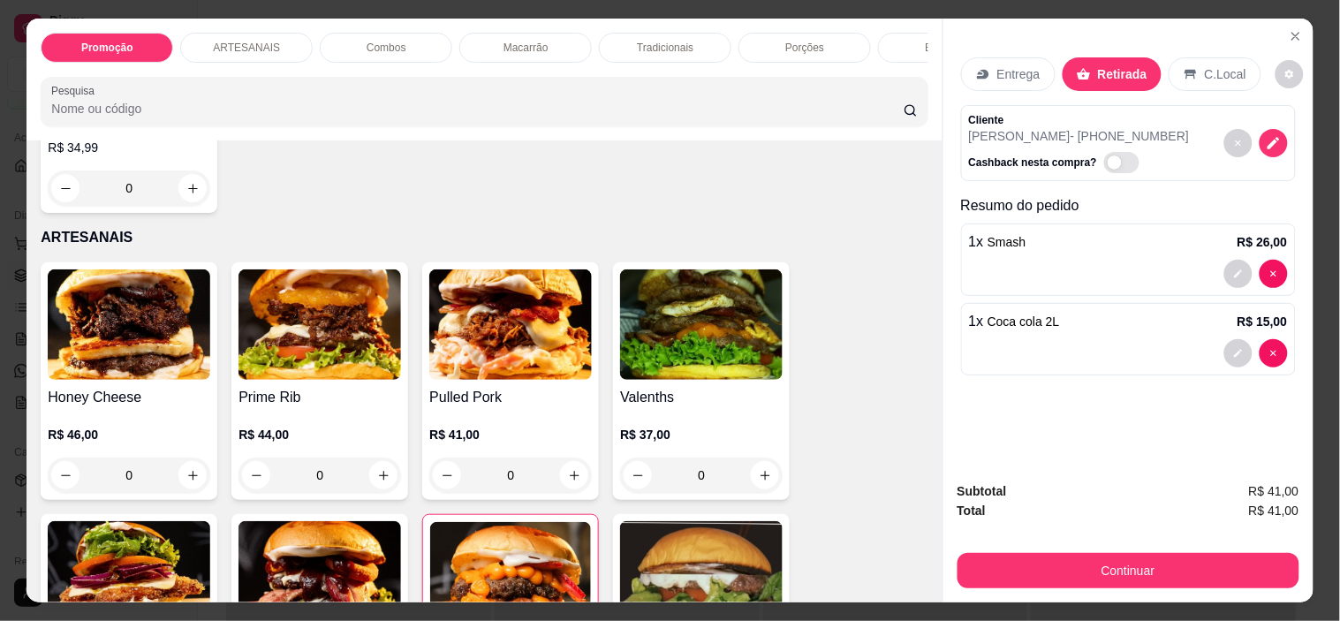
click at [1036, 59] on div "Entrega" at bounding box center [1008, 74] width 95 height 34
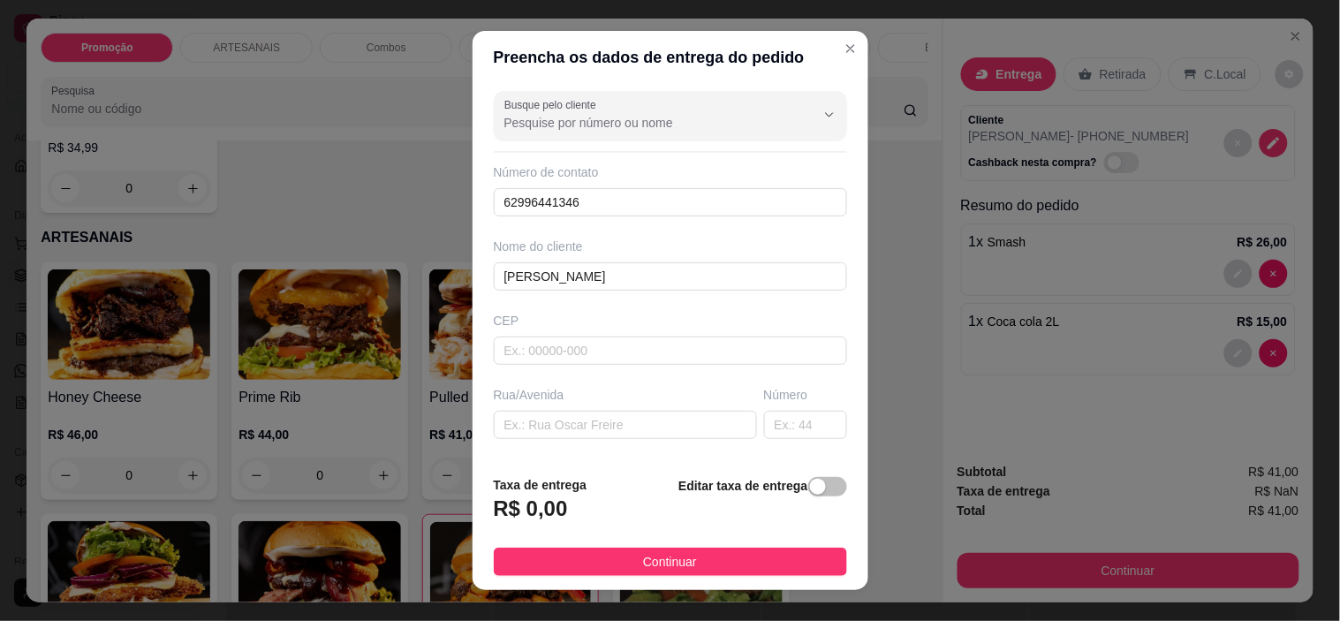
scroll to position [218, 0]
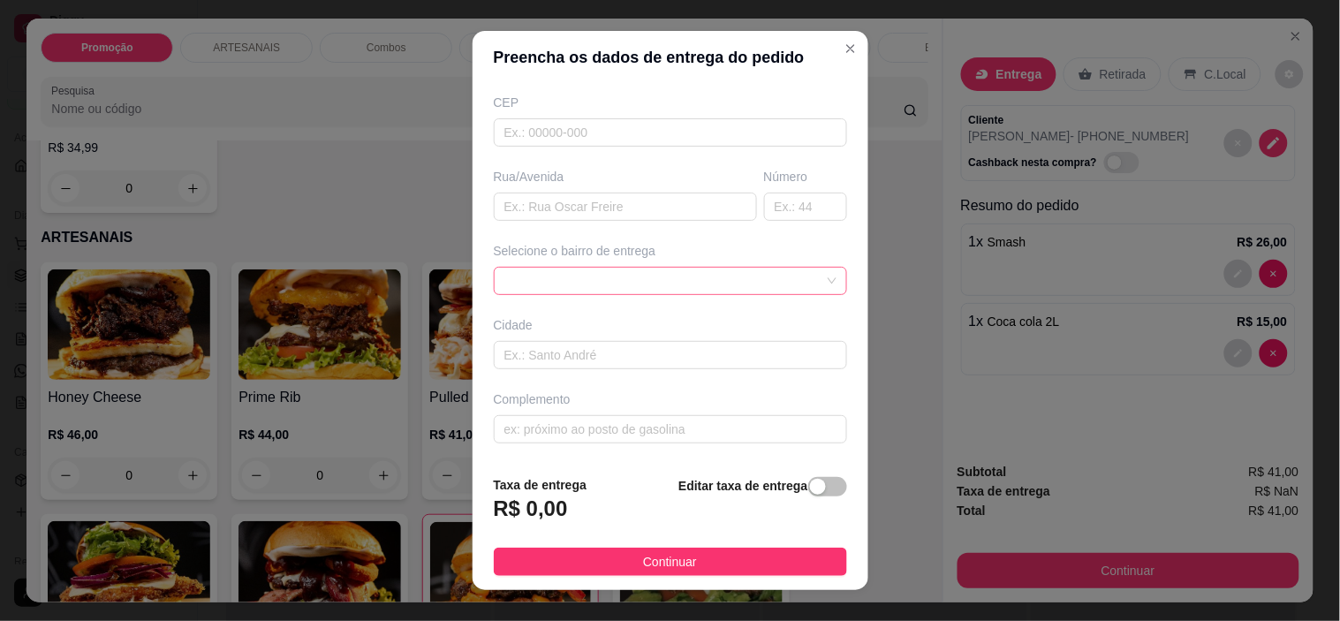
click at [703, 269] on span at bounding box center [670, 281] width 332 height 27
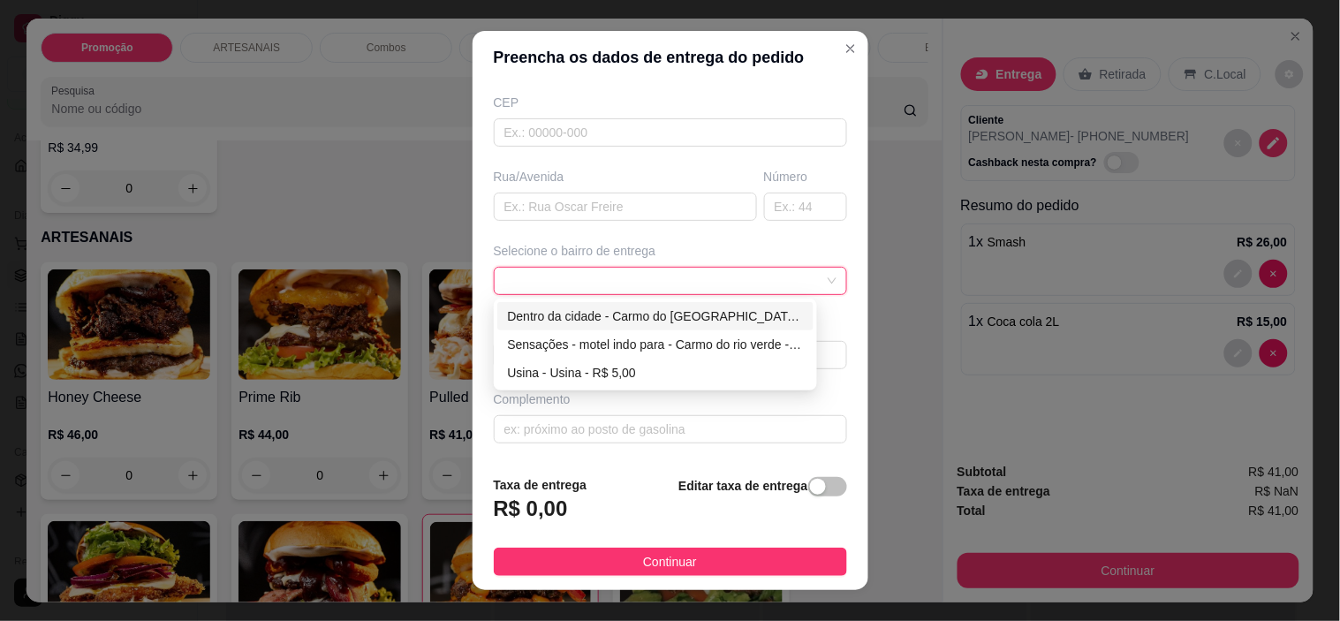
click at [656, 310] on div "Dentro da cidade - Carmo do [GEOGRAPHIC_DATA] - R$ 2,00" at bounding box center [656, 316] width 296 height 19
type input "Carmo do [GEOGRAPHIC_DATA]"
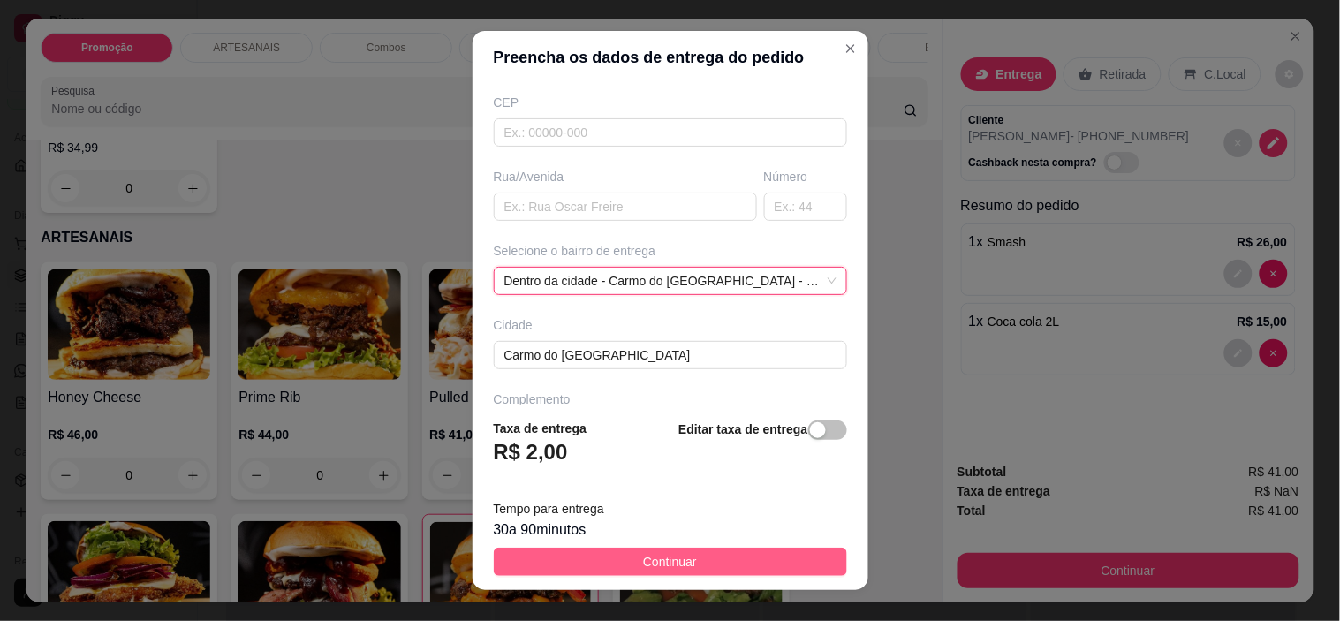
click at [717, 560] on button "Continuar" at bounding box center [670, 562] width 353 height 28
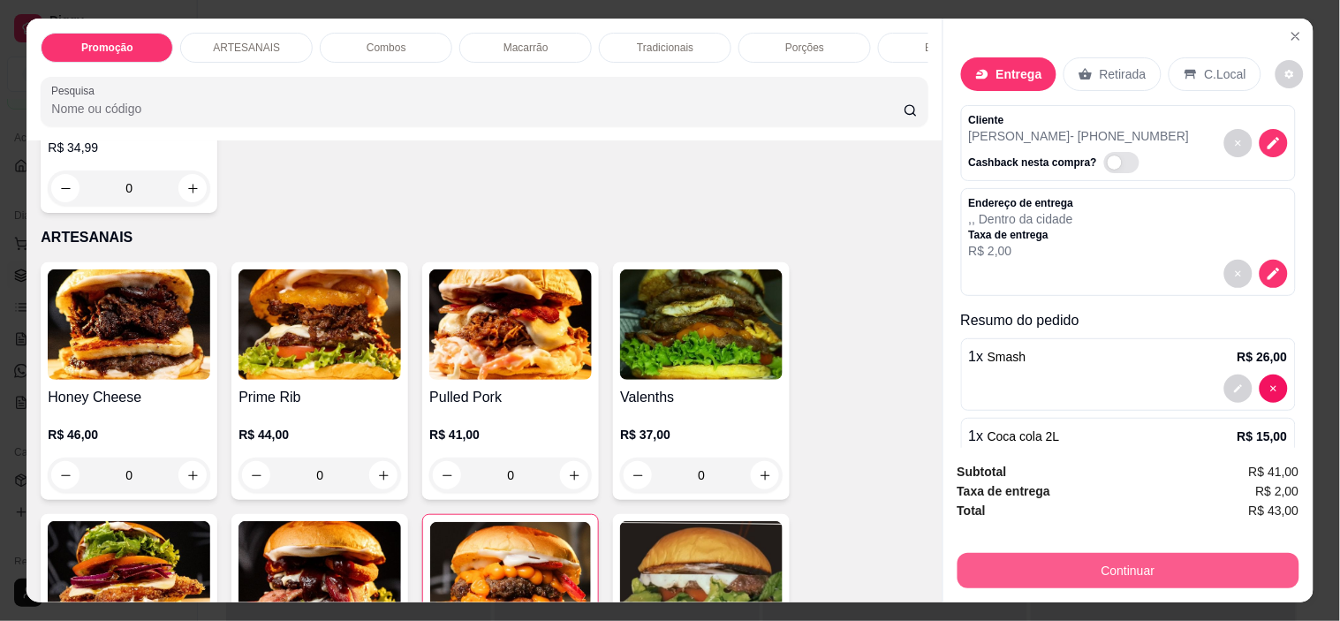
click at [1119, 567] on button "Continuar" at bounding box center [1129, 570] width 342 height 35
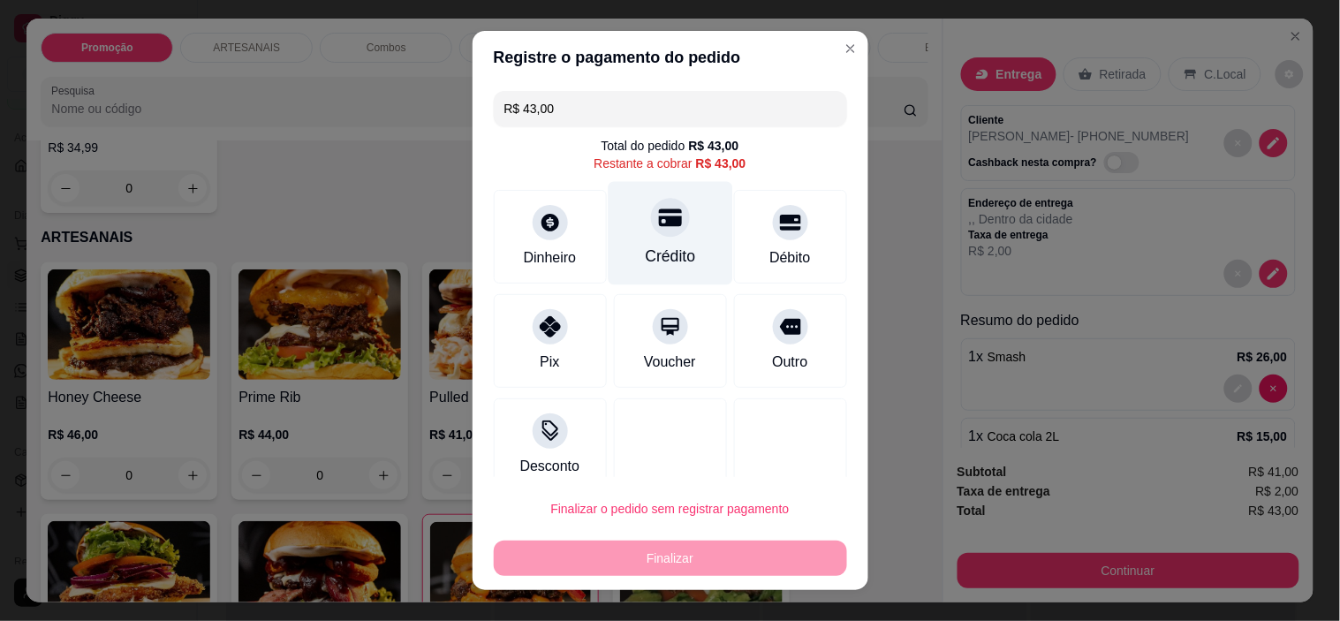
click at [674, 247] on div "Crédito" at bounding box center [670, 233] width 125 height 103
type input "R$ 0,00"
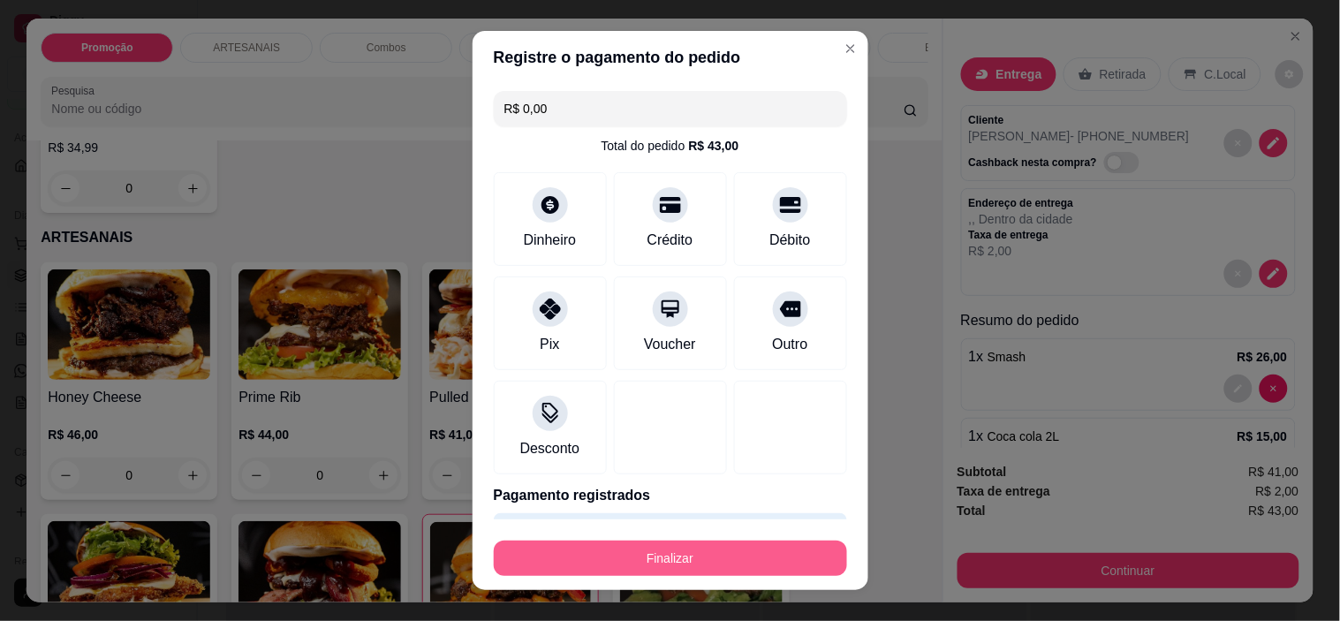
click at [704, 558] on button "Finalizar" at bounding box center [670, 558] width 353 height 35
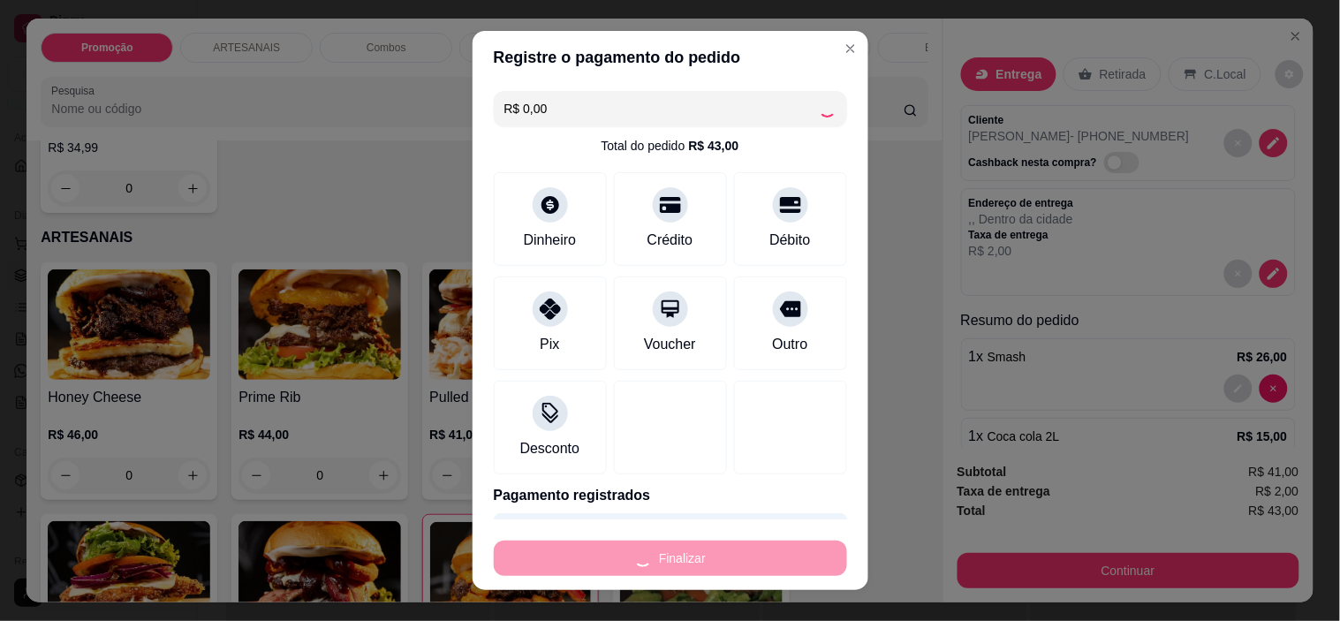
type input "0"
type input "-R$ 43,00"
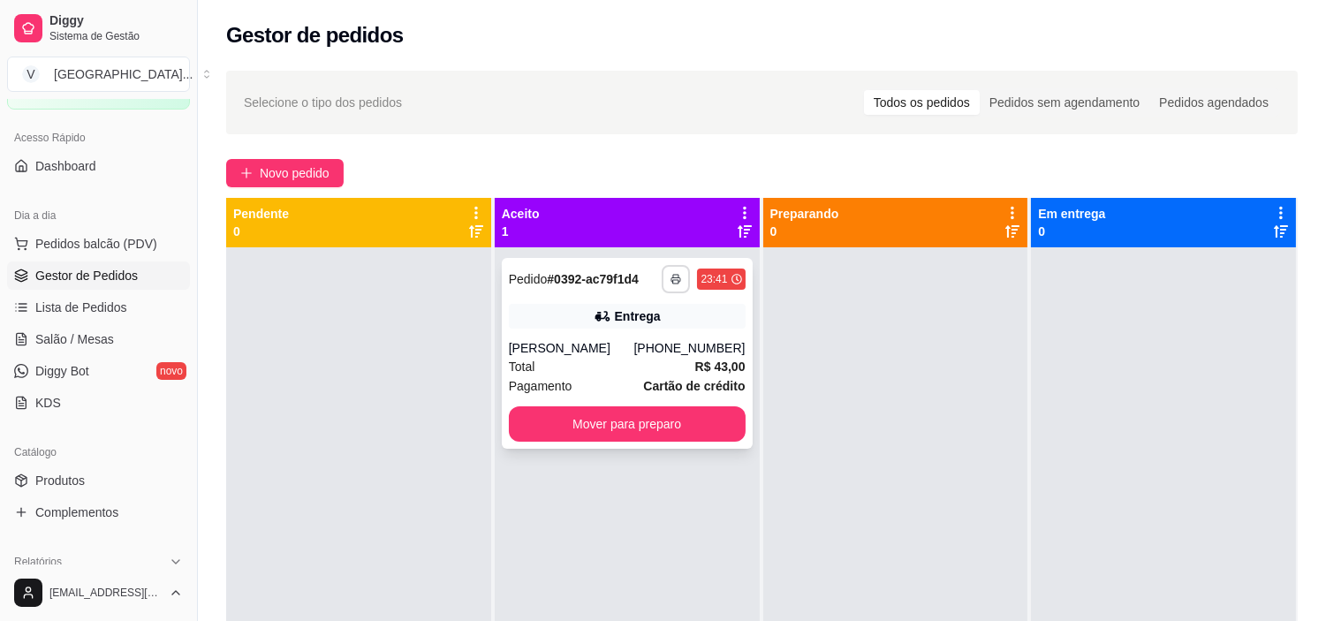
click at [671, 277] on icon "button" at bounding box center [676, 279] width 11 height 11
click at [629, 338] on button "IMPRESSORA" at bounding box center [624, 340] width 124 height 27
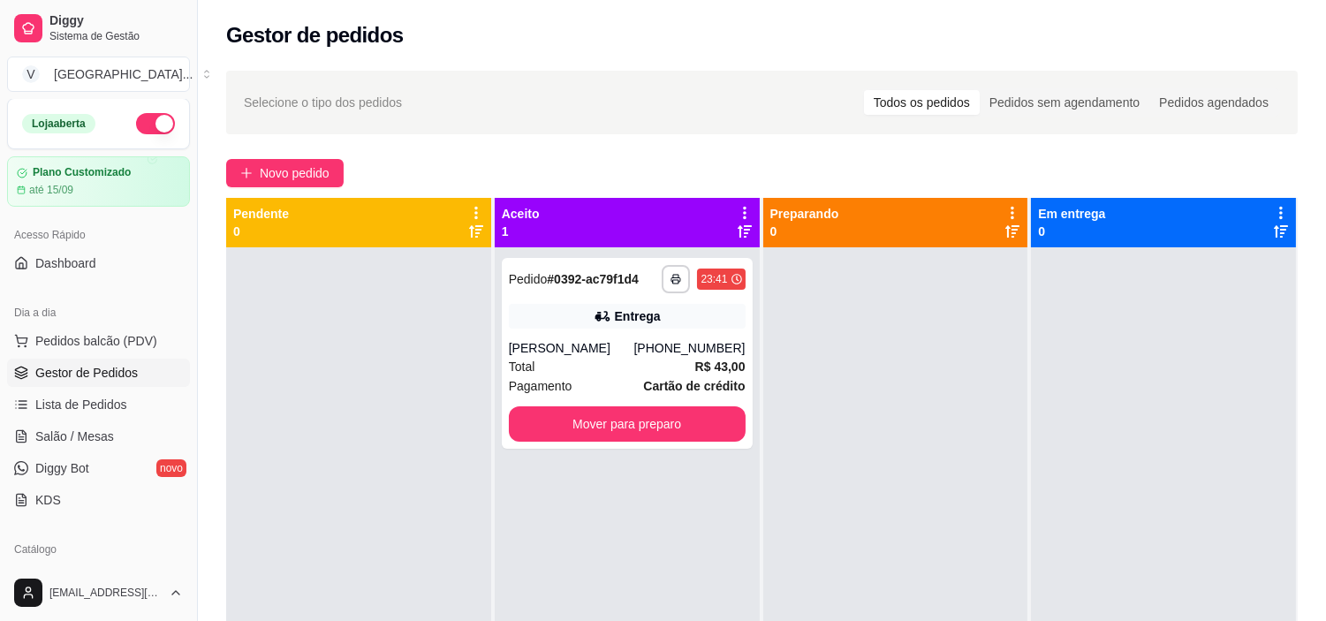
scroll to position [0, 0]
click at [137, 134] on button "button" at bounding box center [155, 124] width 39 height 21
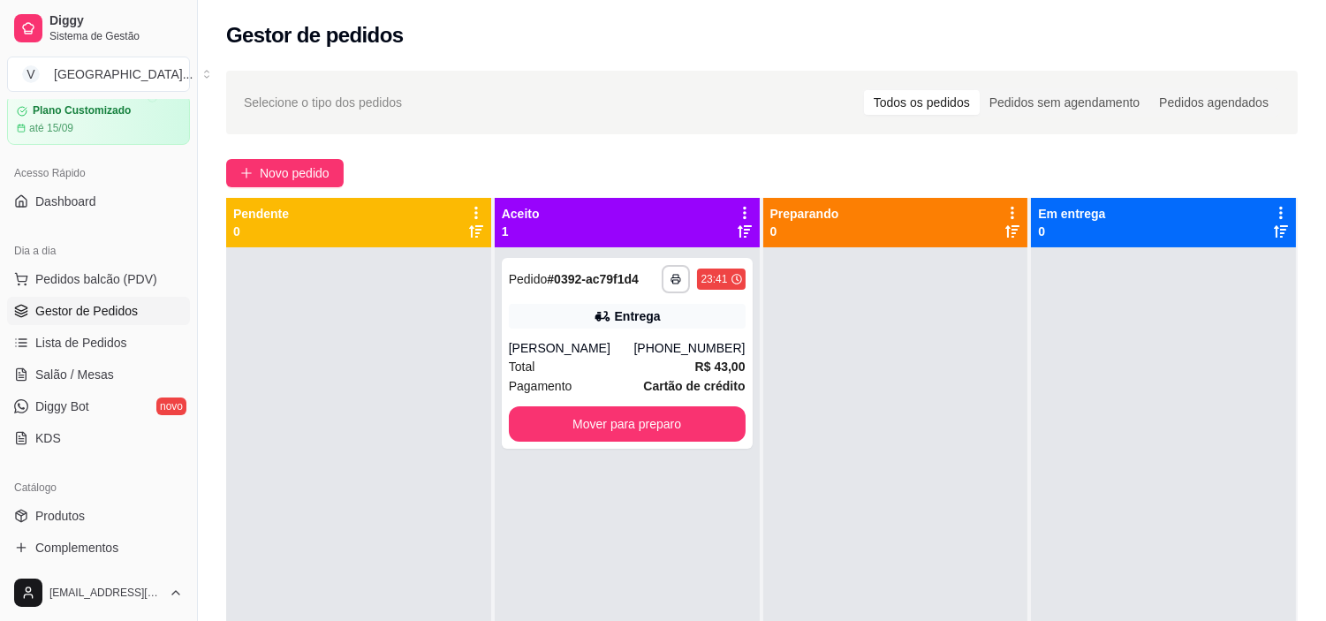
scroll to position [98, 0]
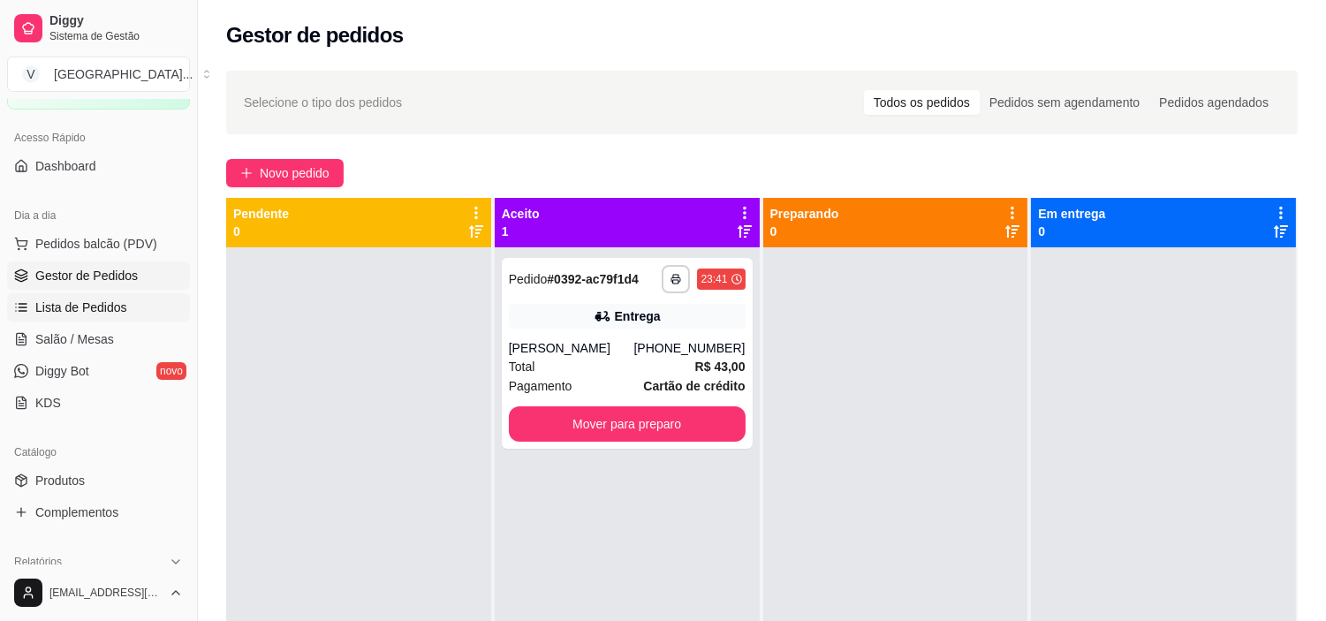
click at [84, 315] on span "Lista de Pedidos" at bounding box center [81, 308] width 92 height 18
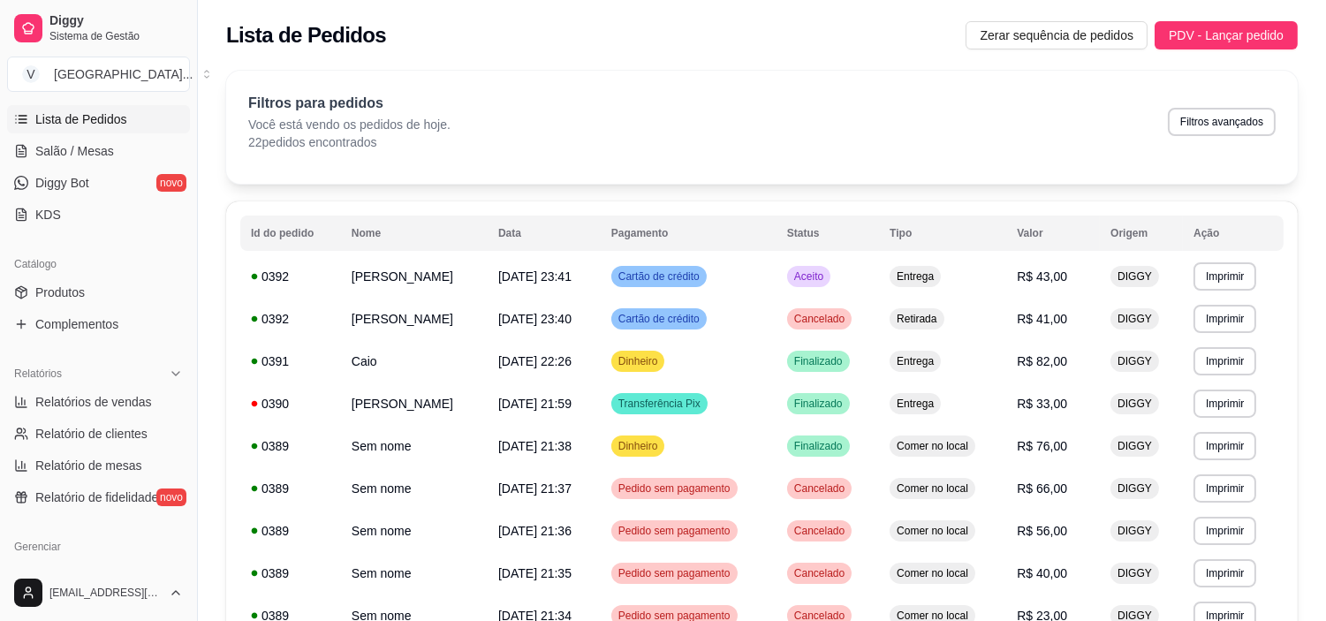
scroll to position [294, 0]
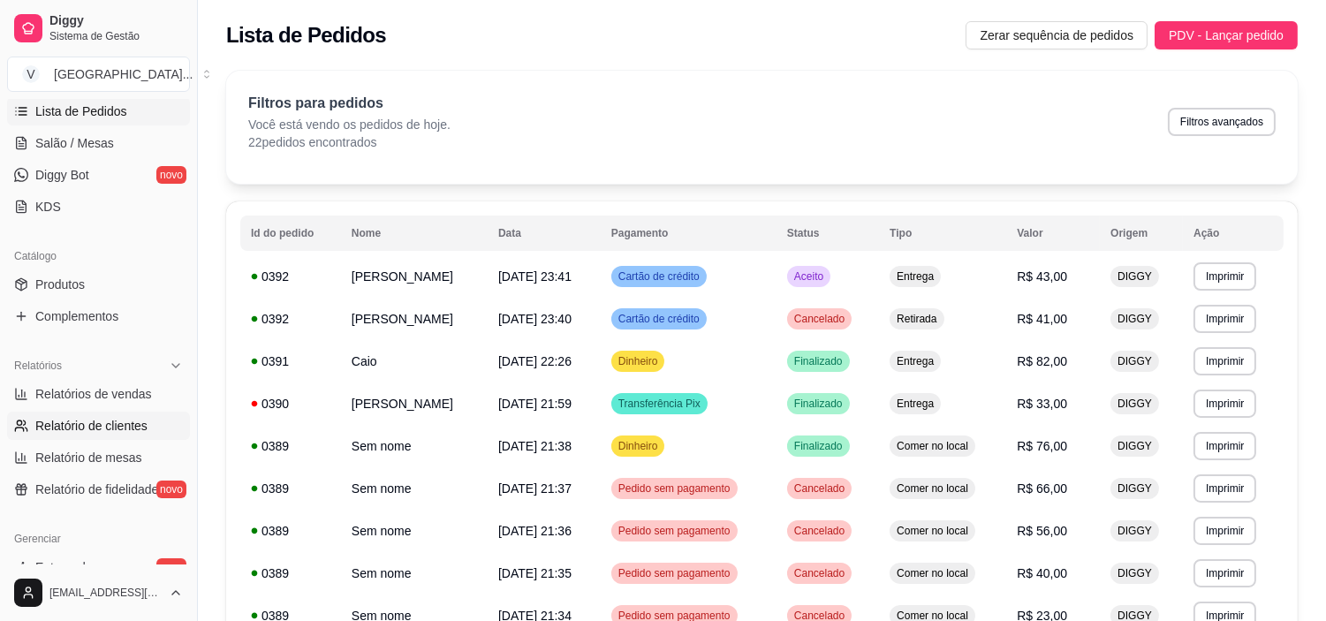
click at [93, 427] on span "Relatório de clientes" at bounding box center [91, 426] width 112 height 18
select select "30"
select select "HIGHEST_TOTAL_SPENT_WITH_ORDERS"
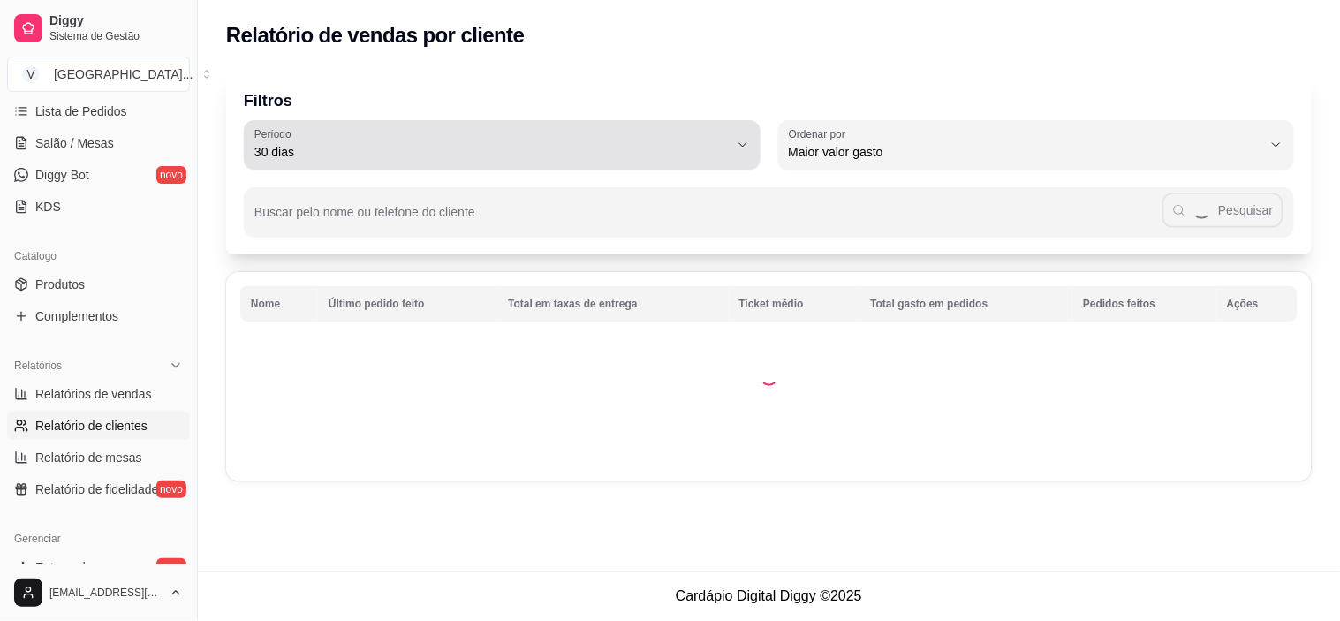
click at [740, 138] on icon "button" at bounding box center [743, 145] width 14 height 14
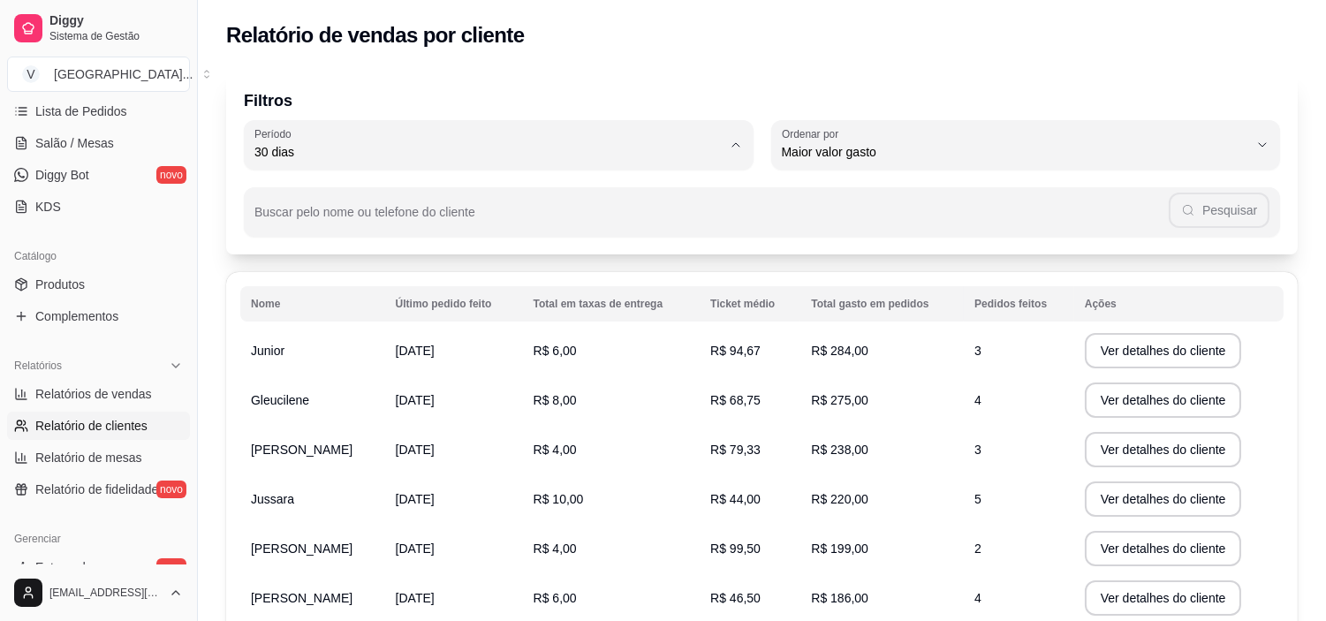
click at [327, 197] on span "Hoje" at bounding box center [490, 193] width 452 height 17
type input "0"
select select "0"
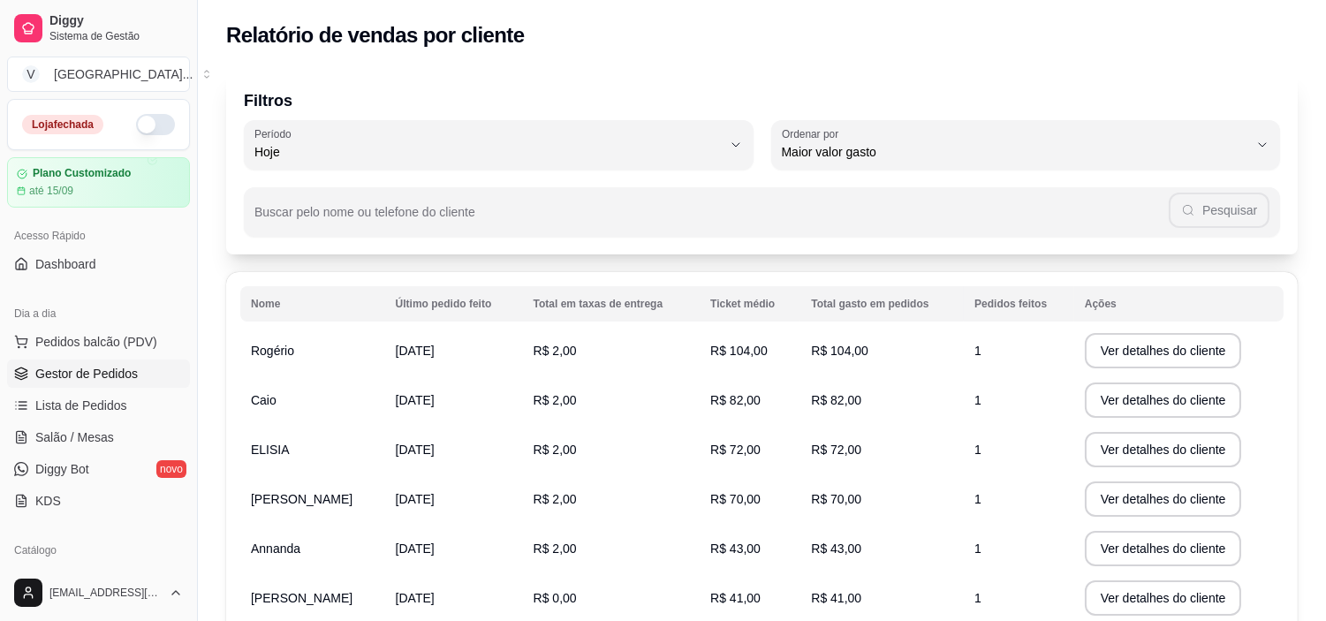
click at [102, 369] on span "Gestor de Pedidos" at bounding box center [86, 374] width 102 height 18
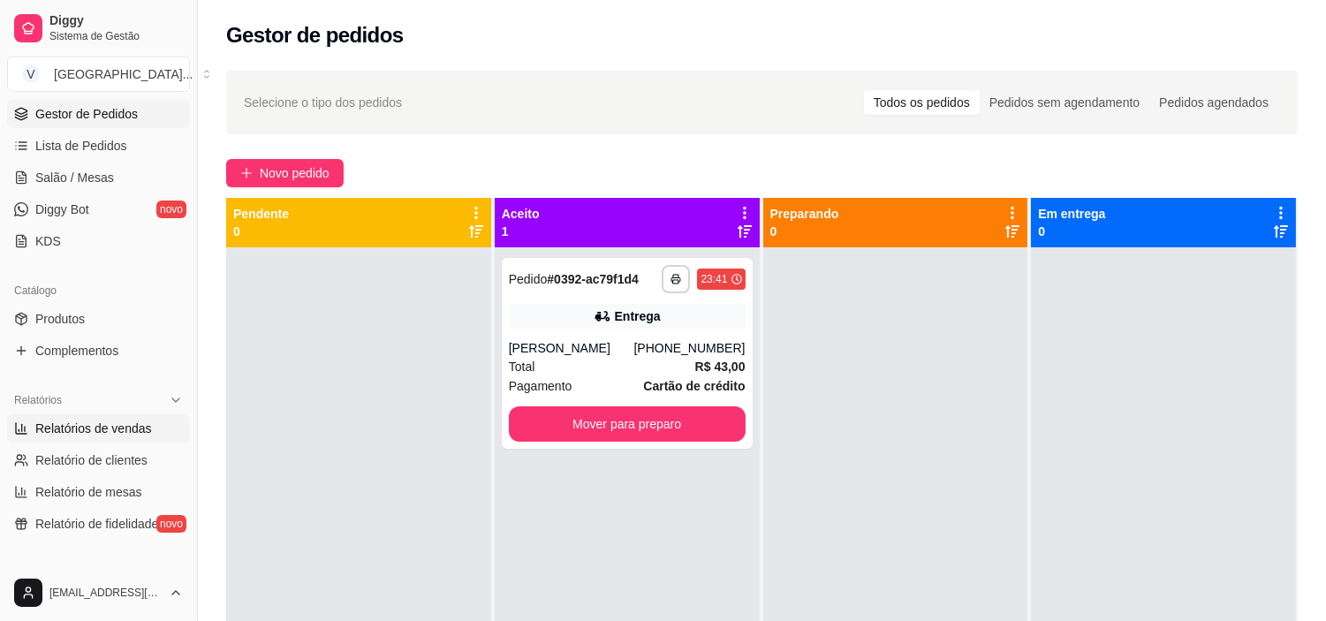
scroll to position [294, 0]
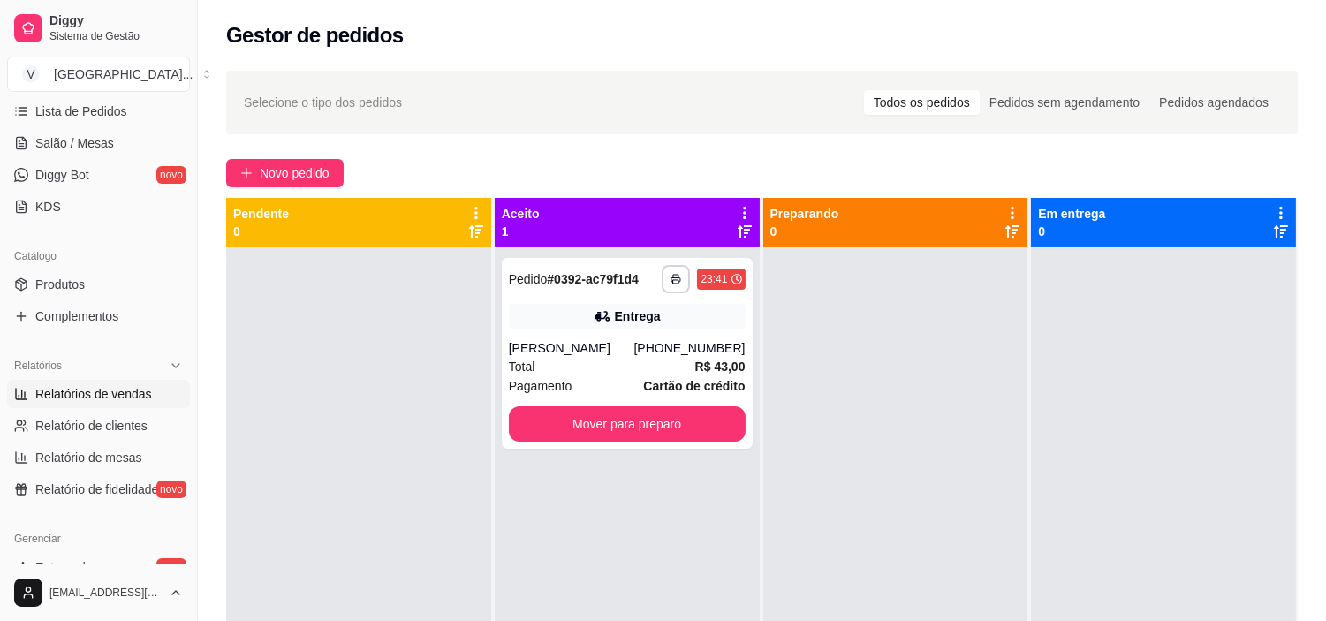
click at [142, 398] on span "Relatórios de vendas" at bounding box center [93, 394] width 117 height 18
select select "ALL"
select select "0"
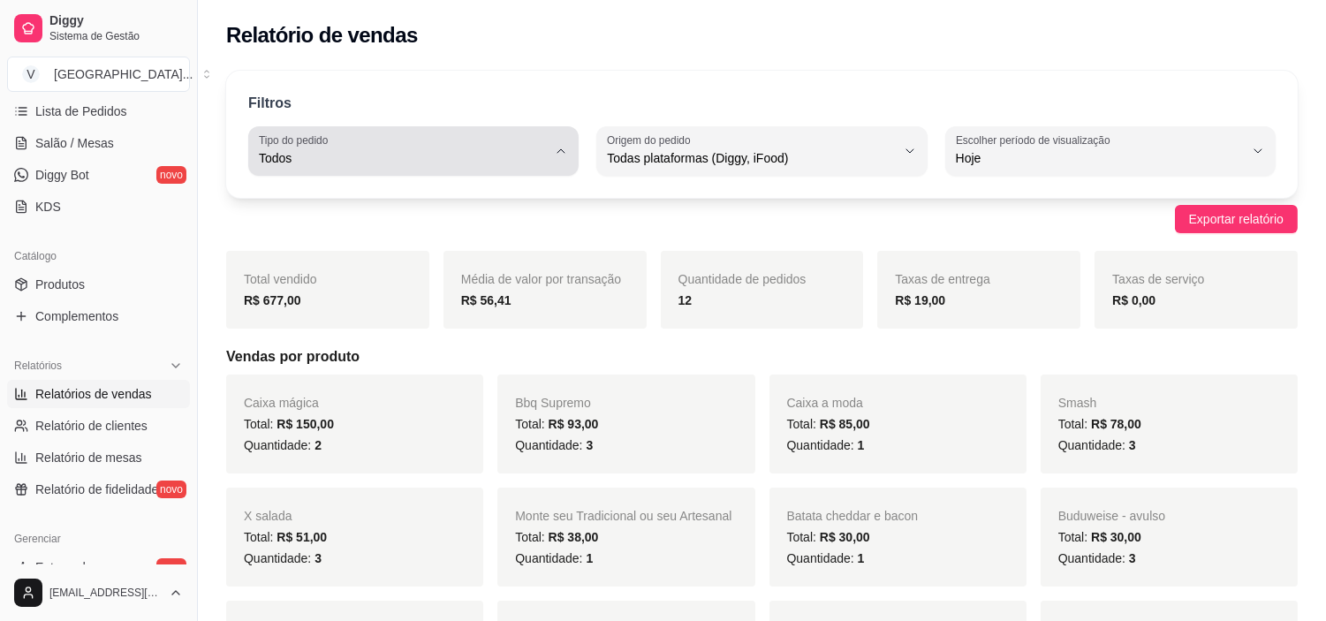
click at [557, 144] on icon "button" at bounding box center [561, 151] width 14 height 14
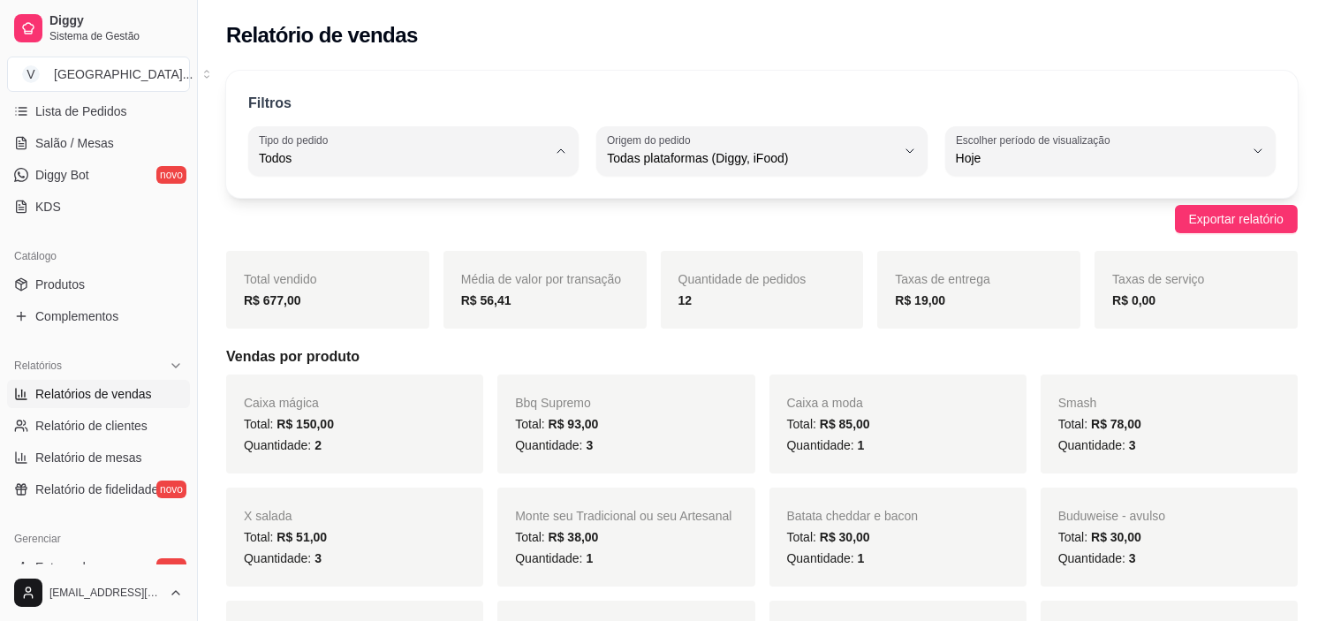
click at [277, 224] on span "Entrega" at bounding box center [405, 229] width 273 height 17
type input "DELIVERY"
select select "DELIVERY"
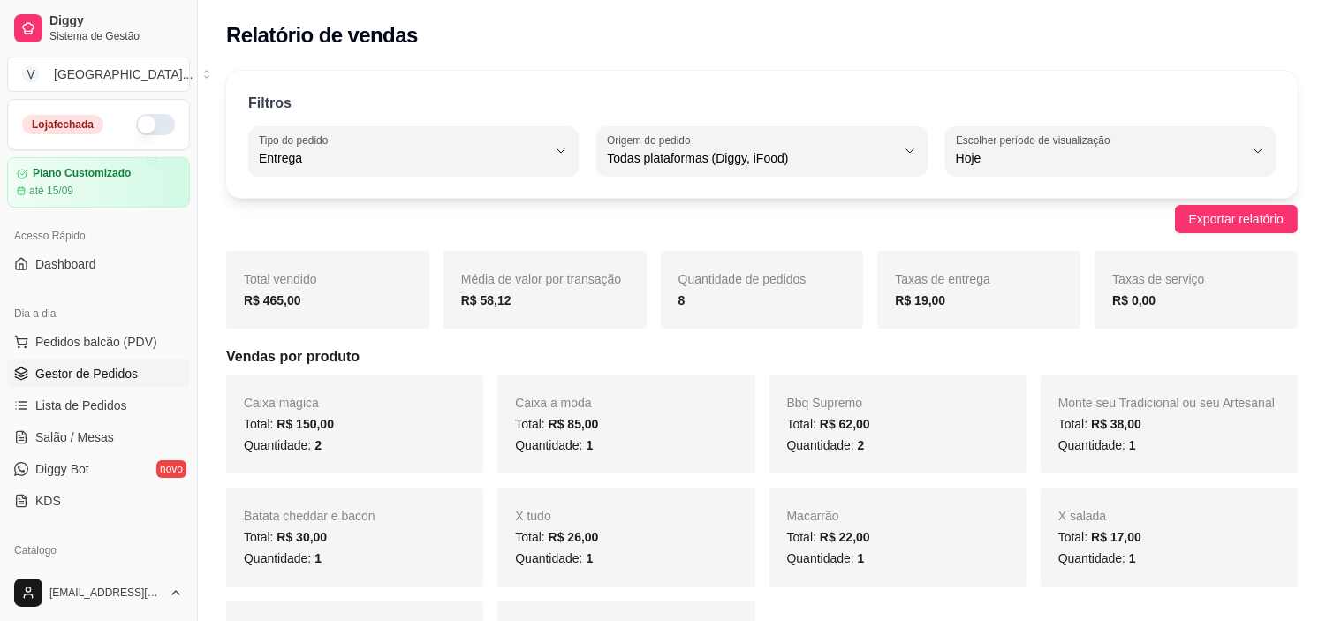
click at [84, 385] on link "Gestor de Pedidos" at bounding box center [98, 374] width 183 height 28
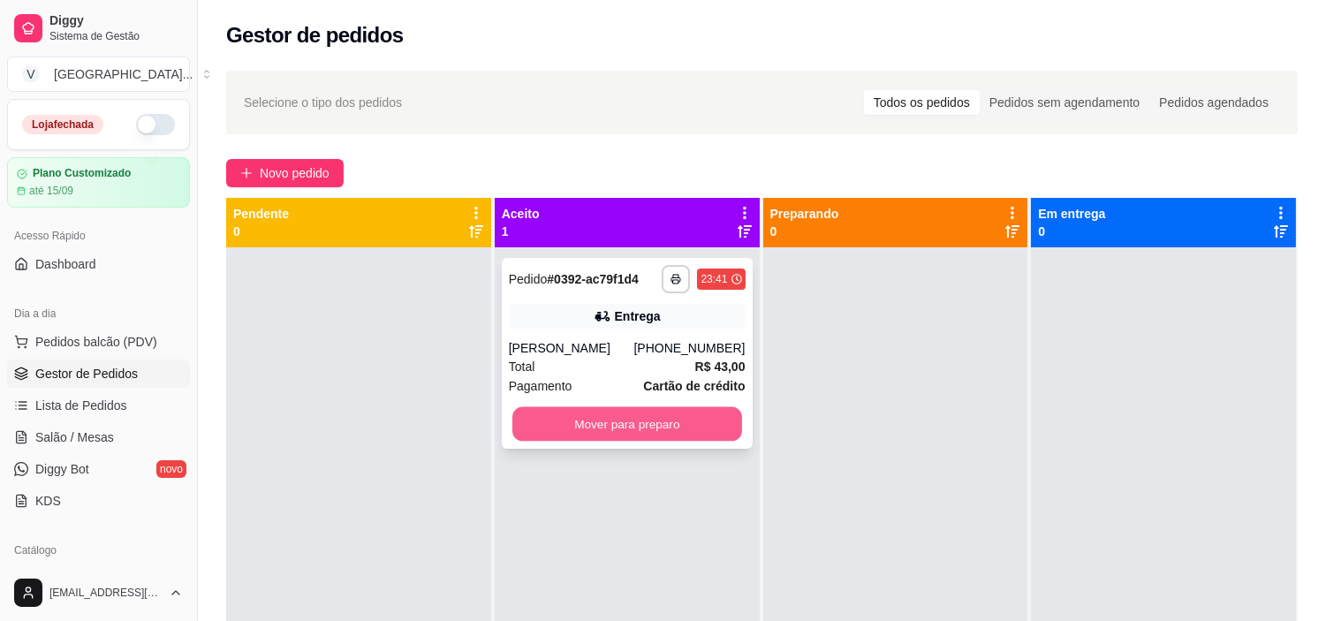
click at [604, 415] on button "Mover para preparo" at bounding box center [627, 424] width 230 height 34
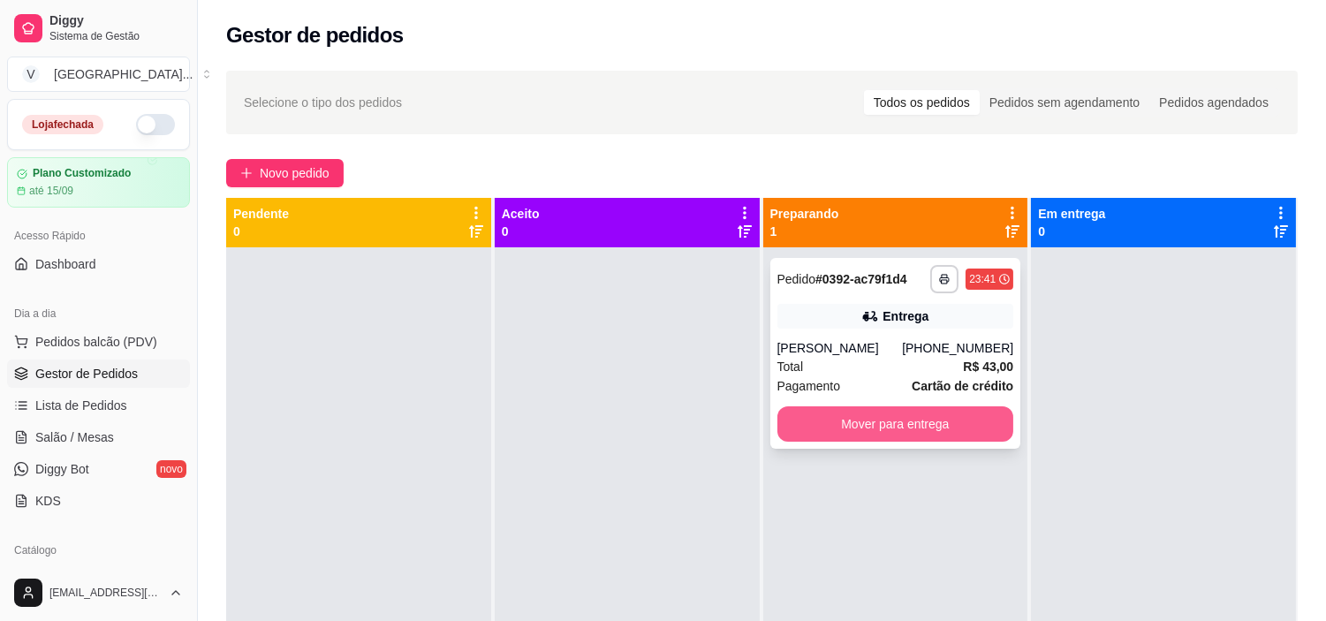
click at [919, 427] on button "Mover para entrega" at bounding box center [895, 423] width 237 height 35
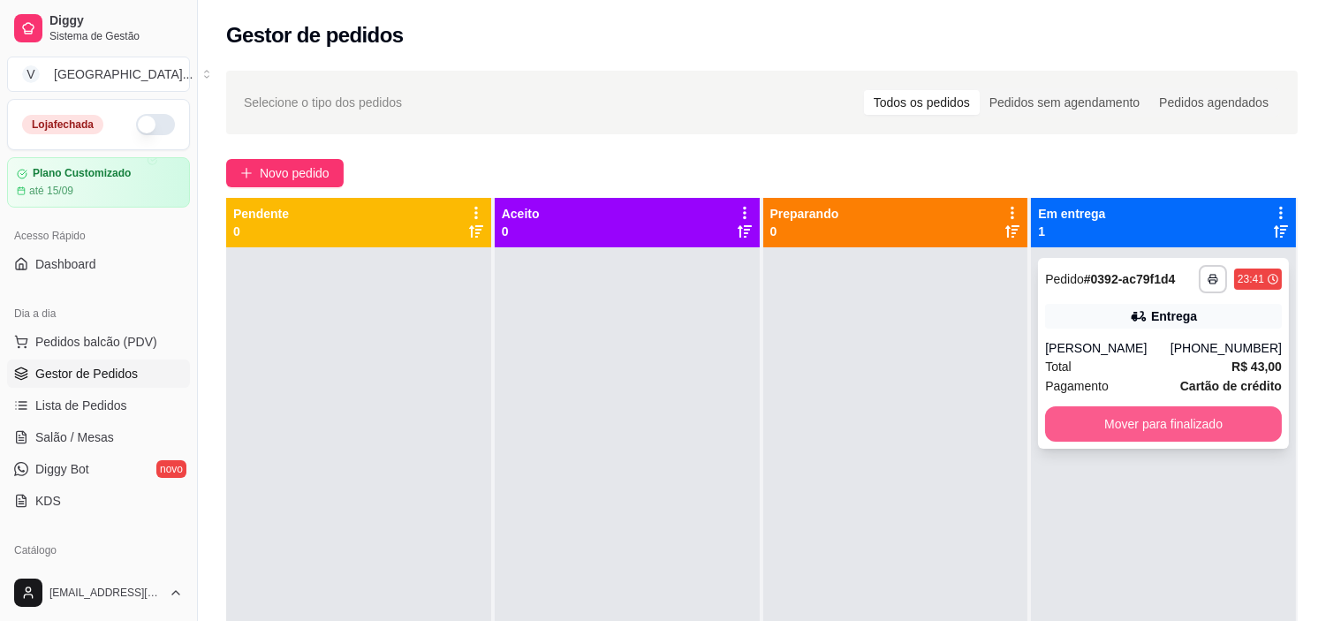
click at [1149, 417] on button "Mover para finalizado" at bounding box center [1163, 423] width 237 height 35
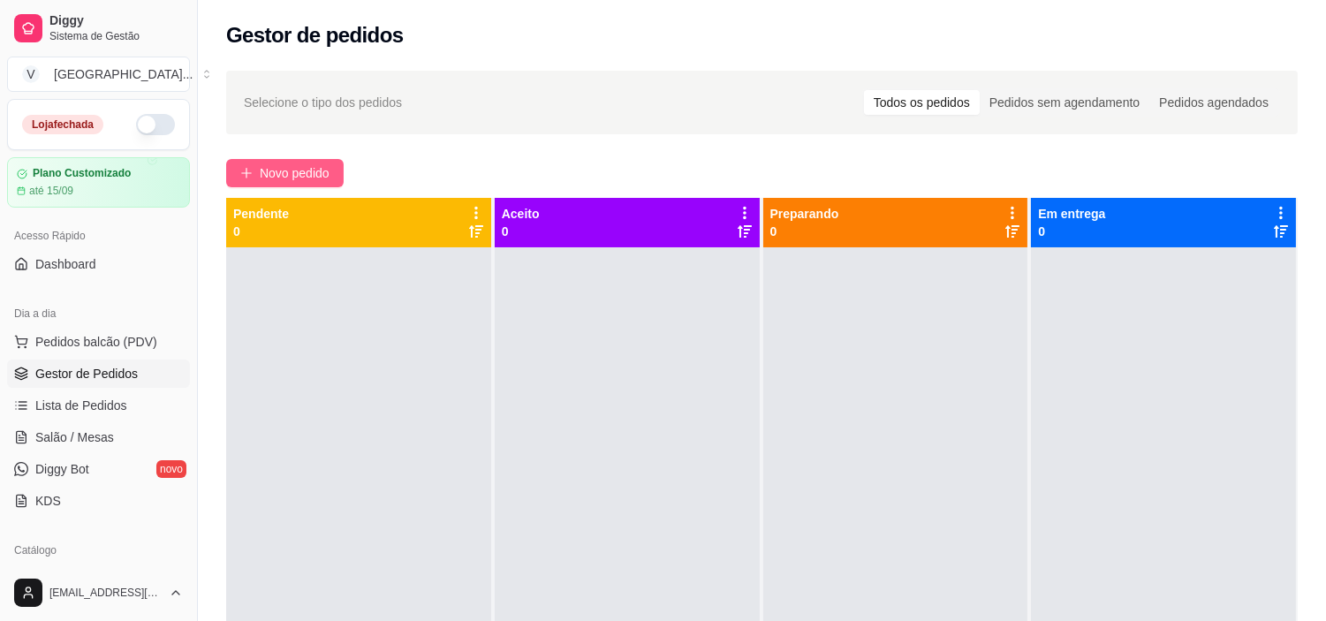
click at [263, 163] on span "Novo pedido" at bounding box center [295, 172] width 70 height 19
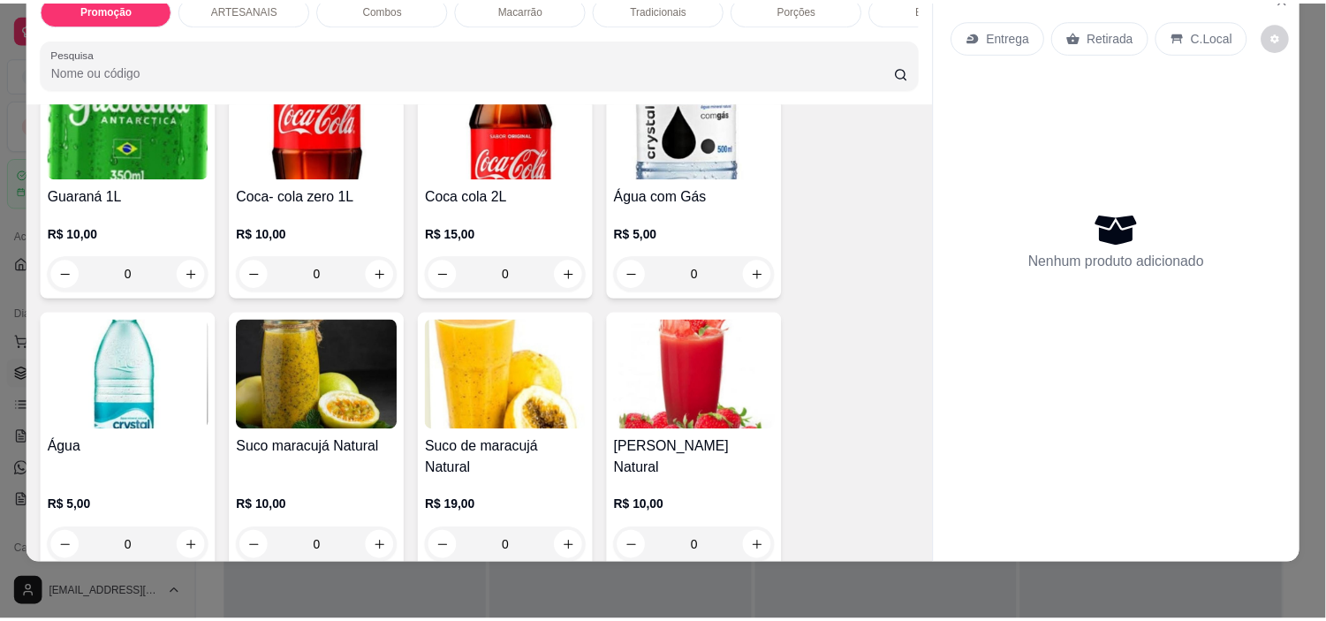
scroll to position [2650, 0]
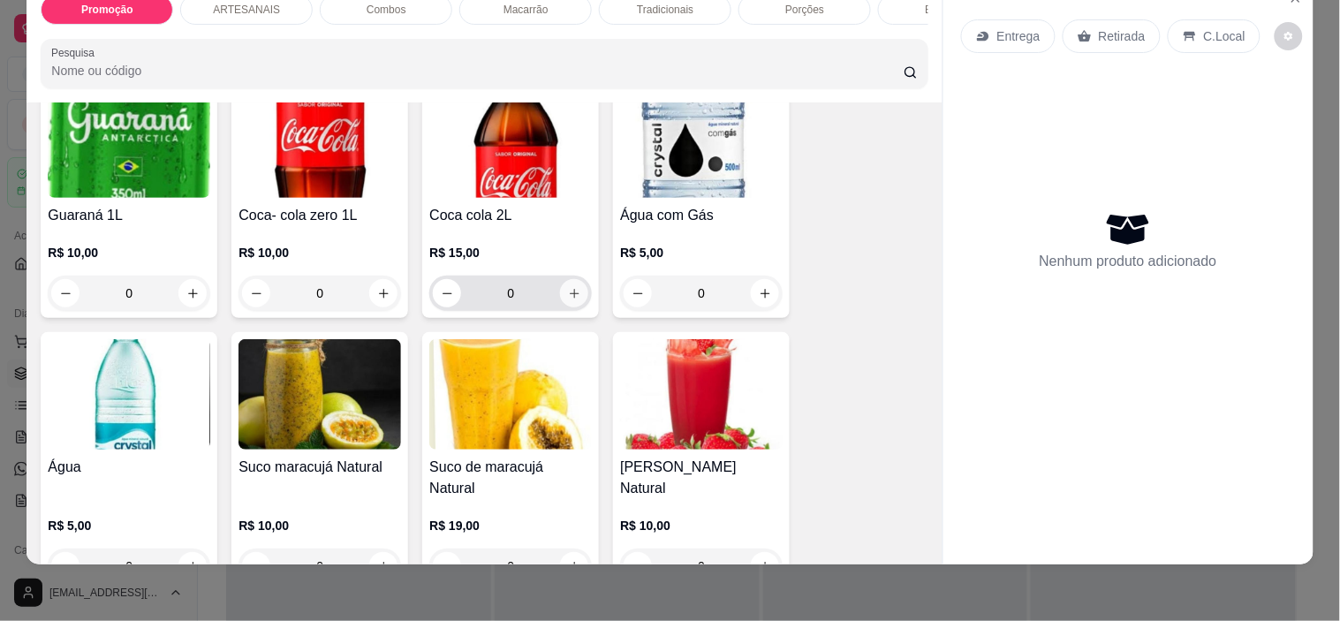
click at [571, 297] on icon "increase-product-quantity" at bounding box center [574, 293] width 13 height 13
type input "1"
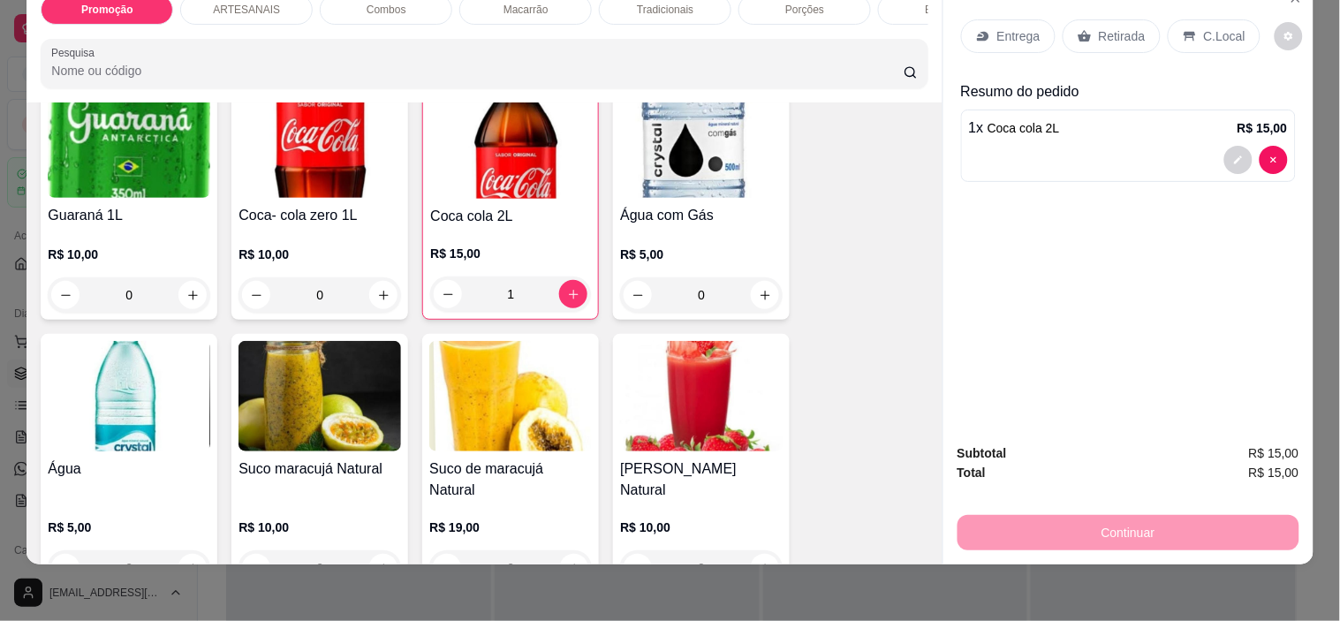
click at [1204, 27] on p "C.Local" at bounding box center [1225, 36] width 42 height 18
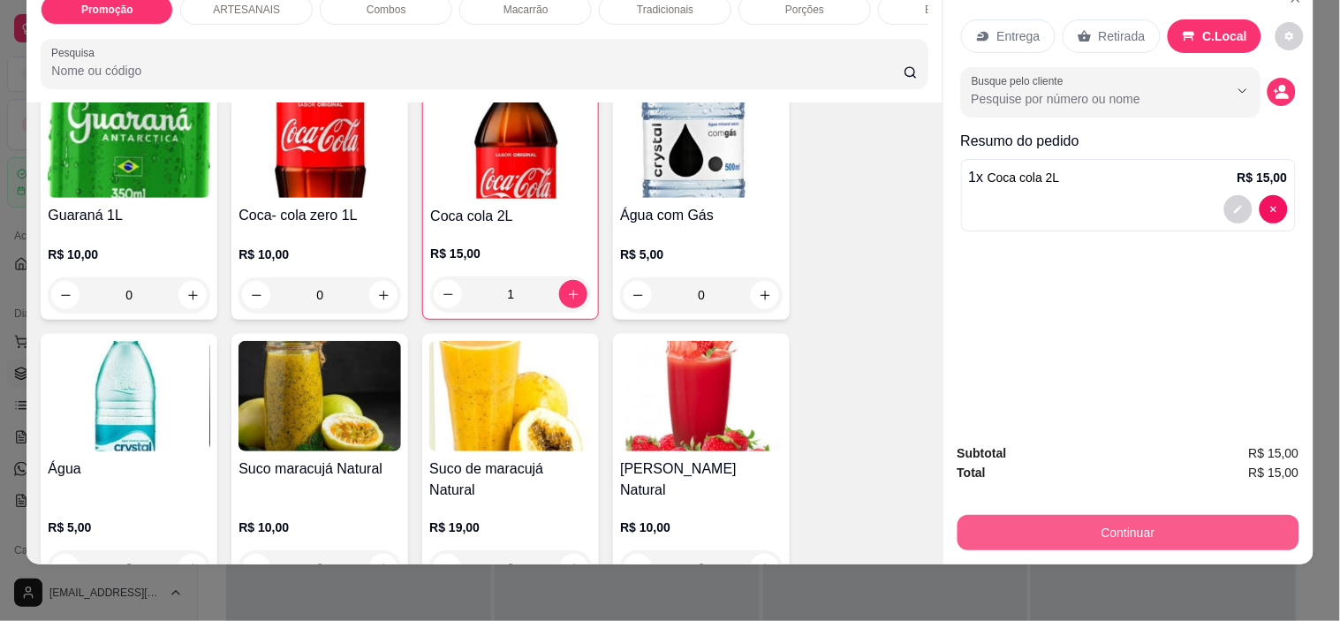
click at [1171, 521] on button "Continuar" at bounding box center [1129, 532] width 342 height 35
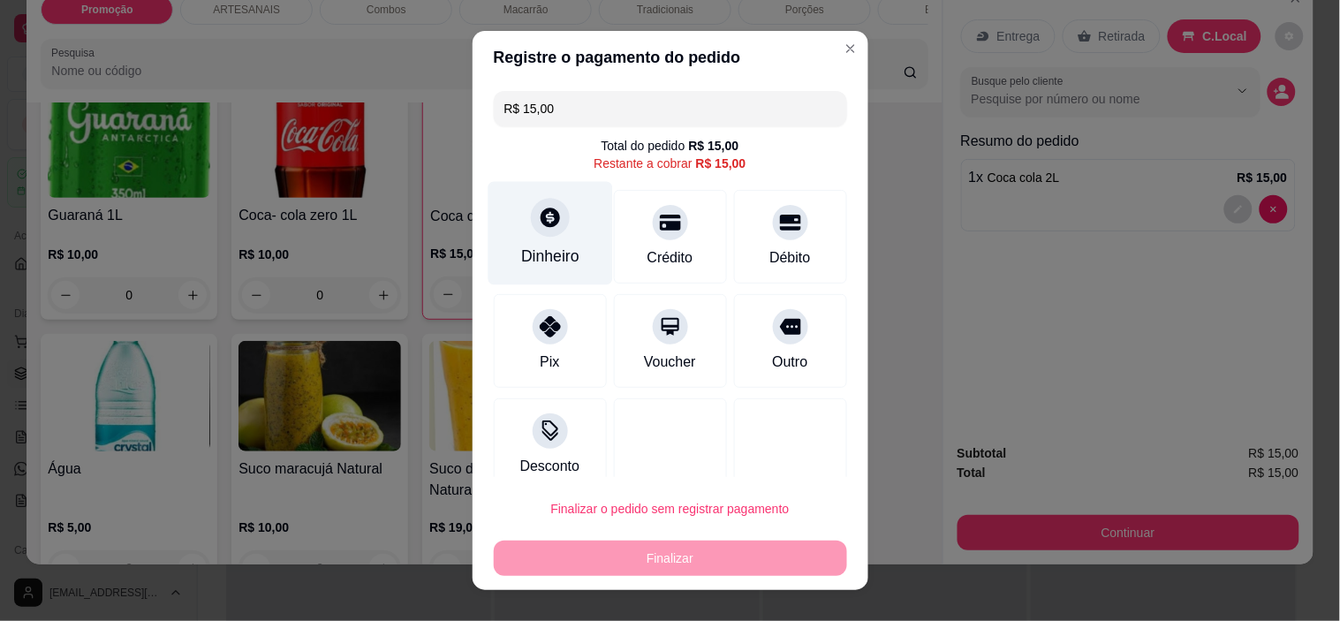
click at [550, 216] on icon at bounding box center [549, 217] width 23 height 23
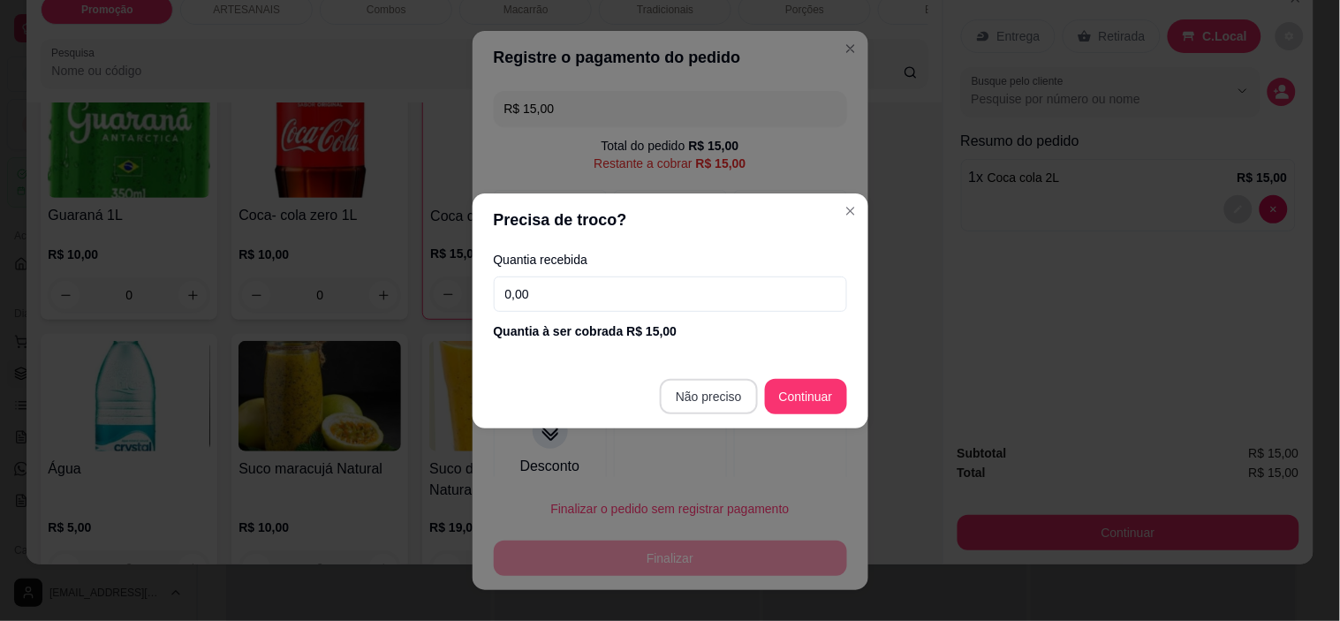
type input "R$ 0,00"
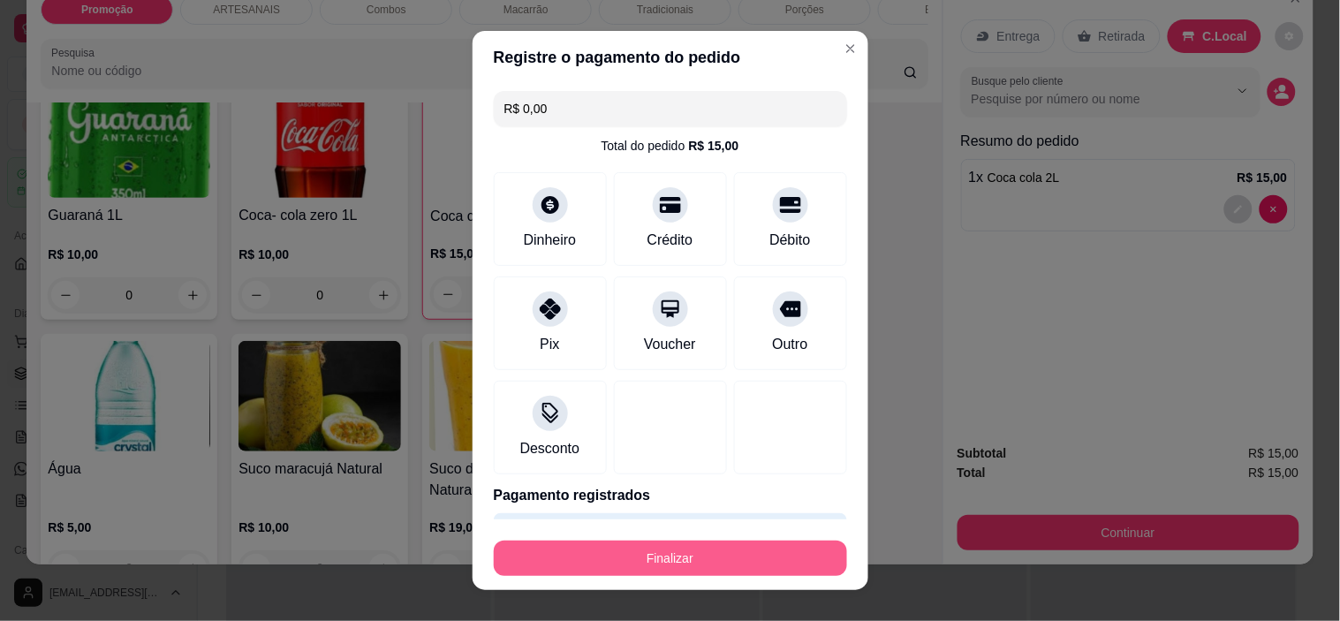
click at [721, 562] on button "Finalizar" at bounding box center [670, 558] width 353 height 35
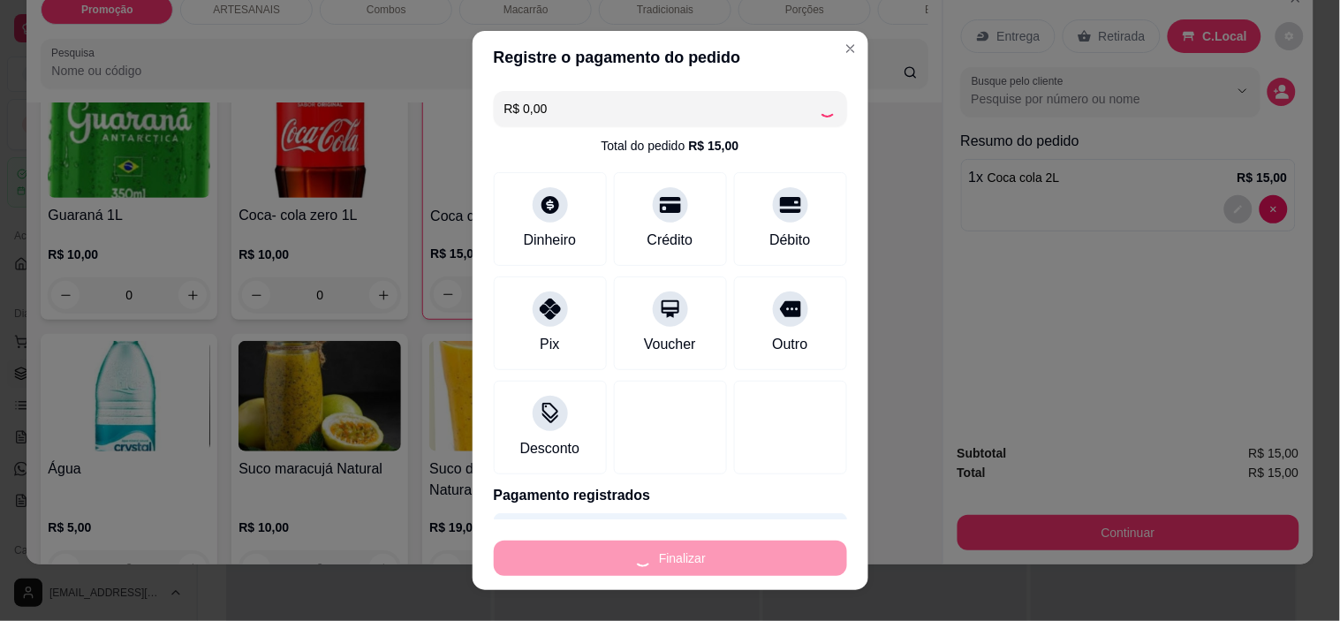
type input "0"
type input "-R$ 15,00"
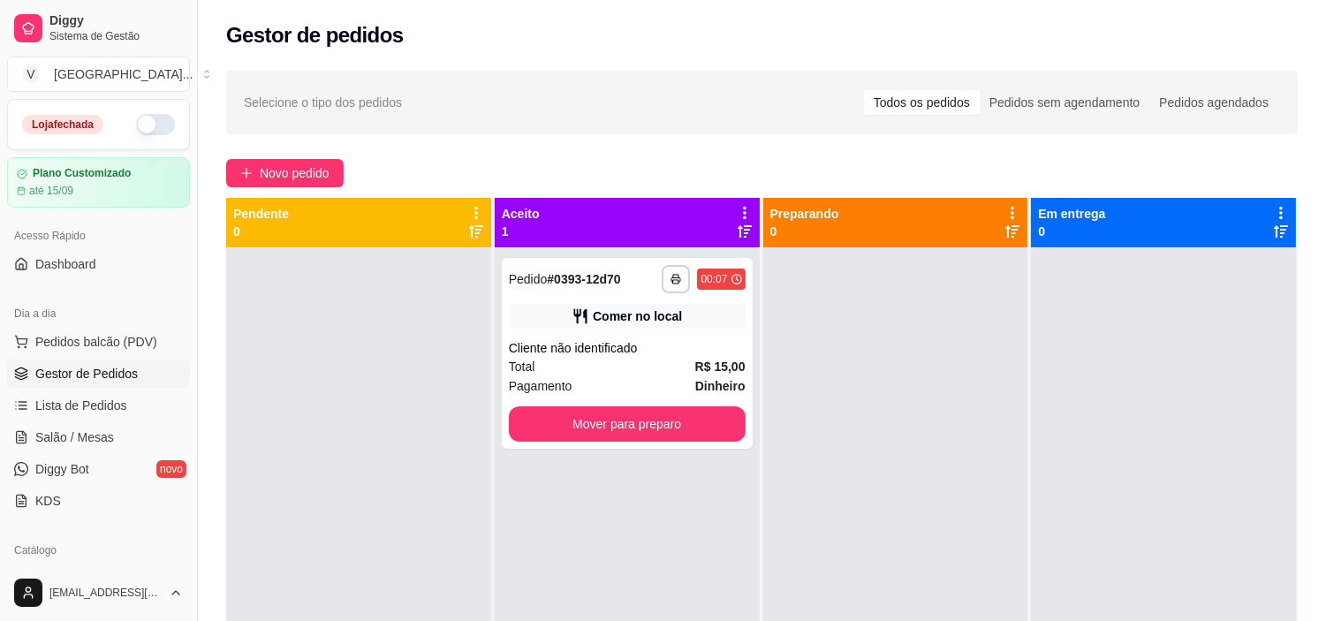
drag, startPoint x: 817, startPoint y: 57, endPoint x: 1014, endPoint y: 53, distance: 197.0
click at [818, 57] on div "Gestor de pedidos" at bounding box center [762, 30] width 1128 height 60
click at [628, 430] on button "Mover para preparo" at bounding box center [627, 423] width 237 height 35
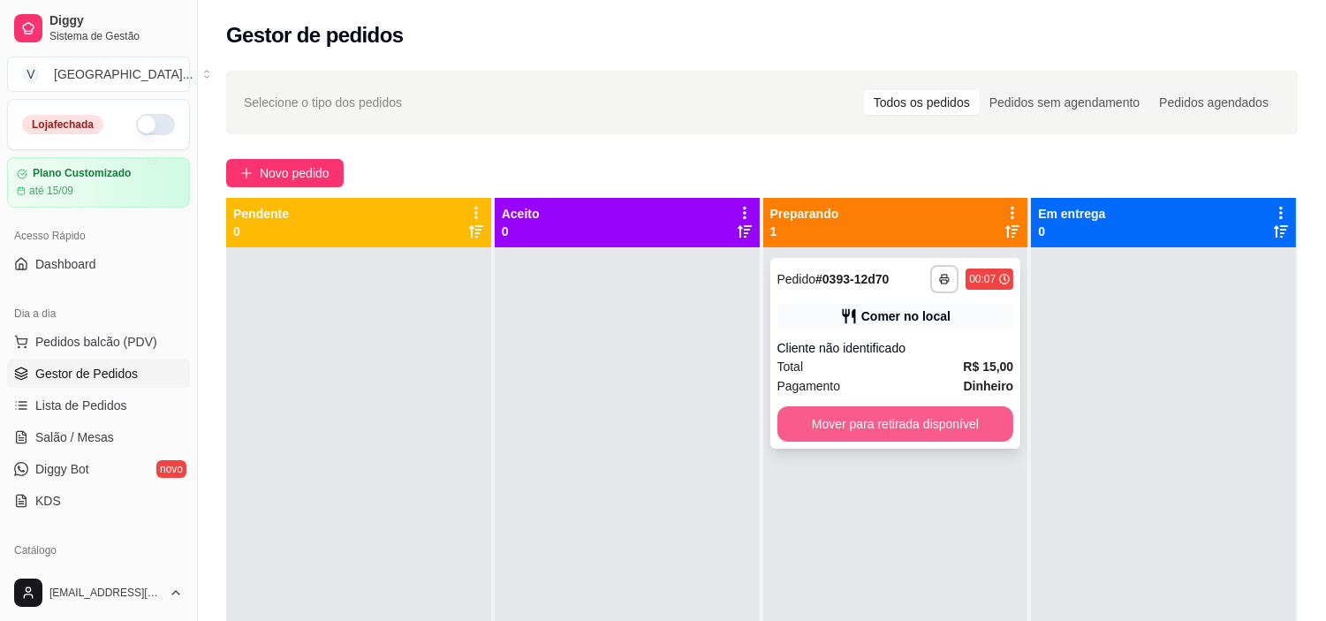
click at [929, 435] on button "Mover para retirada disponível" at bounding box center [895, 423] width 237 height 35
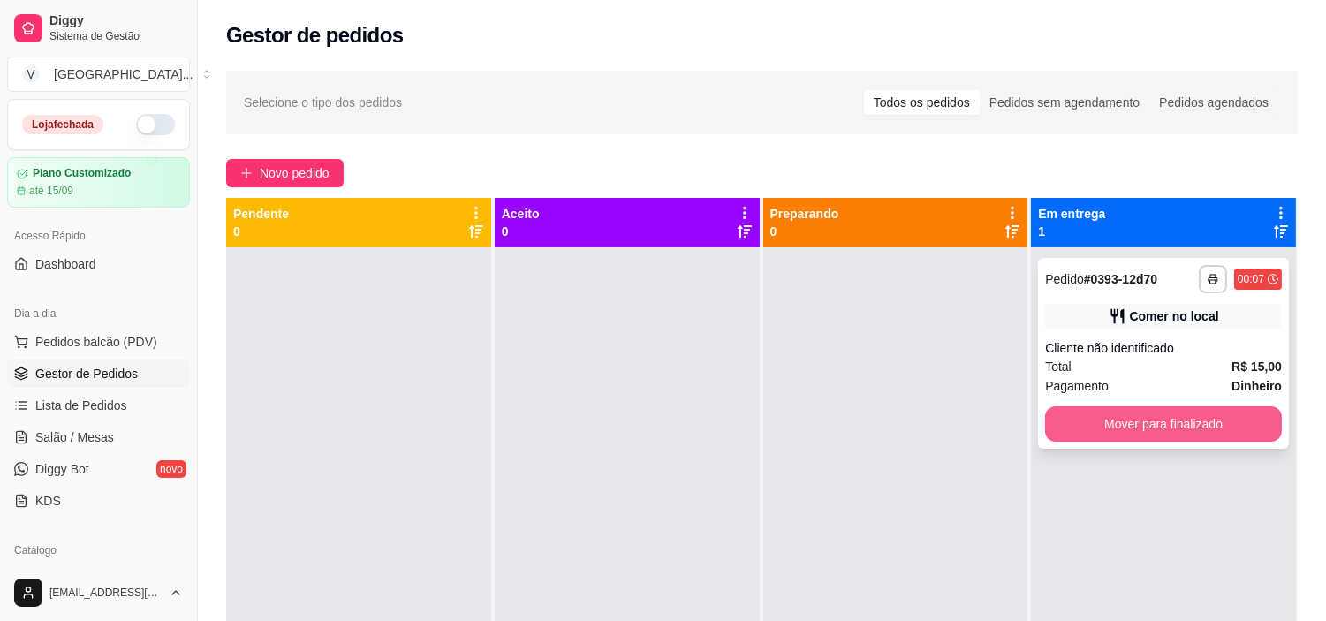
click at [1142, 418] on button "Mover para finalizado" at bounding box center [1163, 423] width 237 height 35
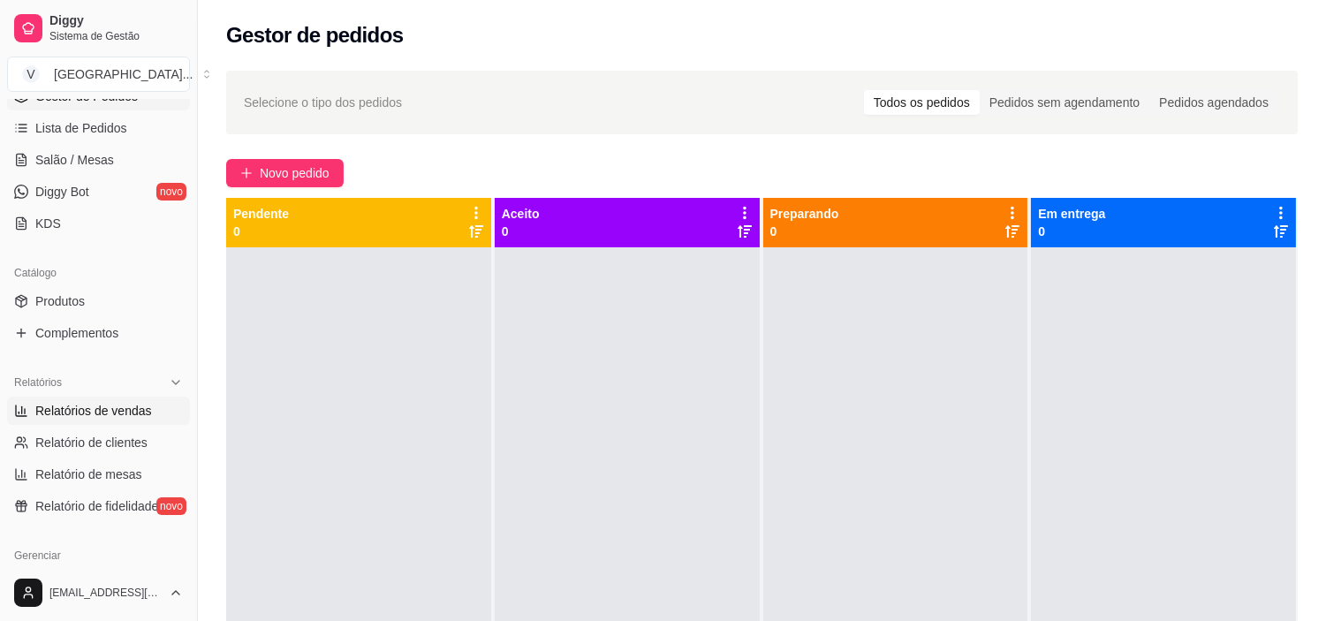
scroll to position [392, 0]
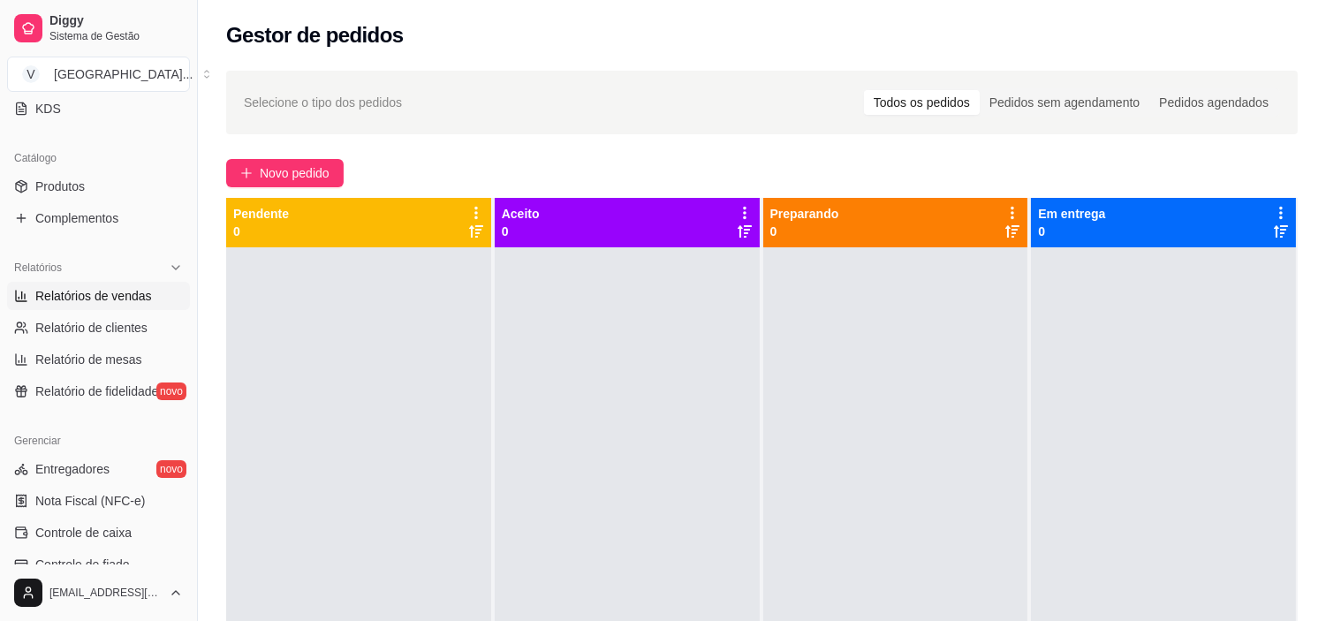
click at [143, 304] on span "Relatórios de vendas" at bounding box center [93, 296] width 117 height 18
select select "ALL"
select select "0"
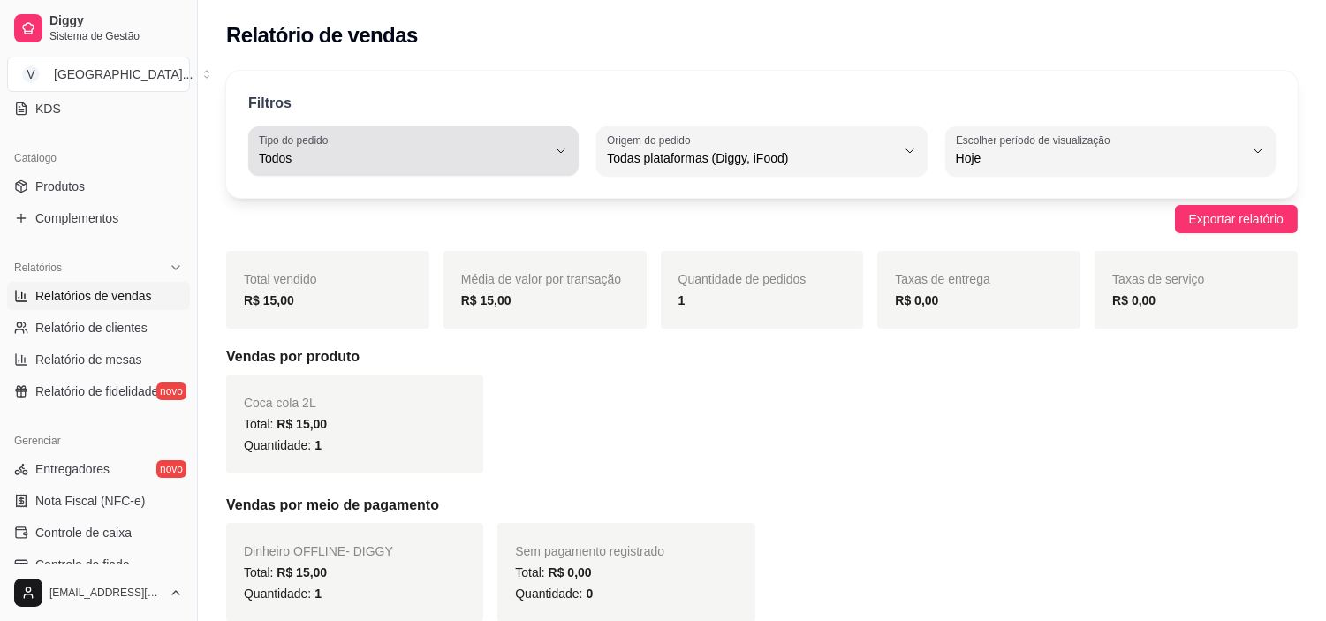
click at [532, 152] on span "Todos" at bounding box center [403, 158] width 288 height 18
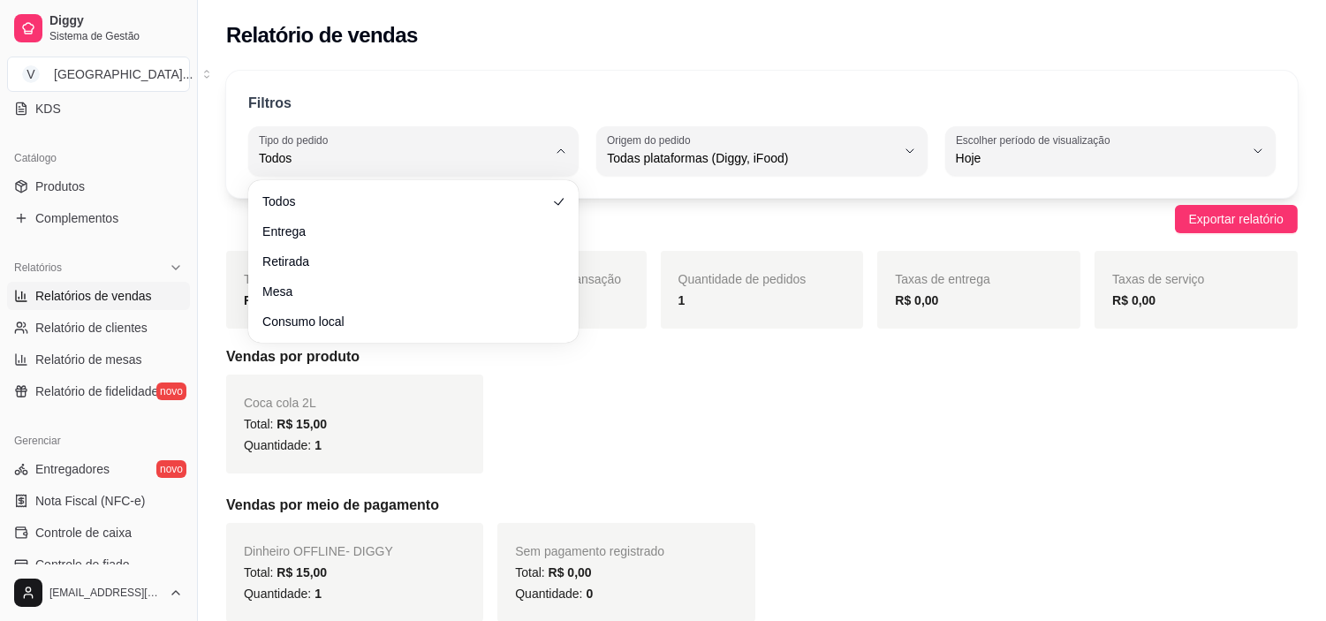
click at [420, 186] on div "Todos Entrega Retirada Mesa Consumo local" at bounding box center [413, 261] width 323 height 155
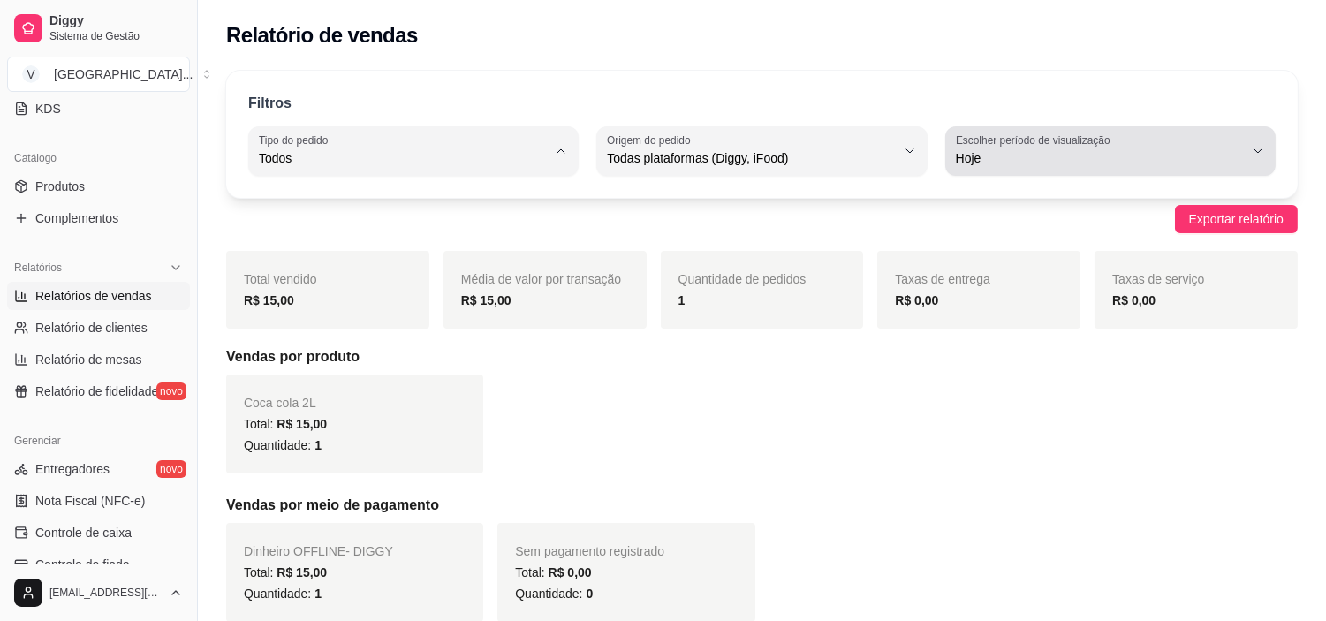
click at [1057, 128] on button "Escolher período de visualização Hoje" at bounding box center [1110, 150] width 330 height 49
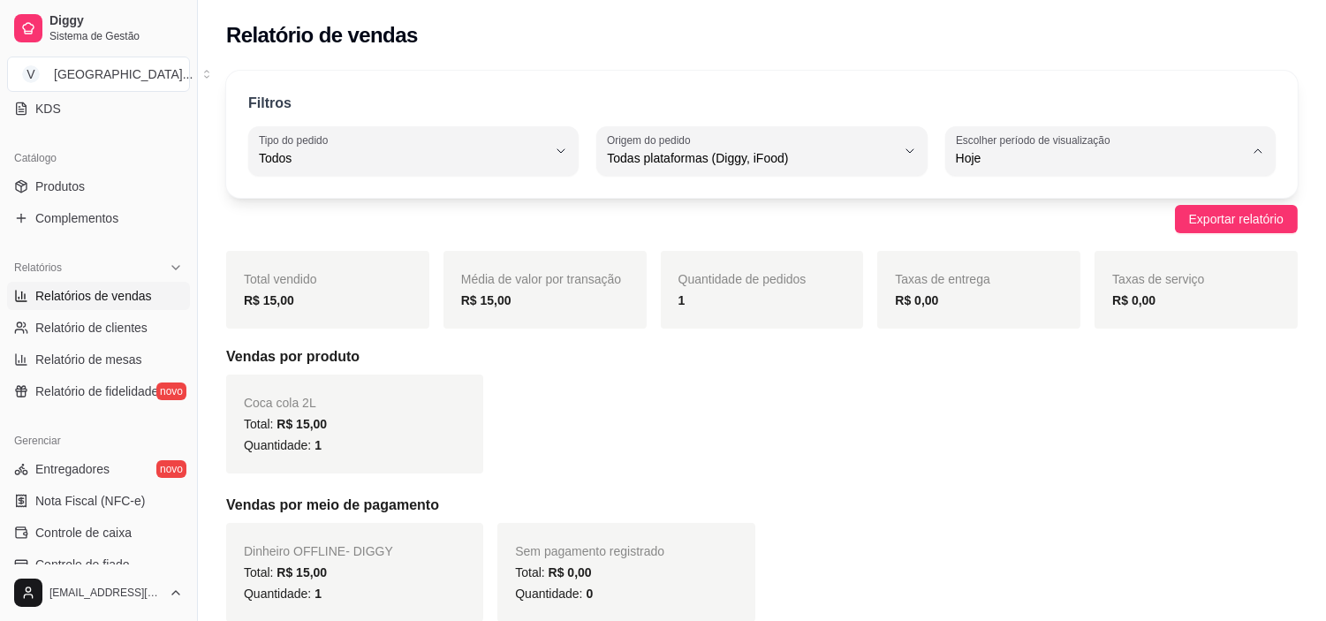
click at [996, 237] on span "Ontem" at bounding box center [1102, 229] width 273 height 17
type input "1"
select select "1"
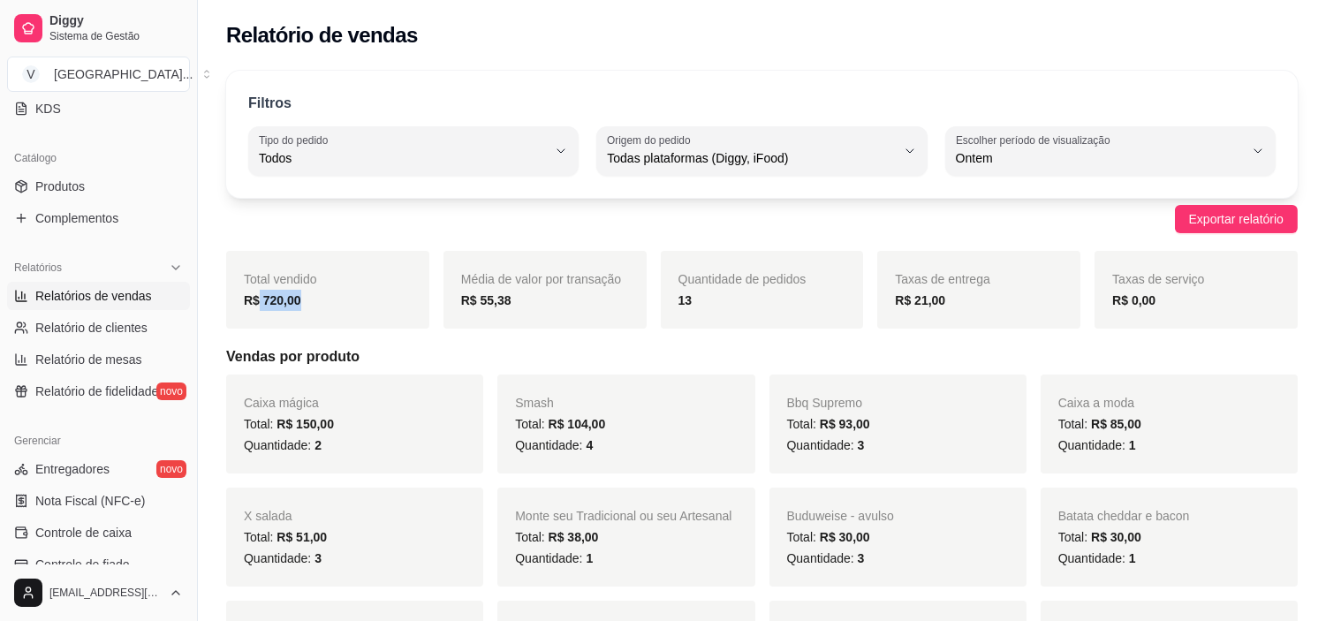
drag, startPoint x: 269, startPoint y: 307, endPoint x: 426, endPoint y: 171, distance: 208.5
click at [260, 307] on div "R$ 720,00" at bounding box center [328, 300] width 168 height 21
click at [663, 55] on div "Relatório de vendas" at bounding box center [762, 30] width 1128 height 60
drag, startPoint x: 228, startPoint y: 304, endPoint x: 271, endPoint y: 305, distance: 43.3
click at [271, 305] on div "R$ 720,00" at bounding box center [328, 300] width 168 height 21
